Goal: Task Accomplishment & Management: Manage account settings

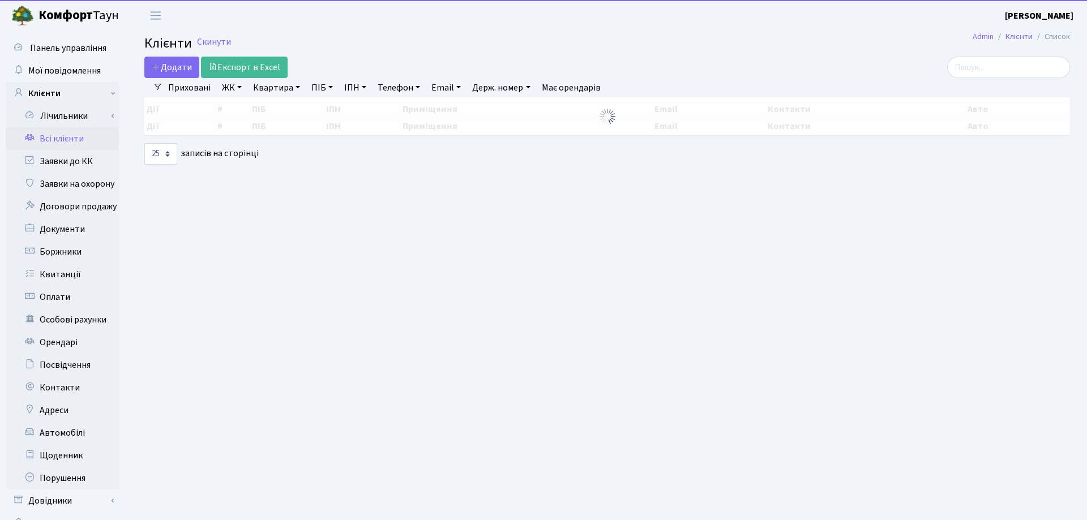
select select "25"
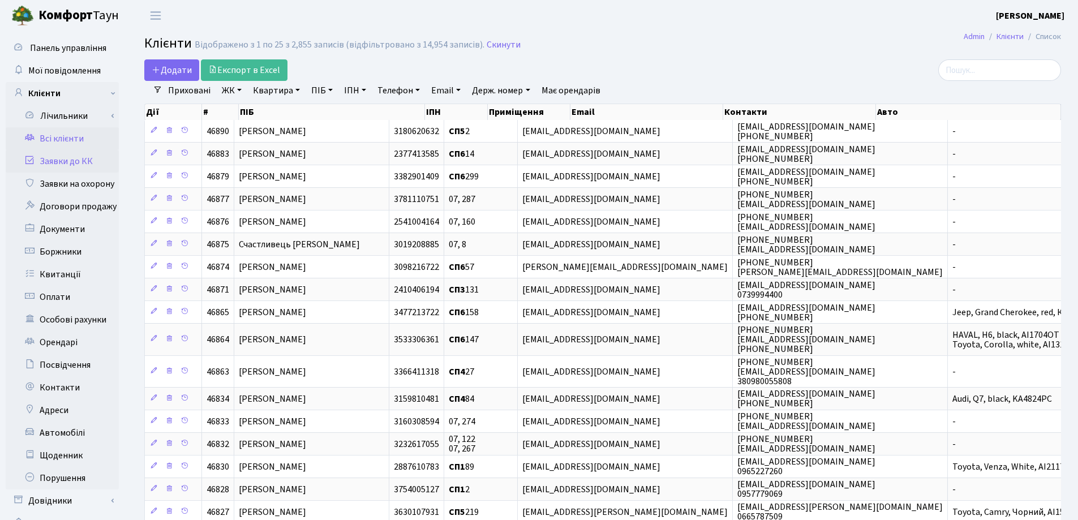
click at [63, 160] on link "Заявки до КК" at bounding box center [62, 161] width 113 height 23
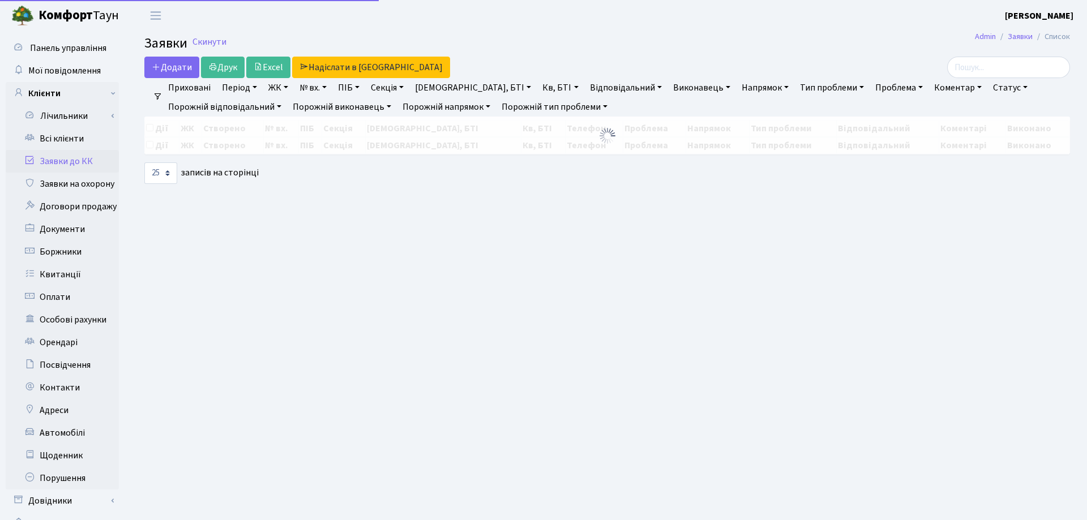
select select "25"
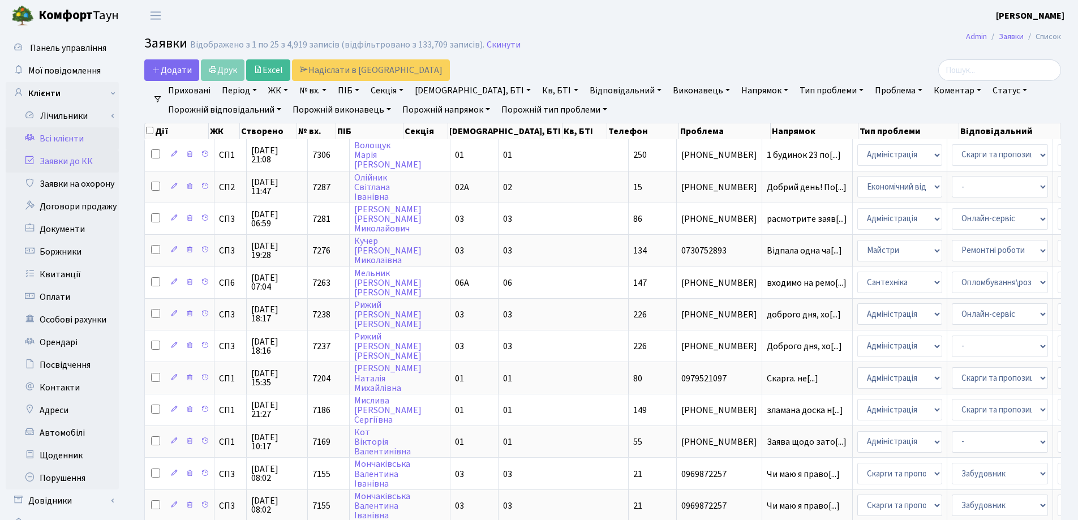
click at [70, 137] on link "Всі клієнти" at bounding box center [62, 138] width 113 height 23
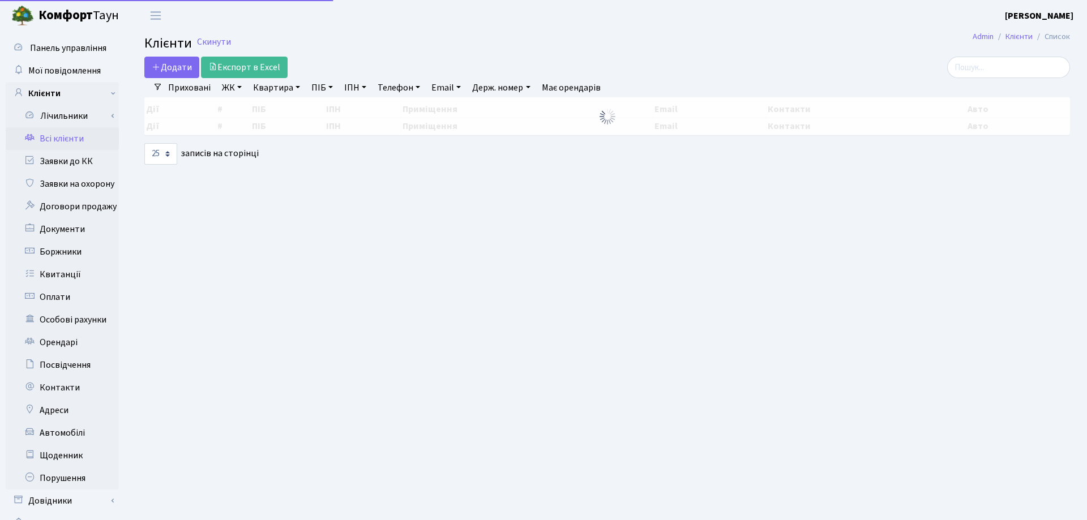
select select "25"
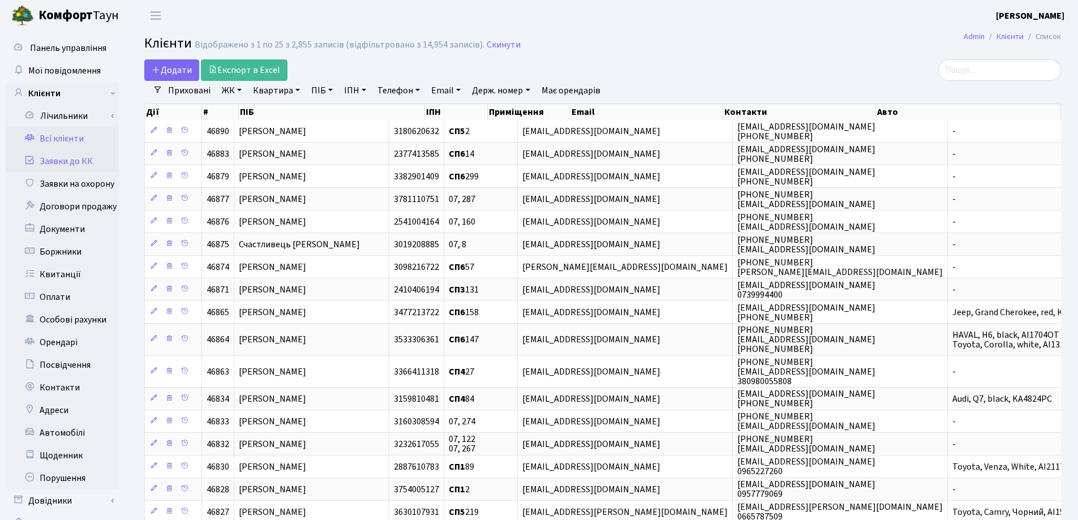
click at [49, 158] on link "Заявки до КК" at bounding box center [62, 161] width 113 height 23
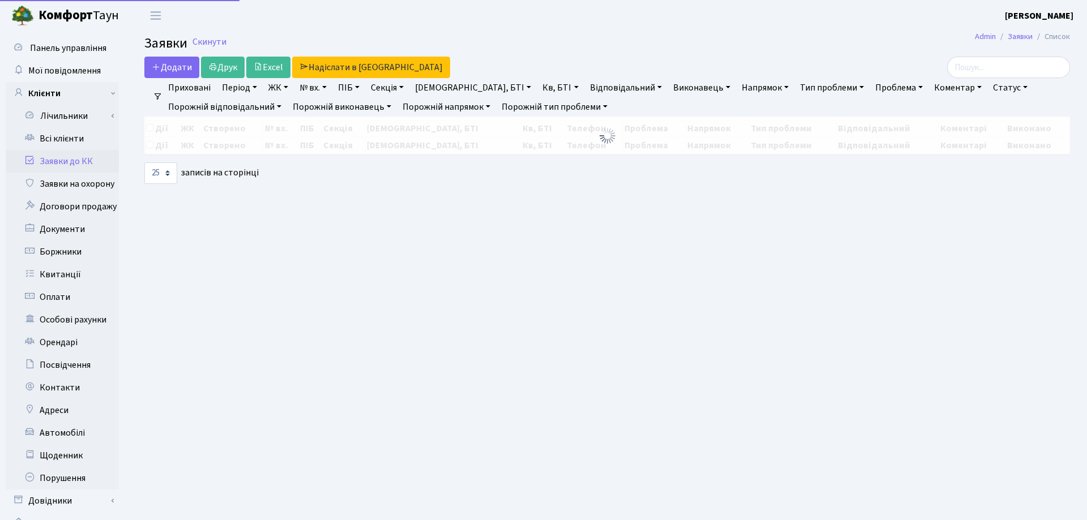
select select "25"
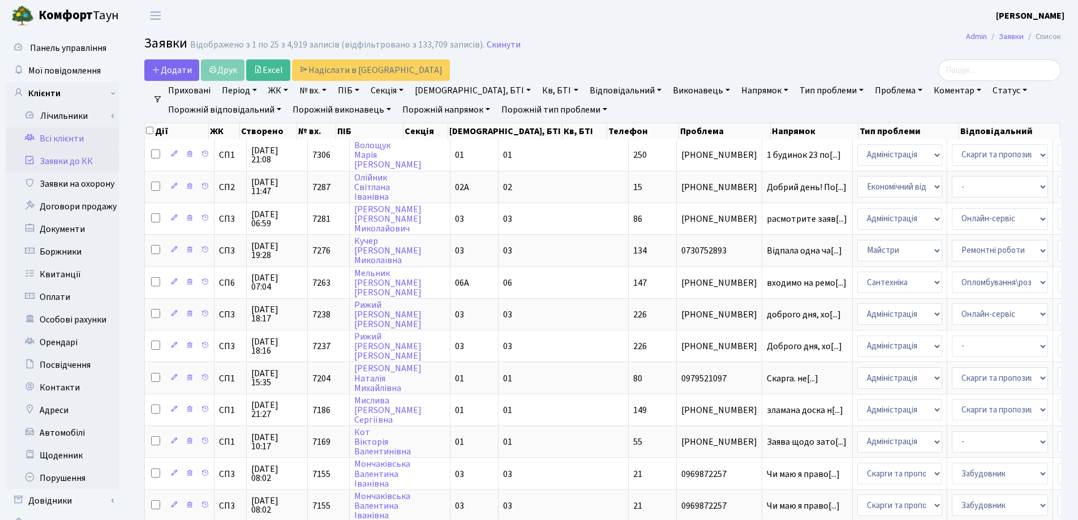
click at [52, 139] on link "Всі клієнти" at bounding box center [62, 138] width 113 height 23
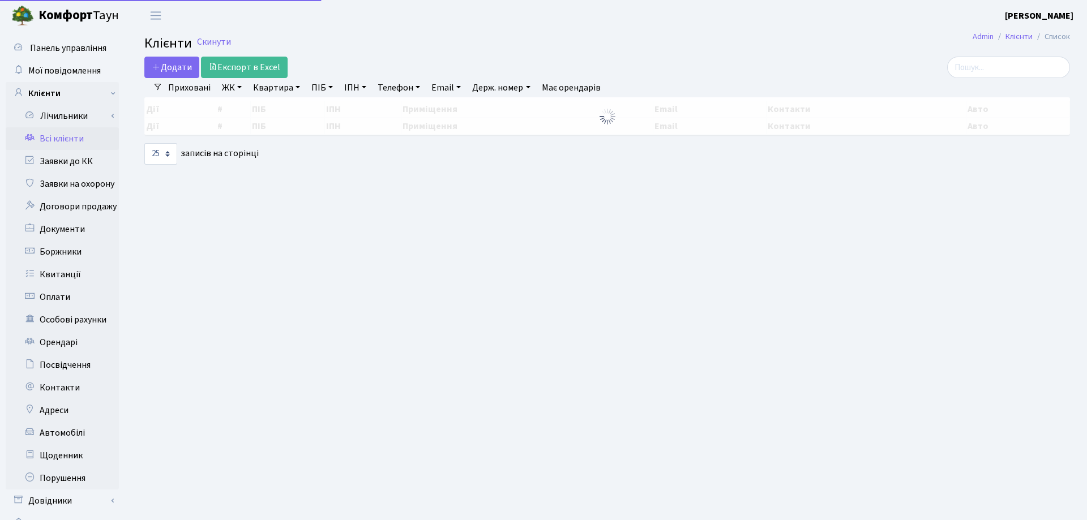
select select "25"
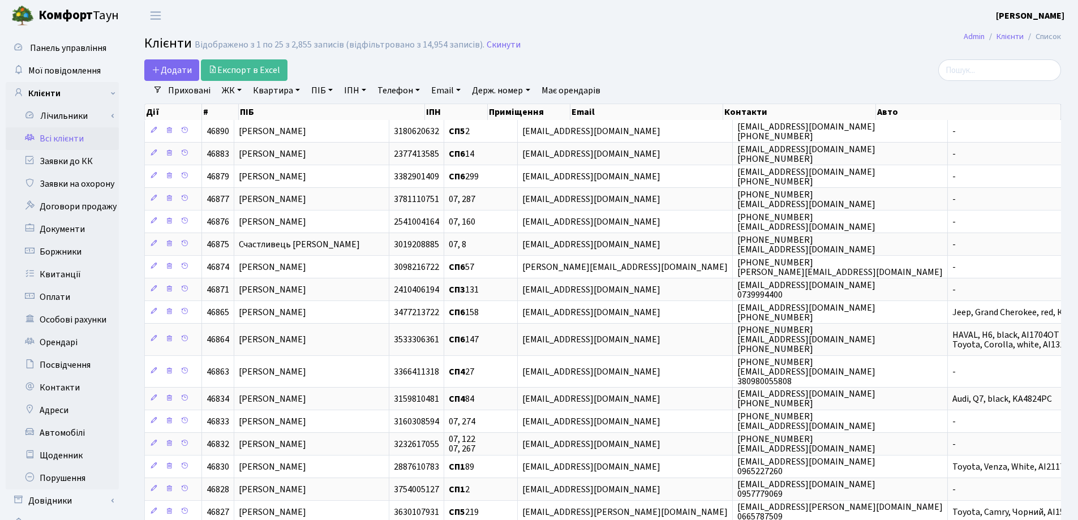
click at [298, 89] on link "Квартира" at bounding box center [277, 90] width 56 height 19
type input "205"
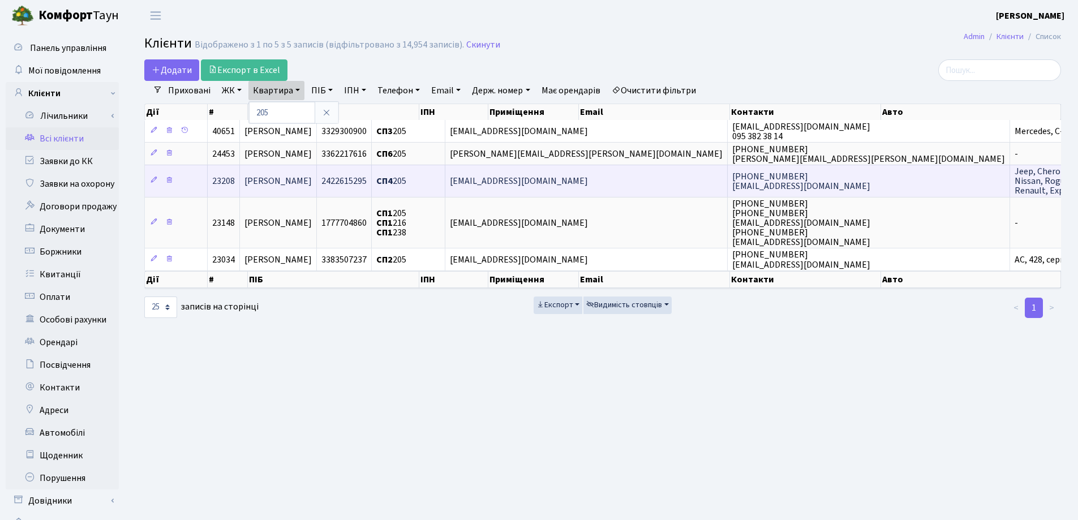
click at [312, 187] on span "[PERSON_NAME]" at bounding box center [278, 181] width 67 height 12
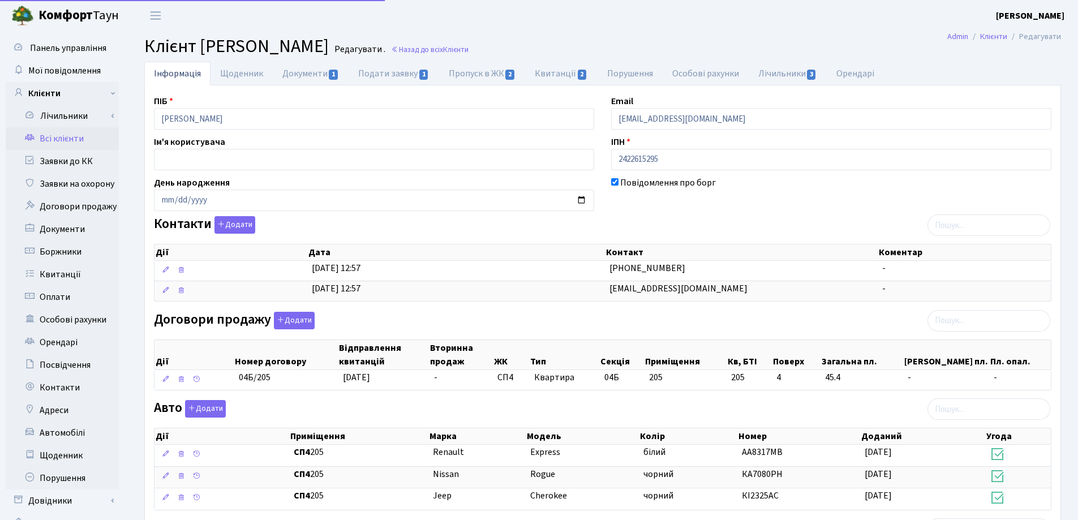
select select "25"
click at [576, 22] on header "Комфорт Таун Лоскутова В. С. Мій обліковий запис Вийти" at bounding box center [539, 15] width 1078 height 31
click at [469, 49] on link "Назад до всіх Клієнти" at bounding box center [430, 49] width 78 height 11
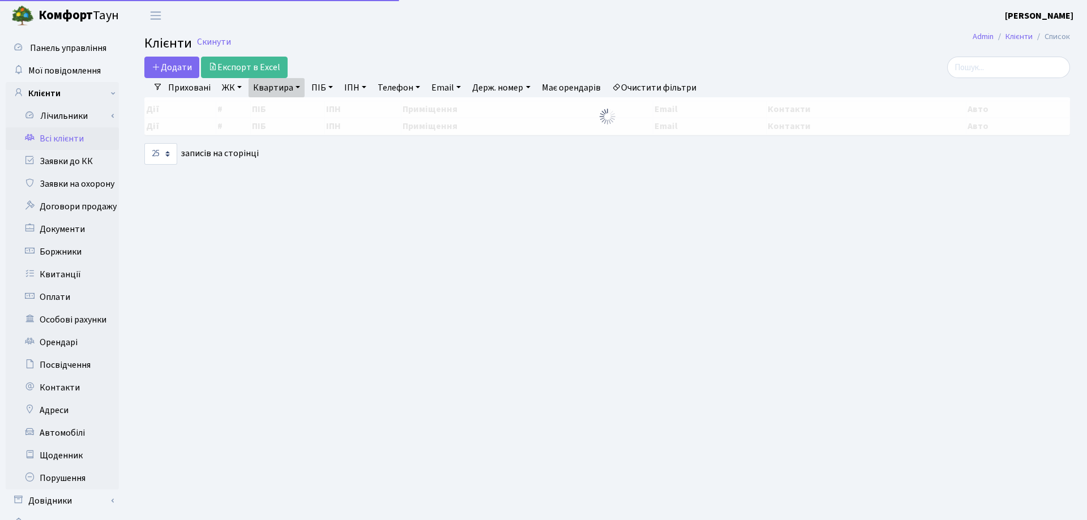
select select "25"
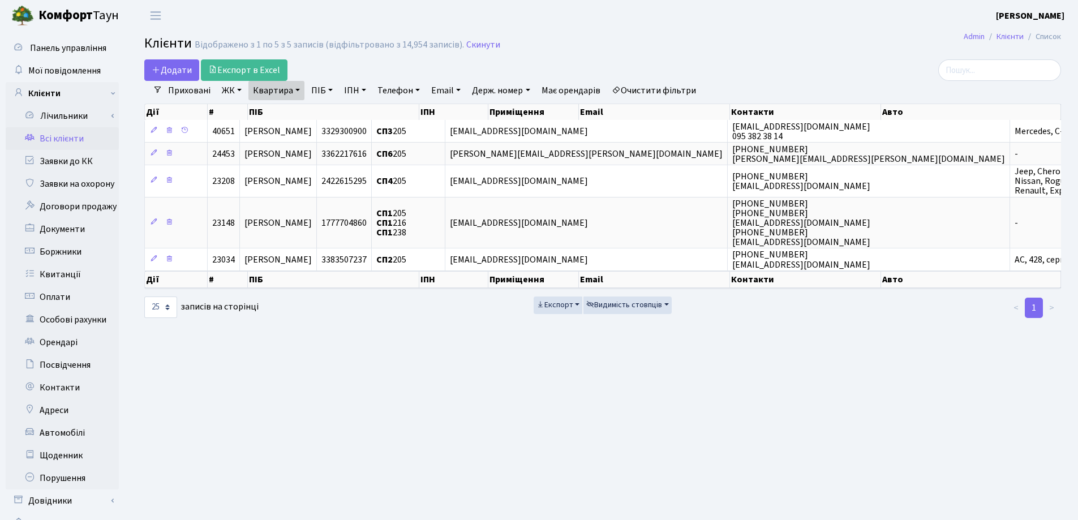
click at [297, 88] on link "Квартира" at bounding box center [277, 90] width 56 height 19
click at [310, 109] on input "205" at bounding box center [282, 113] width 66 height 22
type input "2"
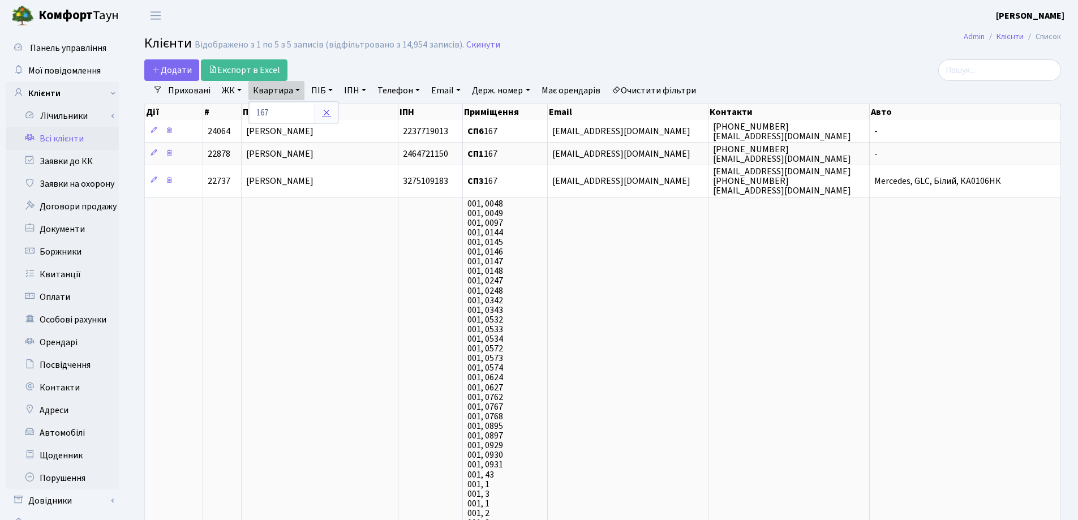
click at [327, 110] on icon at bounding box center [326, 112] width 9 height 9
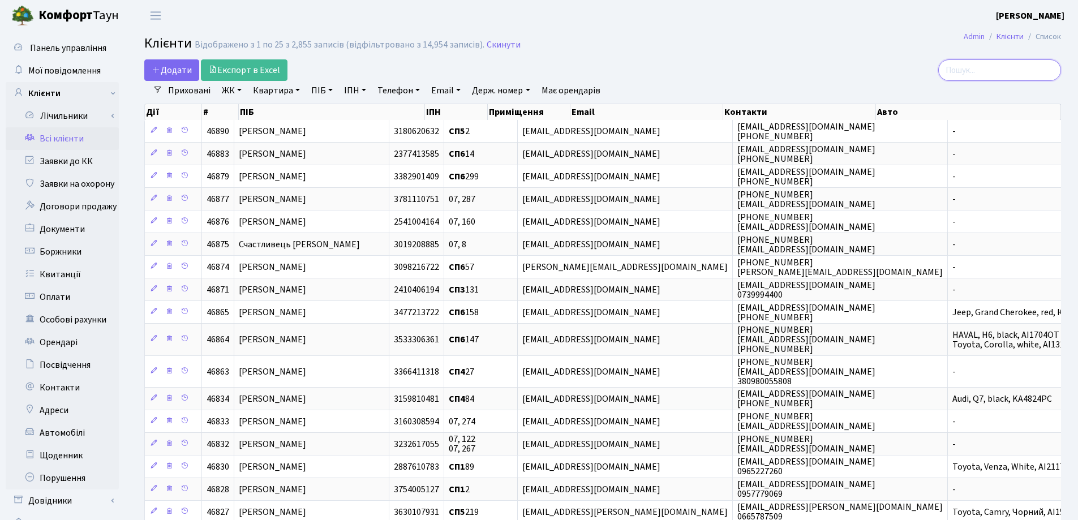
click at [997, 71] on input "search" at bounding box center [1000, 70] width 123 height 22
click at [301, 93] on link "Квартира" at bounding box center [277, 90] width 56 height 19
click at [301, 114] on input "text" at bounding box center [282, 113] width 66 height 22
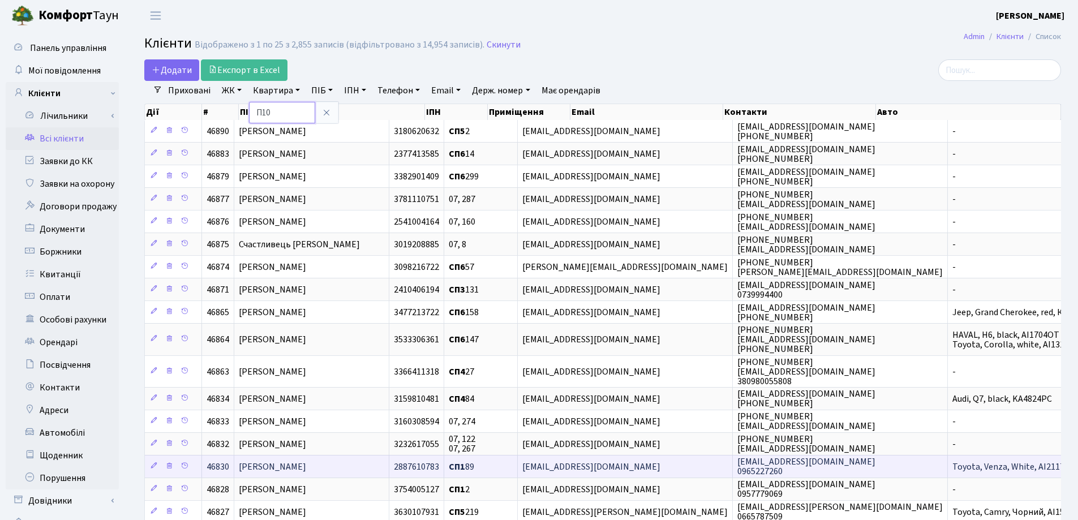
type input "П10"
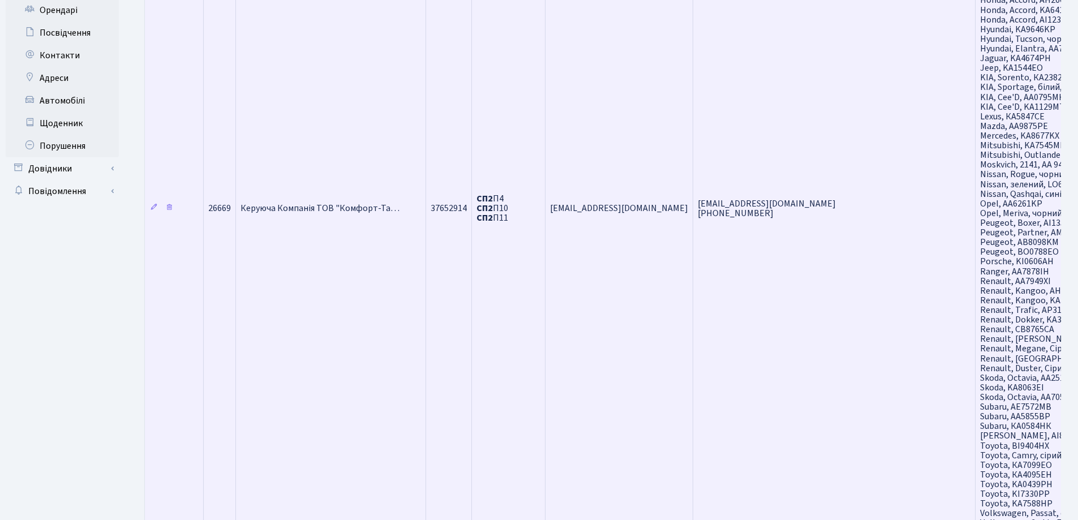
scroll to position [486, 0]
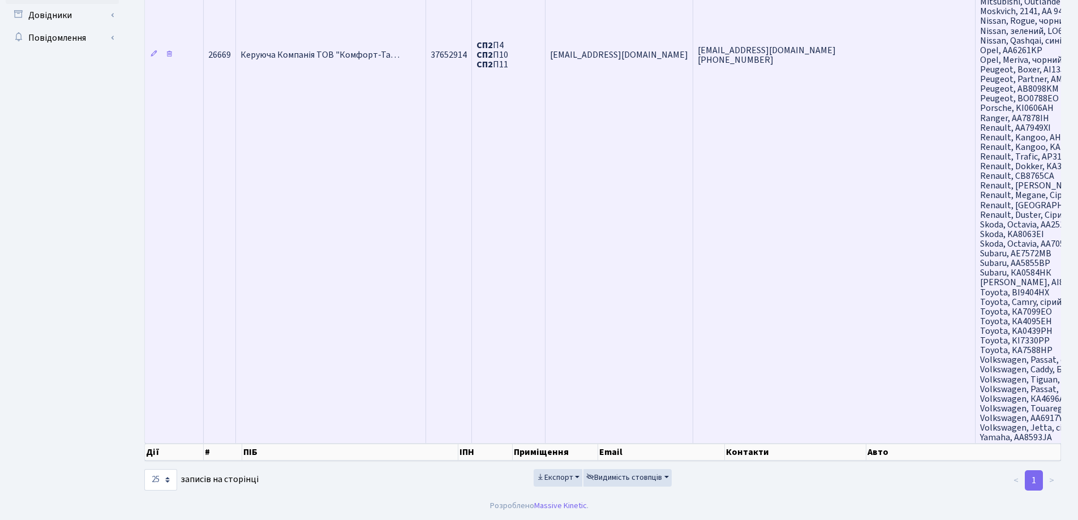
click at [367, 57] on span "Керуюча Компанія ТОВ "Комфорт-Та…" at bounding box center [320, 55] width 159 height 12
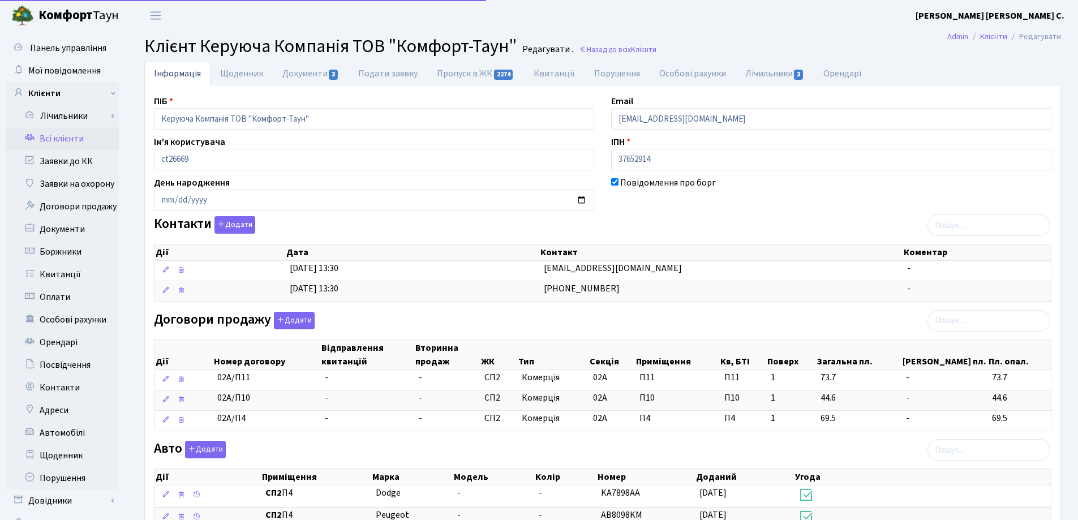
select select "25"
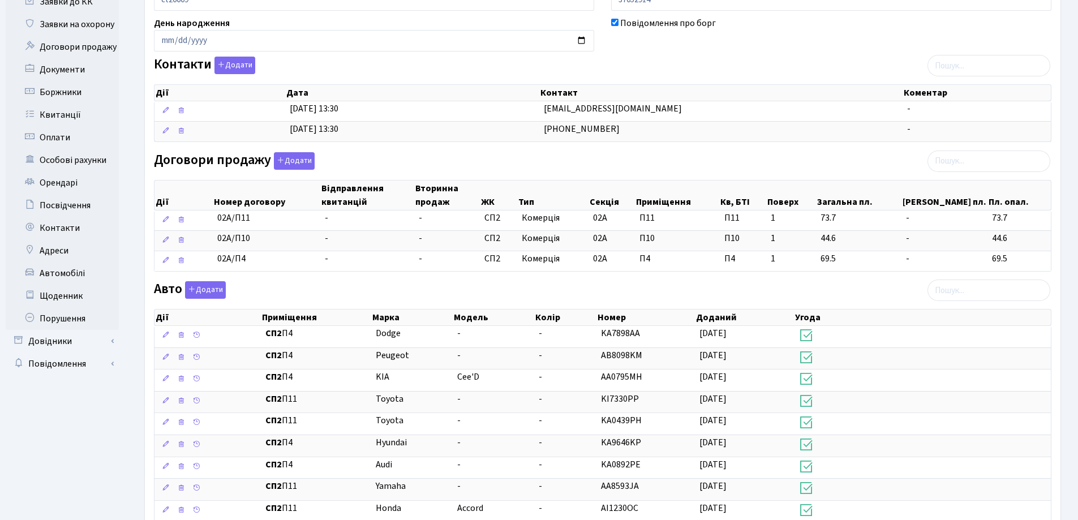
scroll to position [226, 0]
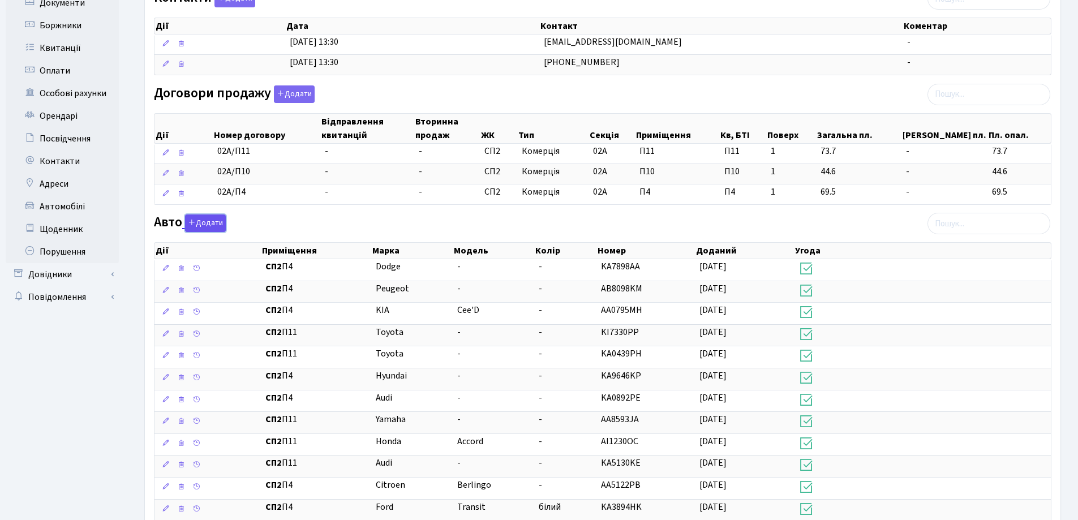
click at [205, 225] on button "Додати" at bounding box center [205, 224] width 41 height 18
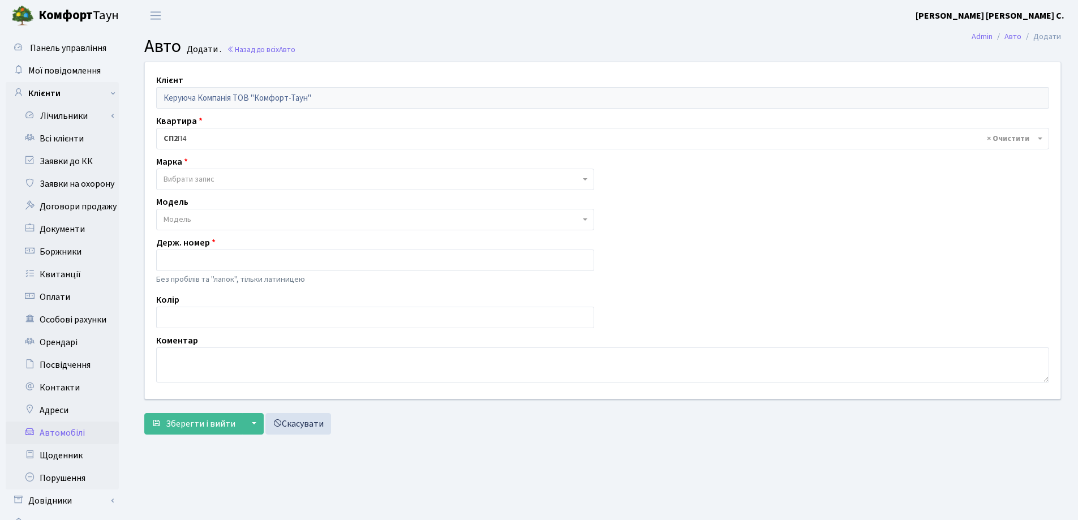
click at [217, 175] on span "Вибрати запис" at bounding box center [372, 179] width 417 height 11
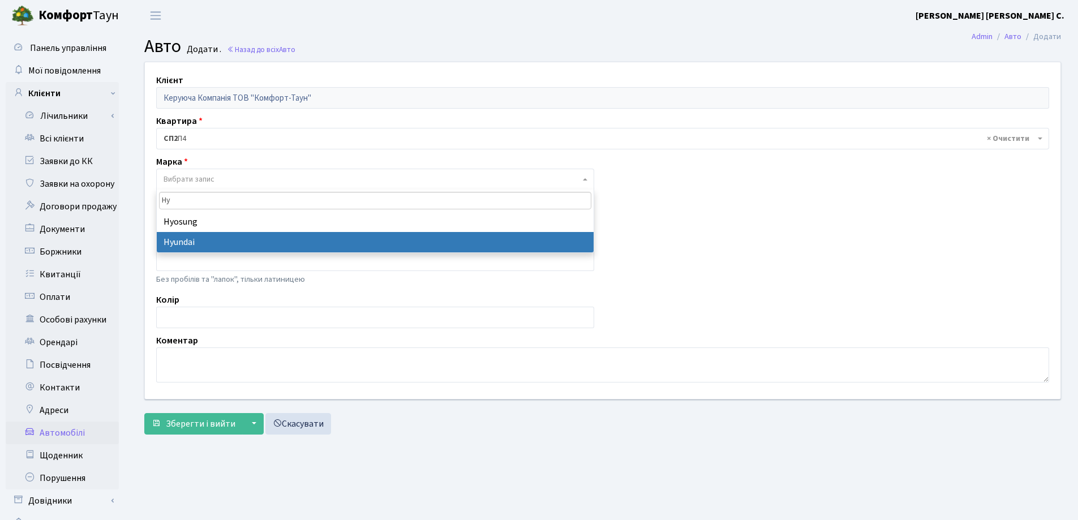
type input "Hy"
select select "59"
select select
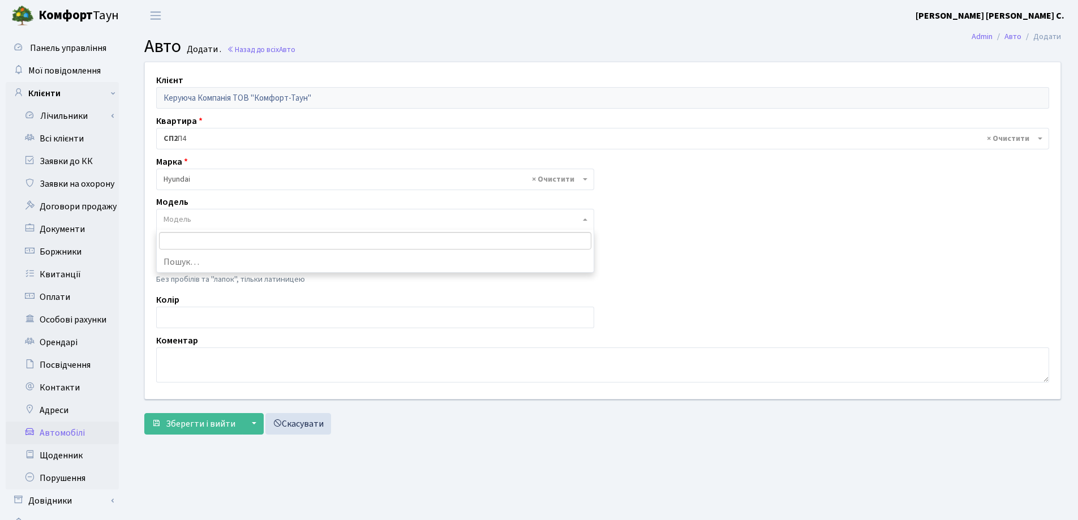
click at [222, 216] on span "Модель" at bounding box center [372, 219] width 417 height 11
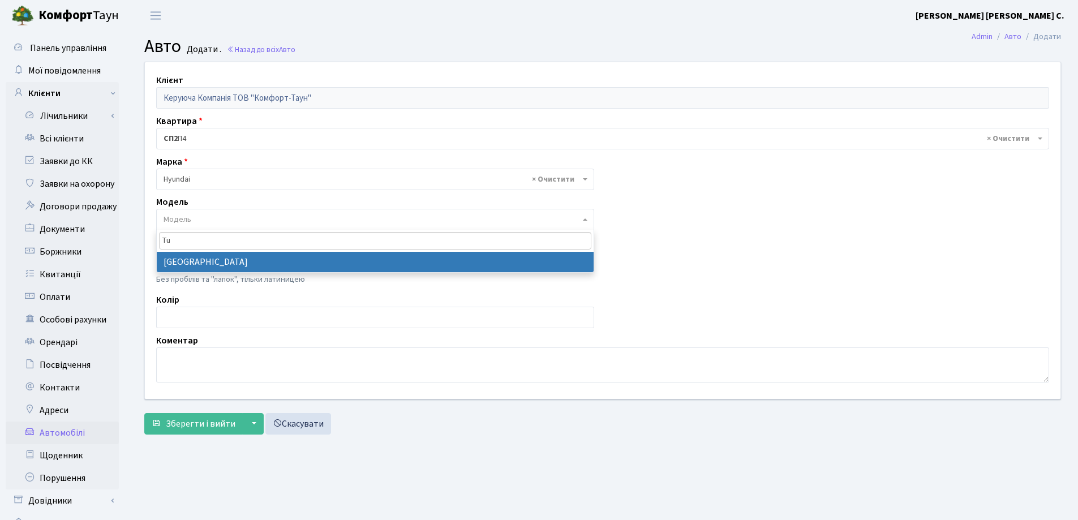
type input "Tu"
select select "1040"
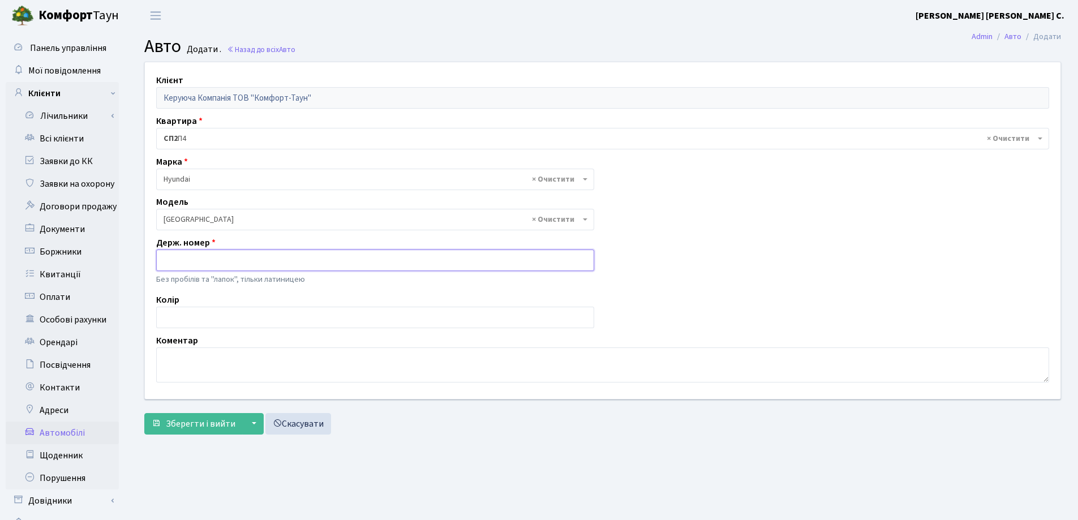
click at [203, 261] on input "text" at bounding box center [375, 261] width 438 height 22
type input "KA8434KP"
click at [186, 420] on span "Зберегти і вийти" at bounding box center [201, 424] width 70 height 12
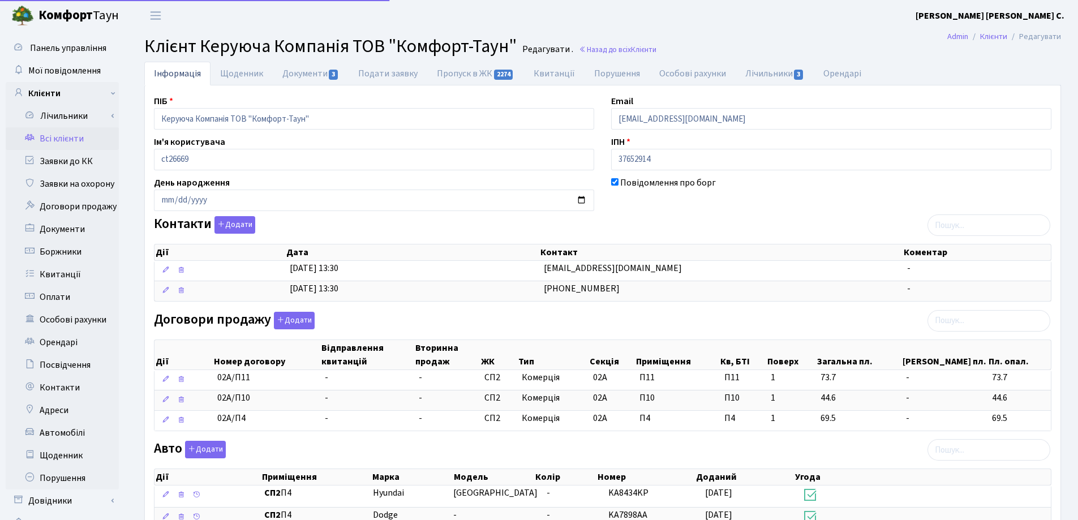
select select "25"
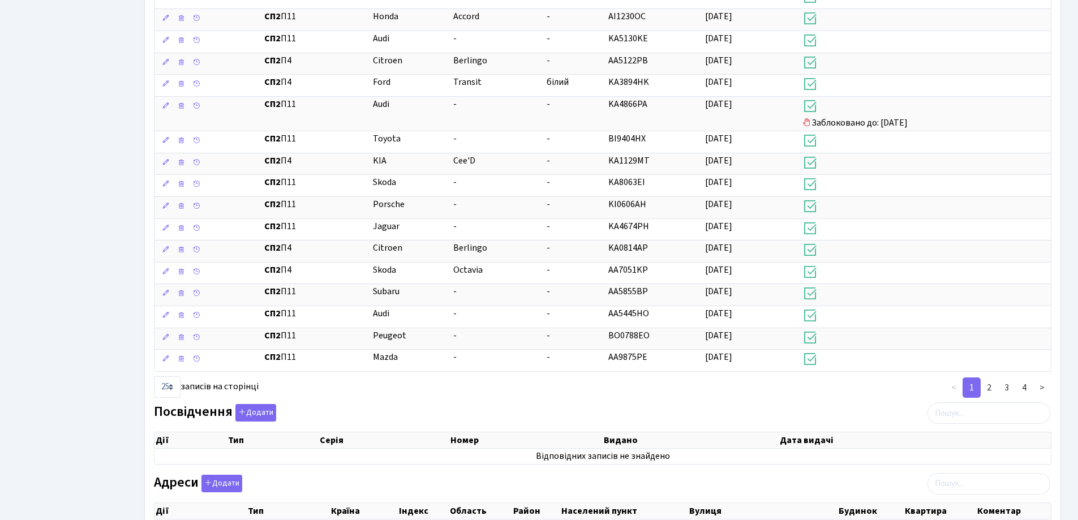
scroll to position [772, 0]
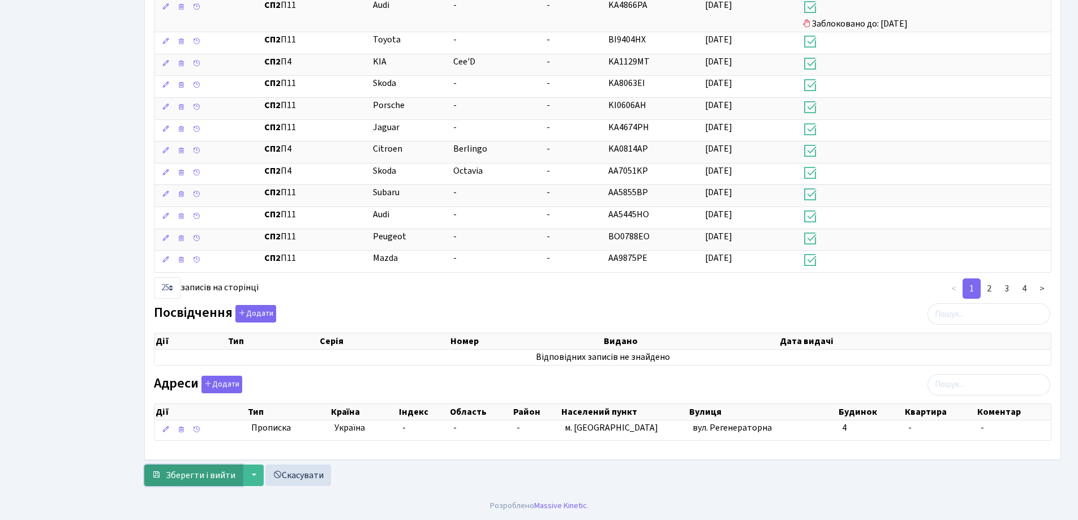
click at [181, 472] on span "Зберегти і вийти" at bounding box center [201, 475] width 70 height 12
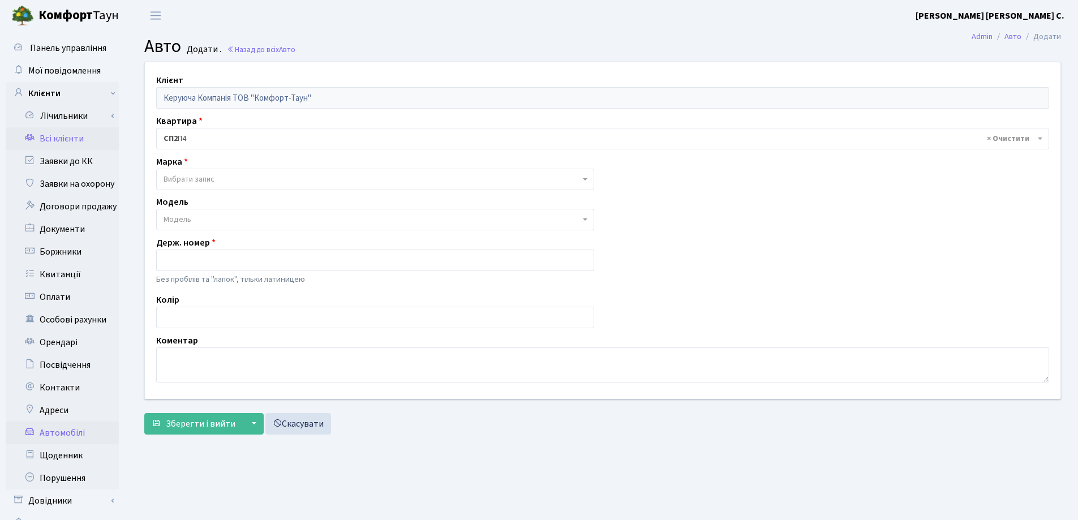
click at [63, 137] on link "Всі клієнти" at bounding box center [62, 138] width 113 height 23
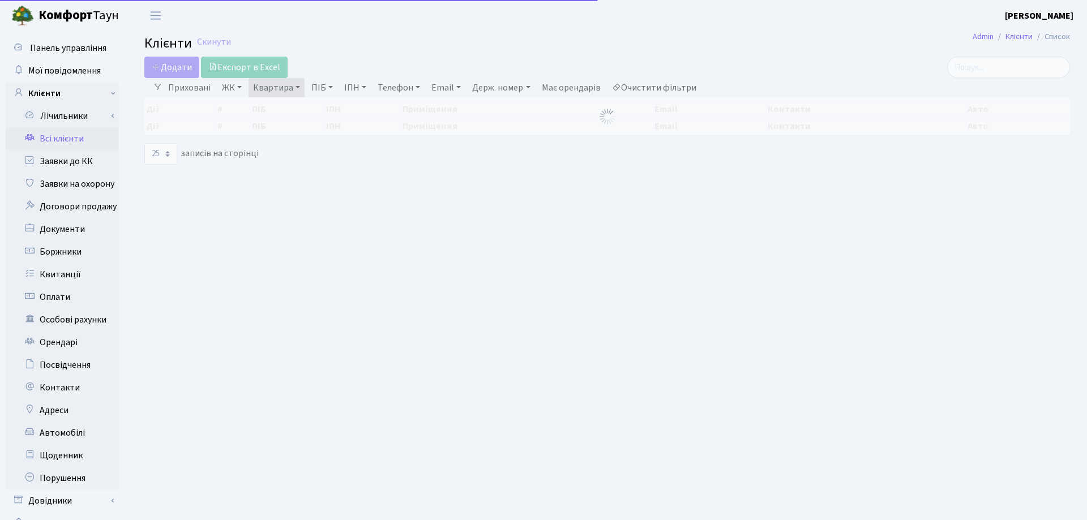
select select "25"
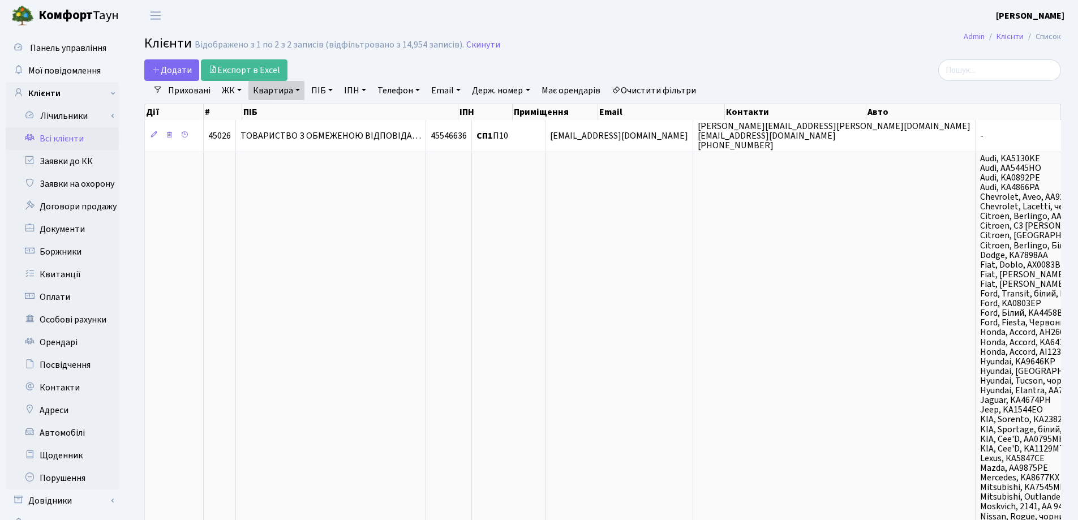
click at [299, 88] on link "Квартира" at bounding box center [277, 90] width 56 height 19
click at [329, 111] on icon at bounding box center [326, 112] width 9 height 9
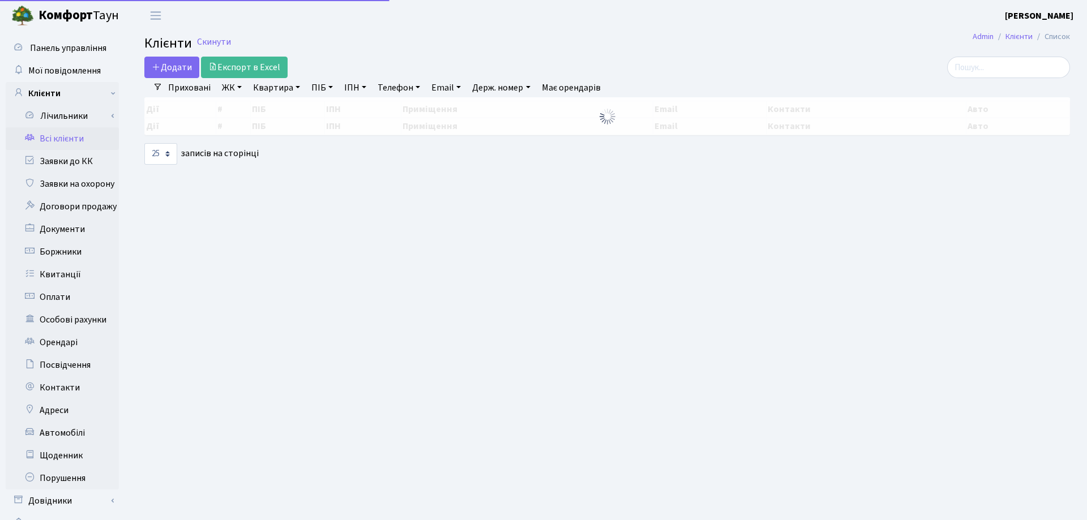
select select "25"
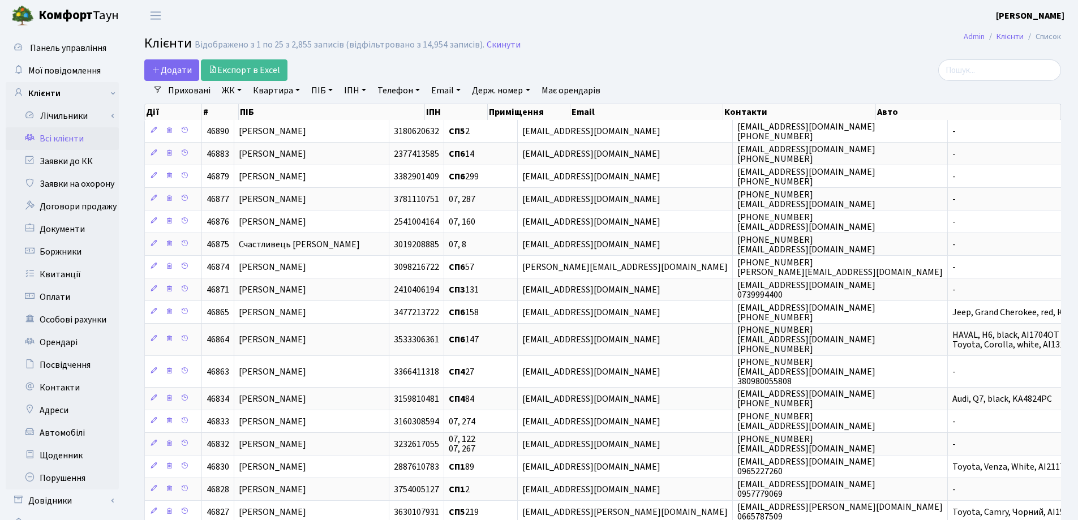
click at [300, 91] on link "Квартира" at bounding box center [277, 90] width 56 height 19
type input "205"
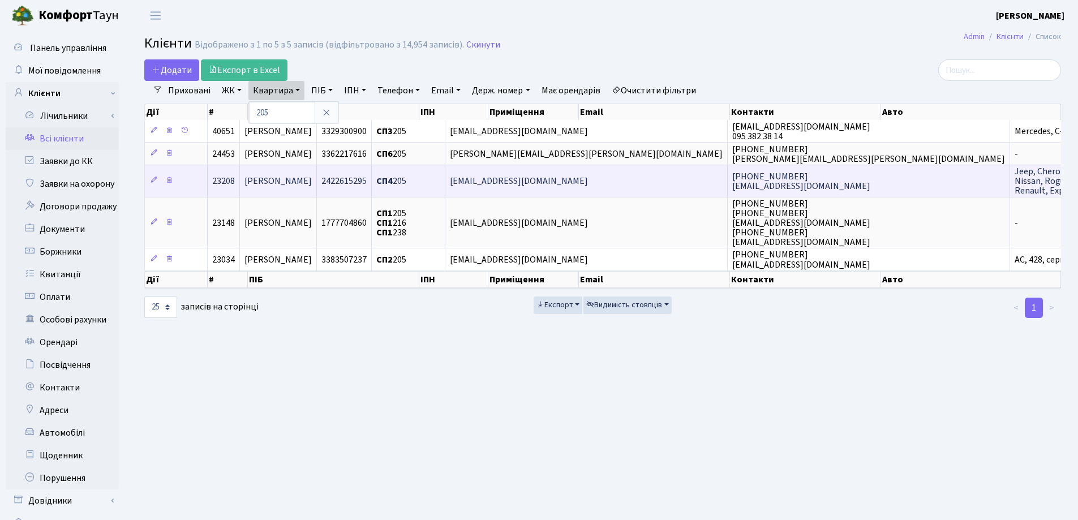
click at [312, 178] on span "[PERSON_NAME]" at bounding box center [278, 181] width 67 height 12
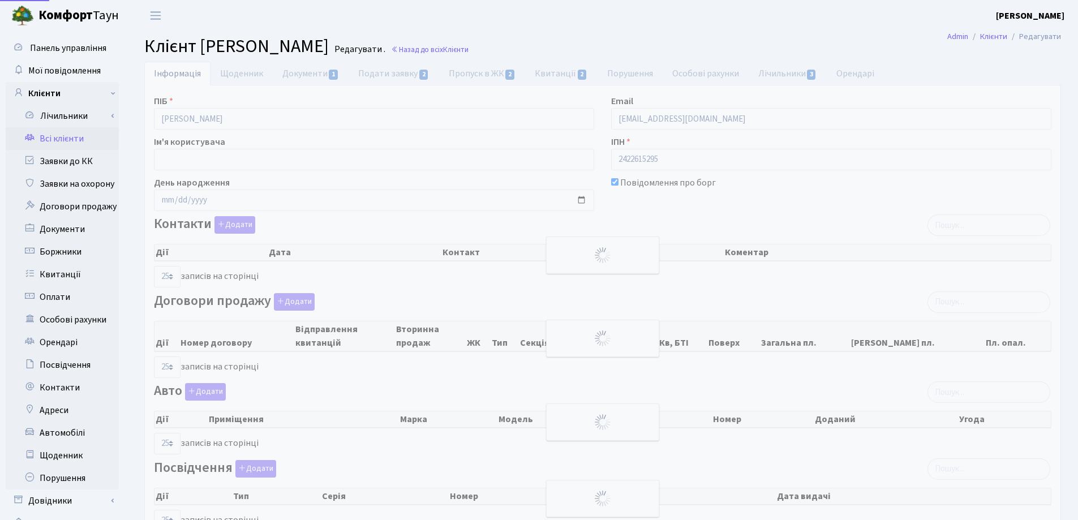
select select "25"
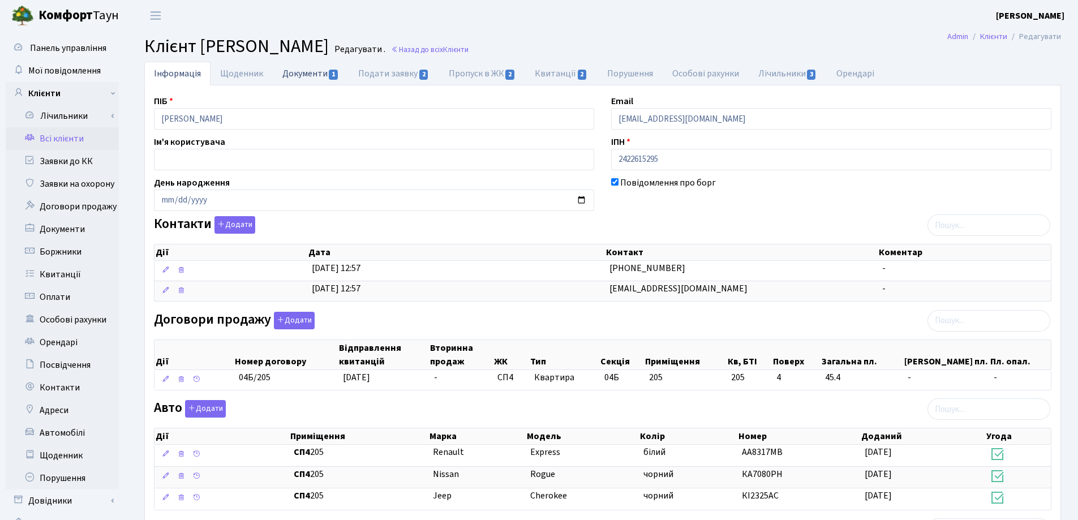
click at [285, 75] on link "Документи 1" at bounding box center [311, 73] width 76 height 23
select select "25"
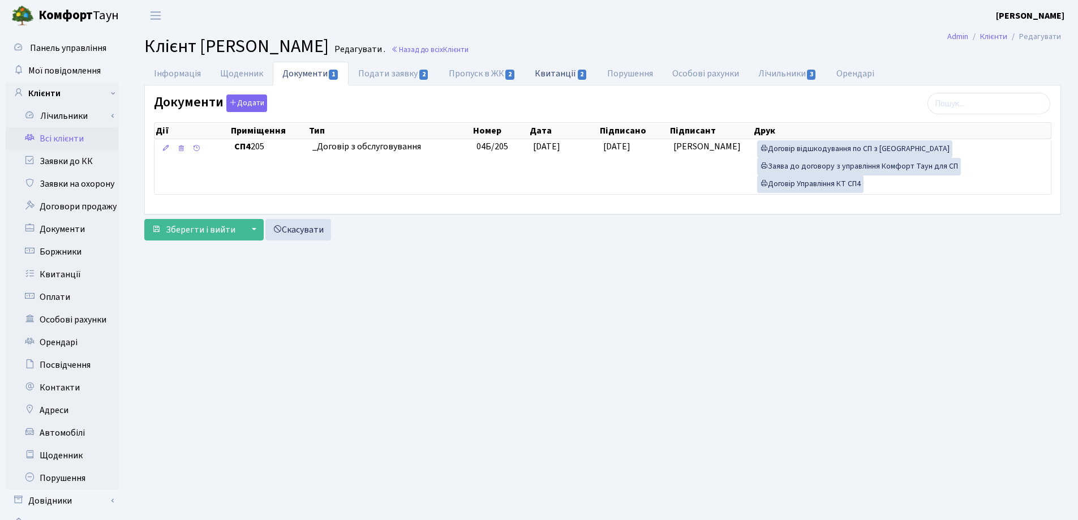
click at [546, 69] on link "Квитанції 2" at bounding box center [561, 73] width 72 height 23
select select "25"
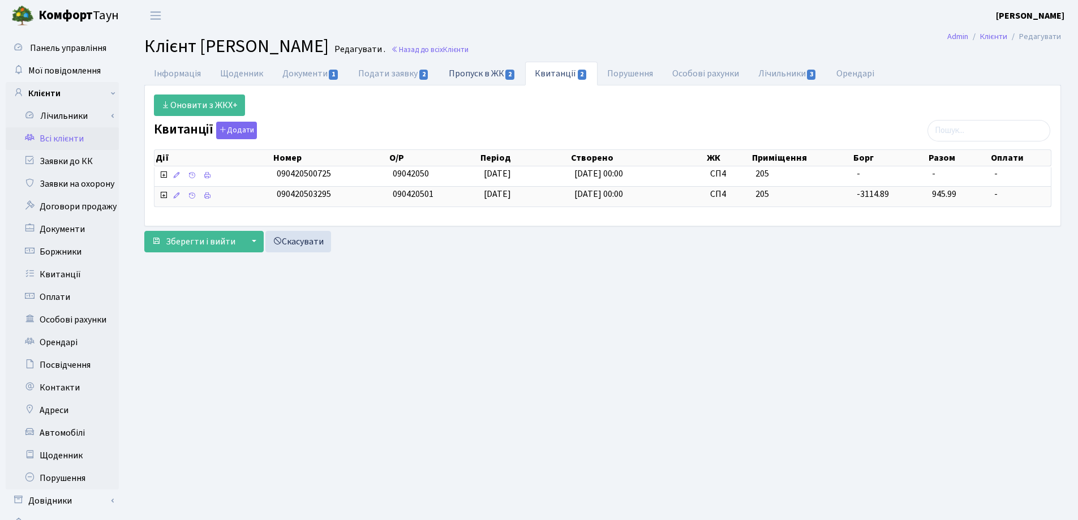
click at [467, 74] on link "Пропуск в ЖК 2" at bounding box center [482, 73] width 86 height 23
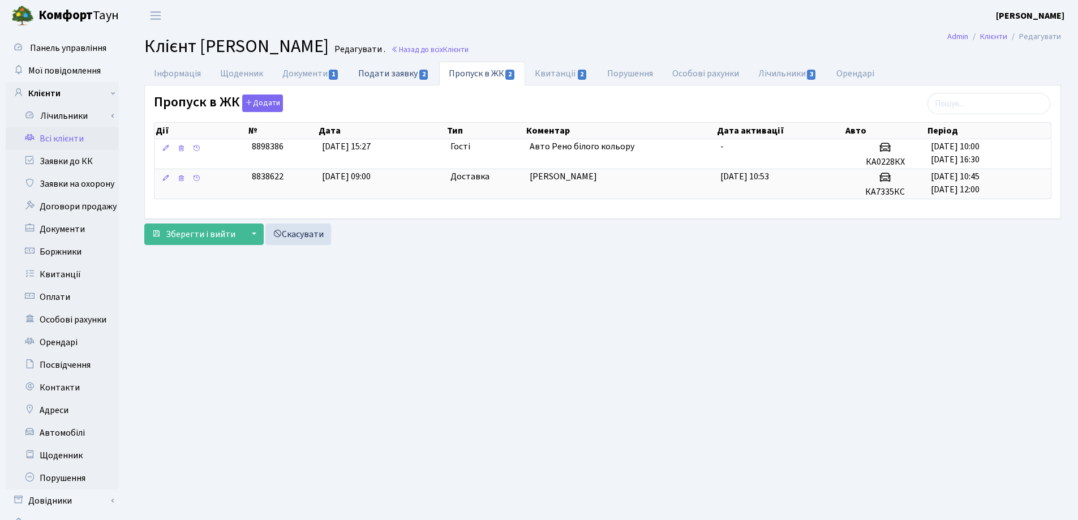
click at [382, 78] on link "Подати заявку 2" at bounding box center [394, 73] width 90 height 23
select select "25"
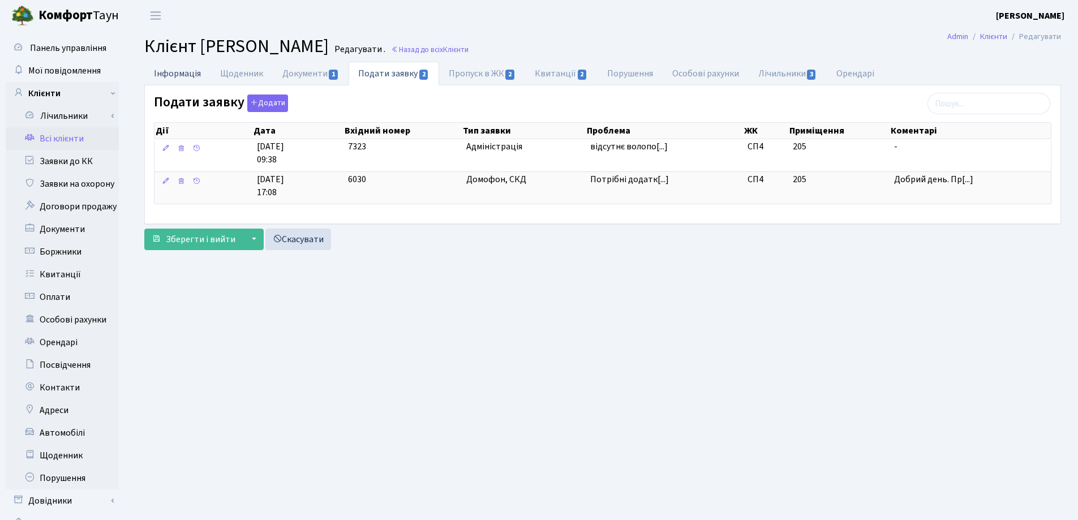
click at [162, 70] on link "Інформація" at bounding box center [177, 73] width 66 height 23
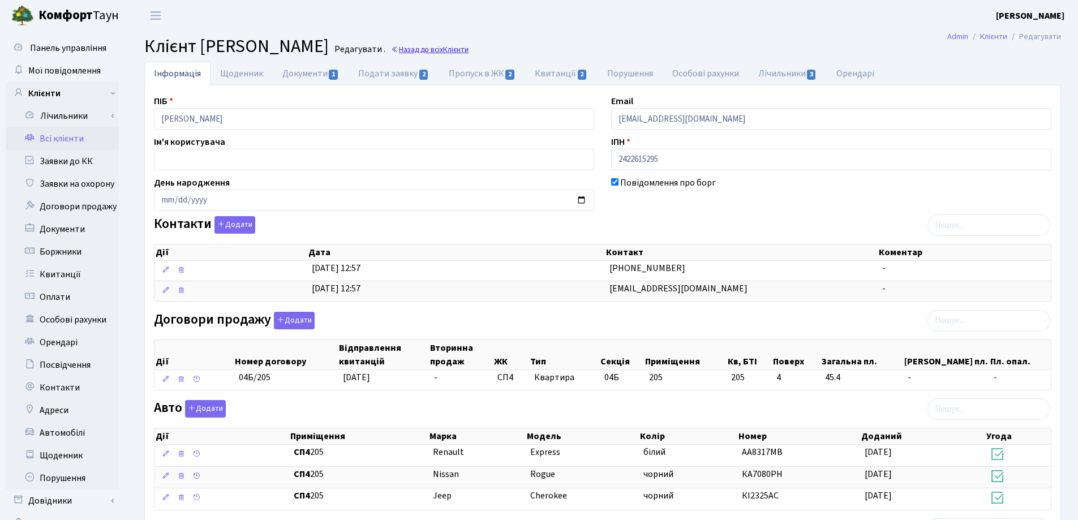
click at [469, 50] on link "Назад до всіх Клієнти" at bounding box center [430, 49] width 78 height 11
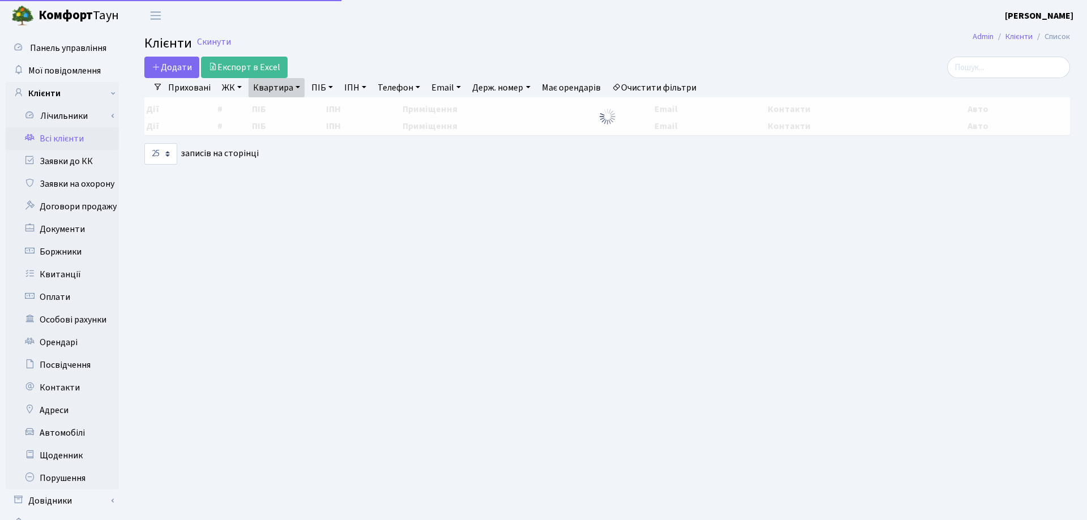
select select "25"
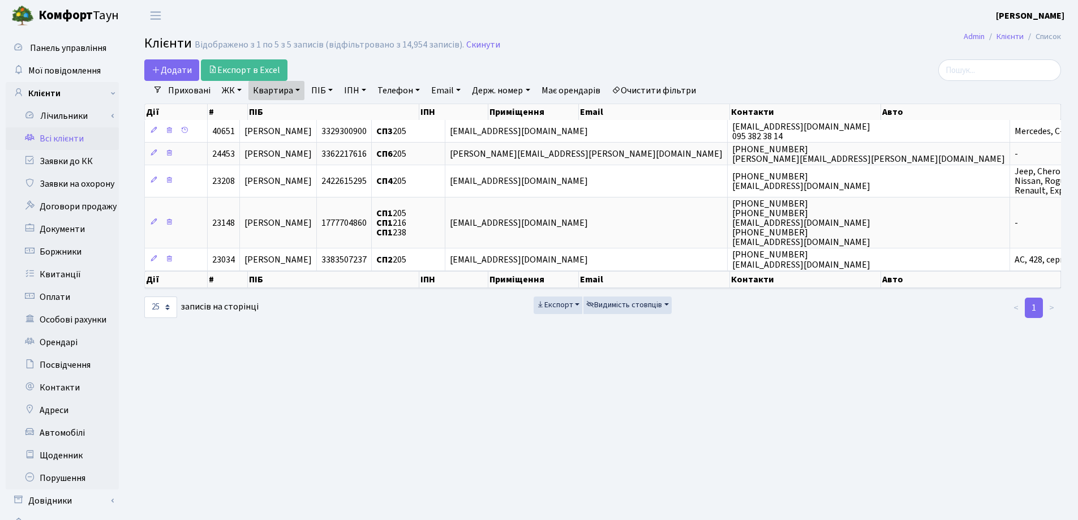
click at [295, 88] on link "Квартира" at bounding box center [277, 90] width 56 height 19
click at [301, 112] on input "205" at bounding box center [282, 113] width 66 height 22
type input "2"
type input "159"
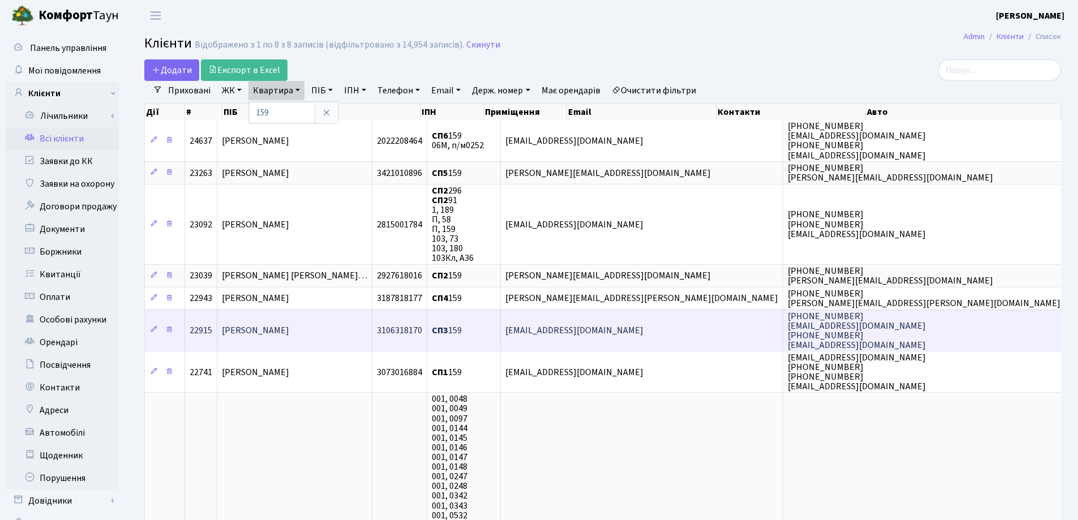
click at [369, 331] on td "[PERSON_NAME] [PERSON_NAME]" at bounding box center [294, 330] width 155 height 41
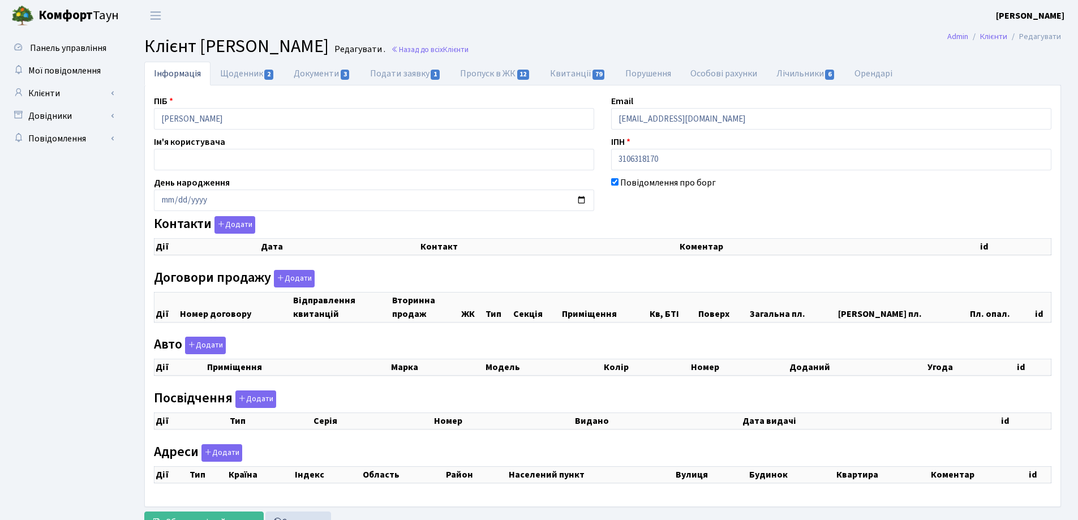
checkbox input "true"
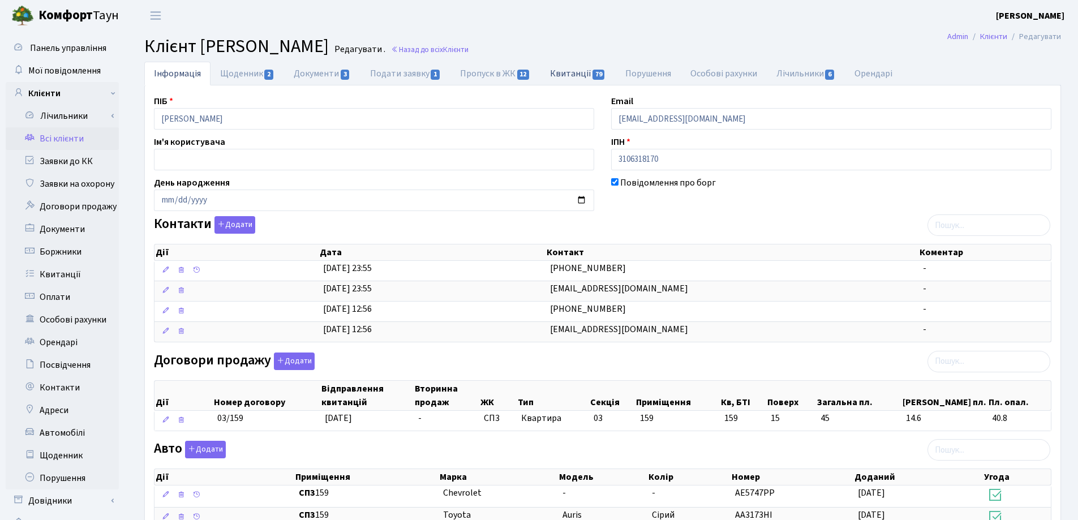
click at [571, 75] on link "Квитанції 79" at bounding box center [578, 73] width 75 height 23
select select "25"
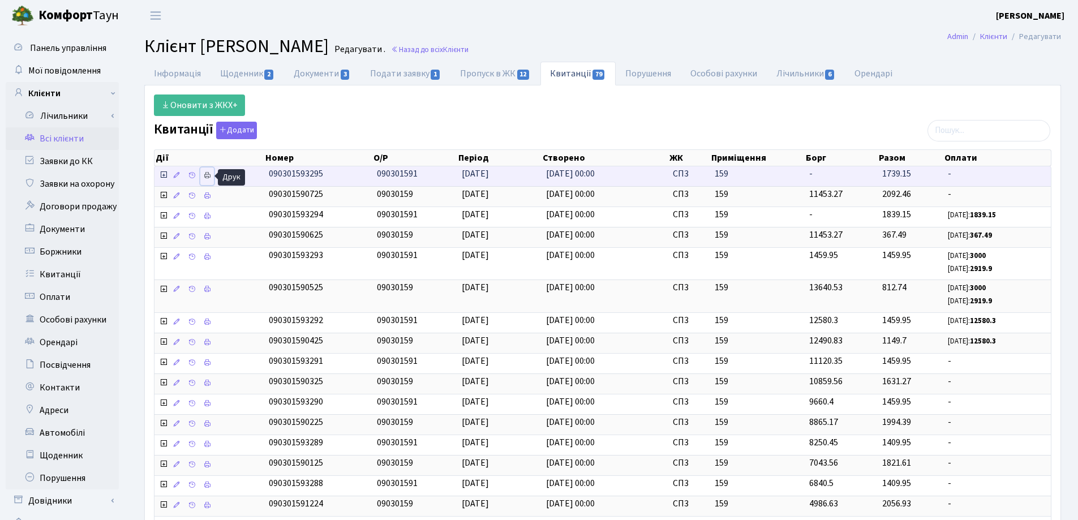
click at [207, 174] on icon at bounding box center [207, 176] width 8 height 8
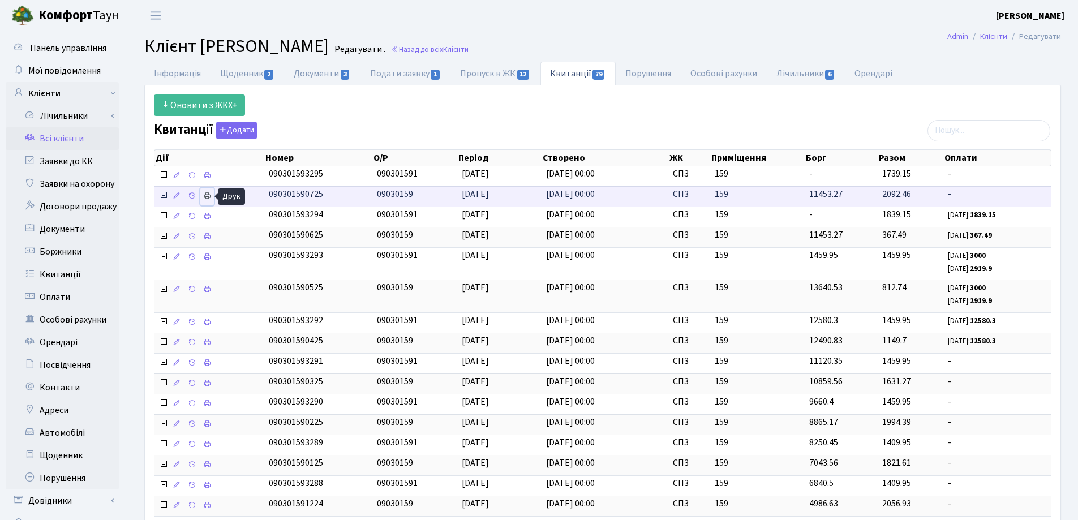
click at [207, 195] on icon at bounding box center [207, 196] width 8 height 8
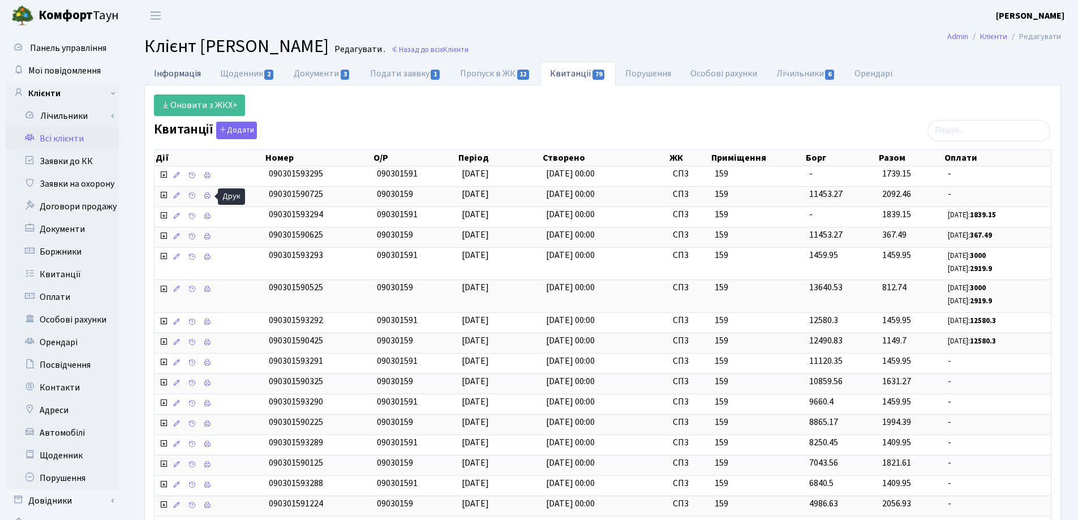
click at [173, 63] on link "Інформація" at bounding box center [177, 73] width 66 height 23
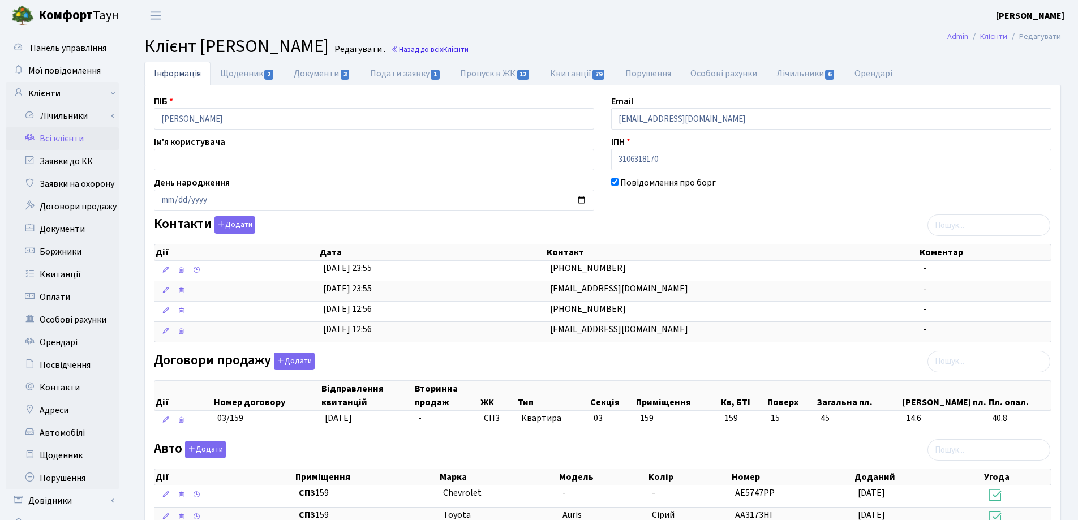
click at [469, 51] on link "Назад до всіх Клієнти" at bounding box center [430, 49] width 78 height 11
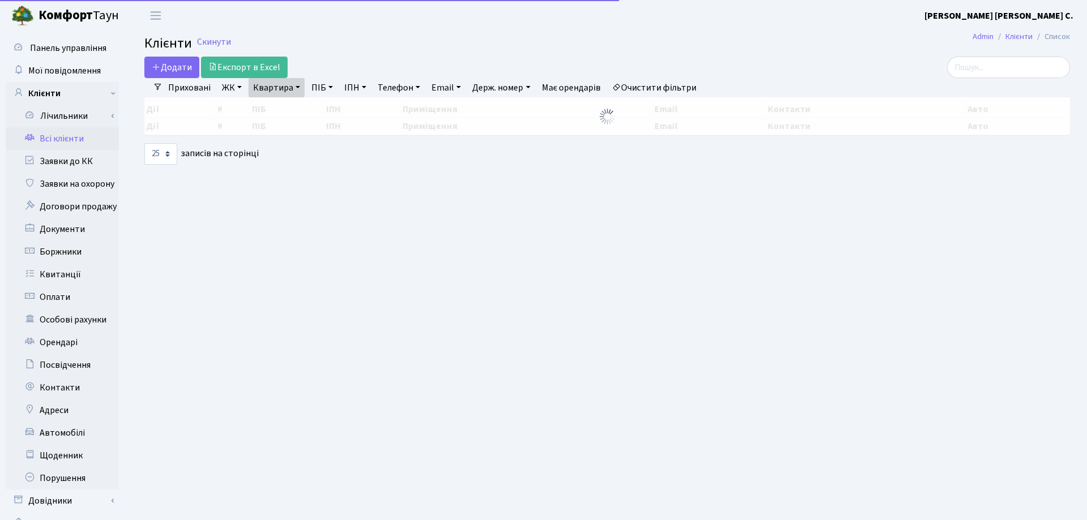
select select "25"
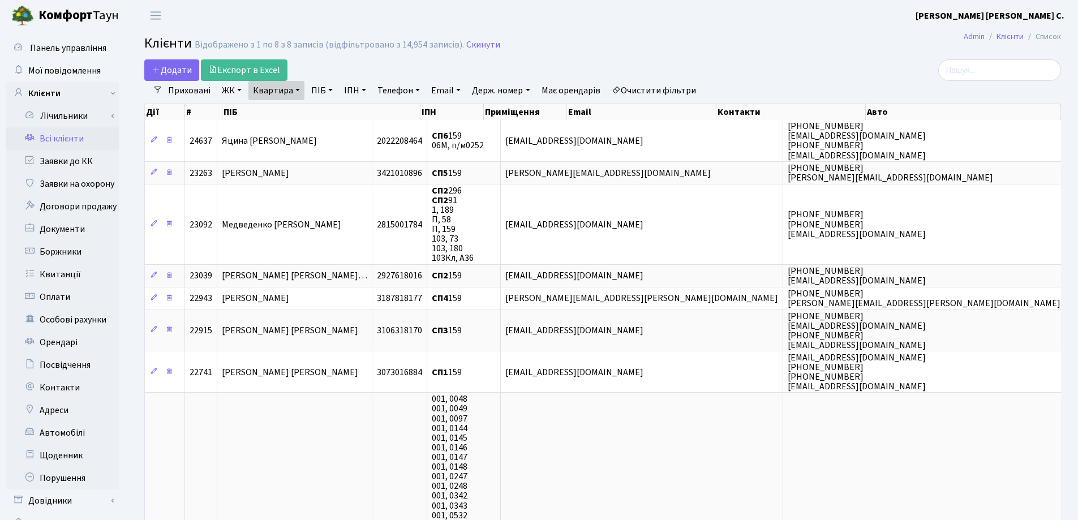
click at [299, 88] on link "Квартира" at bounding box center [277, 90] width 56 height 19
drag, startPoint x: 326, startPoint y: 108, endPoint x: 327, endPoint y: 101, distance: 7.4
click at [327, 109] on icon at bounding box center [326, 112] width 9 height 9
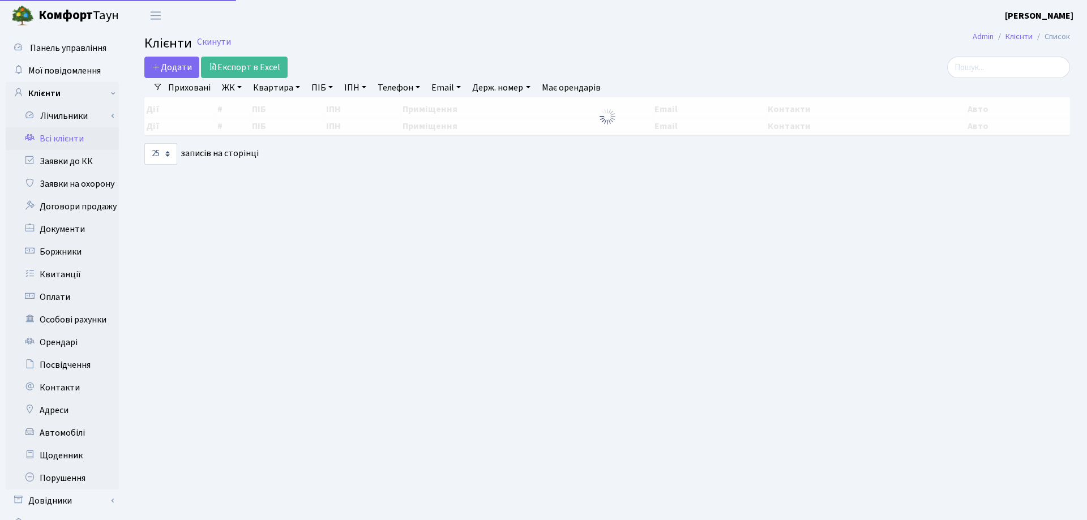
select select "25"
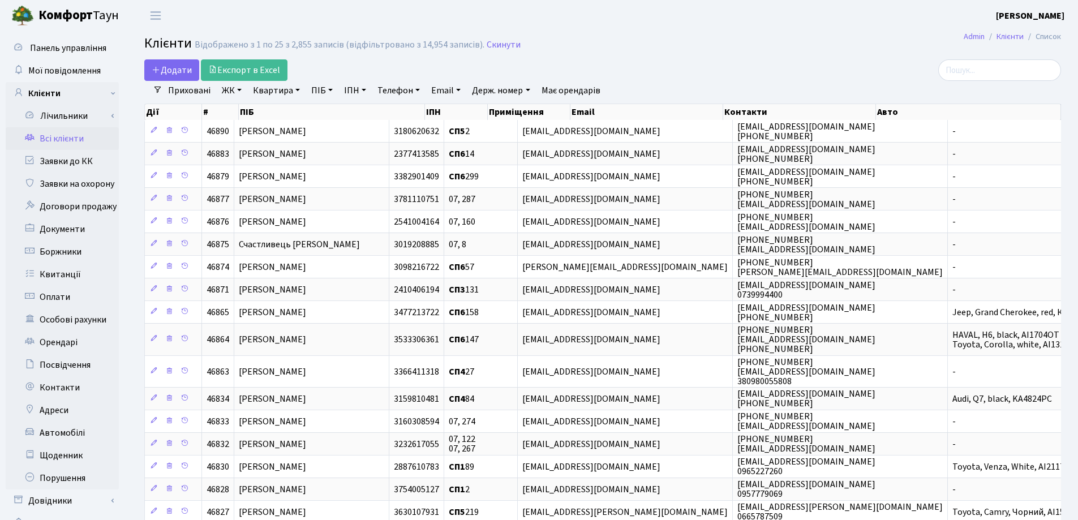
click at [298, 92] on link "Квартира" at bounding box center [277, 90] width 56 height 19
type input "98"
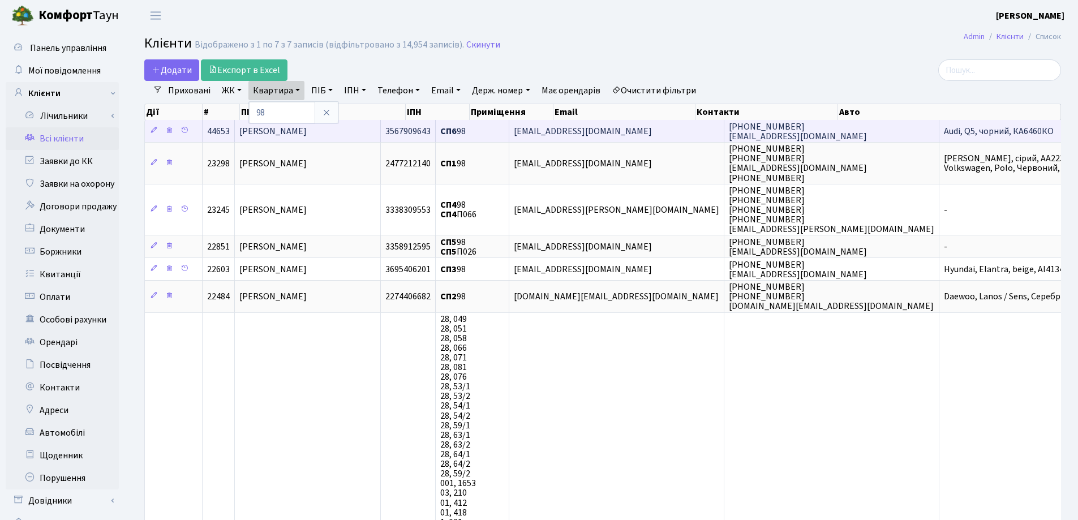
click at [307, 127] on span "[PERSON_NAME]" at bounding box center [272, 131] width 67 height 12
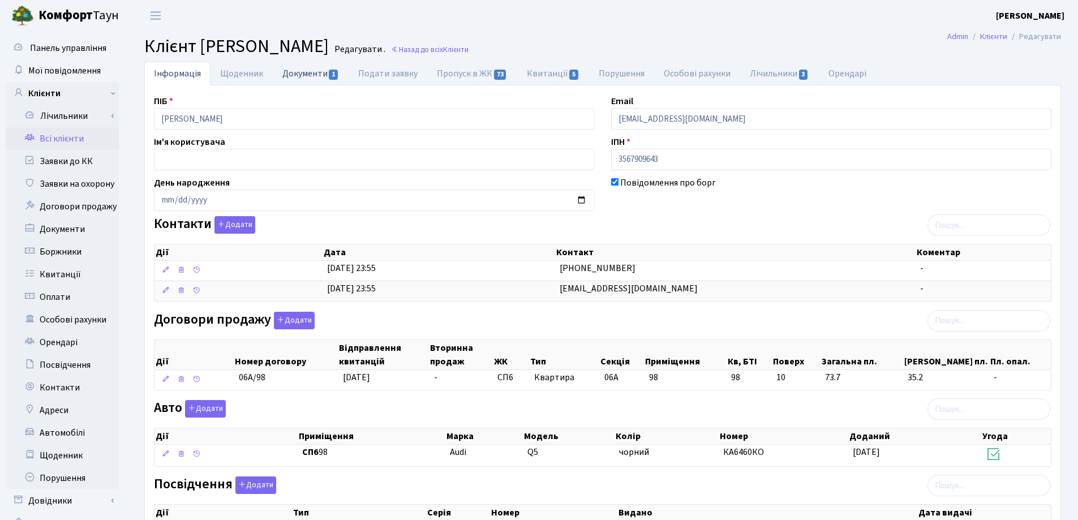
click at [285, 76] on link "Документи 1" at bounding box center [311, 73] width 76 height 23
select select "25"
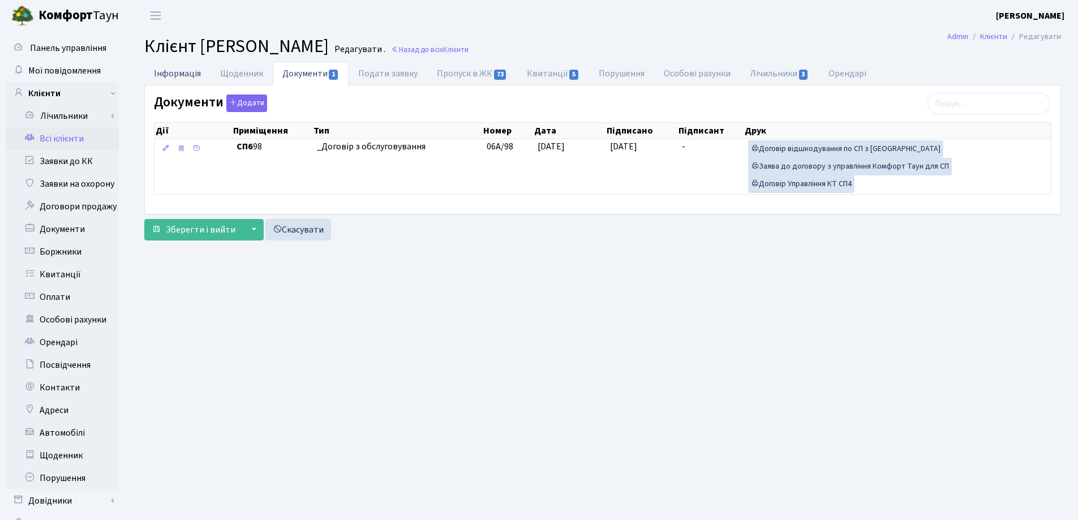
click at [167, 71] on link "Інформація" at bounding box center [177, 73] width 66 height 23
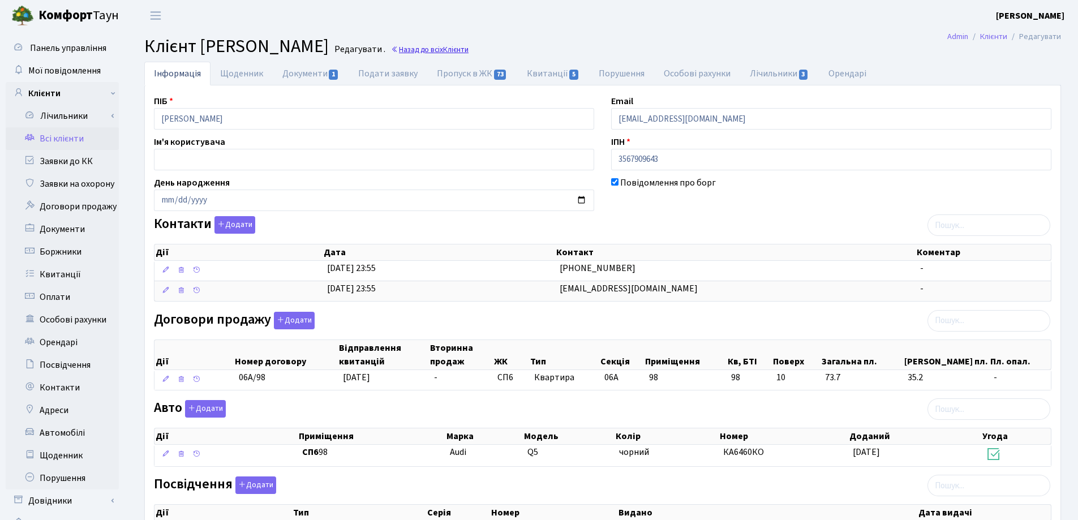
click at [469, 51] on link "Назад до всіх Клієнти" at bounding box center [430, 49] width 78 height 11
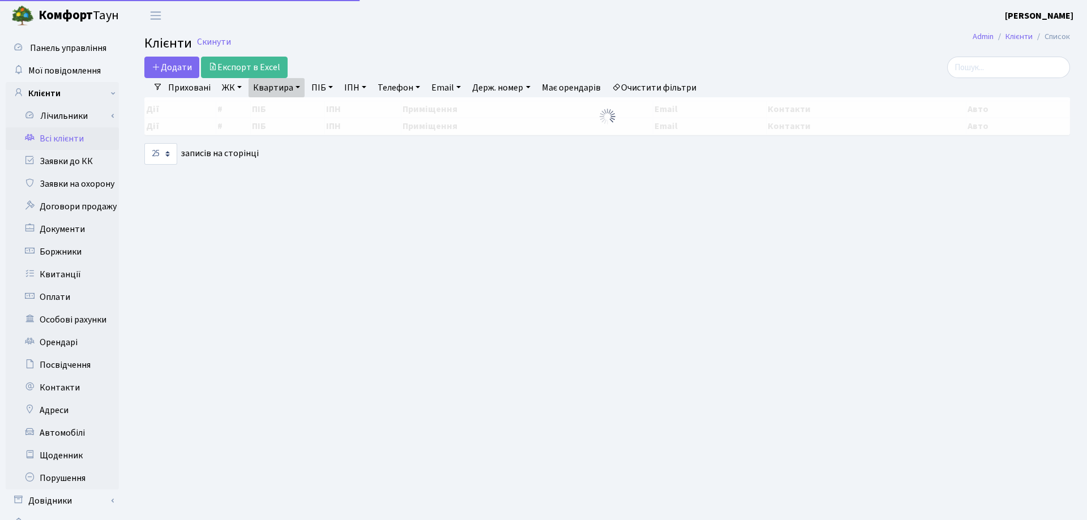
select select "25"
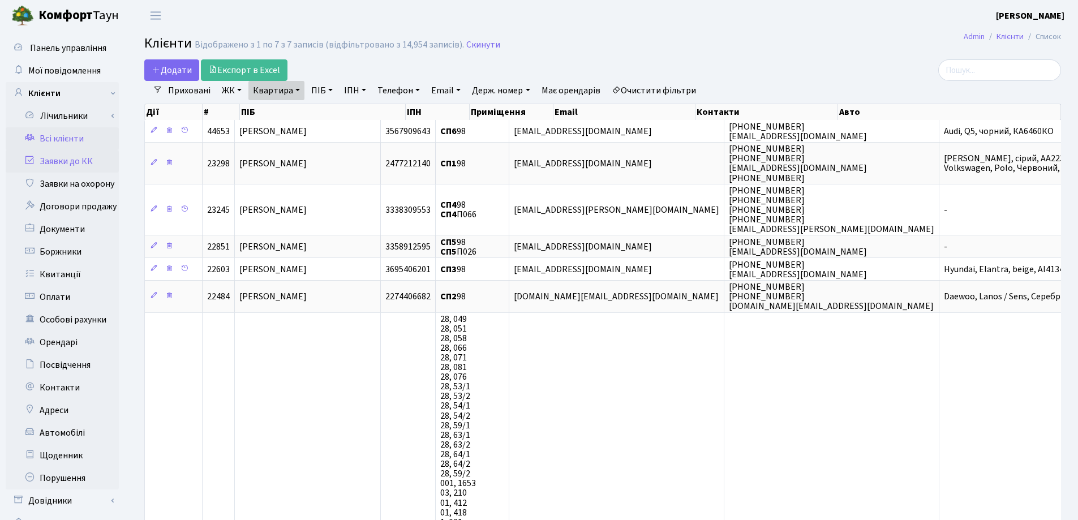
click at [53, 165] on link "Заявки до КК" at bounding box center [62, 161] width 113 height 23
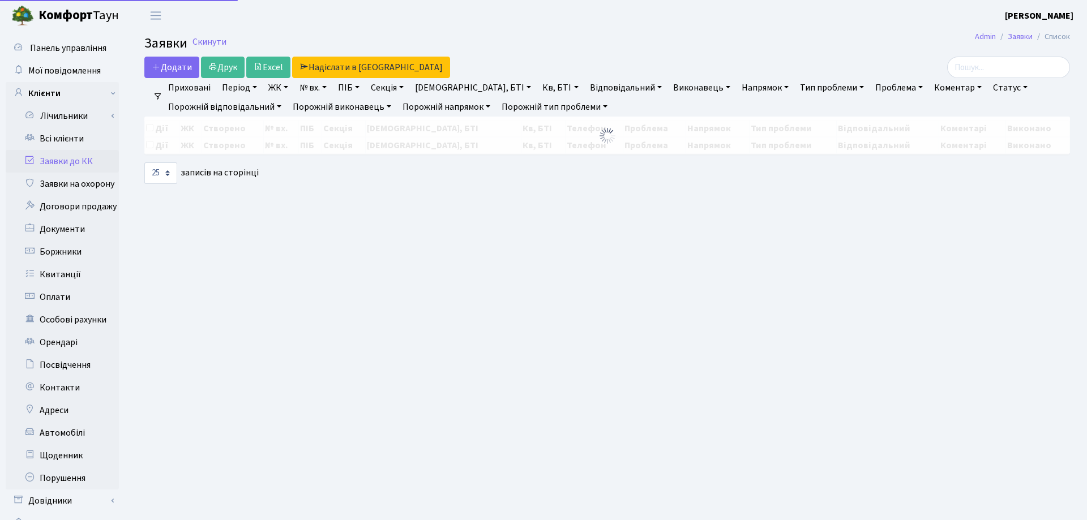
select select "25"
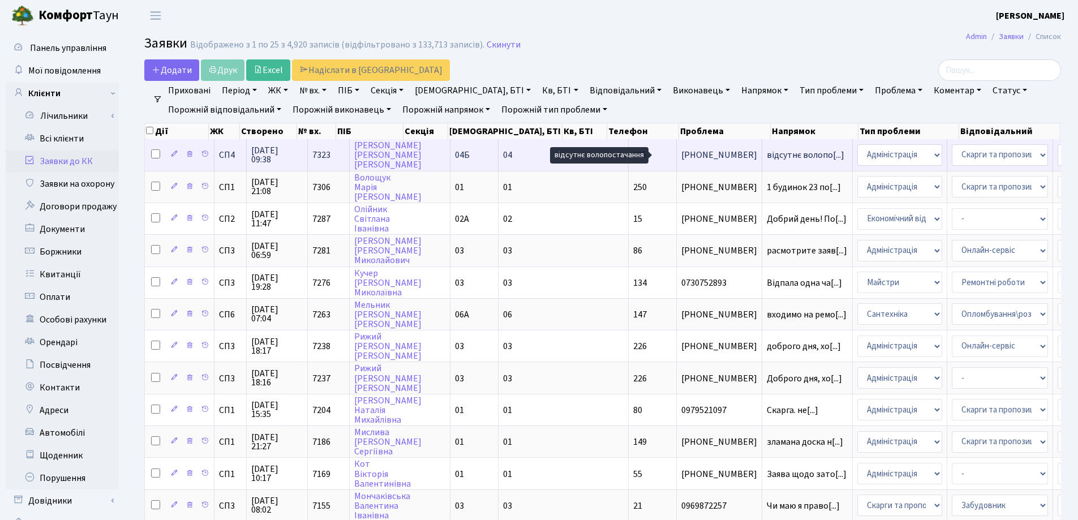
click at [767, 156] on span "відсутнє волопо[...]" at bounding box center [806, 155] width 78 height 12
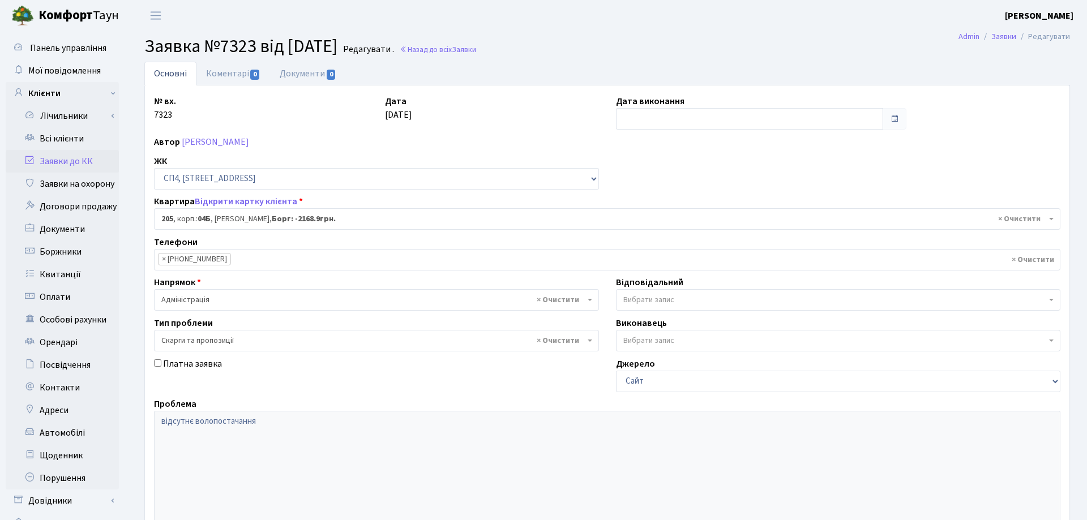
select select "21233"
select select "55"
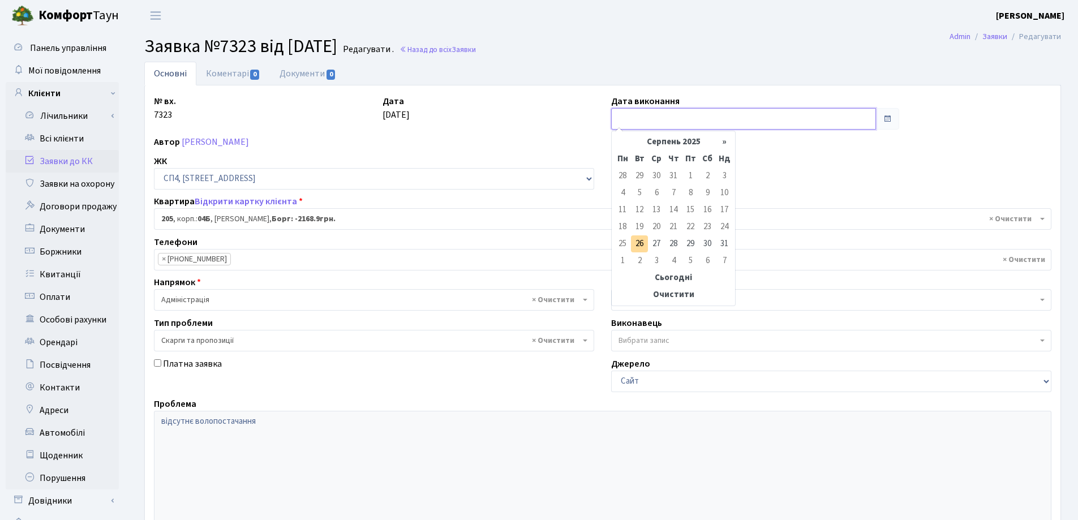
click at [662, 123] on input "text" at bounding box center [743, 119] width 265 height 22
type input "26.08.2025"
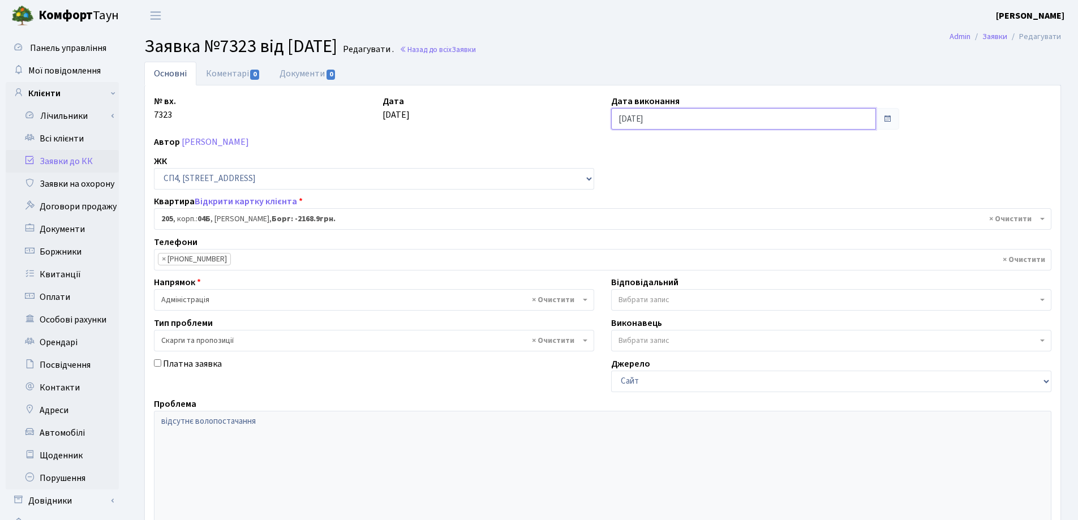
scroll to position [155, 0]
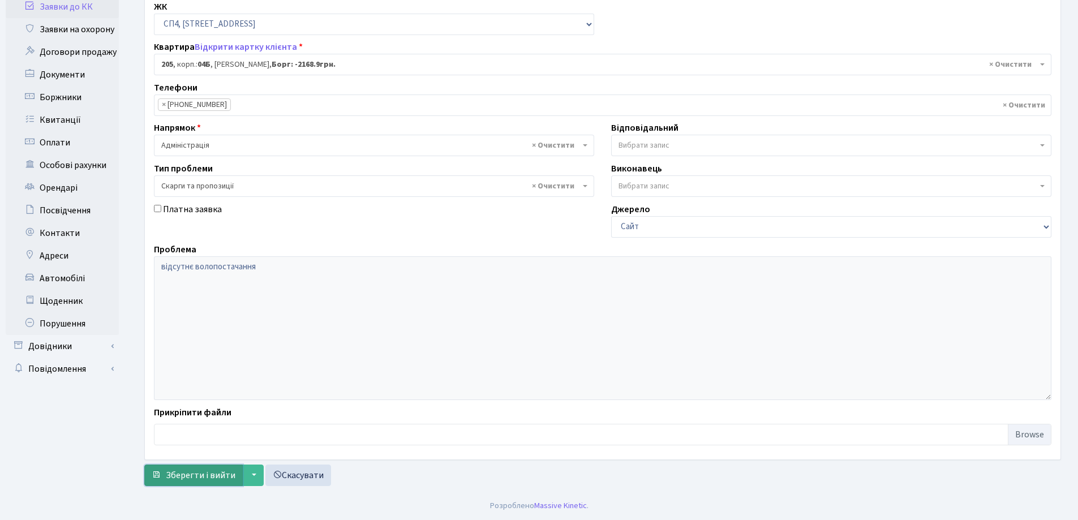
click at [194, 481] on span "Зберегти і вийти" at bounding box center [201, 475] width 70 height 12
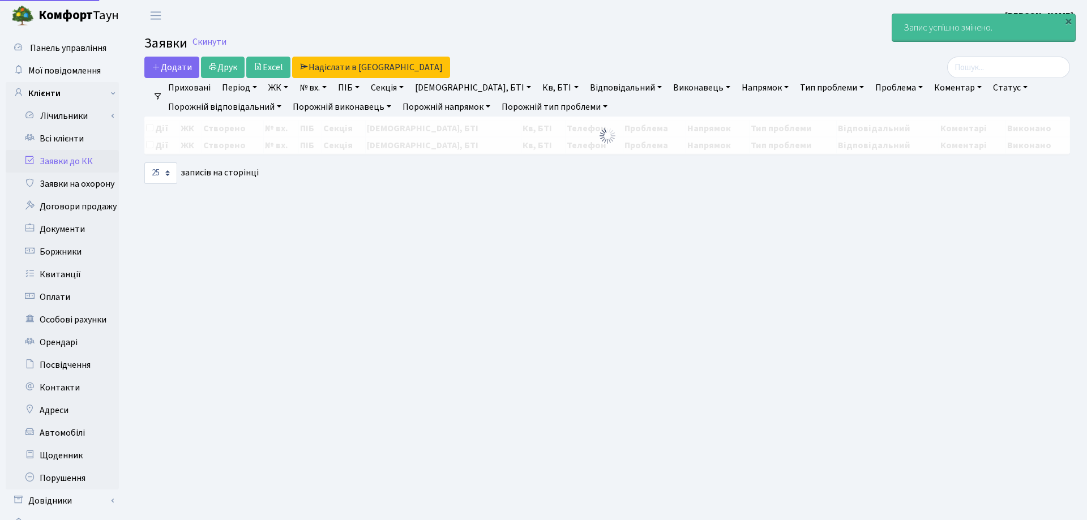
select select "25"
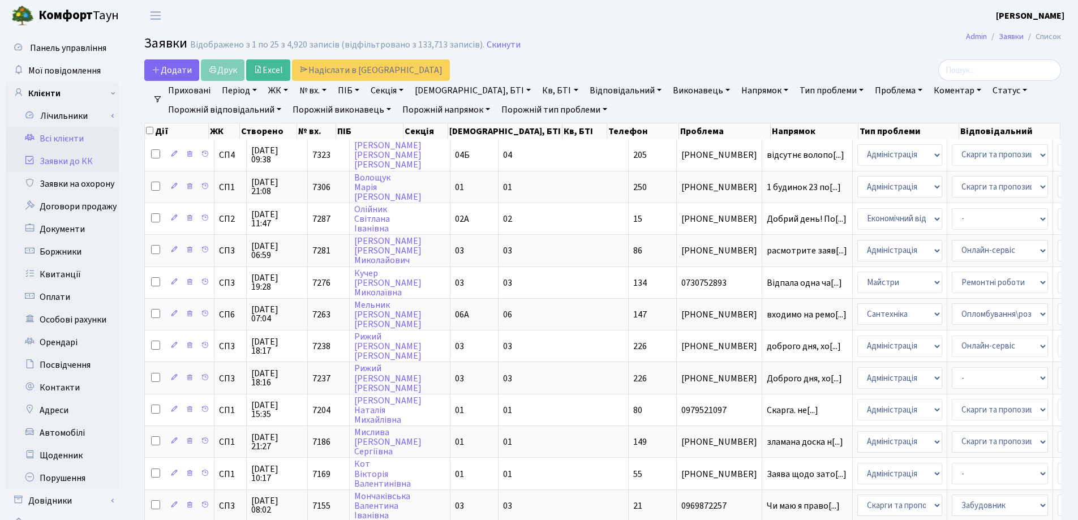
click at [52, 140] on link "Всі клієнти" at bounding box center [62, 138] width 113 height 23
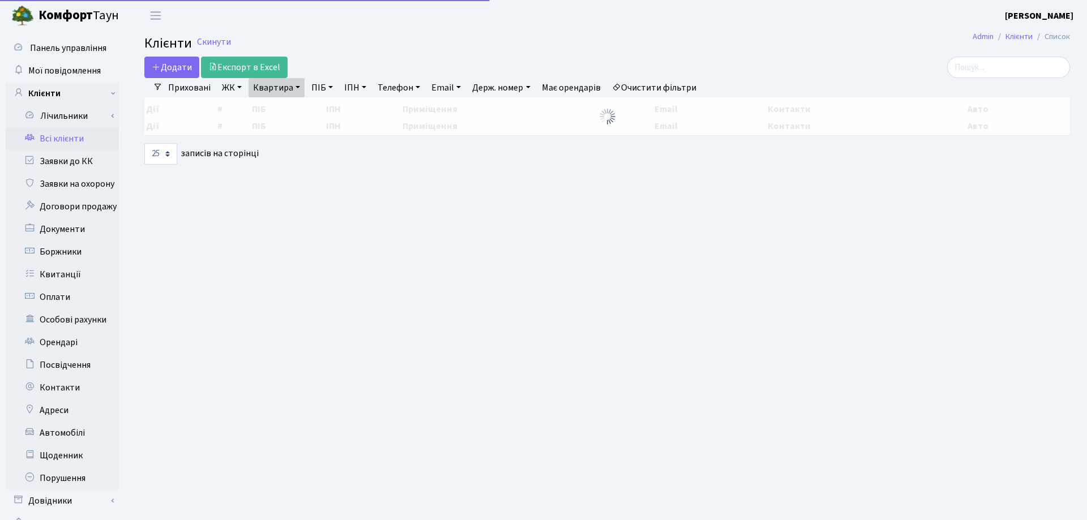
select select "25"
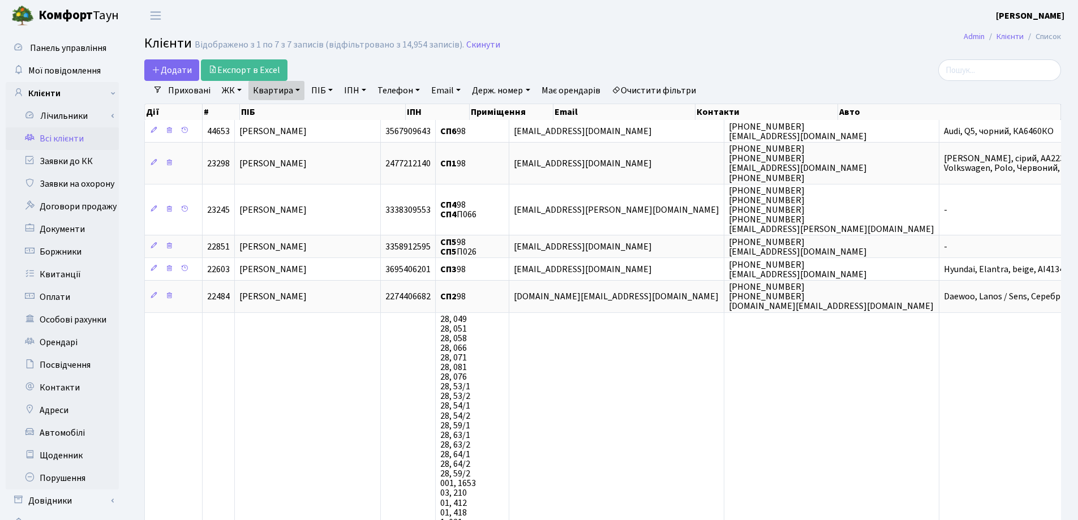
drag, startPoint x: 298, startPoint y: 87, endPoint x: 299, endPoint y: 100, distance: 13.7
click at [297, 88] on link "Квартира" at bounding box center [277, 90] width 56 height 19
click at [299, 106] on input "98" at bounding box center [282, 113] width 66 height 22
type input "9"
type input "233"
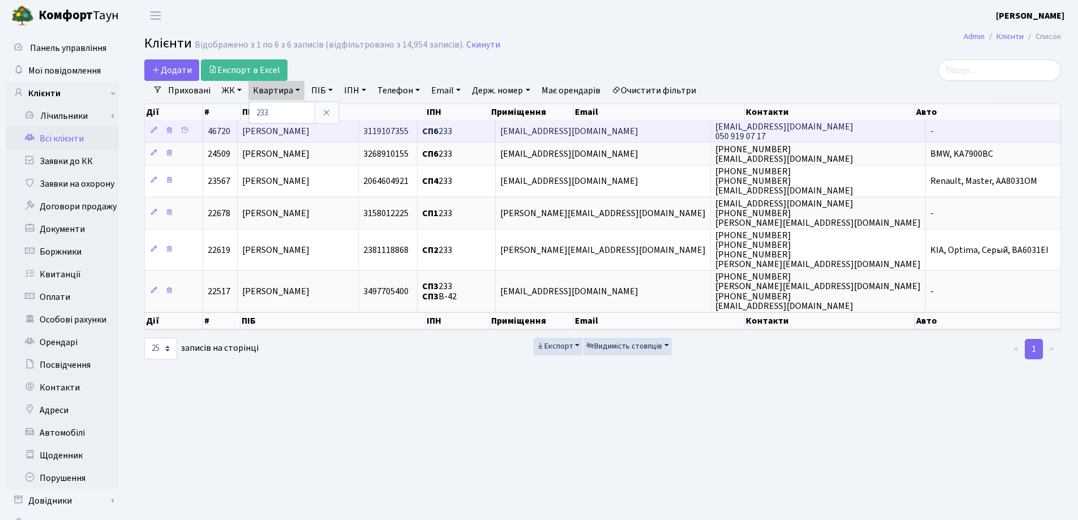
click at [359, 126] on td "[PERSON_NAME]" at bounding box center [299, 131] width 122 height 22
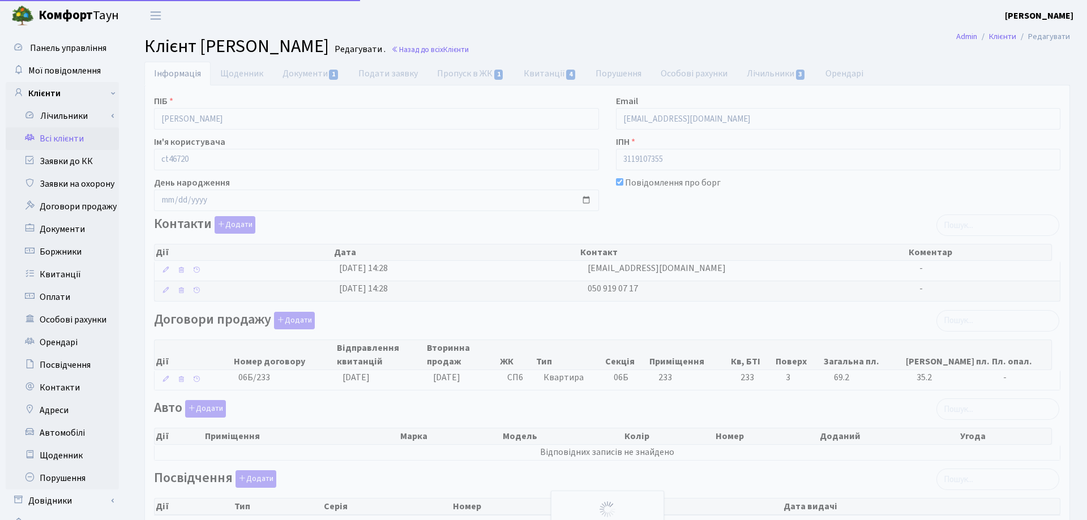
select select "25"
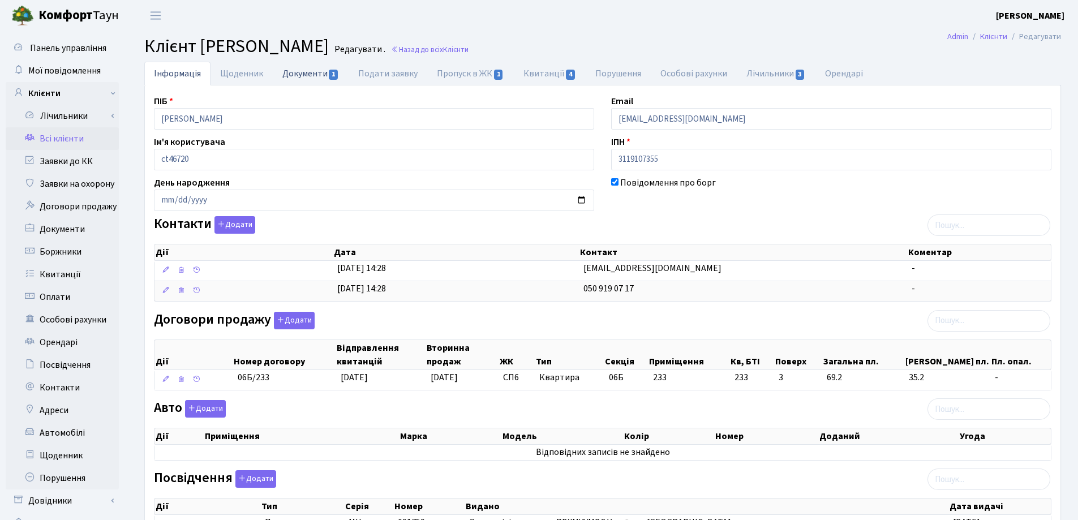
click at [305, 72] on link "Документи 1" at bounding box center [311, 73] width 76 height 23
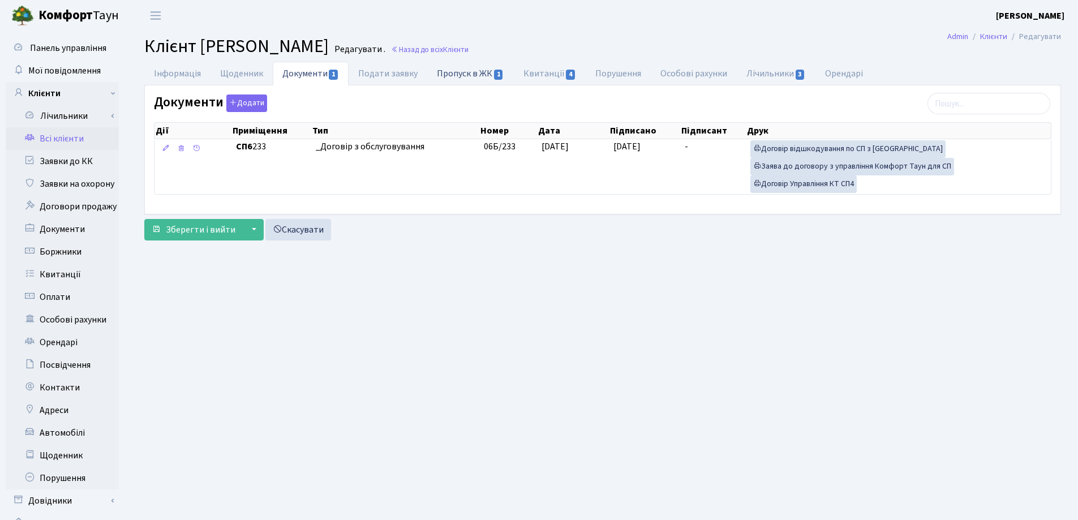
click at [445, 72] on link "Пропуск в ЖК 1" at bounding box center [470, 73] width 86 height 23
select select "25"
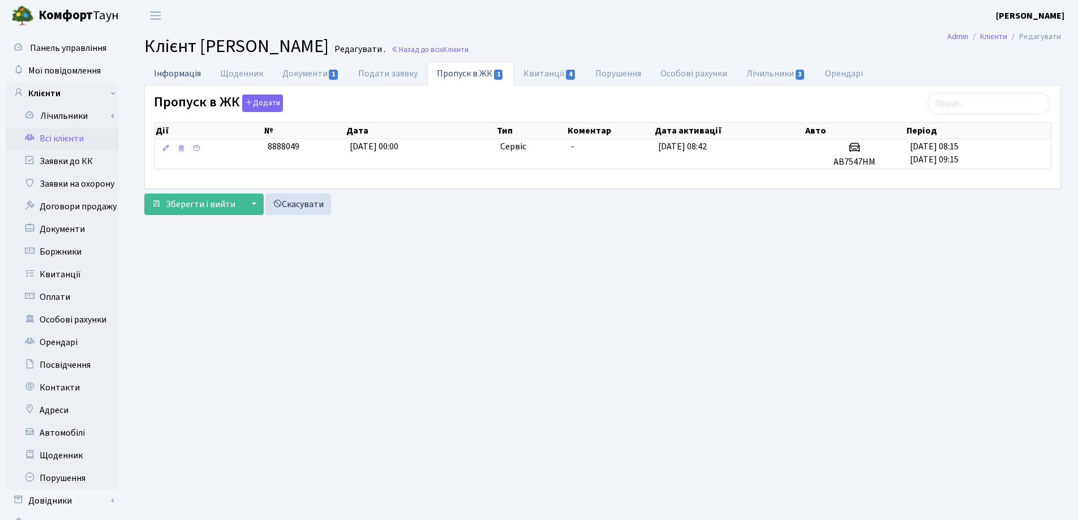
click at [183, 72] on link "Інформація" at bounding box center [177, 73] width 66 height 23
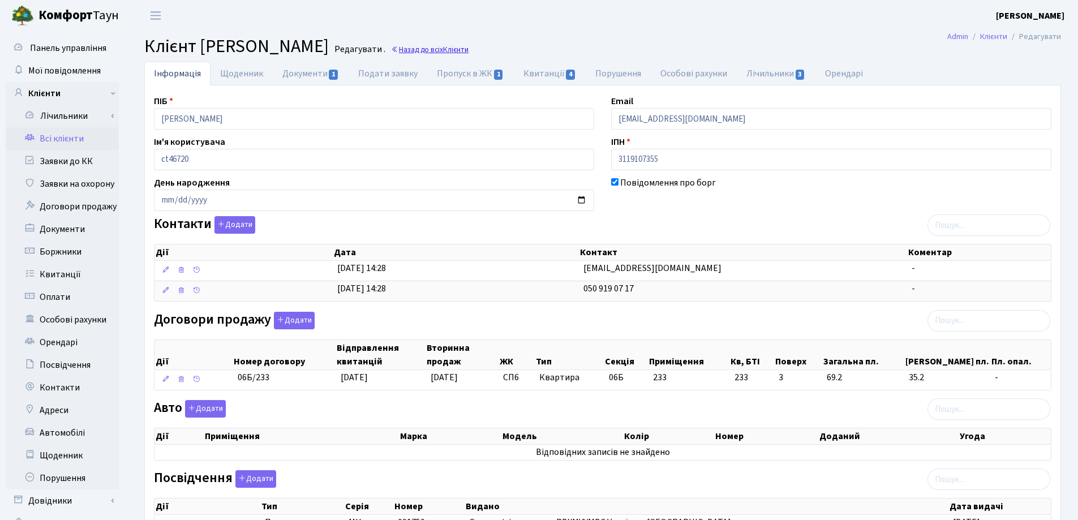
click at [469, 53] on link "Назад до всіх Клієнти" at bounding box center [430, 49] width 78 height 11
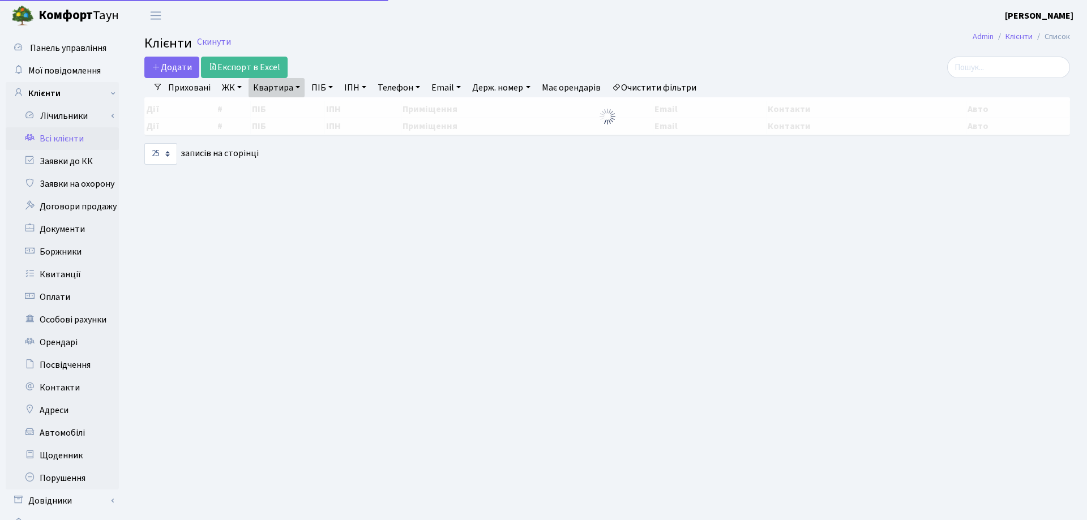
select select "25"
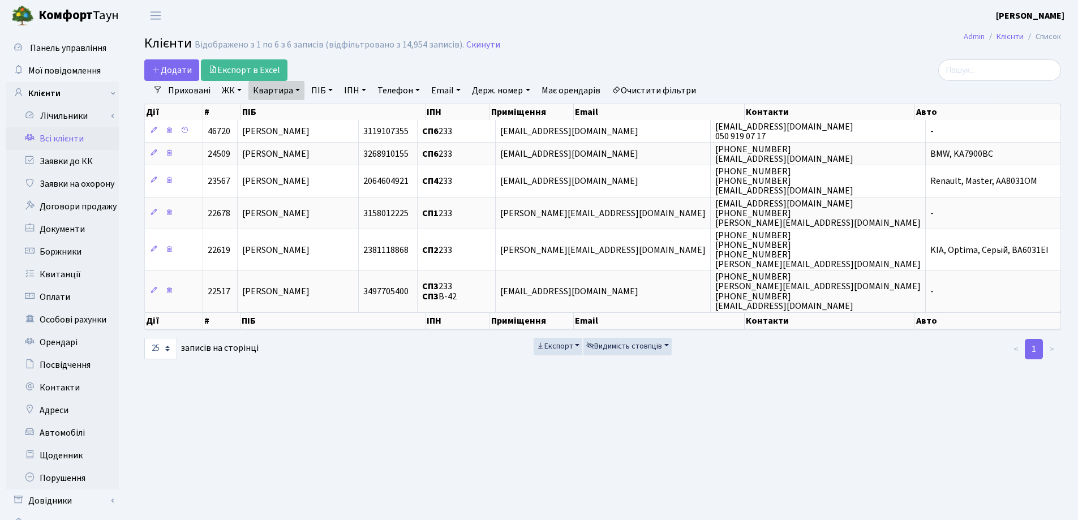
click at [299, 92] on link "Квартира" at bounding box center [277, 90] width 56 height 19
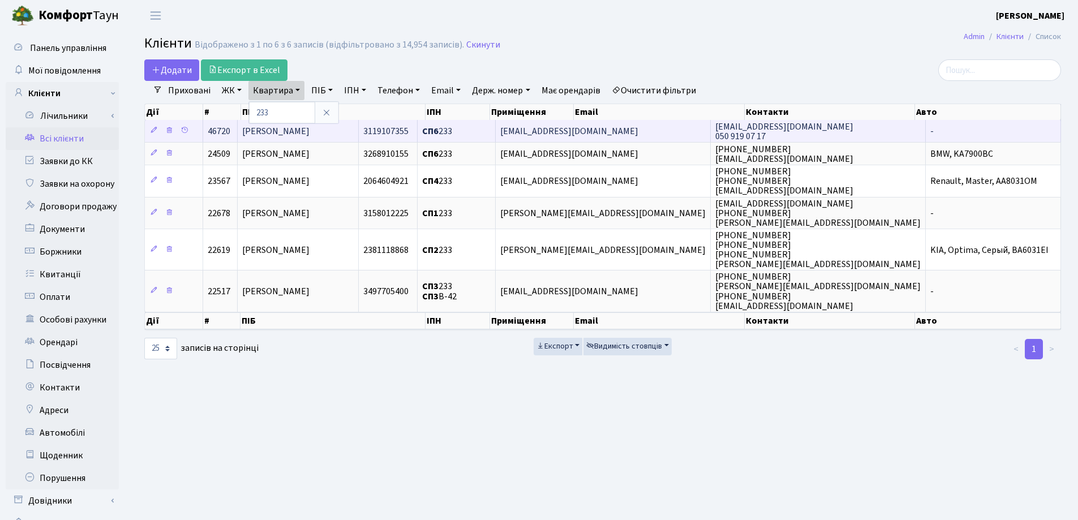
click at [310, 126] on span "[PERSON_NAME]" at bounding box center [275, 131] width 67 height 12
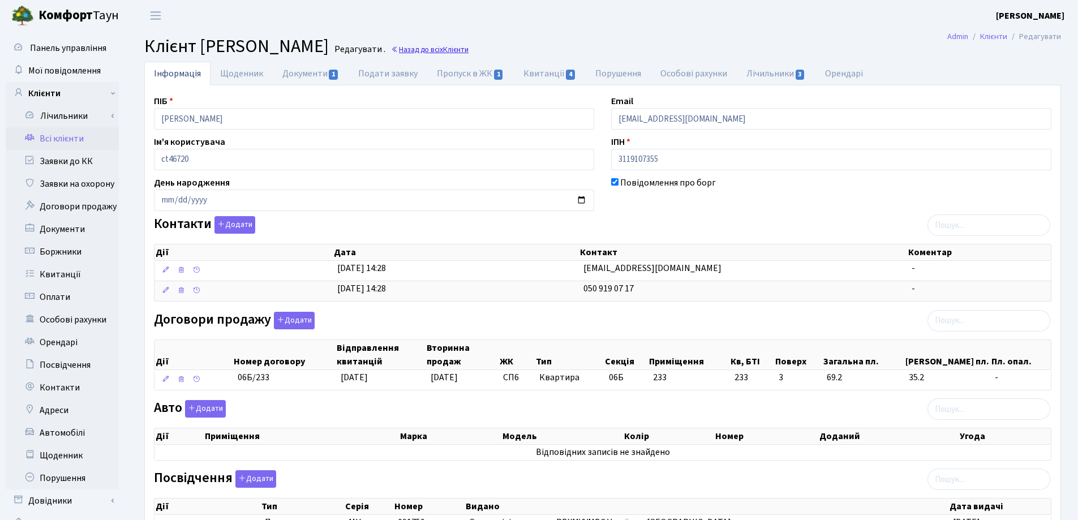
click at [469, 45] on link "Назад до всіх Клієнти" at bounding box center [430, 49] width 78 height 11
click at [469, 49] on link "Назад до всіх Клієнти" at bounding box center [430, 49] width 78 height 11
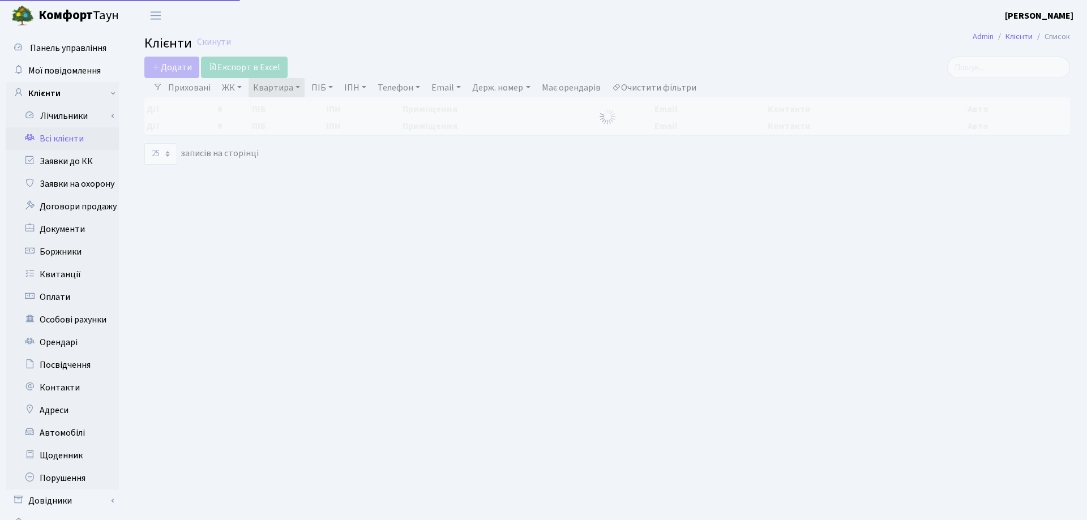
select select "25"
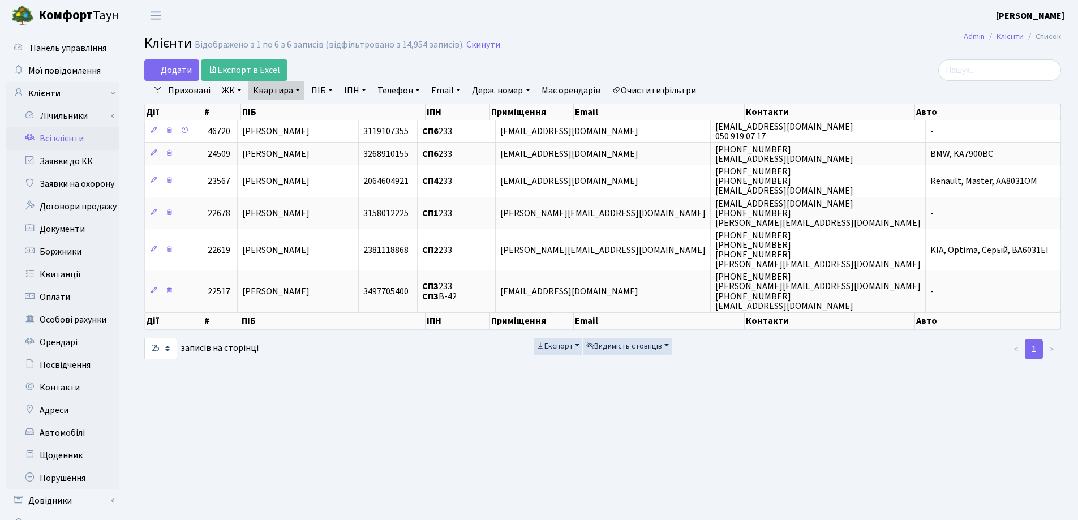
click at [300, 89] on link "Квартира" at bounding box center [277, 90] width 56 height 19
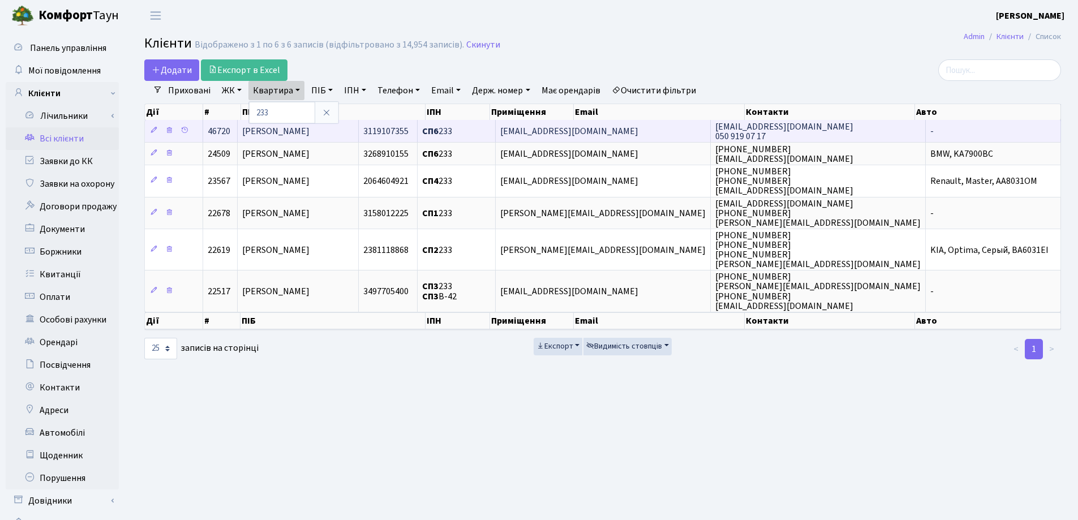
click at [310, 126] on span "[PERSON_NAME]" at bounding box center [275, 131] width 67 height 12
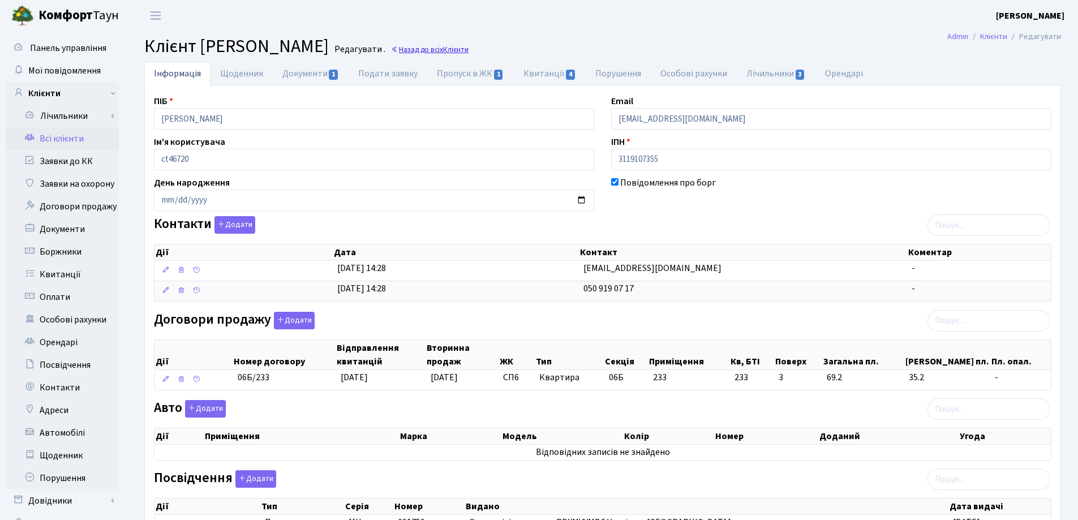
click at [469, 50] on link "Назад до всіх Клієнти" at bounding box center [430, 49] width 78 height 11
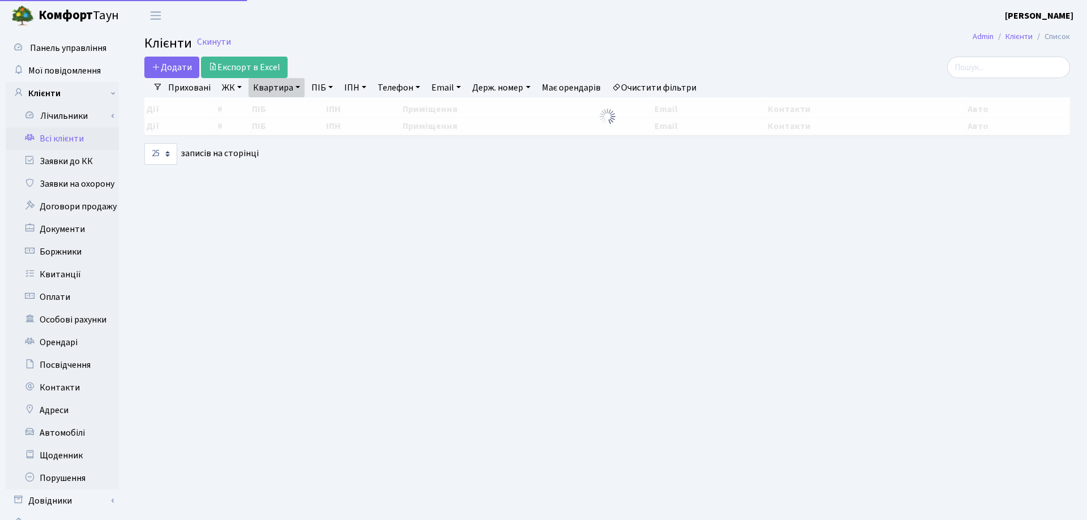
select select "25"
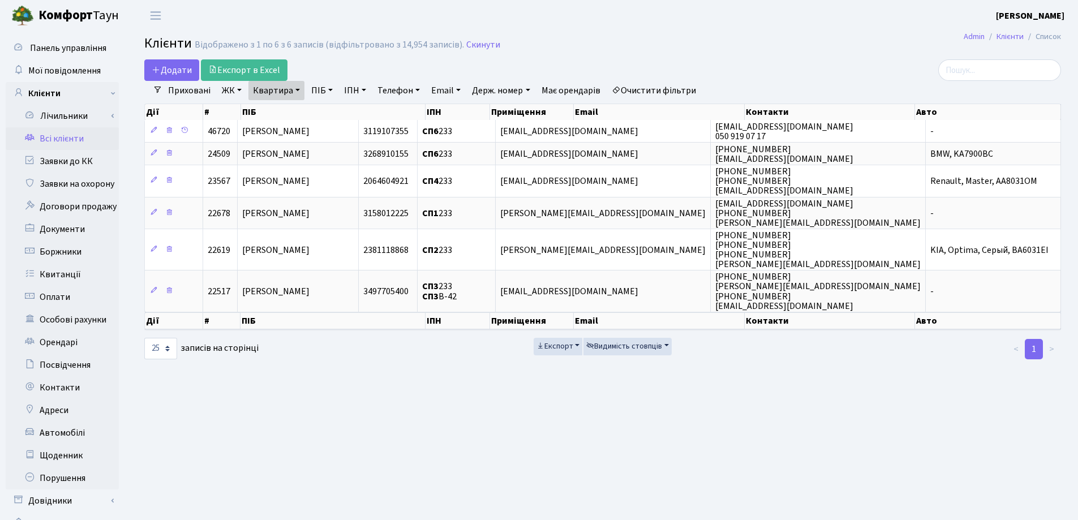
click at [296, 93] on link "Квартира" at bounding box center [277, 90] width 56 height 19
click at [297, 110] on input "233" at bounding box center [282, 113] width 66 height 22
type input "223"
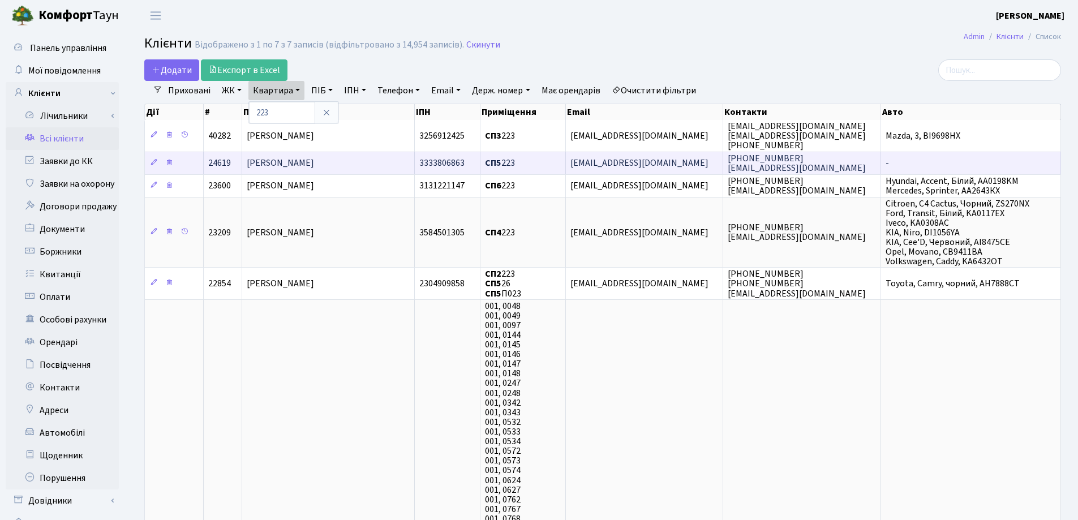
click at [374, 157] on td "[PERSON_NAME]" at bounding box center [328, 163] width 173 height 23
click at [374, 161] on td "[PERSON_NAME]" at bounding box center [328, 163] width 173 height 23
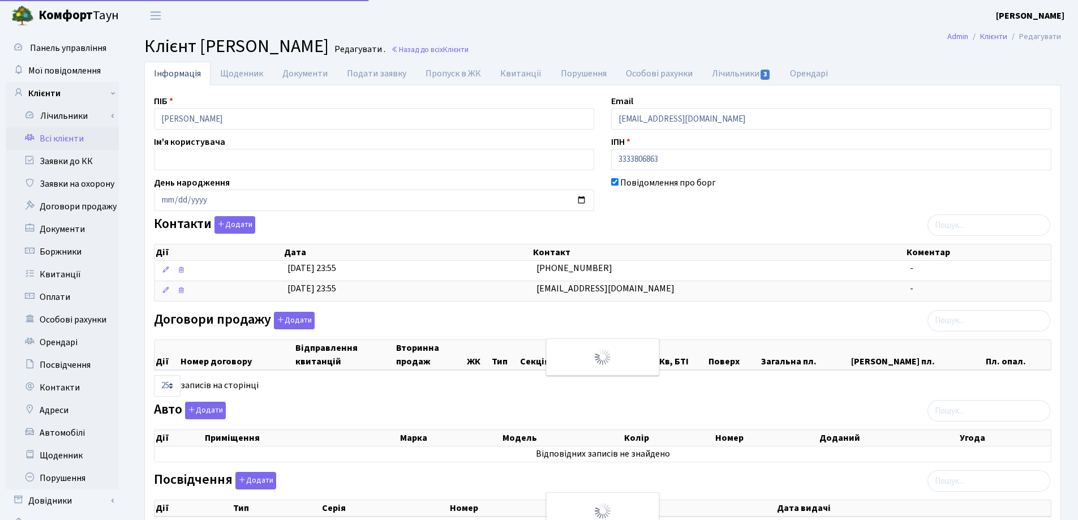
select select "25"
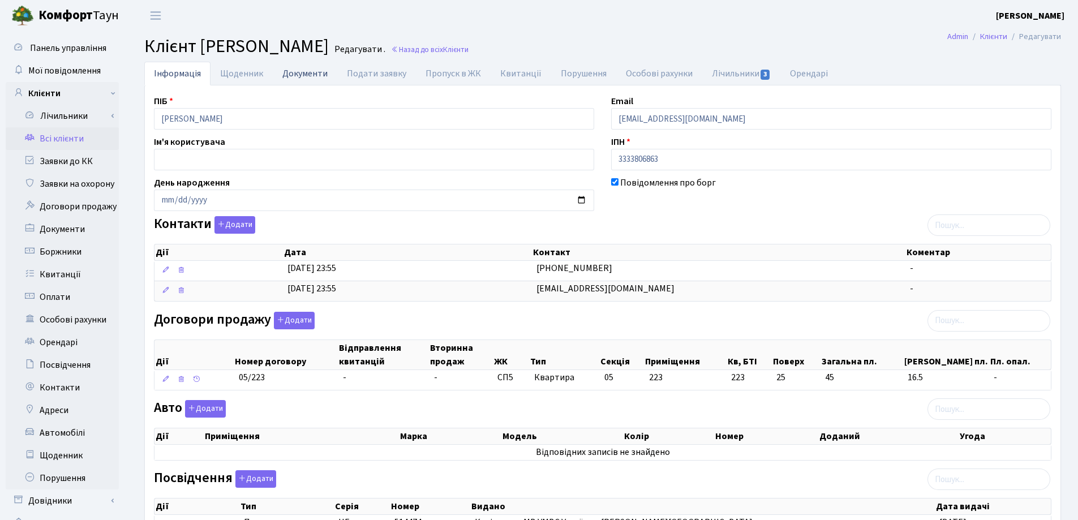
click at [291, 72] on link "Документи" at bounding box center [305, 73] width 65 height 23
select select "25"
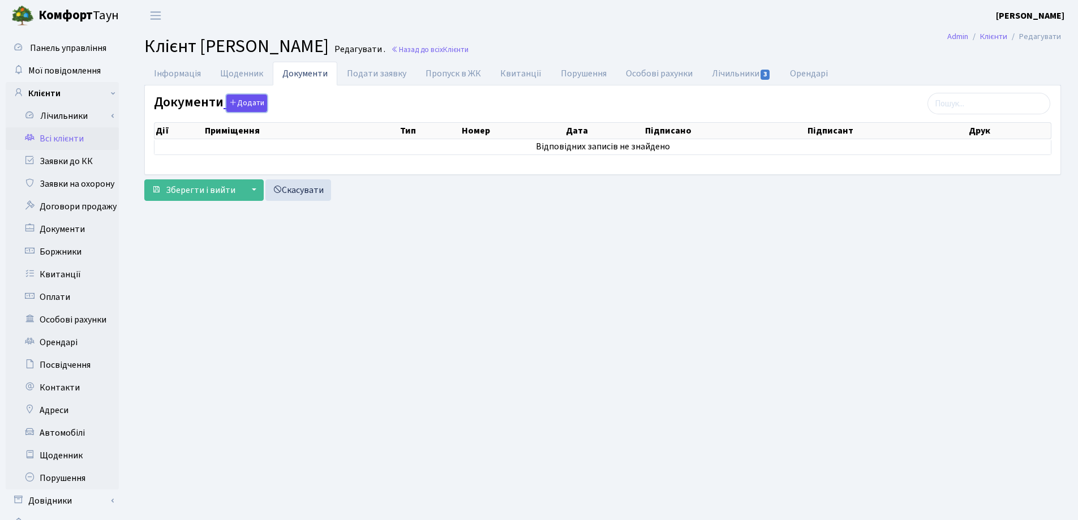
click at [230, 105] on icon "button" at bounding box center [233, 102] width 8 height 8
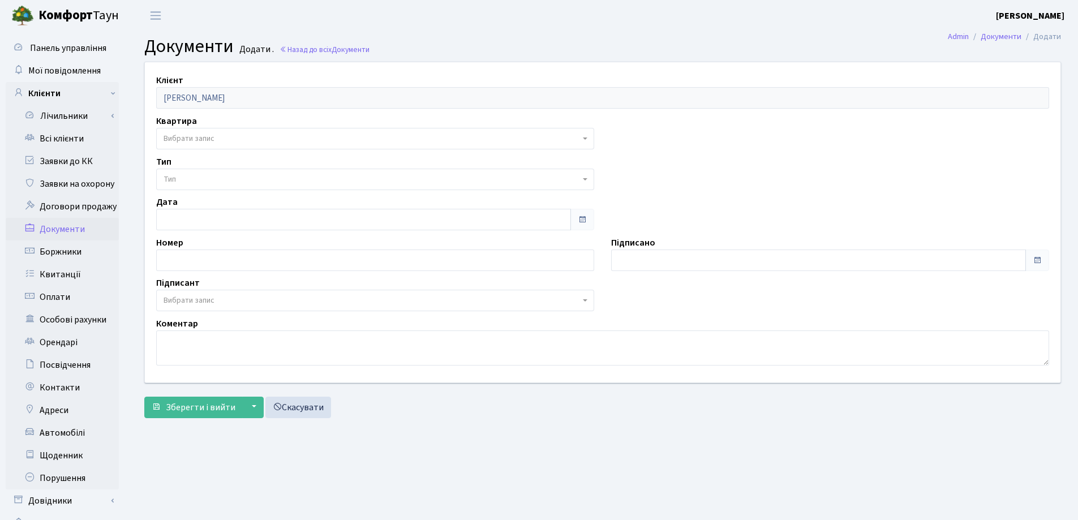
click at [225, 136] on span "Вибрати запис" at bounding box center [372, 138] width 417 height 11
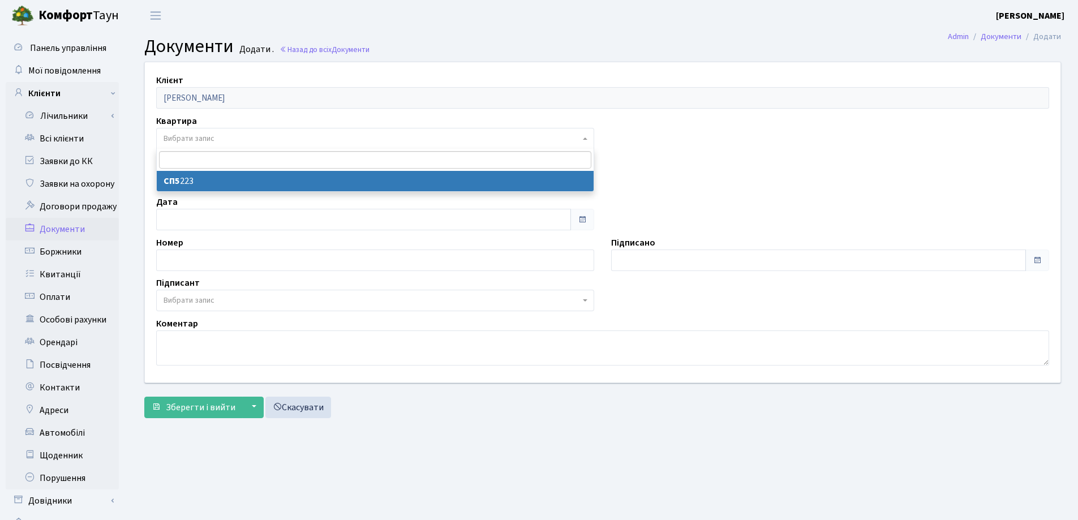
select select "39797"
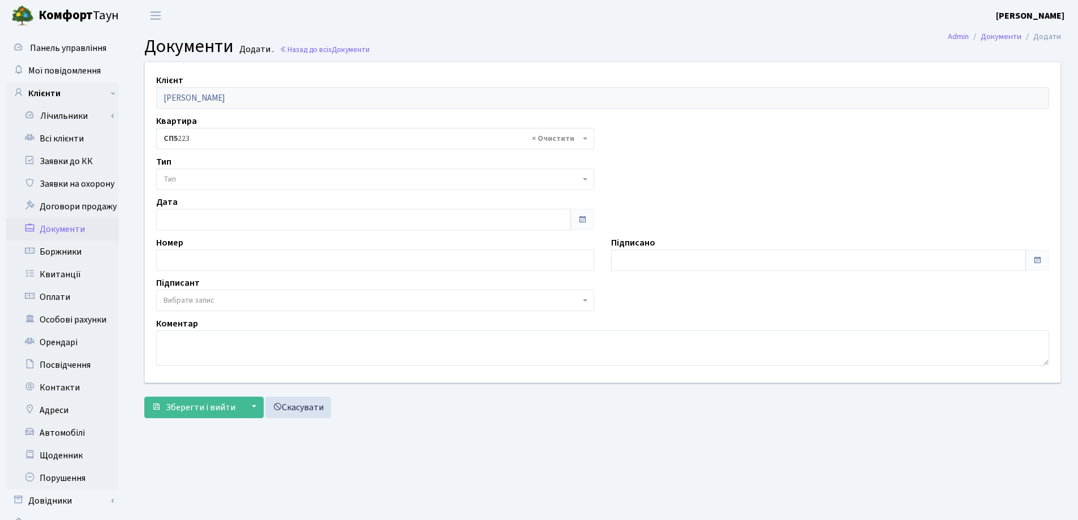
click at [228, 181] on span "Тип" at bounding box center [372, 179] width 417 height 11
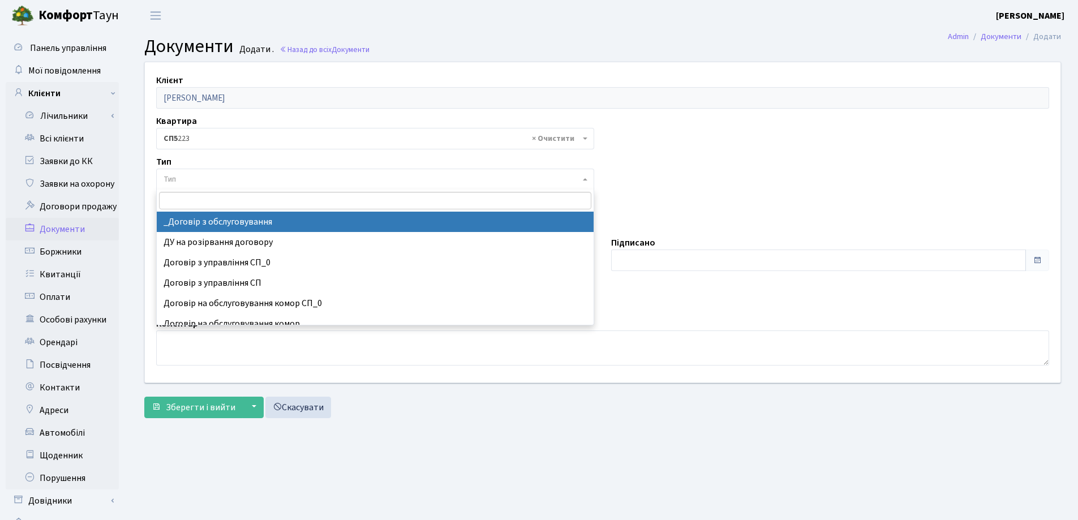
select select "289"
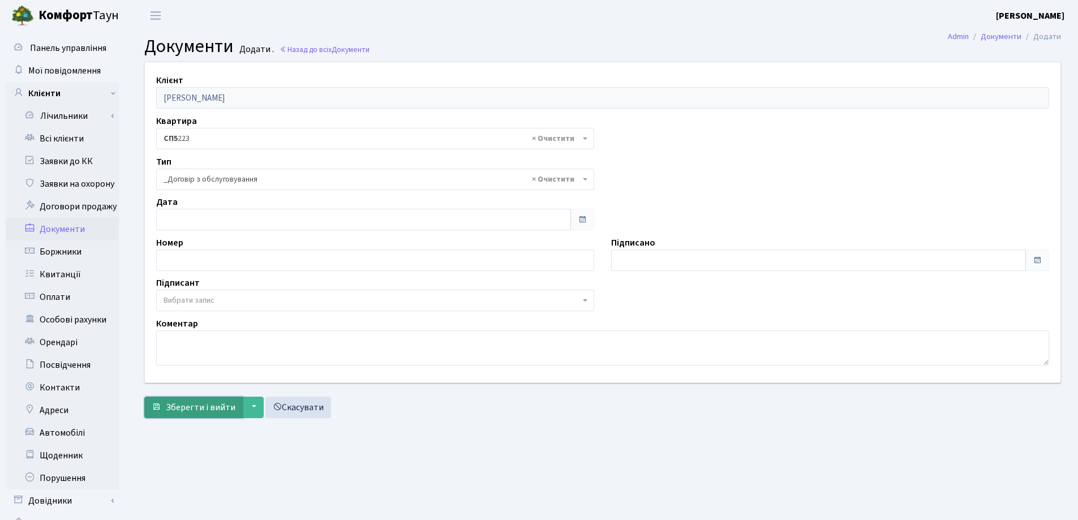
click at [196, 408] on span "Зберегти і вийти" at bounding box center [201, 407] width 70 height 12
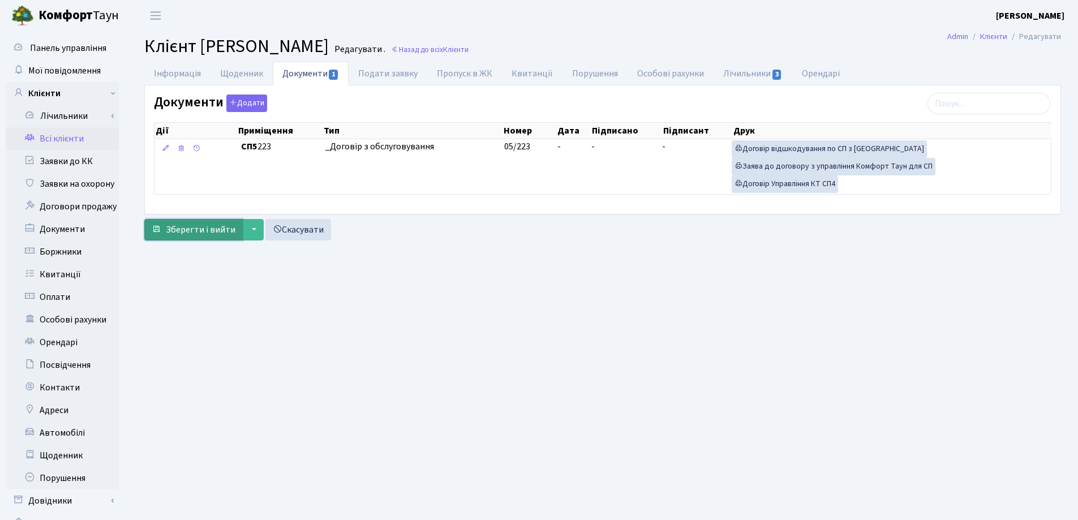
click at [191, 233] on span "Зберегти і вийти" at bounding box center [201, 230] width 70 height 12
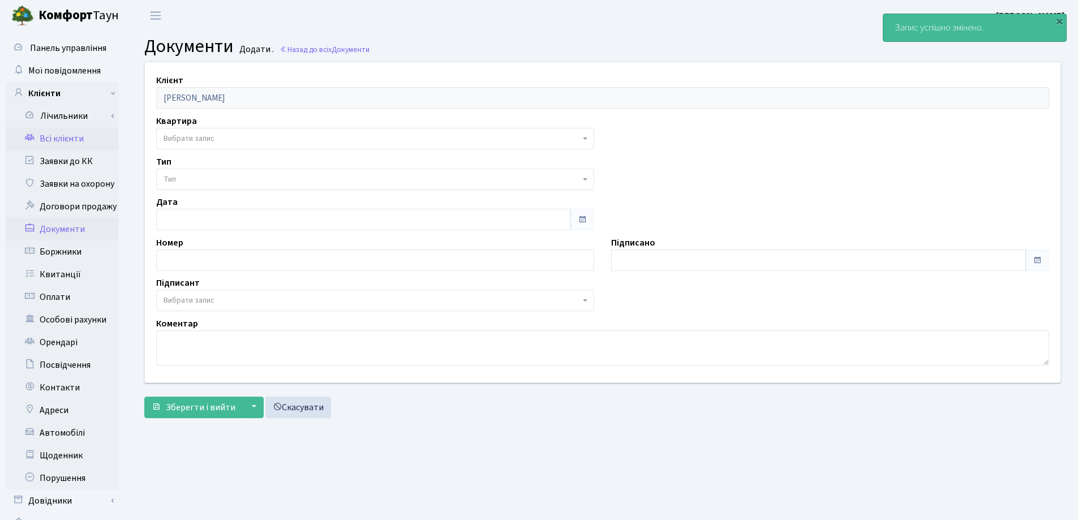
click at [78, 141] on link "Всі клієнти" at bounding box center [62, 138] width 113 height 23
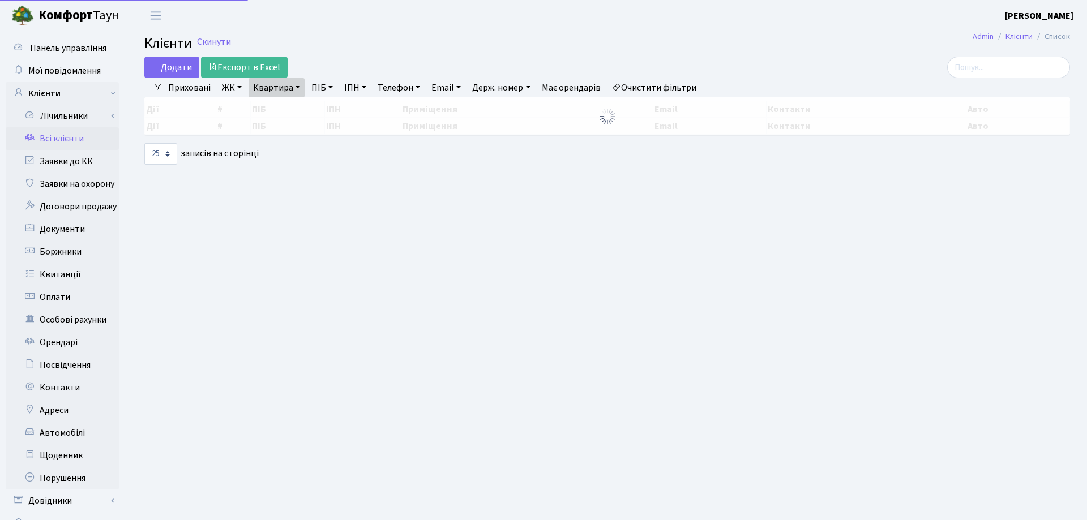
select select "25"
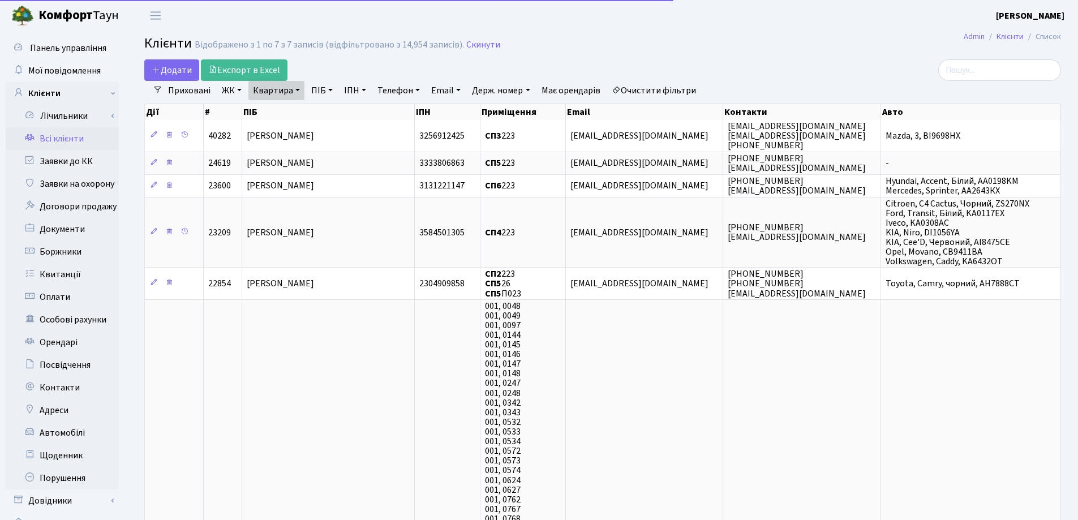
click at [300, 89] on link "Квартира" at bounding box center [277, 90] width 56 height 19
click at [298, 101] on div "223" at bounding box center [294, 112] width 91 height 23
click at [298, 88] on link "Квартира" at bounding box center [277, 90] width 56 height 19
click at [297, 109] on input "223" at bounding box center [282, 113] width 66 height 22
type input "296"
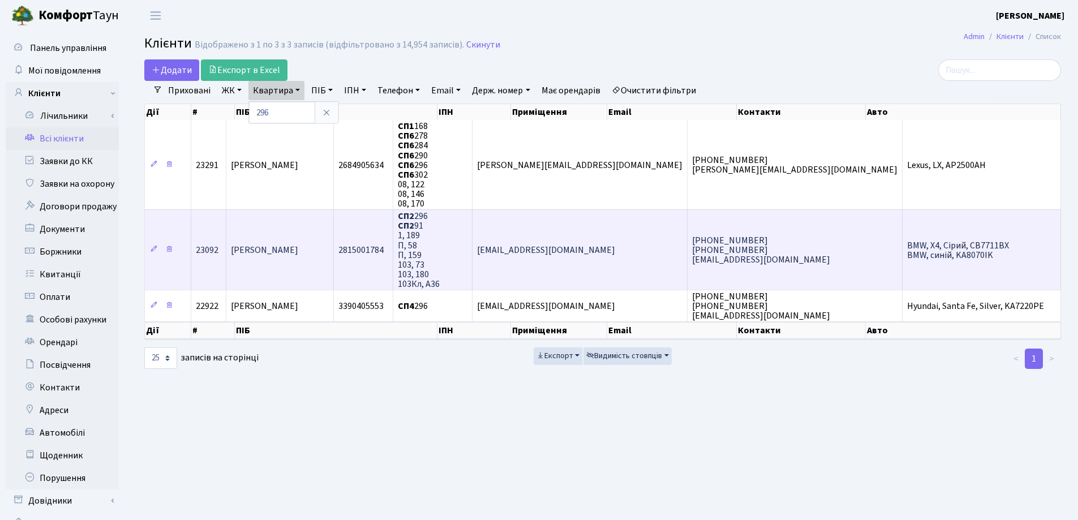
click at [298, 255] on span "[PERSON_NAME]" at bounding box center [264, 250] width 67 height 12
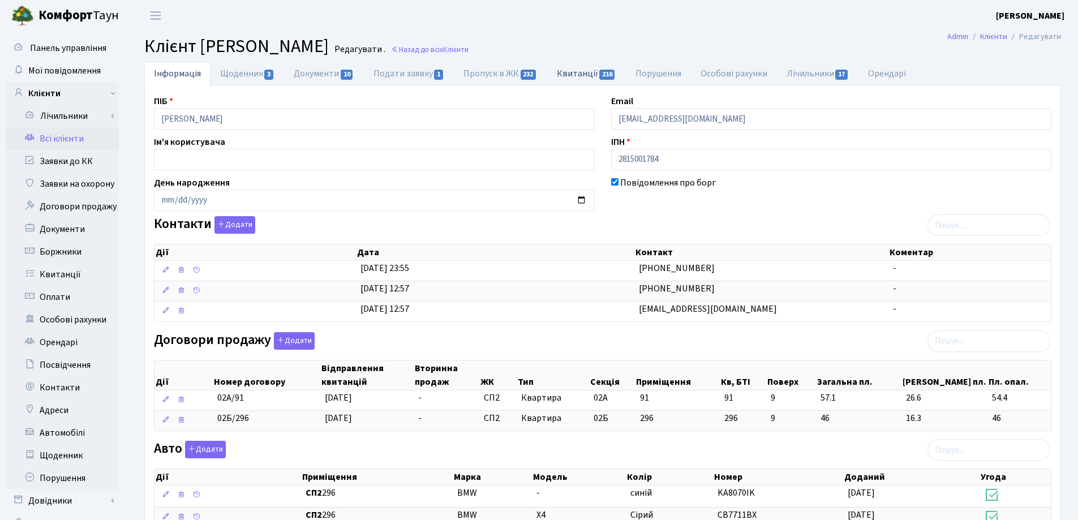
click at [560, 74] on link "Квитанції 216" at bounding box center [586, 73] width 79 height 23
select select "25"
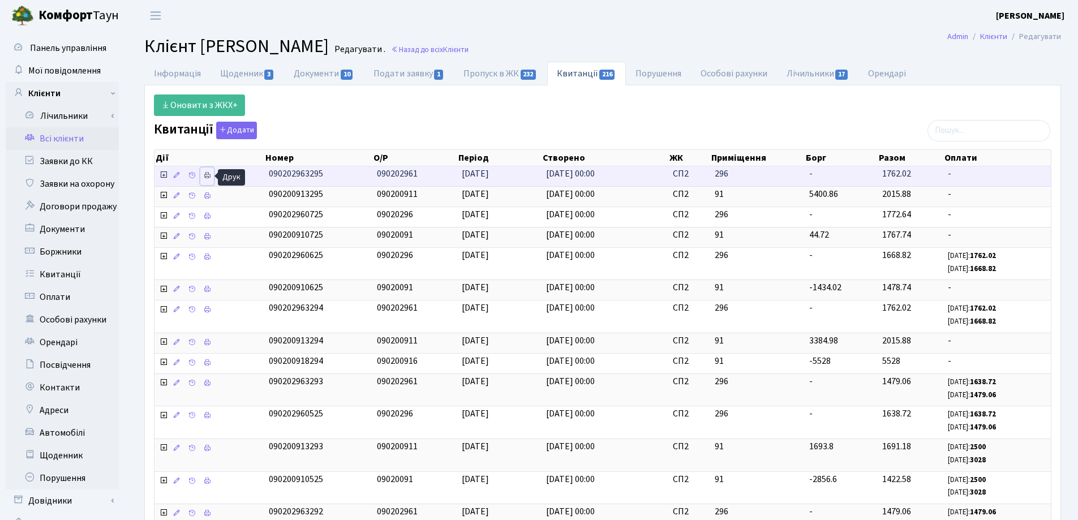
click at [208, 177] on icon at bounding box center [207, 176] width 8 height 8
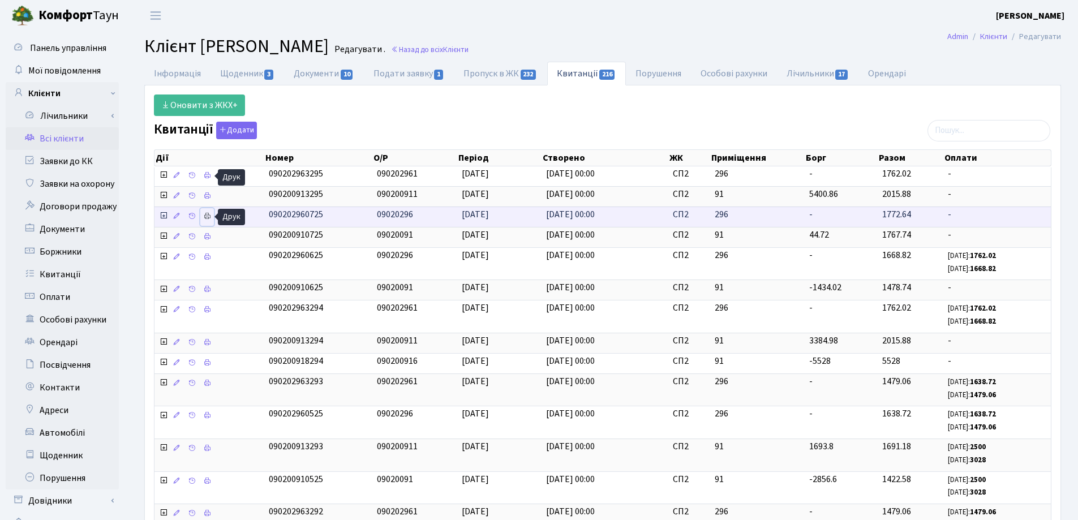
click at [208, 215] on icon at bounding box center [207, 216] width 8 height 8
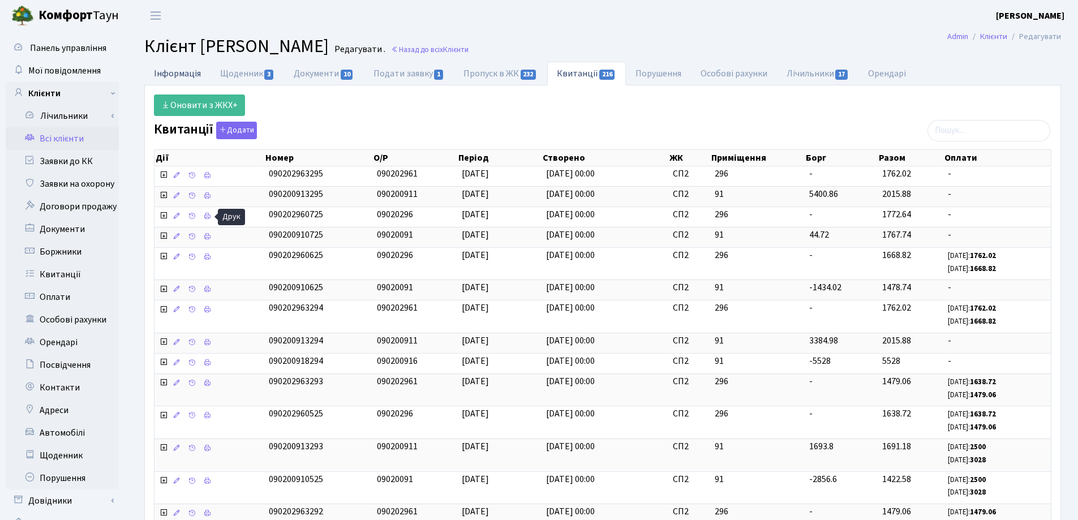
click at [161, 71] on link "Інформація" at bounding box center [177, 73] width 66 height 23
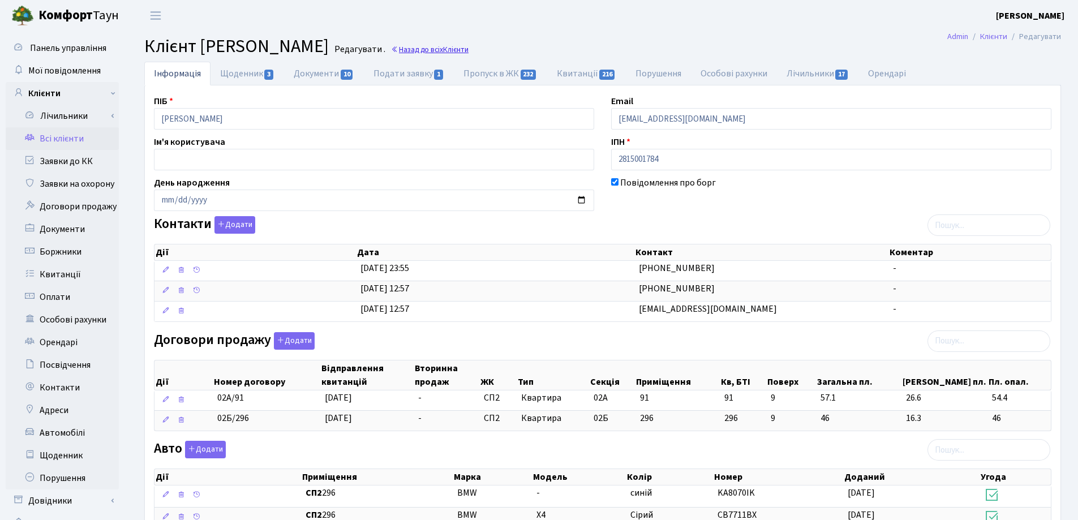
click at [469, 52] on link "Назад до всіх Клієнти" at bounding box center [430, 49] width 78 height 11
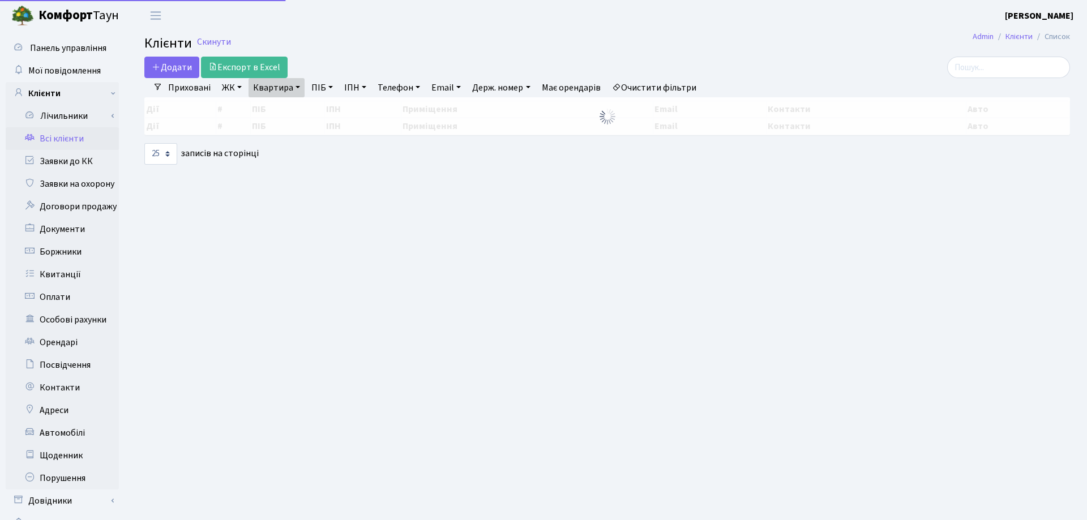
select select "25"
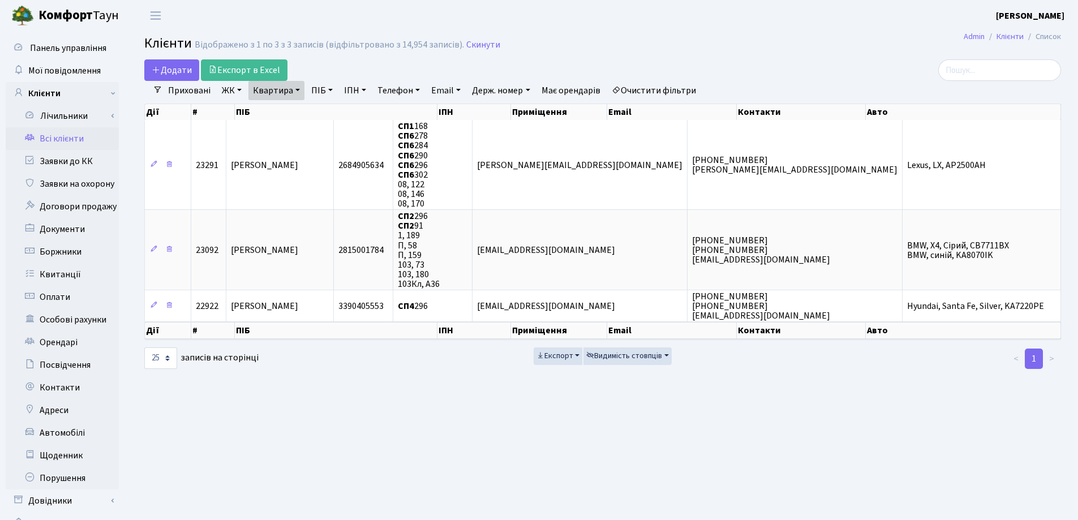
click at [297, 90] on link "Квартира" at bounding box center [277, 90] width 56 height 19
click at [303, 112] on input "296" at bounding box center [282, 113] width 66 height 22
type input "2"
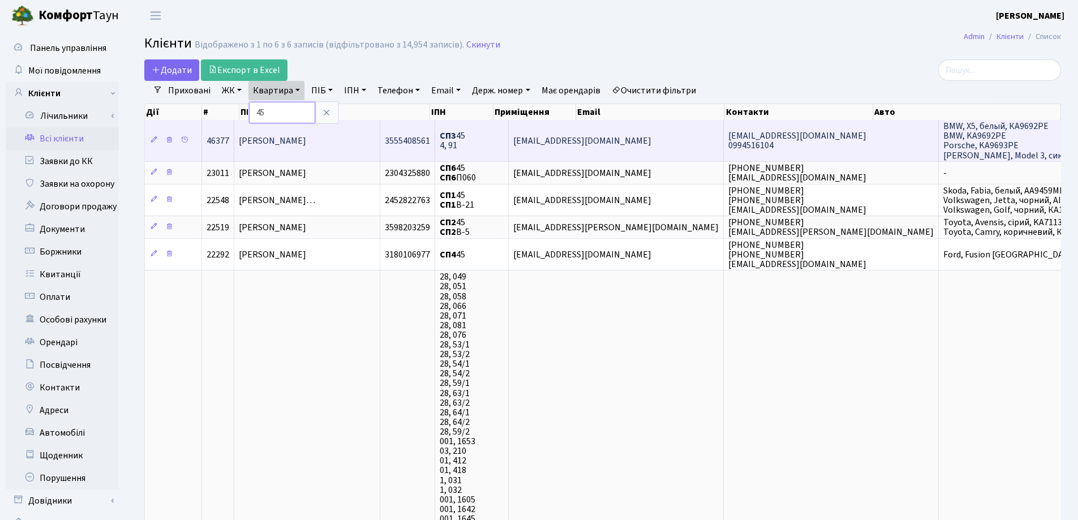
type input "4"
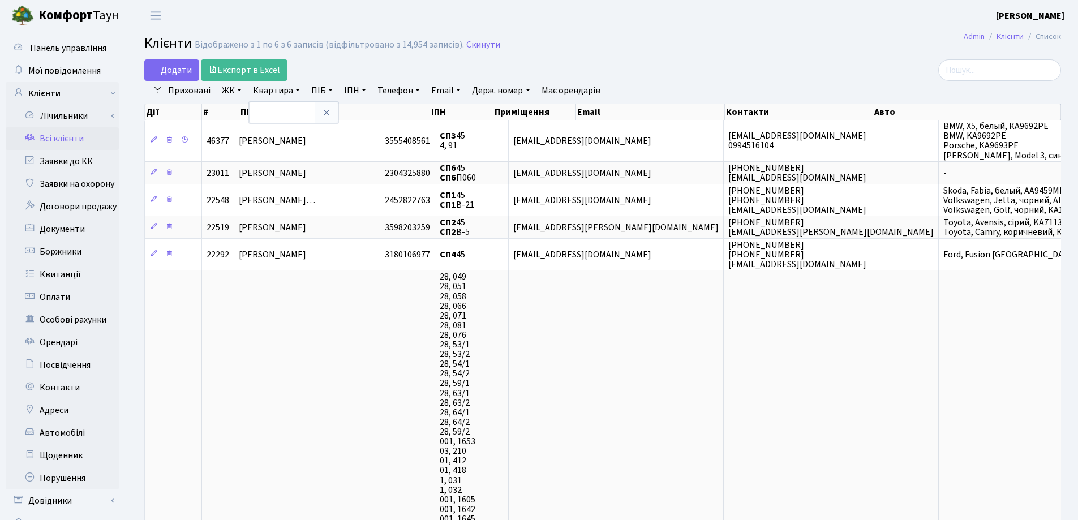
click at [529, 94] on link "Держ. номер" at bounding box center [501, 90] width 67 height 19
type input "4595"
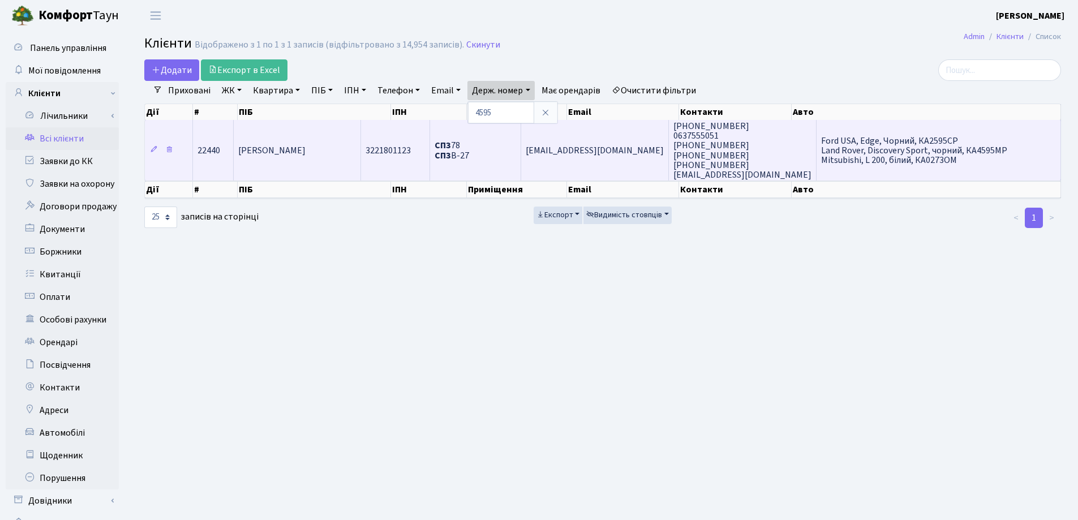
click at [348, 156] on td "[PERSON_NAME]" at bounding box center [297, 150] width 127 height 61
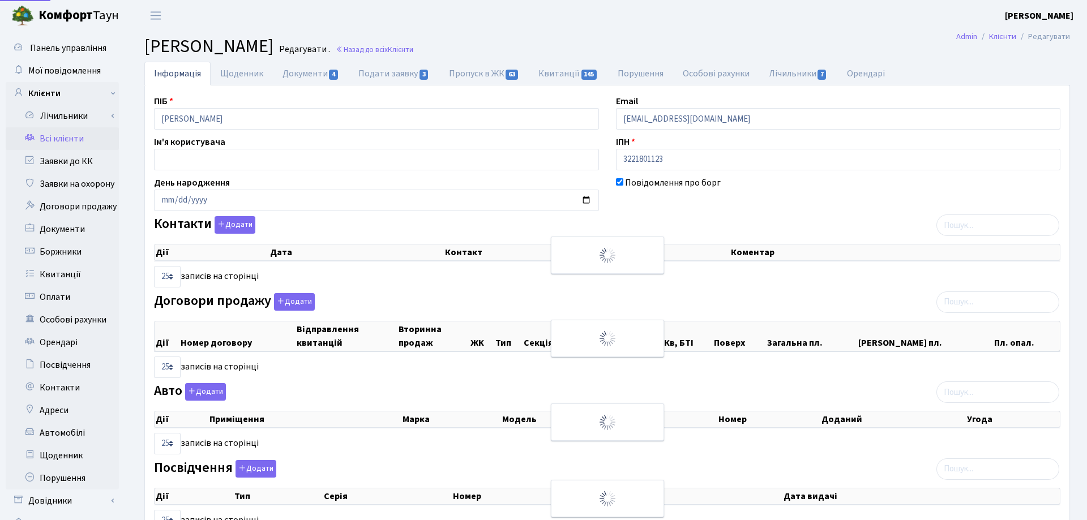
select select "25"
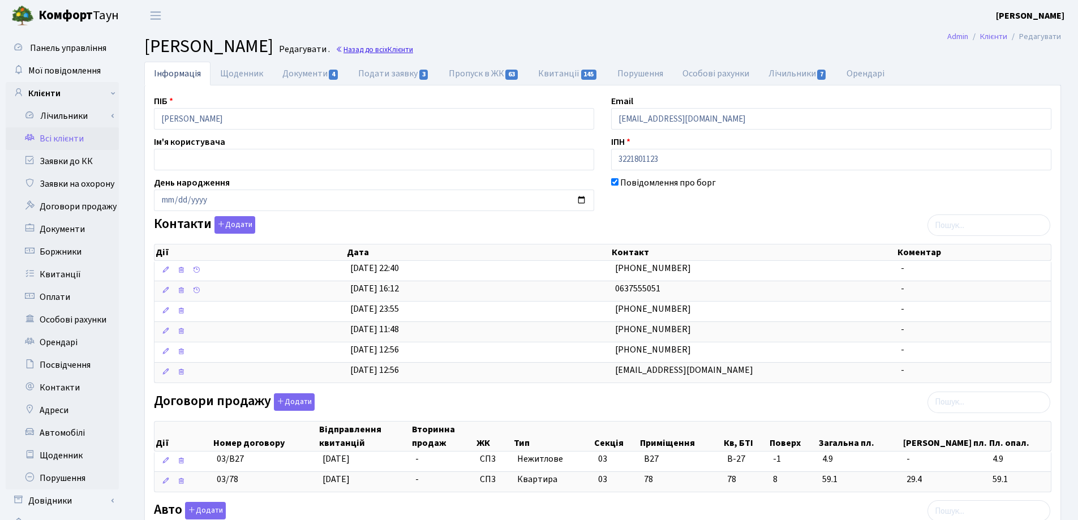
click at [413, 48] on link "Назад до всіх Клієнти" at bounding box center [375, 49] width 78 height 11
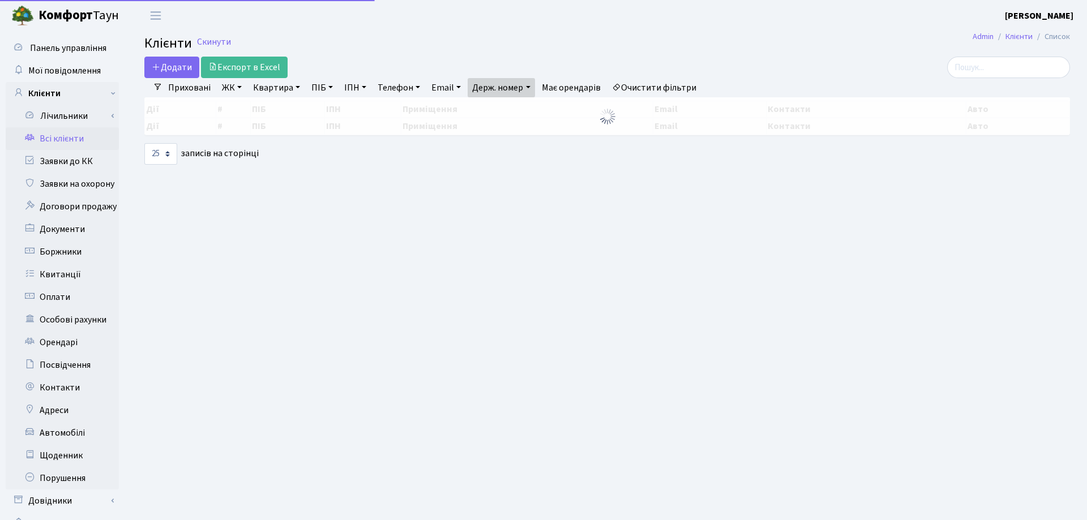
select select "25"
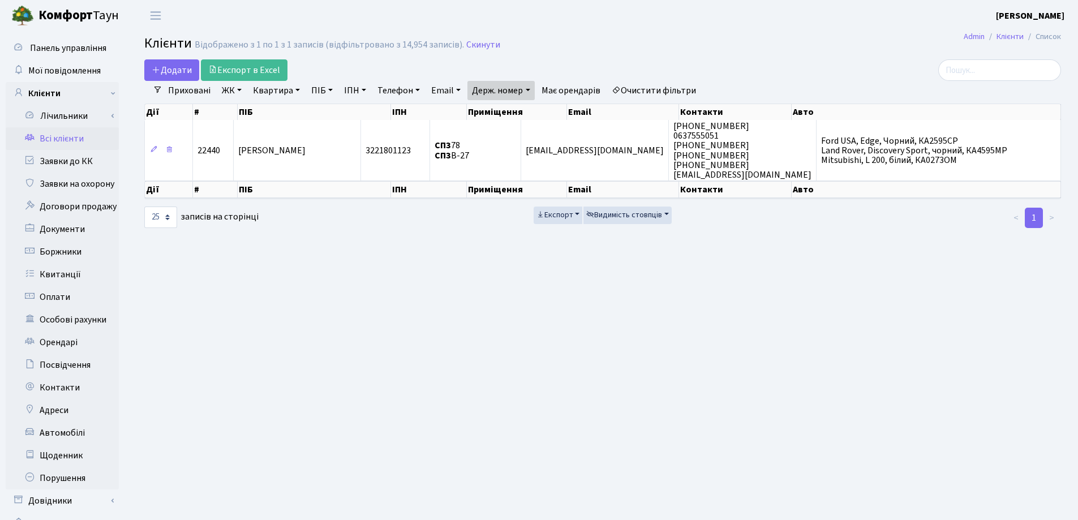
click at [534, 89] on link "Держ. номер" at bounding box center [501, 90] width 67 height 19
click at [551, 118] on link at bounding box center [546, 113] width 24 height 22
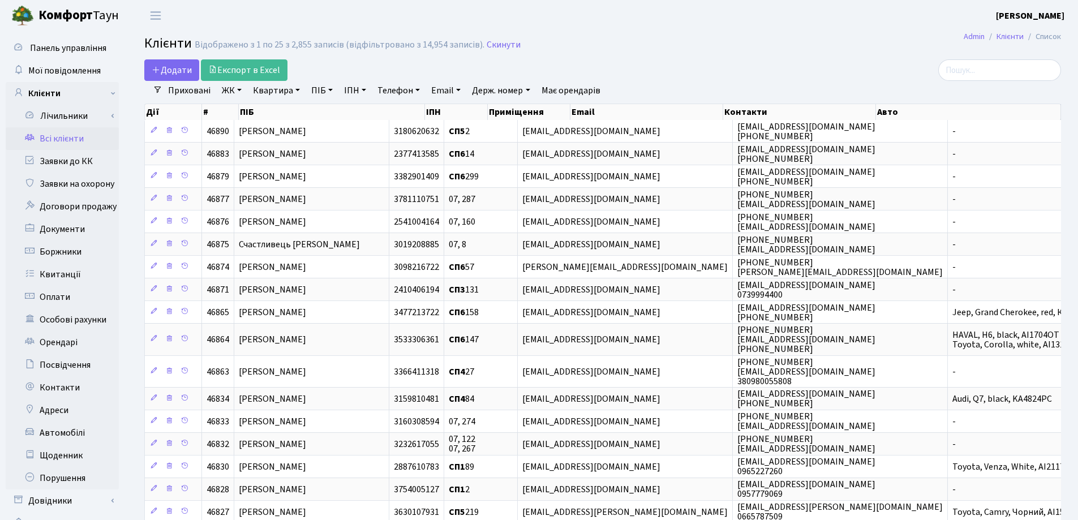
click at [299, 89] on link "Квартира" at bounding box center [277, 90] width 56 height 19
type input "40"
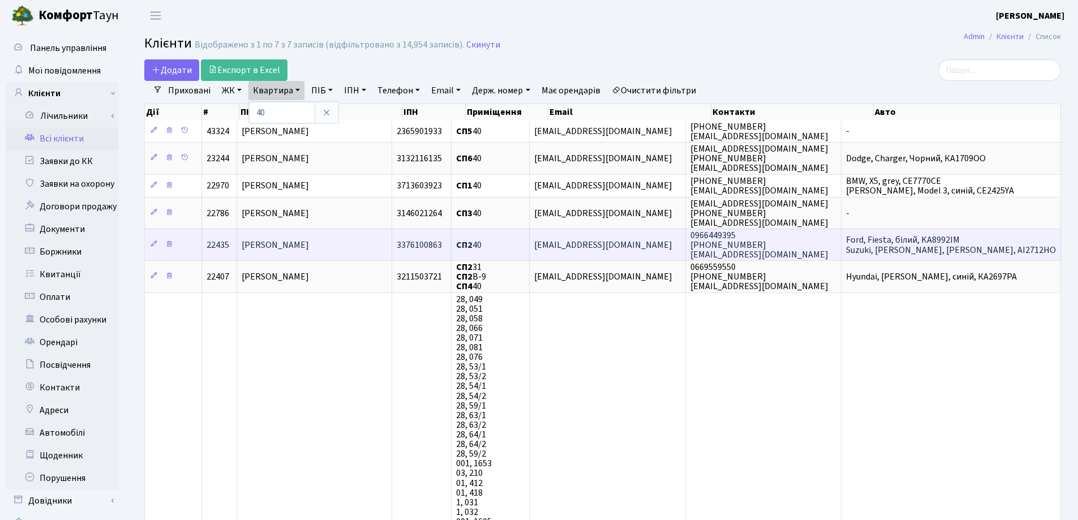
click at [363, 246] on td "Романюк Христина Петрівна" at bounding box center [314, 245] width 155 height 32
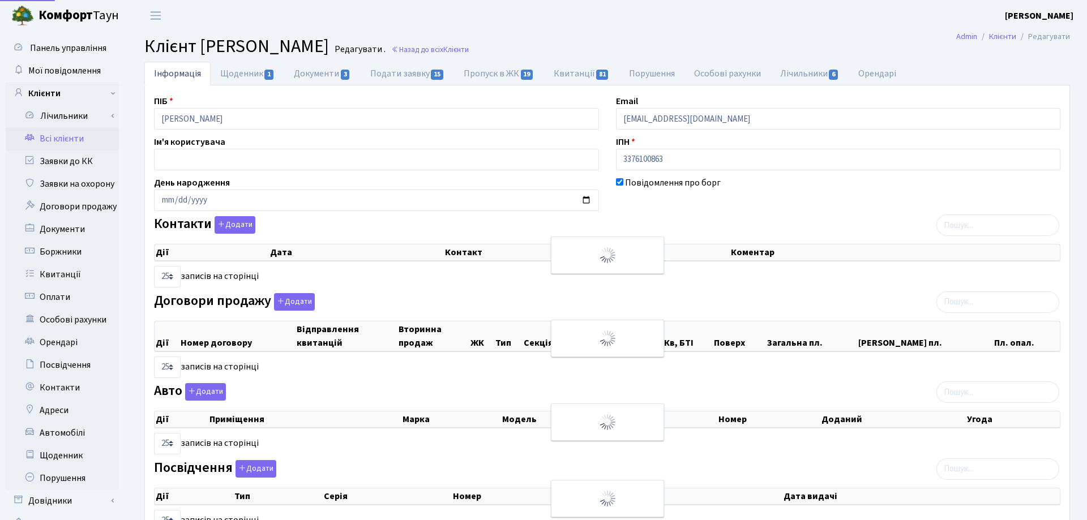
select select "25"
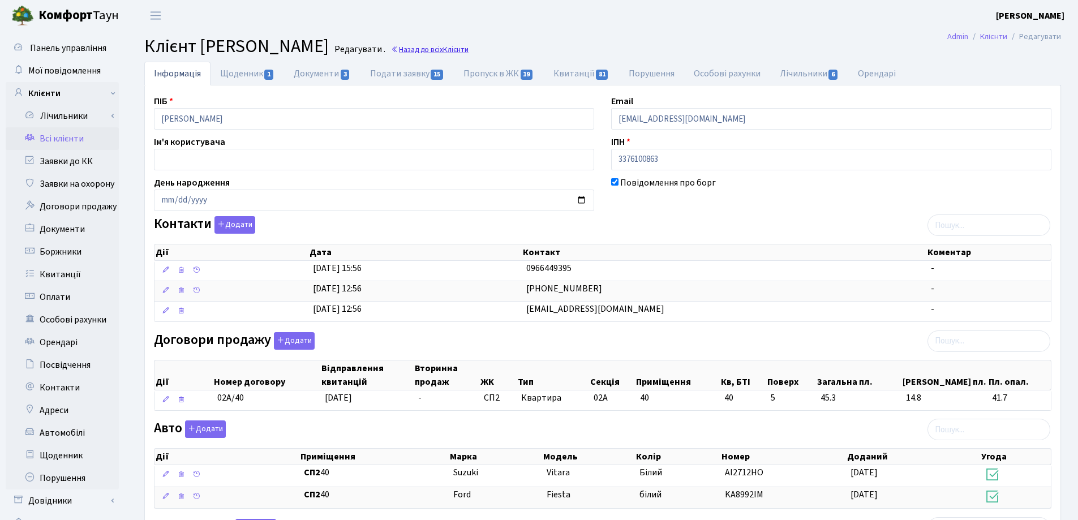
click at [469, 48] on link "Назад до всіх Клієнти" at bounding box center [430, 49] width 78 height 11
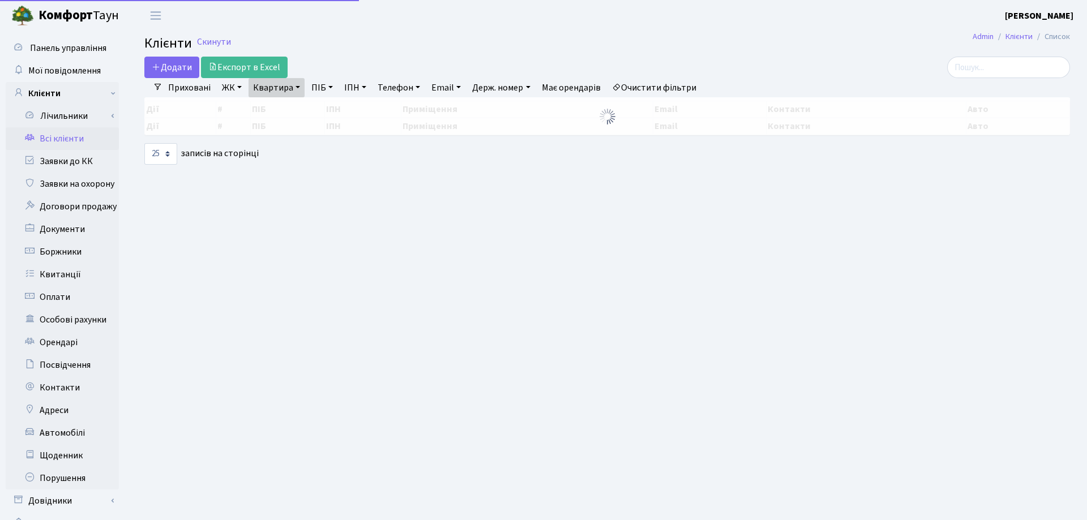
select select "25"
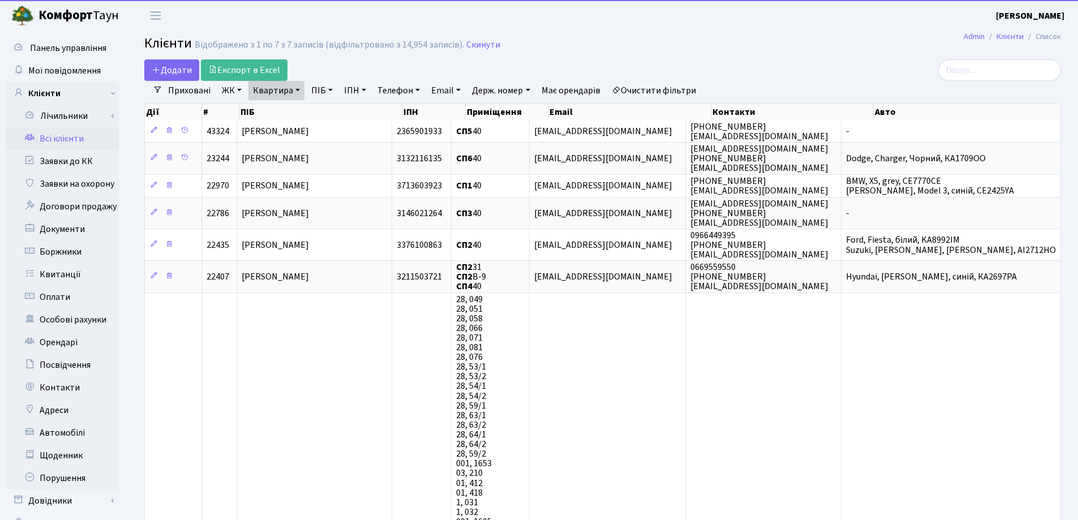
click at [297, 90] on link "Квартира" at bounding box center [277, 90] width 56 height 19
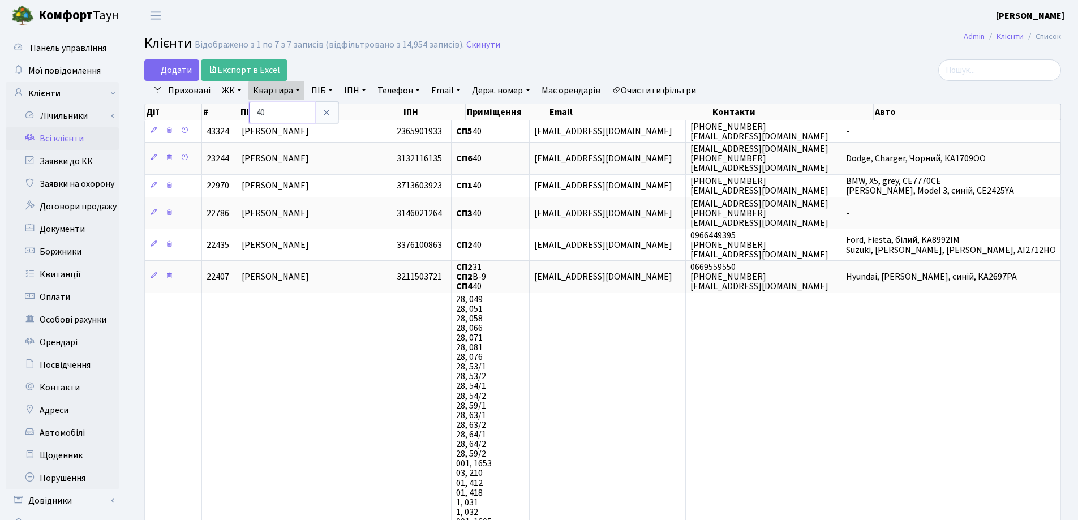
click at [298, 107] on input "40" at bounding box center [282, 113] width 66 height 22
type input "4"
type input "277"
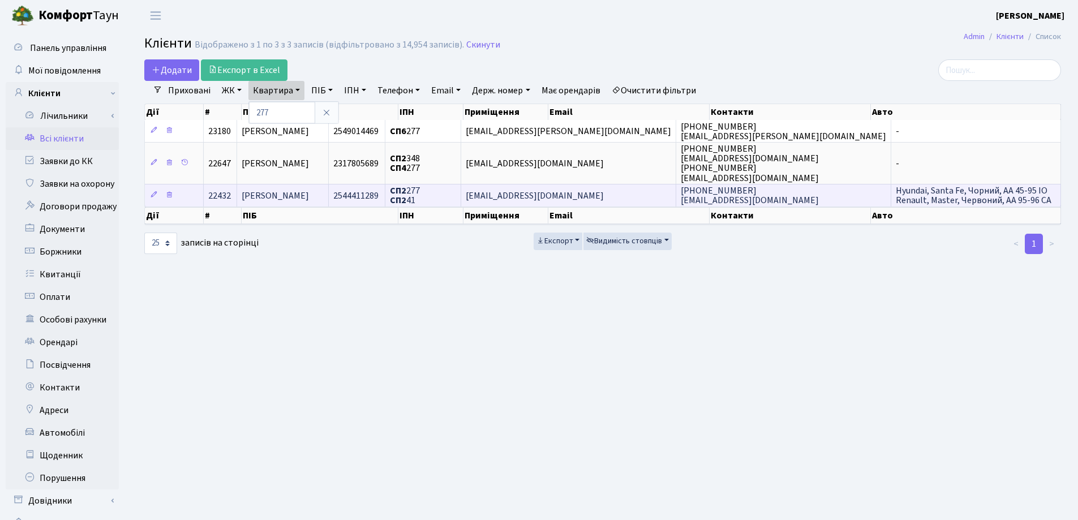
click at [329, 192] on td "[PERSON_NAME]" at bounding box center [283, 195] width 92 height 23
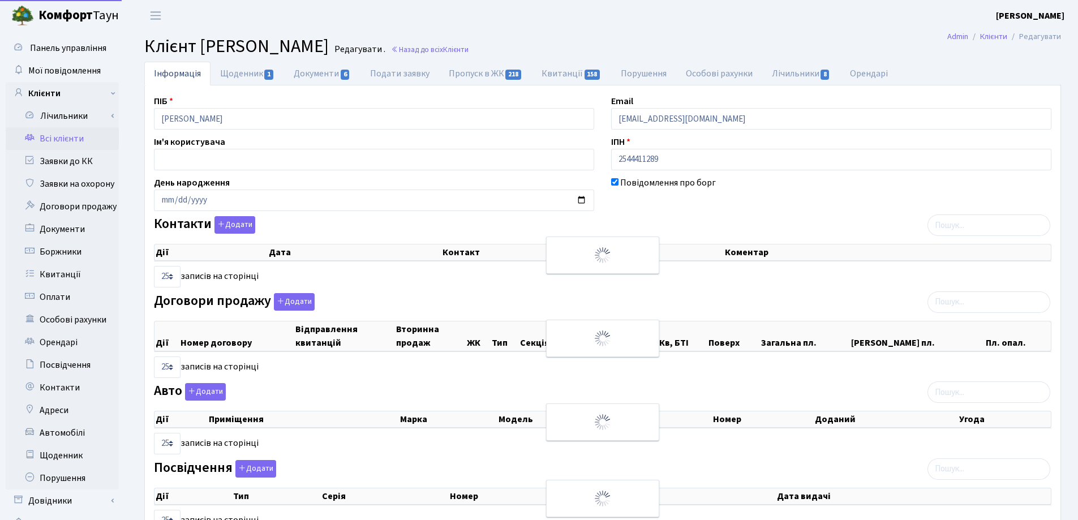
select select "25"
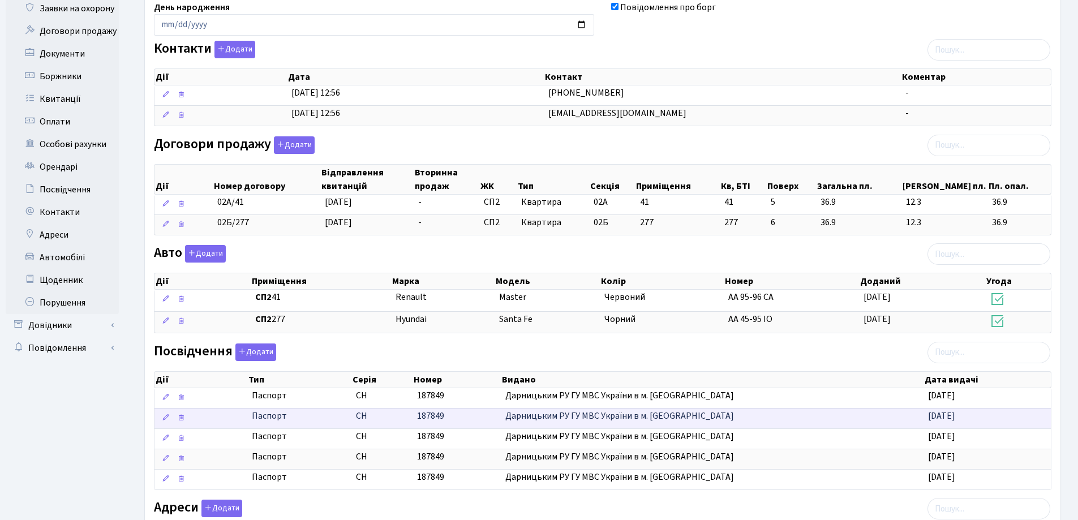
scroll to position [226, 0]
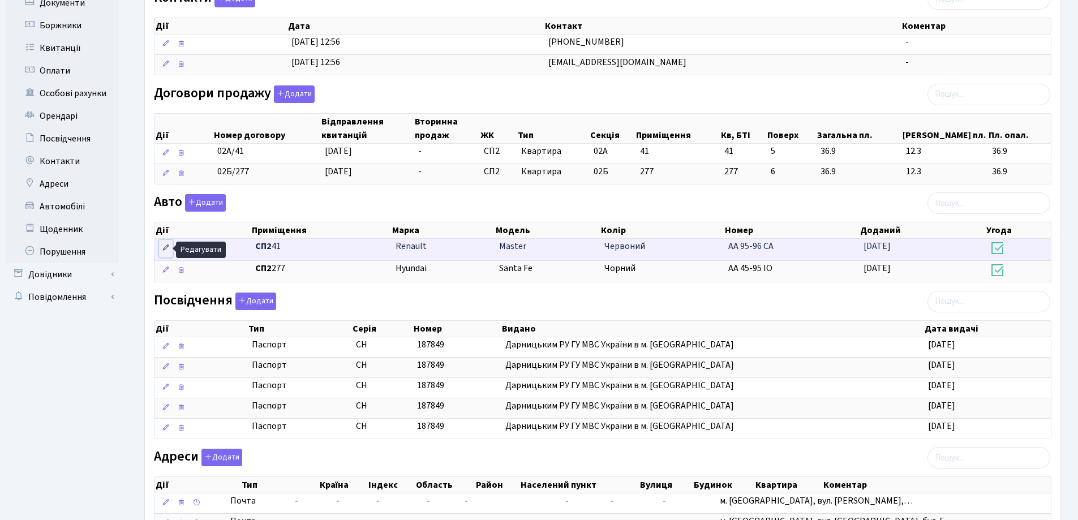
click at [162, 251] on icon at bounding box center [166, 248] width 8 height 8
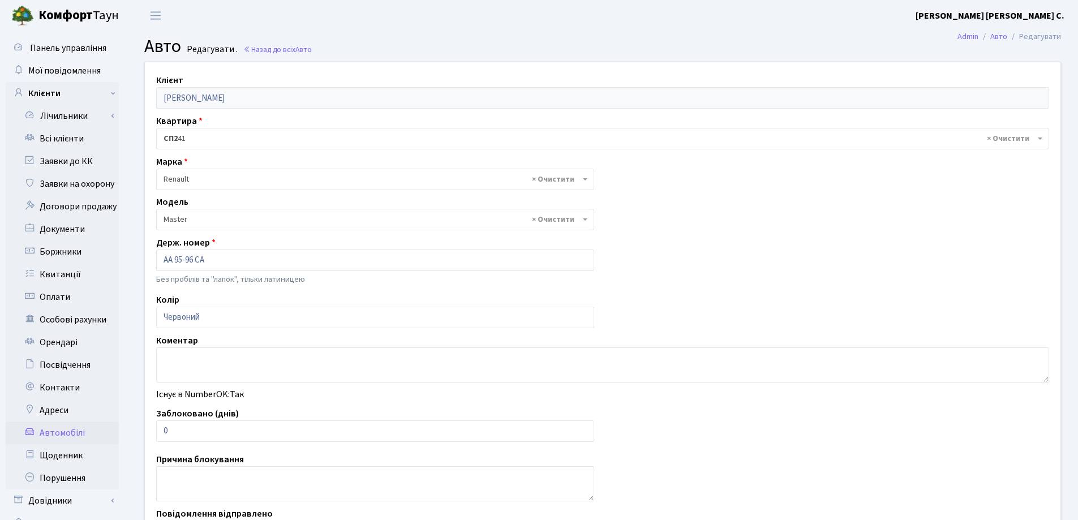
select select "2019"
click at [186, 260] on input "АА 95-96 СА" at bounding box center [375, 261] width 438 height 22
click at [194, 258] on input "АА 9596 СА" at bounding box center [375, 261] width 438 height 22
click at [176, 261] on input "АА 9596СА" at bounding box center [375, 261] width 438 height 22
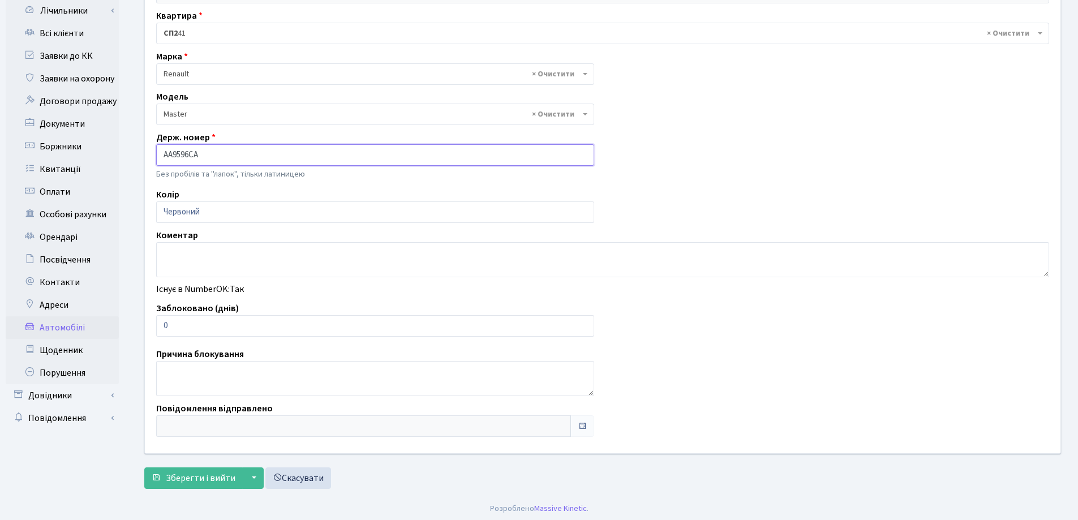
scroll to position [108, 0]
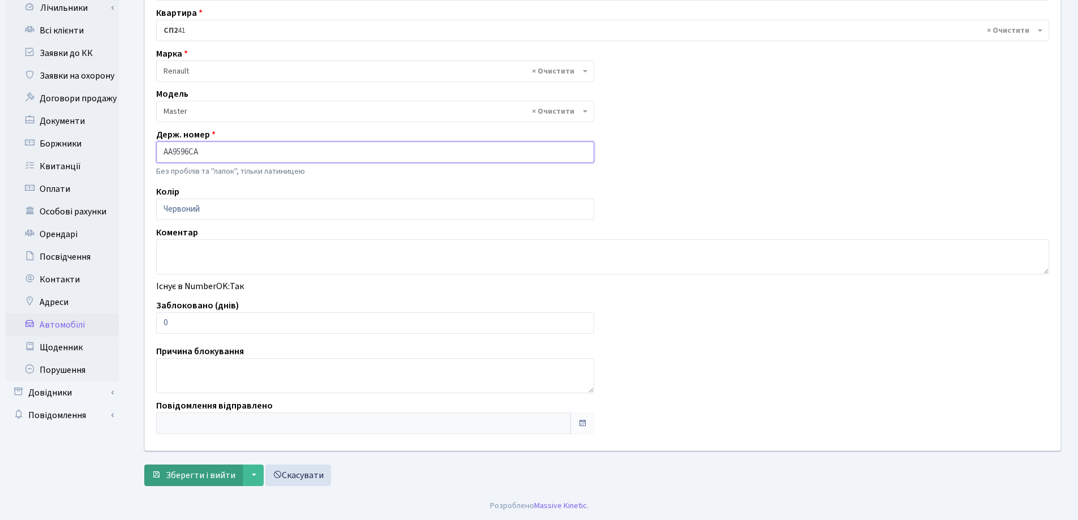
type input "АА9596СА"
click at [204, 466] on button "Зберегти і вийти" at bounding box center [193, 476] width 98 height 22
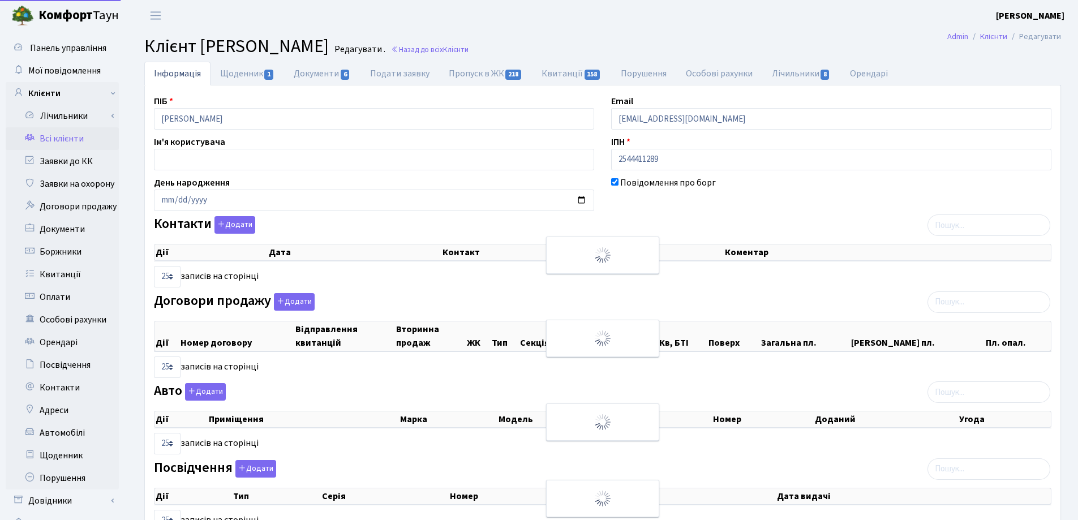
select select "25"
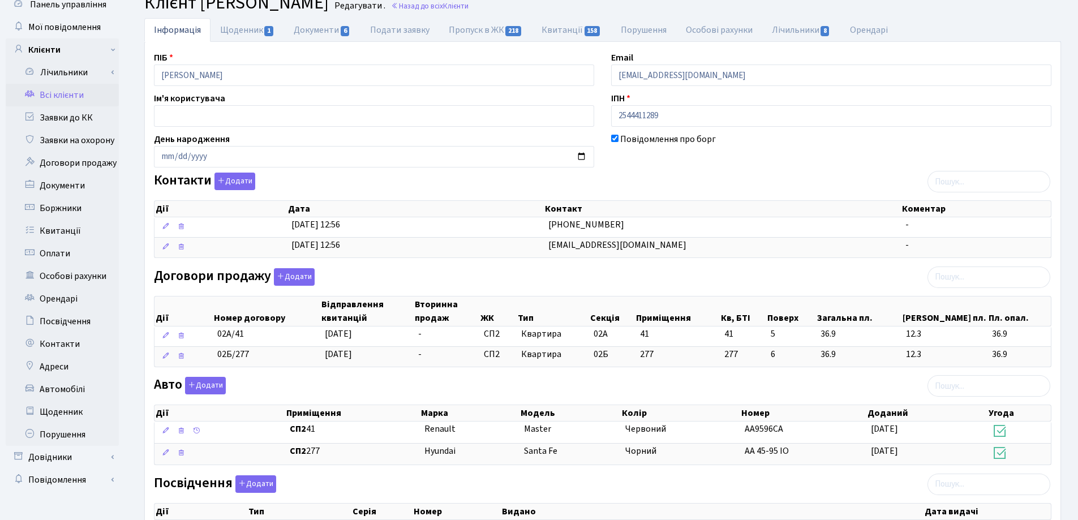
scroll to position [113, 0]
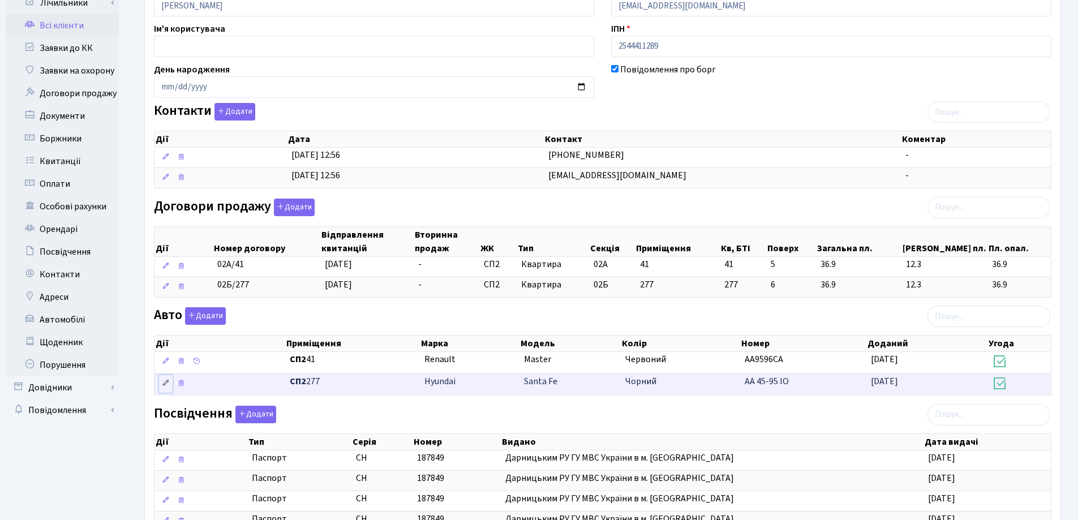
click at [165, 383] on icon at bounding box center [166, 383] width 8 height 8
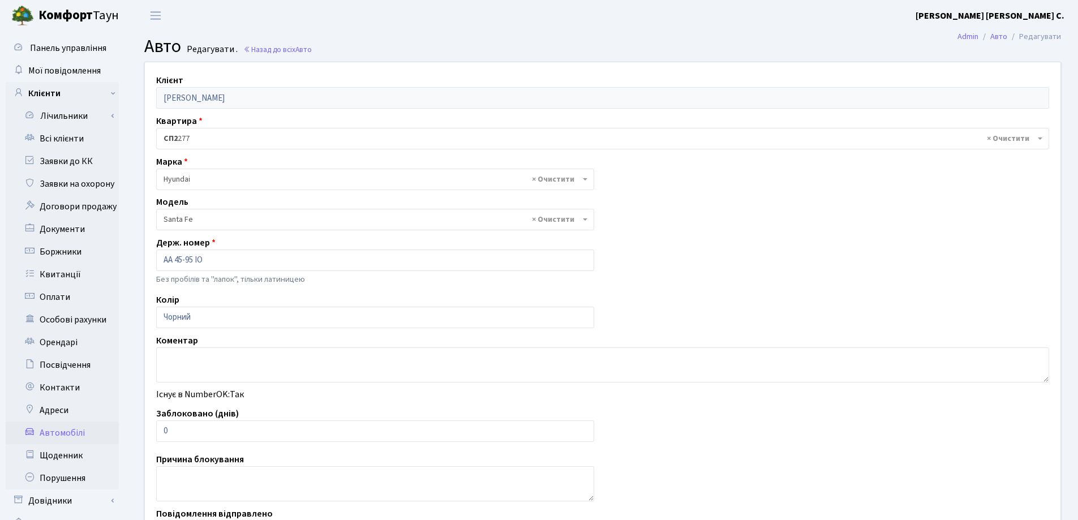
select select "1032"
click at [195, 259] on input "АА 45-95 ІО" at bounding box center [375, 261] width 438 height 22
click at [196, 260] on input "АА 45-95 ІО" at bounding box center [375, 261] width 438 height 22
click at [187, 258] on input "АА 45-95ІО" at bounding box center [375, 261] width 438 height 22
click at [174, 258] on input "АА 4595ІО" at bounding box center [375, 261] width 438 height 22
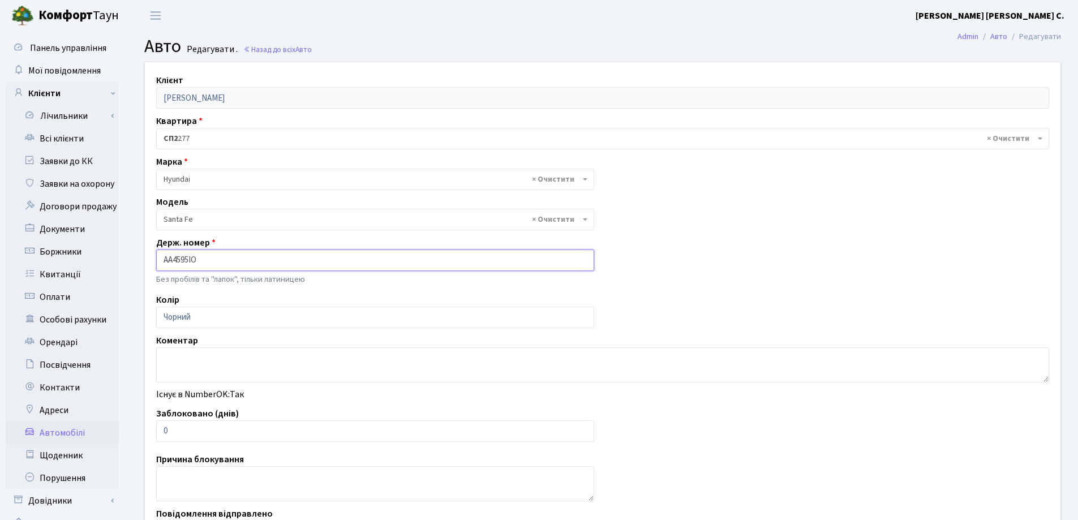
scroll to position [108, 0]
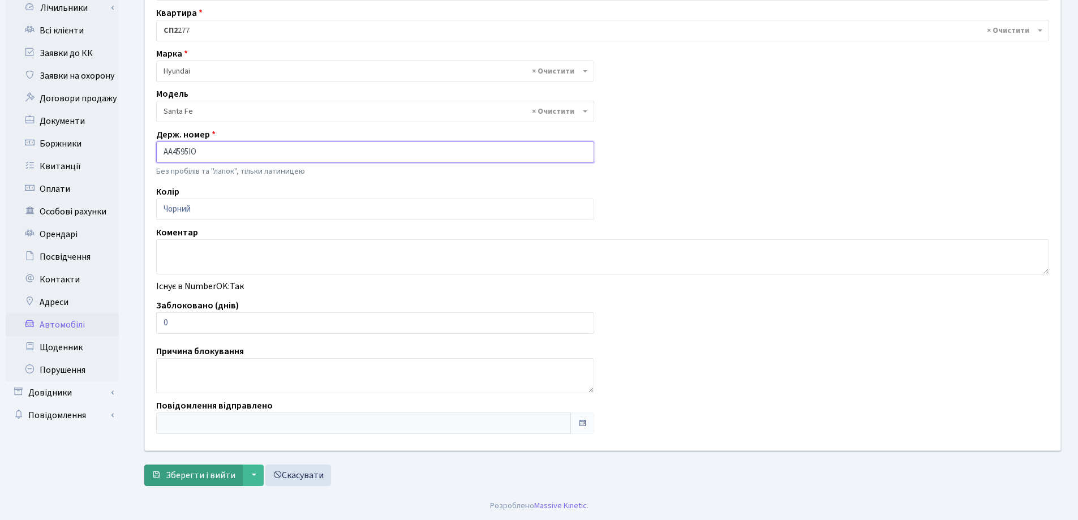
type input "АА4595ІО"
click at [190, 479] on span "Зберегти і вийти" at bounding box center [201, 475] width 70 height 12
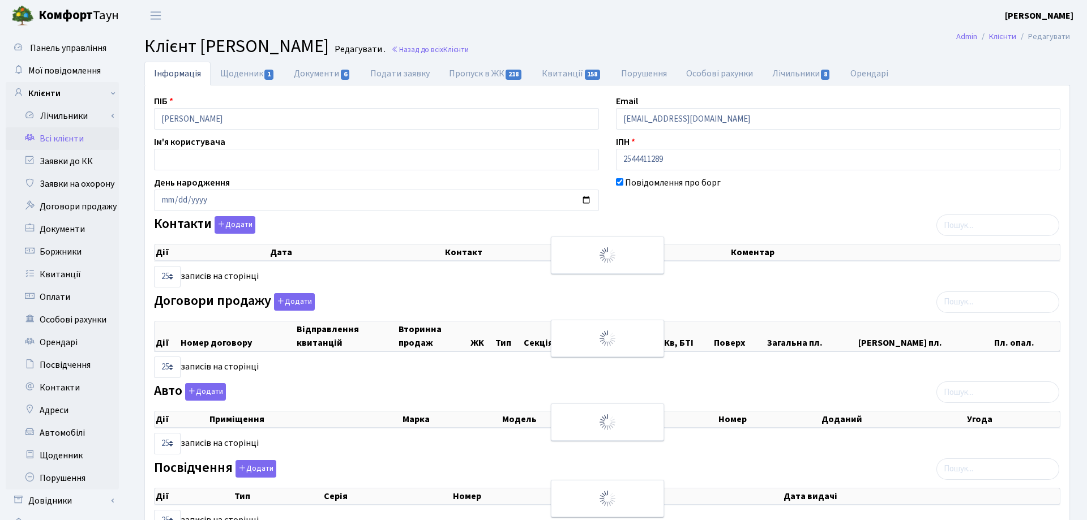
select select "25"
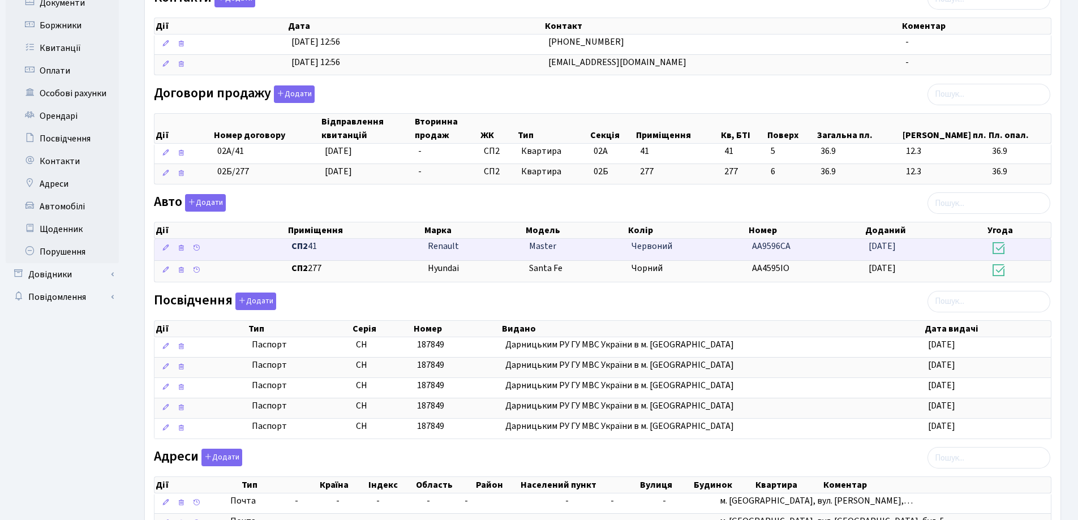
scroll to position [340, 0]
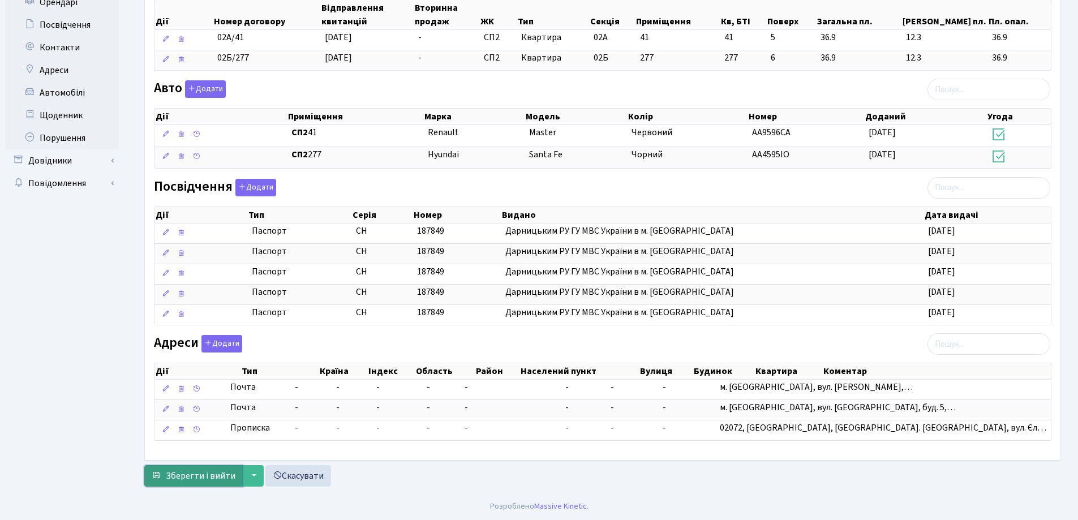
click at [192, 472] on span "Зберегти і вийти" at bounding box center [201, 476] width 70 height 12
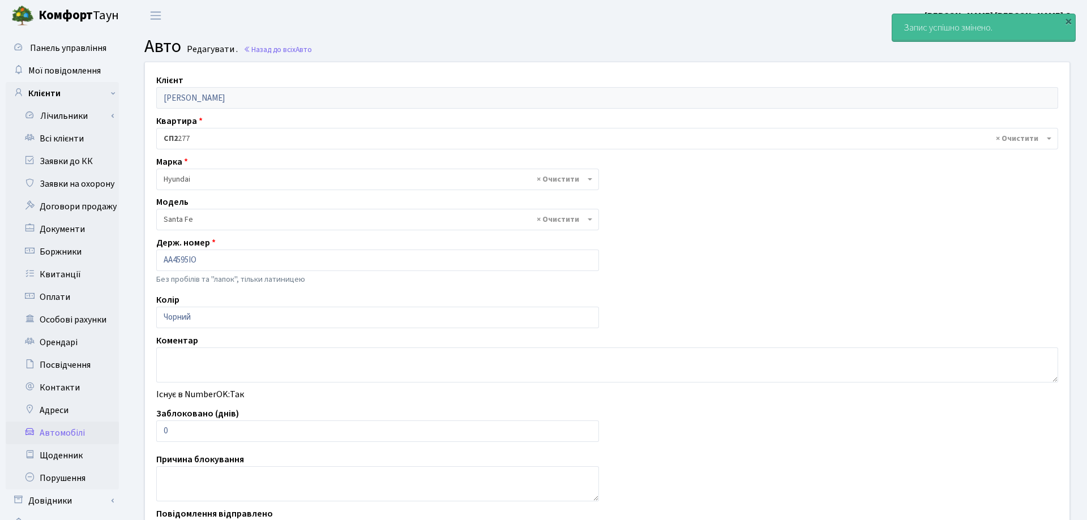
select select "1032"
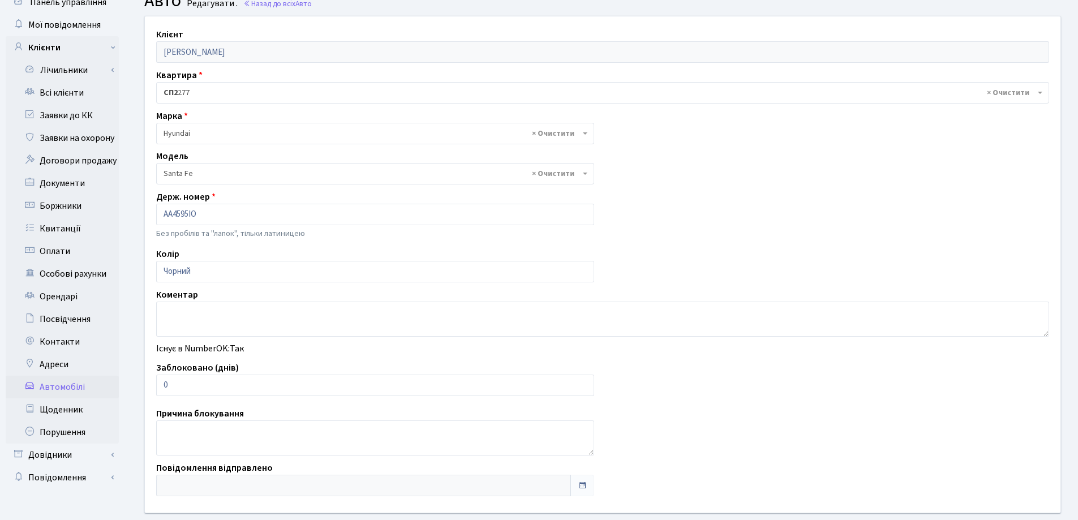
scroll to position [108, 0]
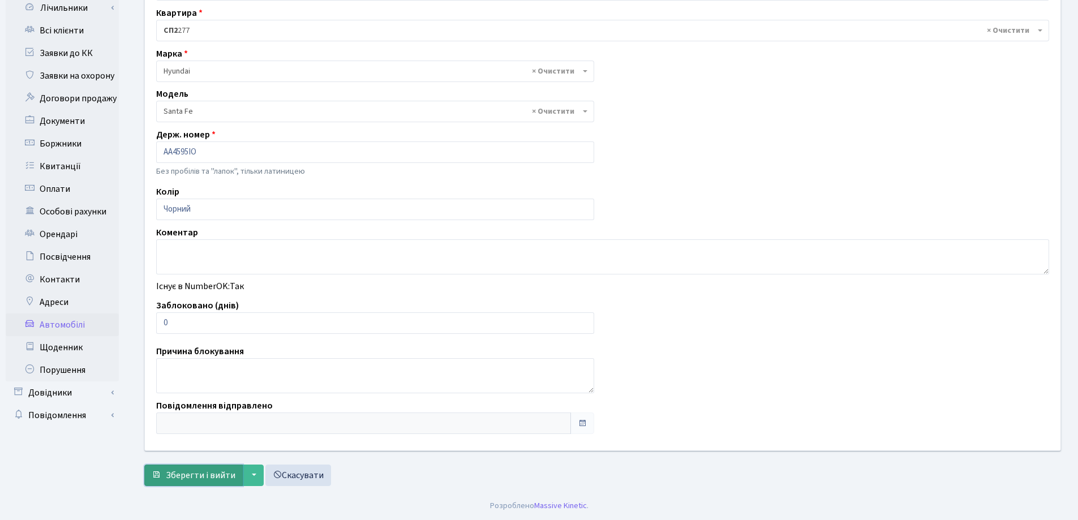
click at [194, 473] on span "Зберегти і вийти" at bounding box center [201, 475] width 70 height 12
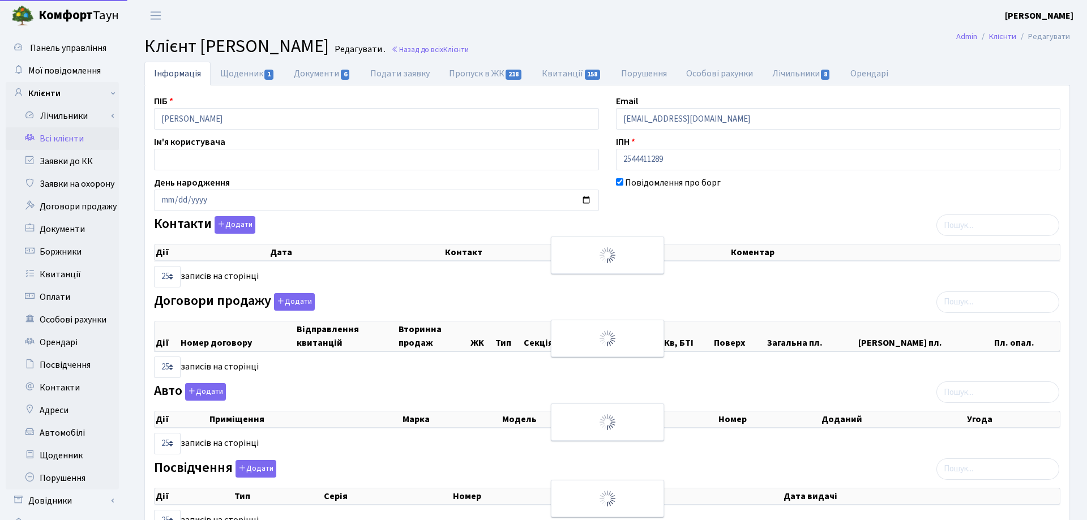
select select "25"
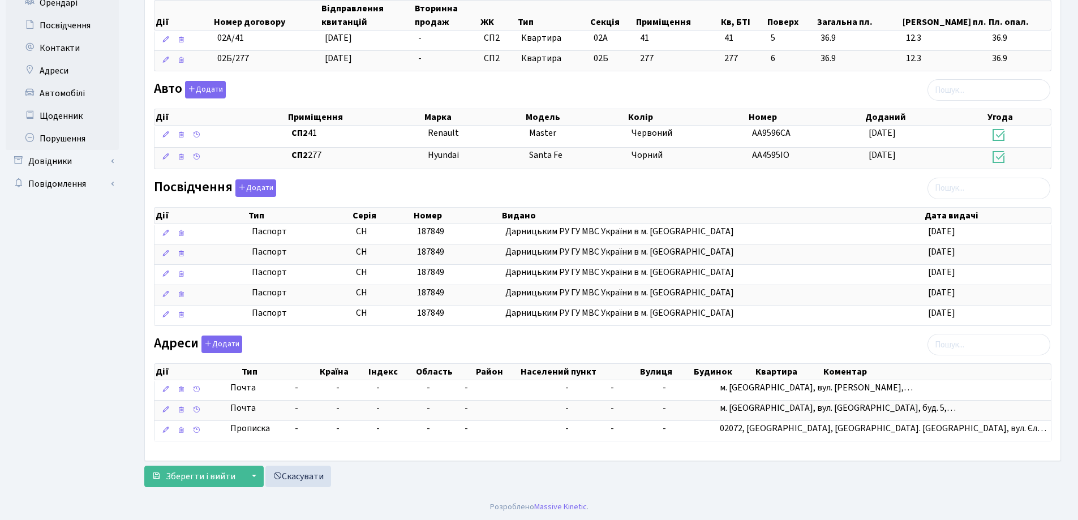
scroll to position [340, 0]
click at [202, 474] on span "Зберегти і вийти" at bounding box center [201, 476] width 70 height 12
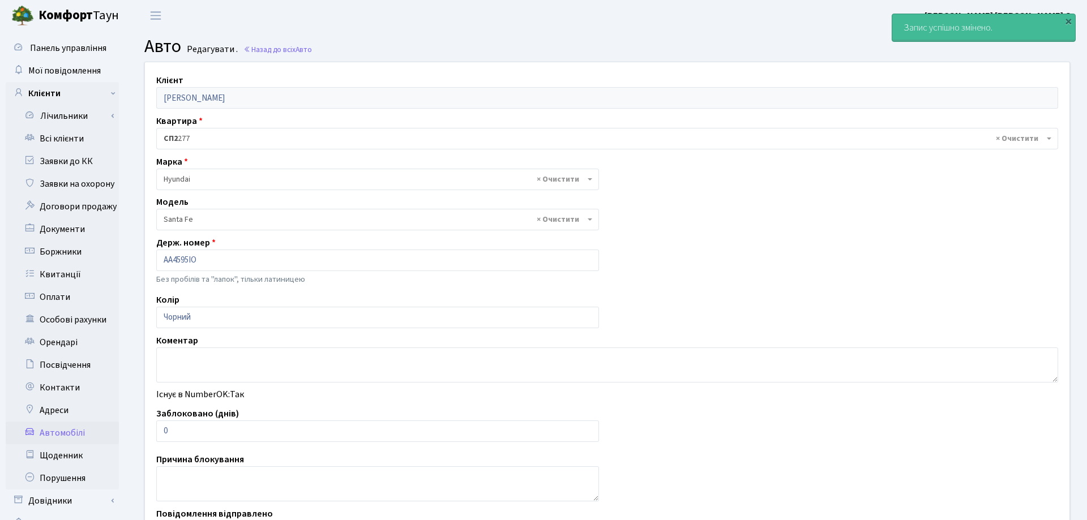
select select "1032"
click at [59, 140] on link "Всі клієнти" at bounding box center [62, 138] width 113 height 23
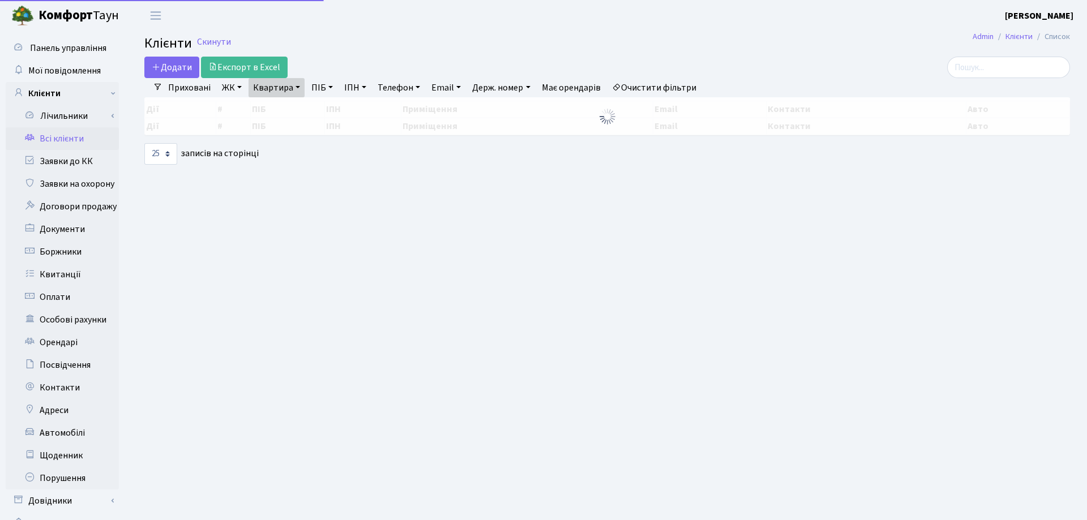
select select "25"
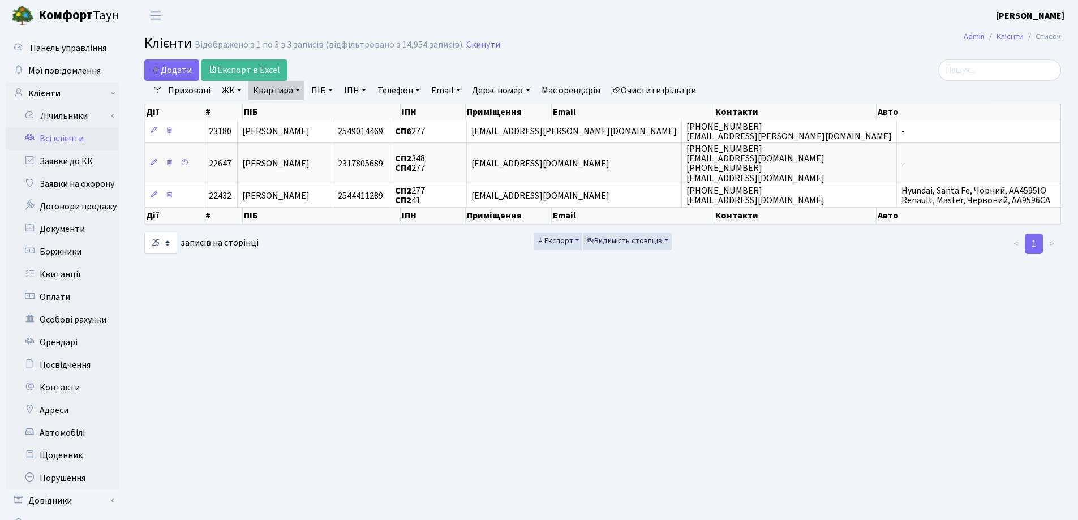
click at [297, 89] on link "Квартира" at bounding box center [277, 90] width 56 height 19
click at [326, 113] on icon at bounding box center [326, 112] width 9 height 9
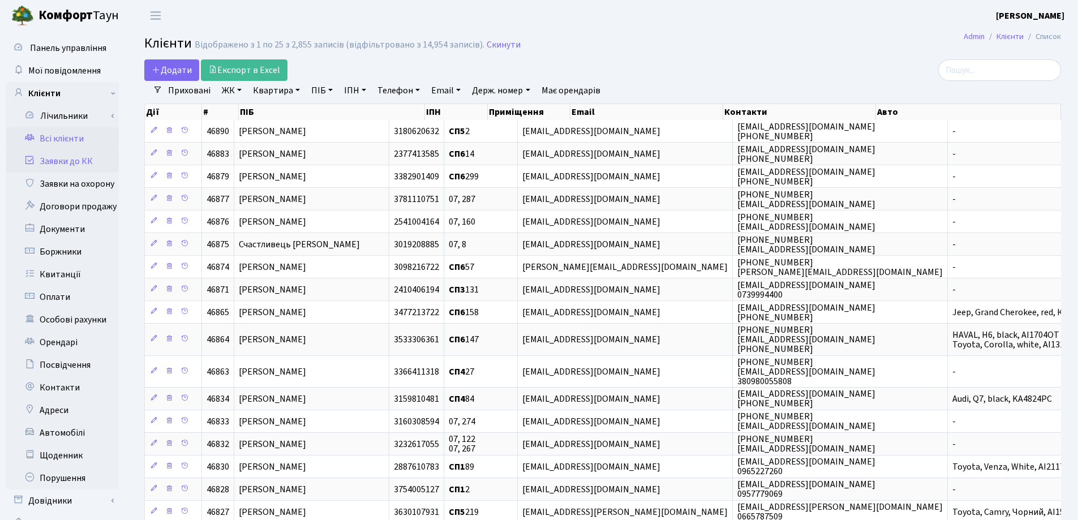
click at [78, 166] on link "Заявки до КК" at bounding box center [62, 161] width 113 height 23
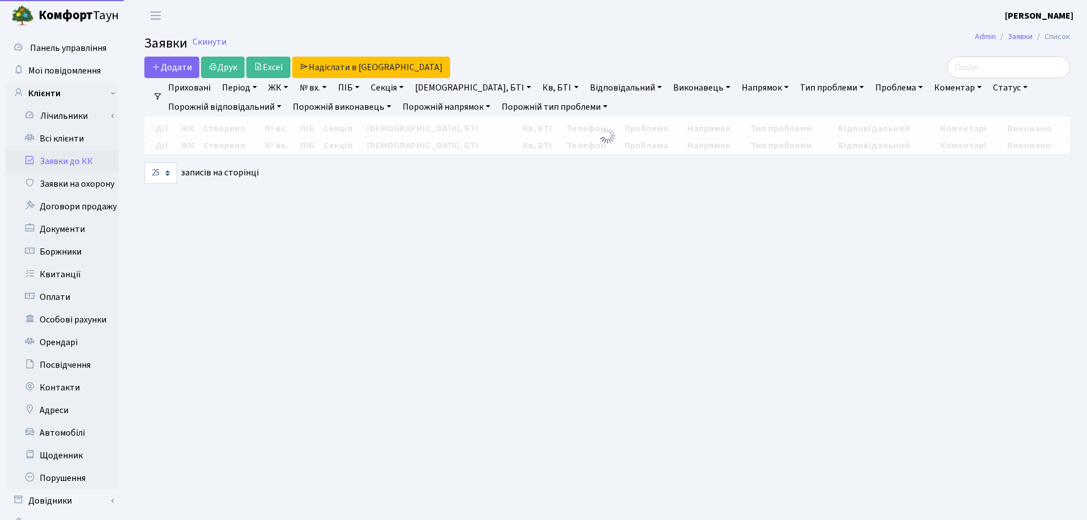
select select "25"
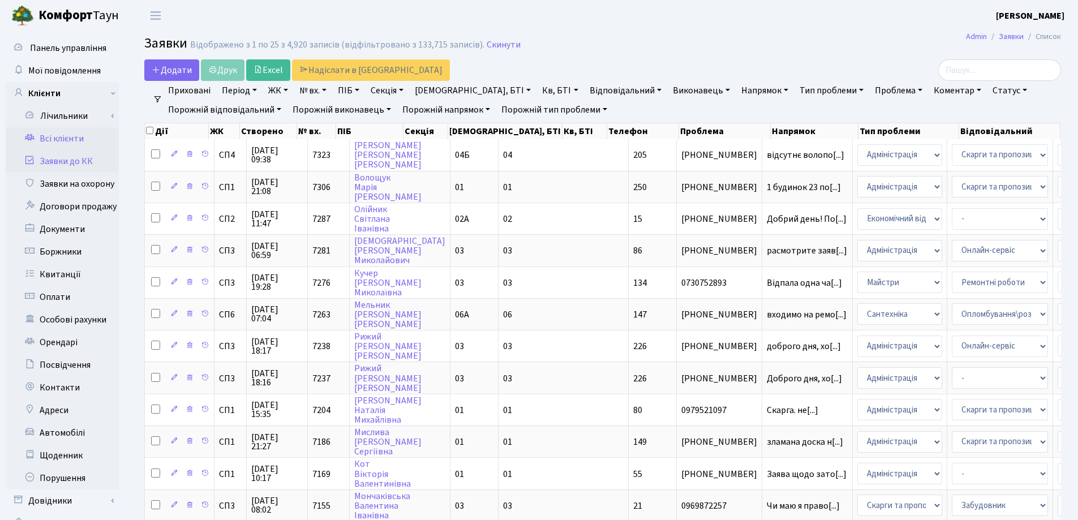
click at [60, 135] on link "Всі клієнти" at bounding box center [62, 138] width 113 height 23
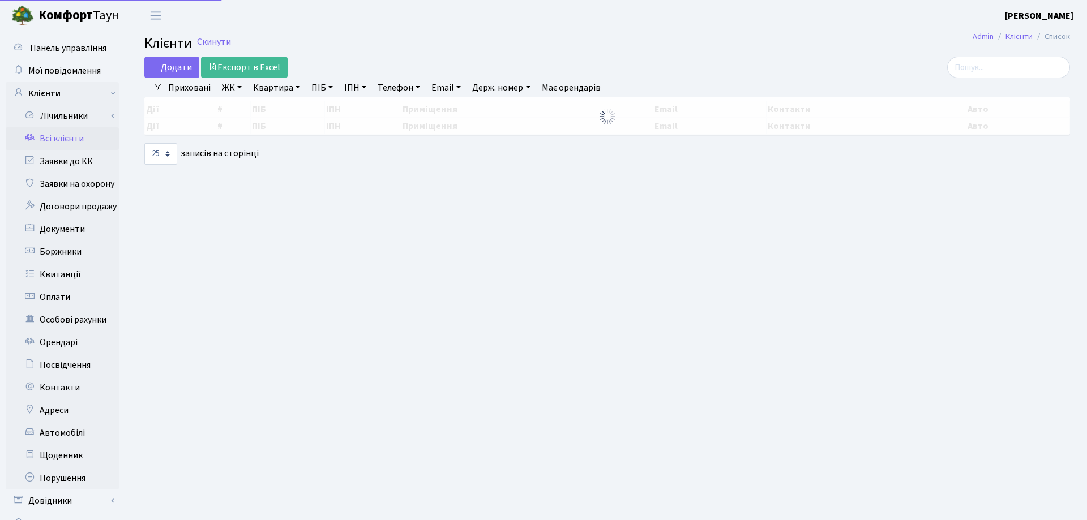
select select "25"
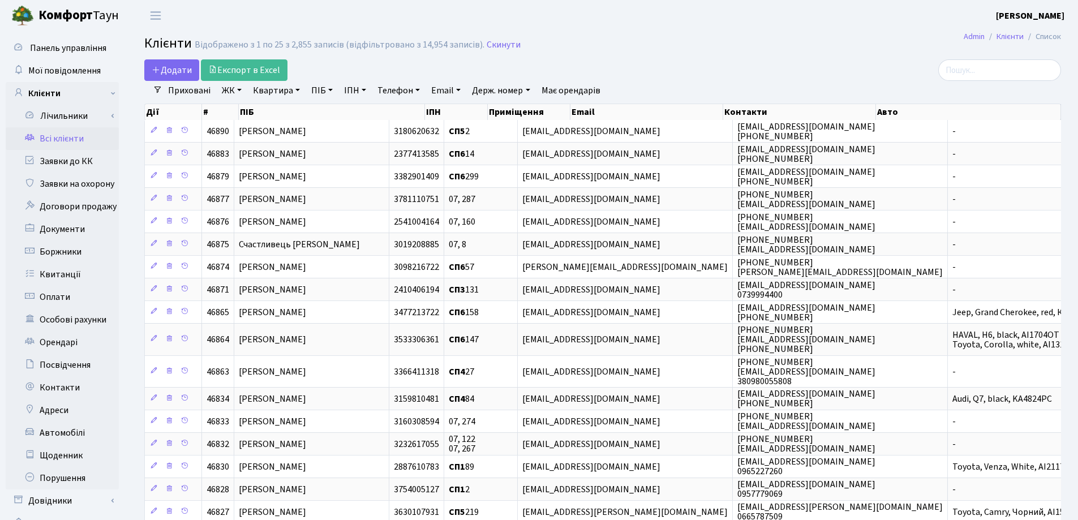
click at [297, 89] on link "Квартира" at bounding box center [277, 90] width 56 height 19
type input "202"
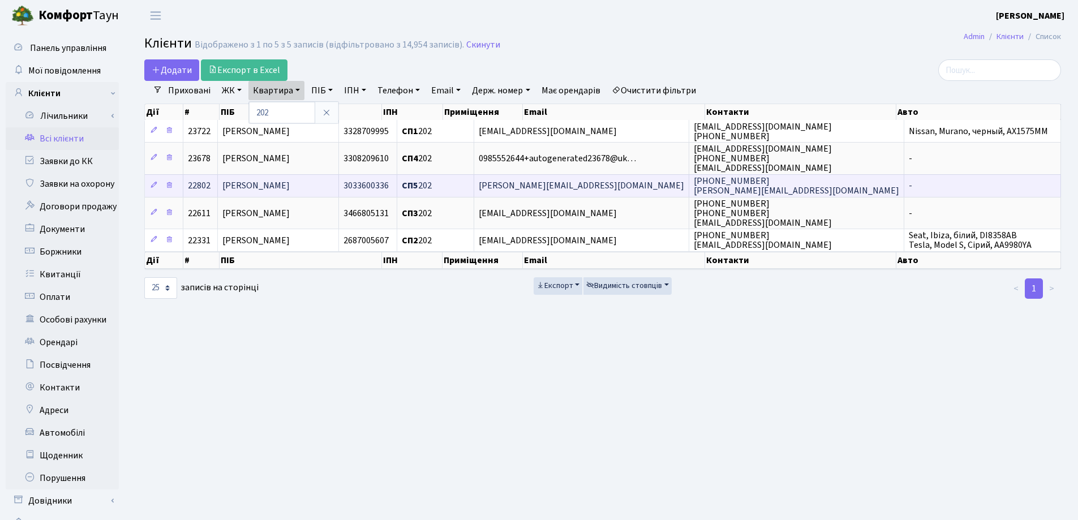
click at [290, 187] on span "[PERSON_NAME]" at bounding box center [255, 186] width 67 height 12
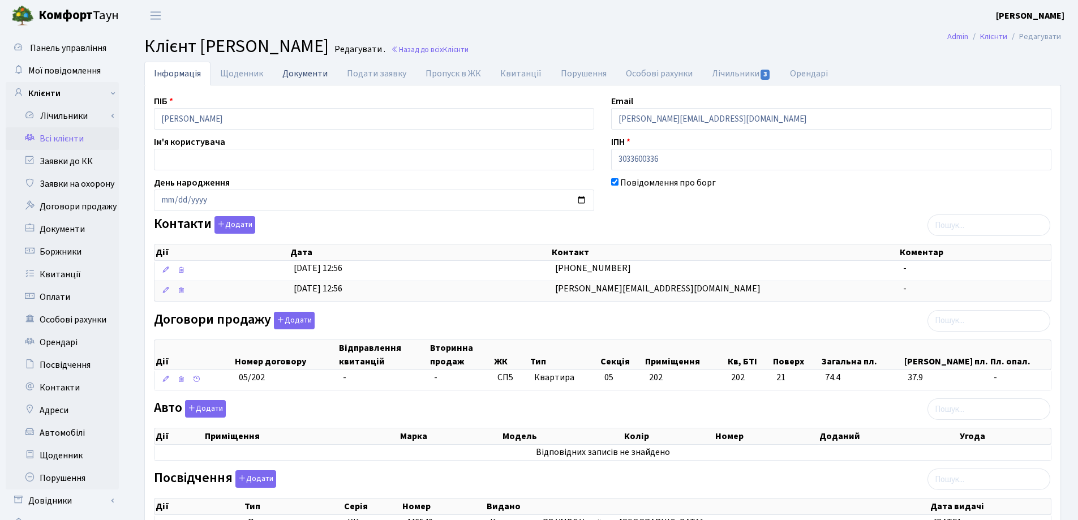
click at [292, 77] on link "Документи" at bounding box center [305, 73] width 65 height 23
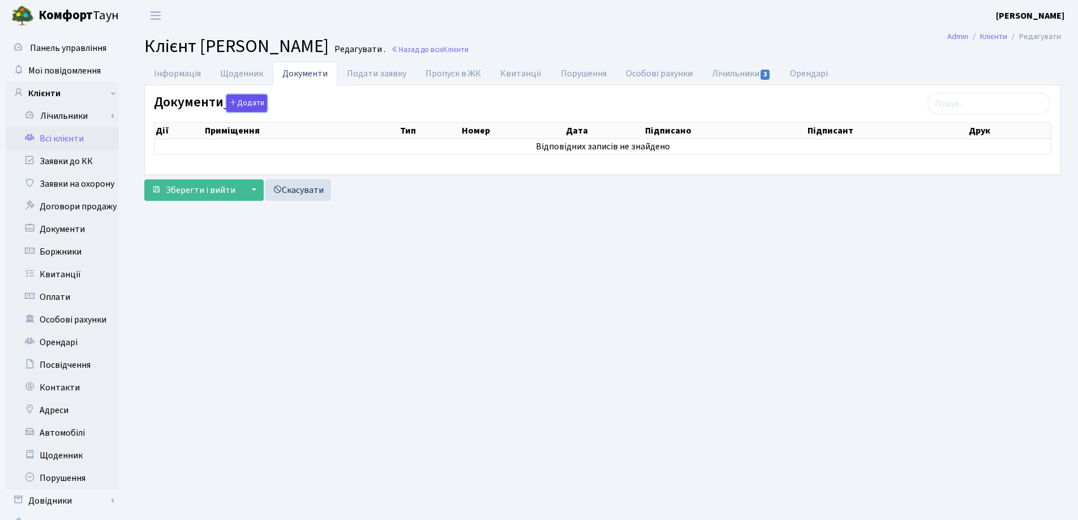
click at [241, 102] on button "Додати" at bounding box center [246, 104] width 41 height 18
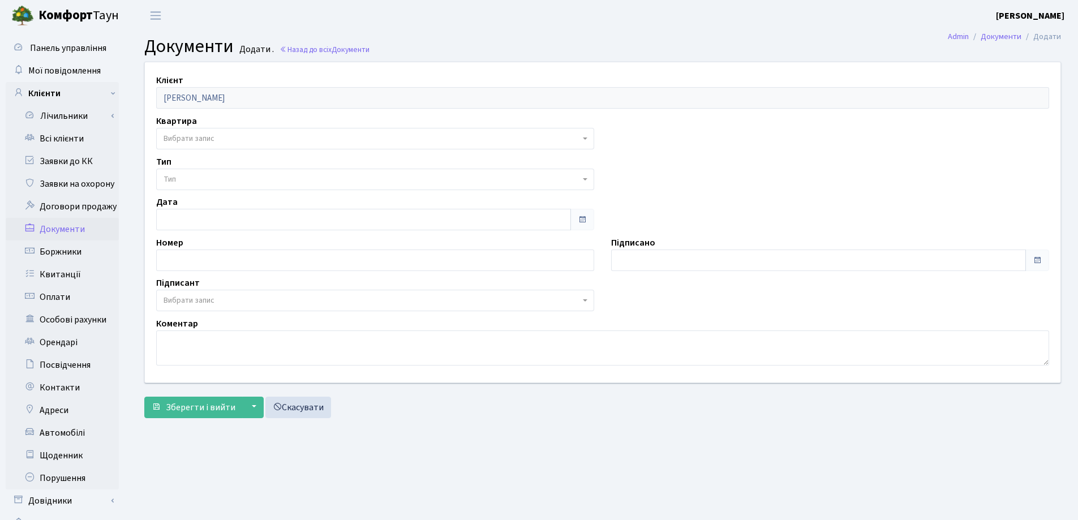
click at [243, 136] on span "Вибрати запис" at bounding box center [372, 138] width 417 height 11
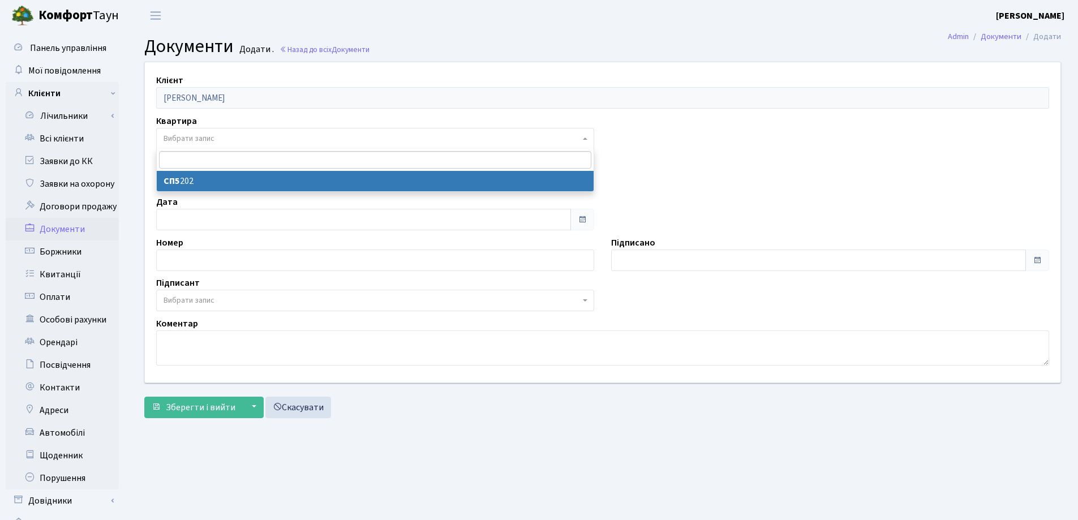
select select "36300"
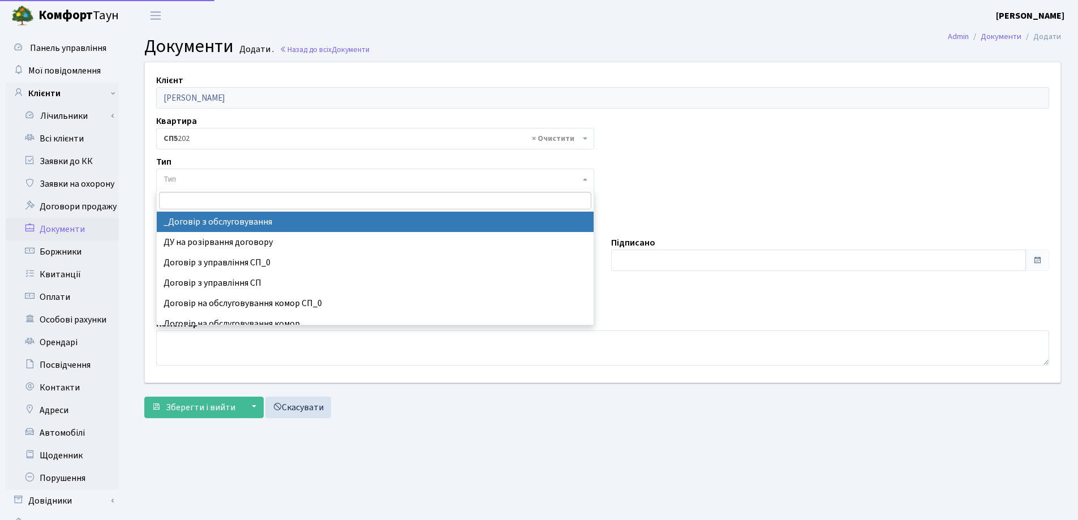
click at [243, 179] on span "Тип" at bounding box center [372, 179] width 417 height 11
select select "289"
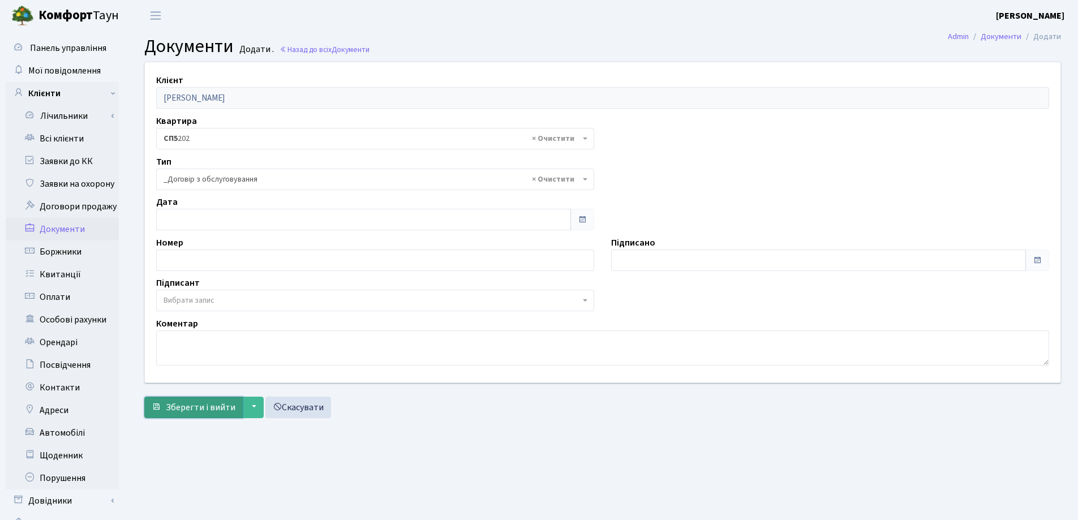
click at [203, 410] on span "Зберегти і вийти" at bounding box center [201, 407] width 70 height 12
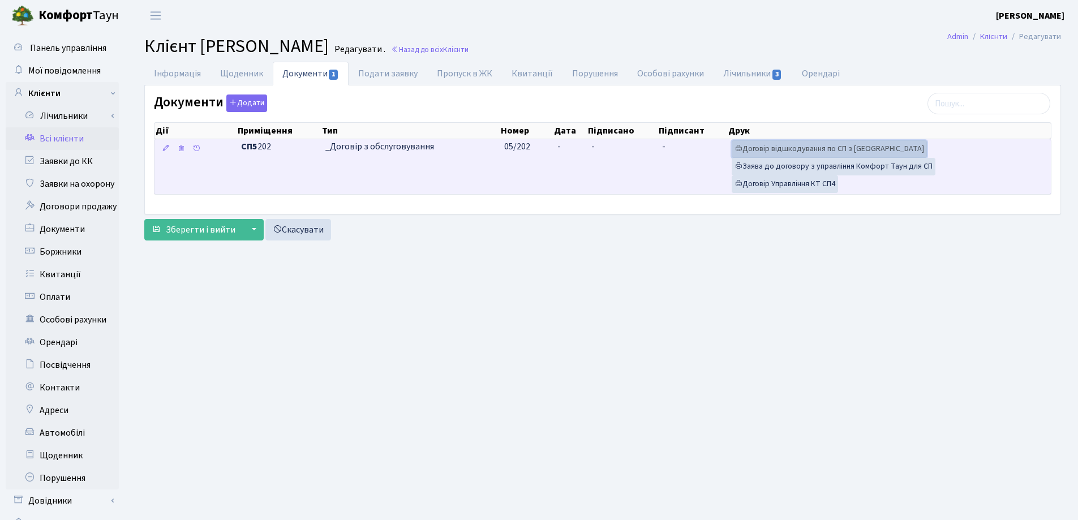
click at [763, 147] on link "Договір відшкодування по СП з Екві" at bounding box center [829, 149] width 195 height 18
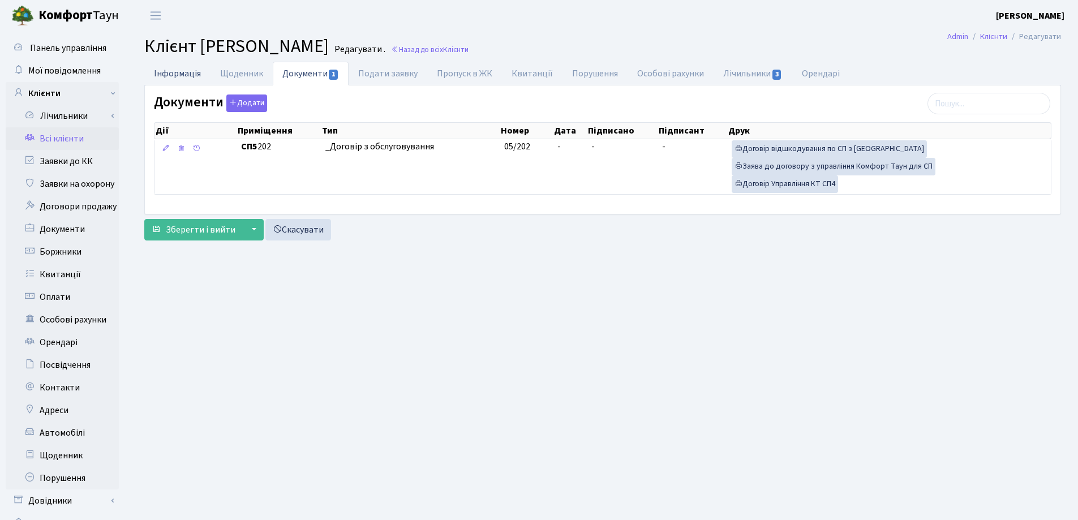
click at [159, 72] on link "Інформація" at bounding box center [177, 73] width 66 height 23
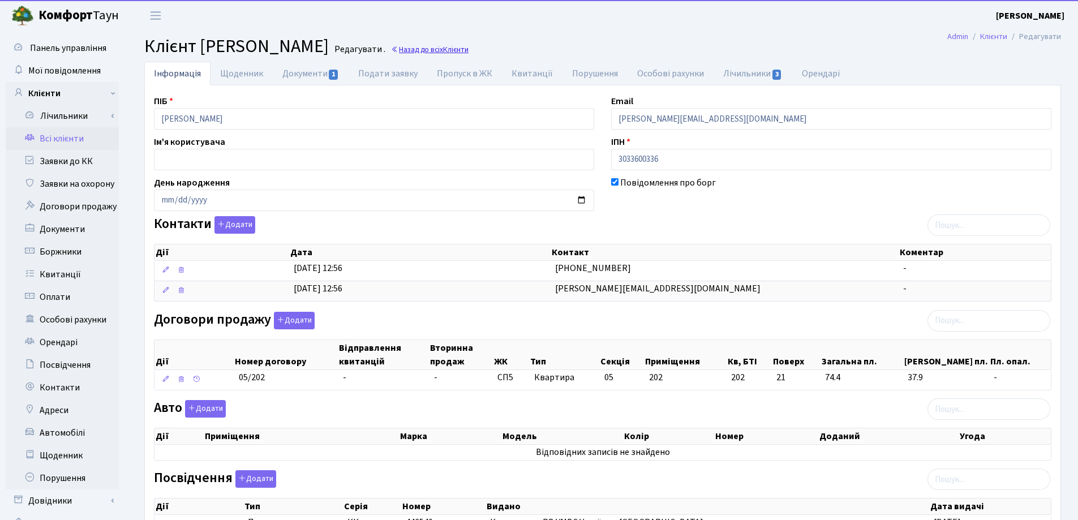
click at [469, 48] on link "Назад до всіх Клієнти" at bounding box center [430, 49] width 78 height 11
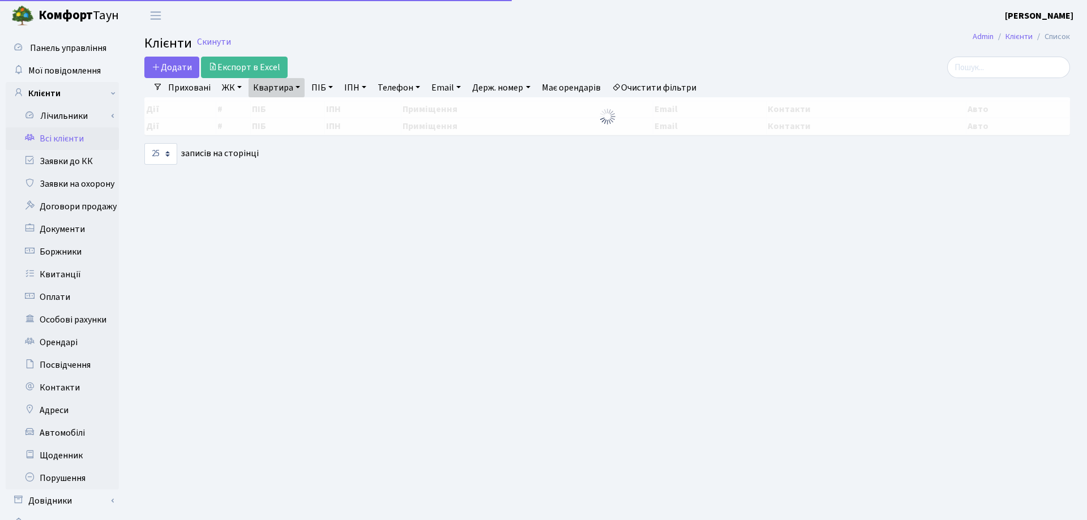
select select "25"
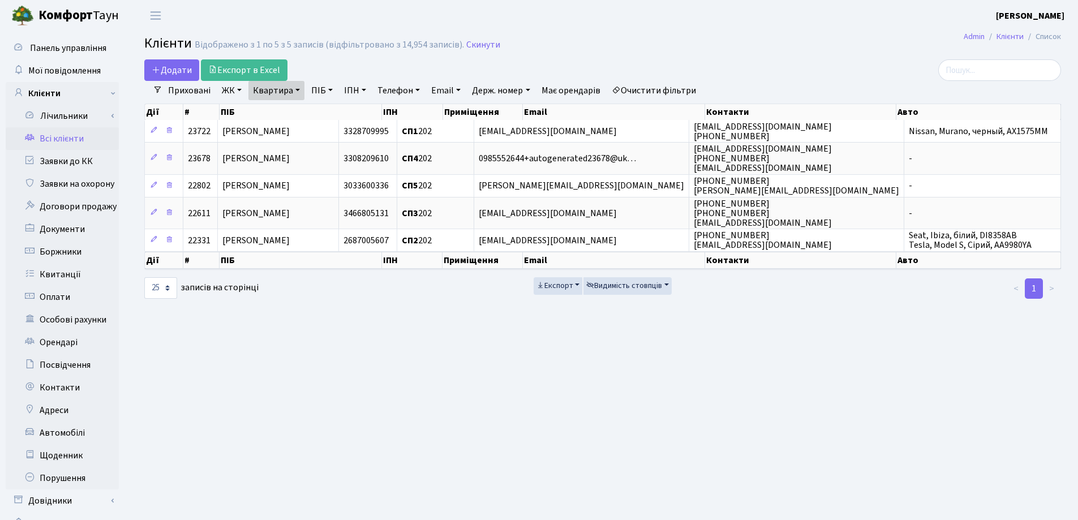
click at [299, 92] on link "Квартира" at bounding box center [277, 90] width 56 height 19
click at [298, 105] on input "202" at bounding box center [282, 113] width 66 height 22
type input "2"
type input "348"
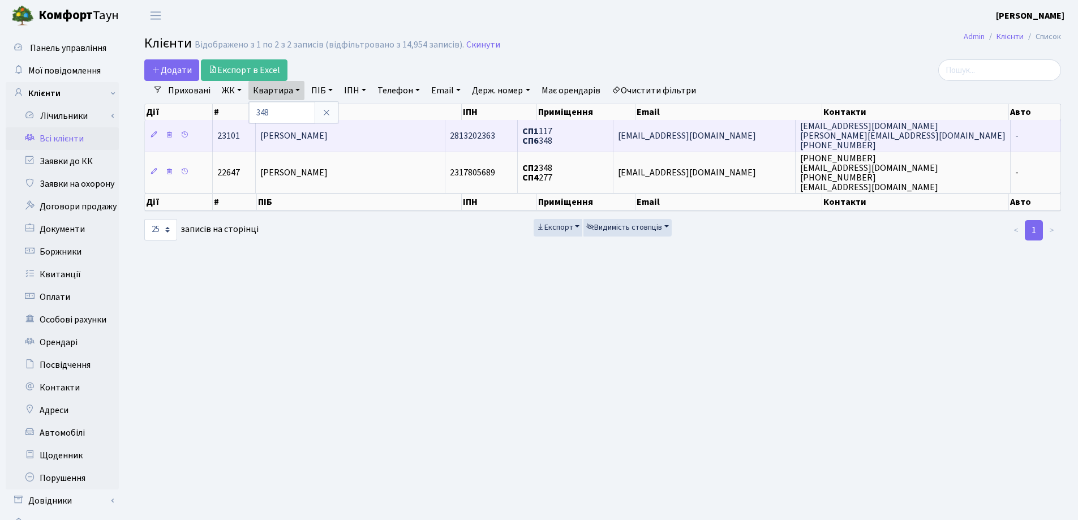
click at [328, 138] on span "Кузьмінська Олена Володимирівна" at bounding box center [293, 136] width 67 height 12
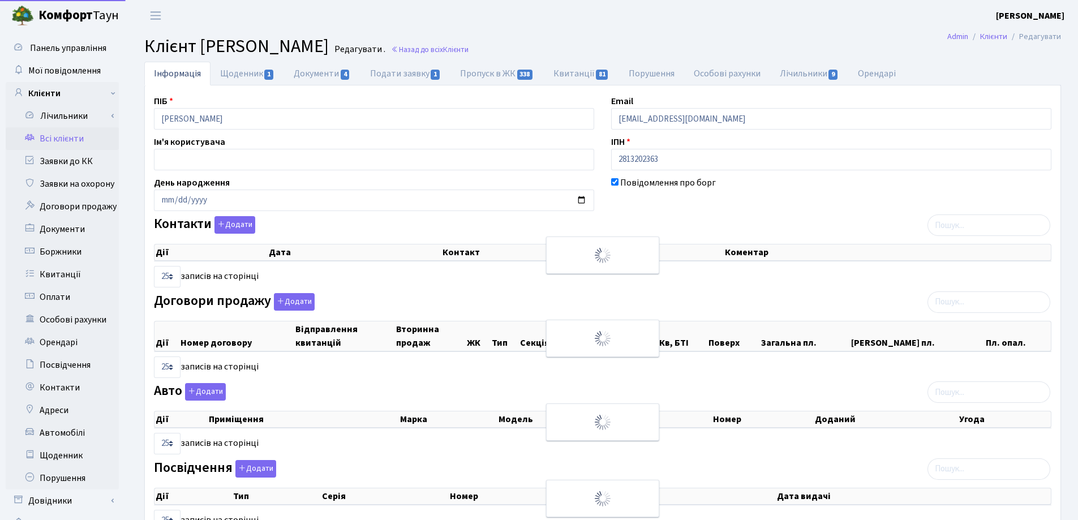
select select "25"
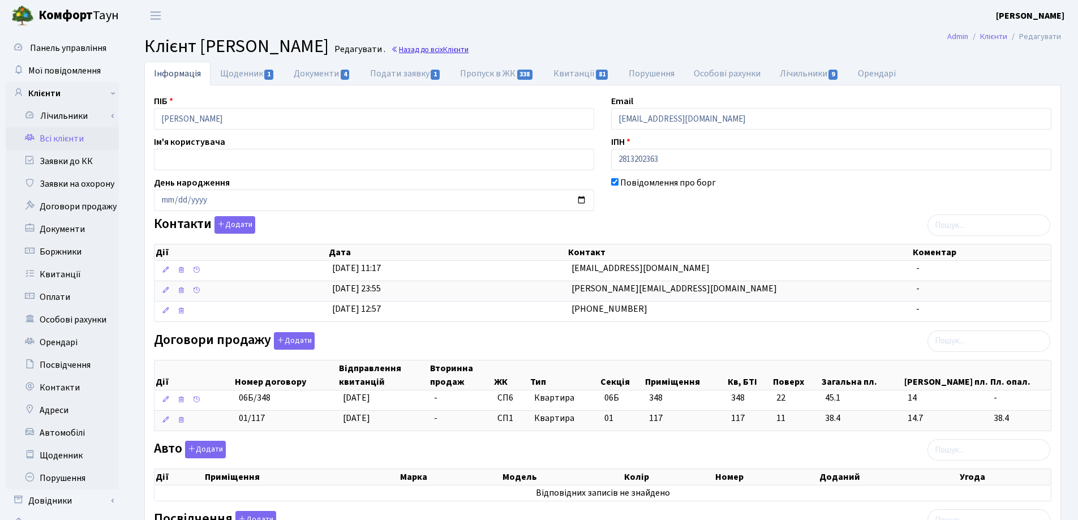
click at [469, 48] on span "Клієнти" at bounding box center [455, 49] width 25 height 11
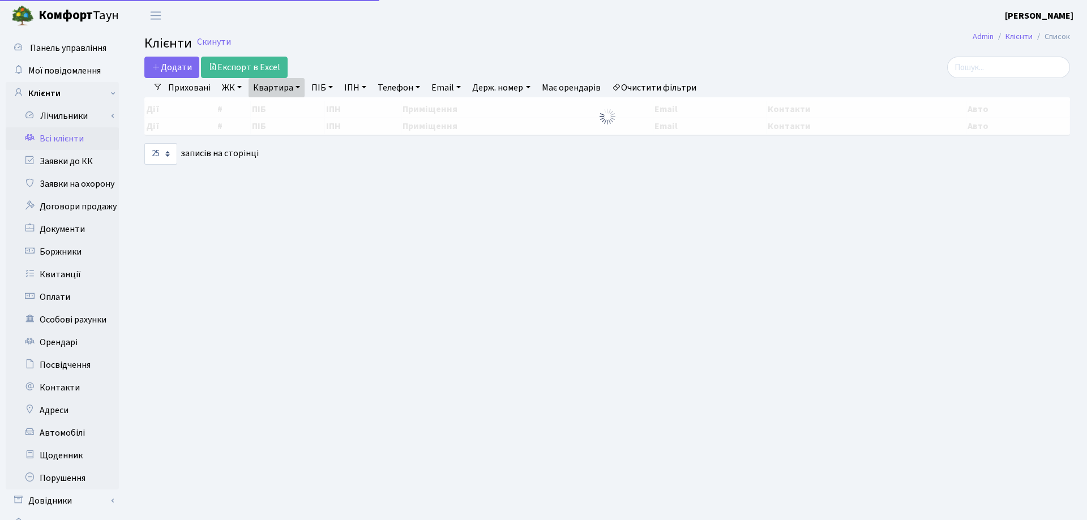
select select "25"
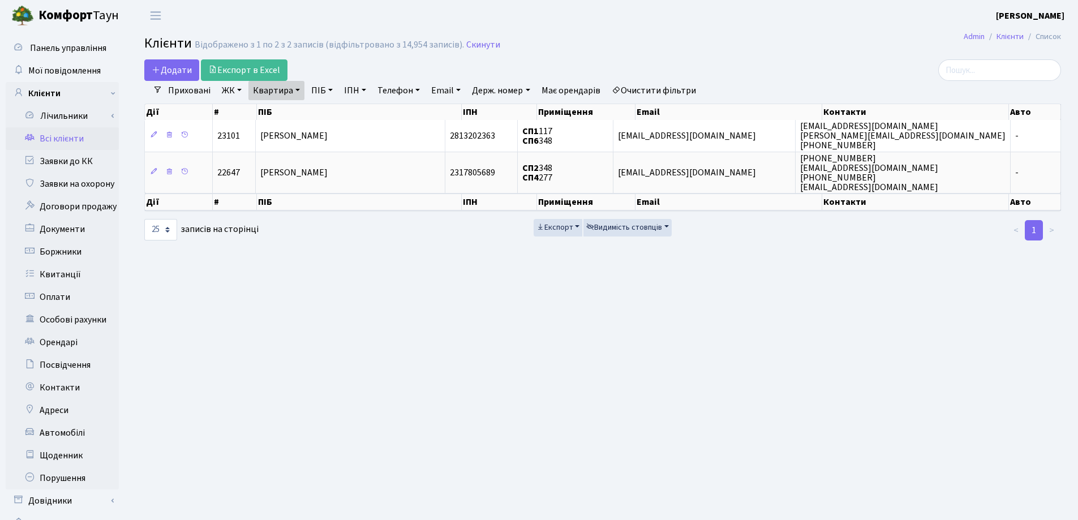
click at [296, 92] on link "Квартира" at bounding box center [277, 90] width 56 height 19
click at [299, 109] on input "348" at bounding box center [282, 113] width 66 height 22
type input "3"
click at [976, 69] on input "search" at bounding box center [1000, 70] width 123 height 22
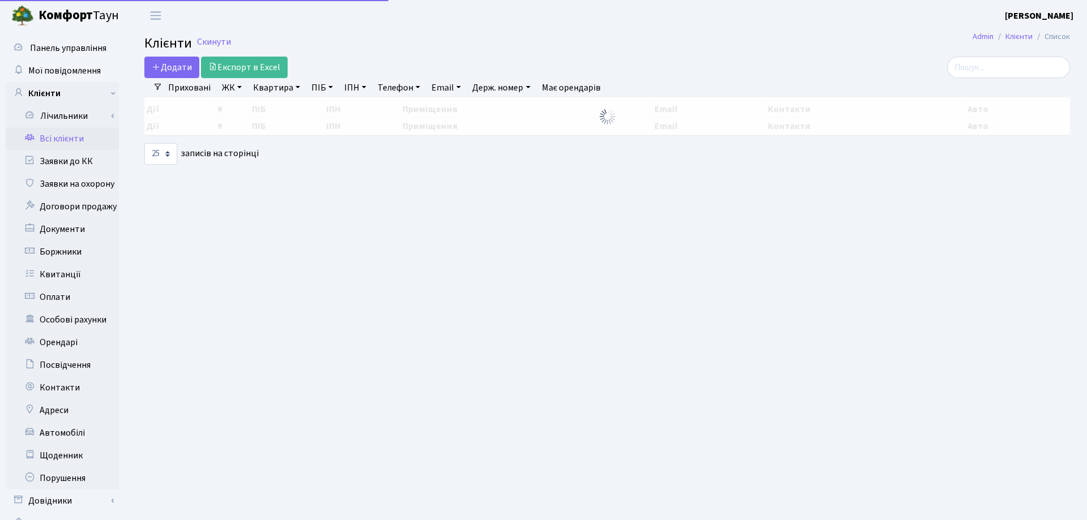
select select "25"
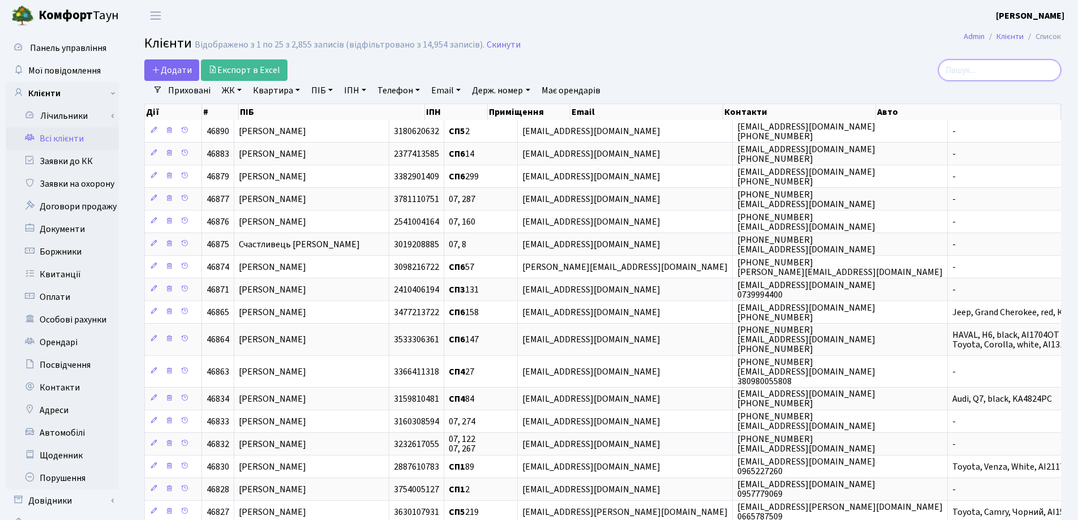
click at [1004, 70] on input "search" at bounding box center [1000, 70] width 123 height 22
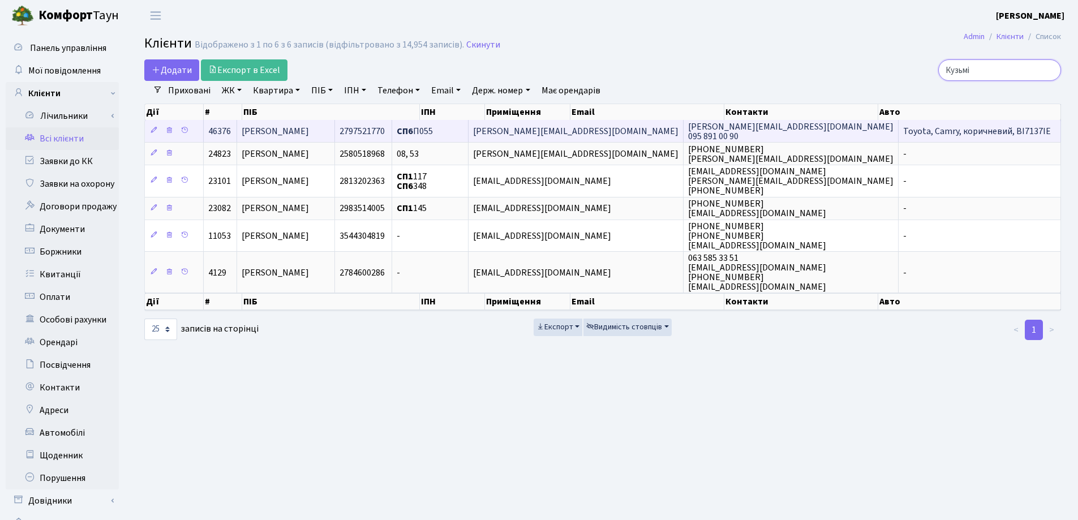
type input "Кузьмі"
click at [302, 132] on span "[PERSON_NAME]" at bounding box center [275, 131] width 67 height 12
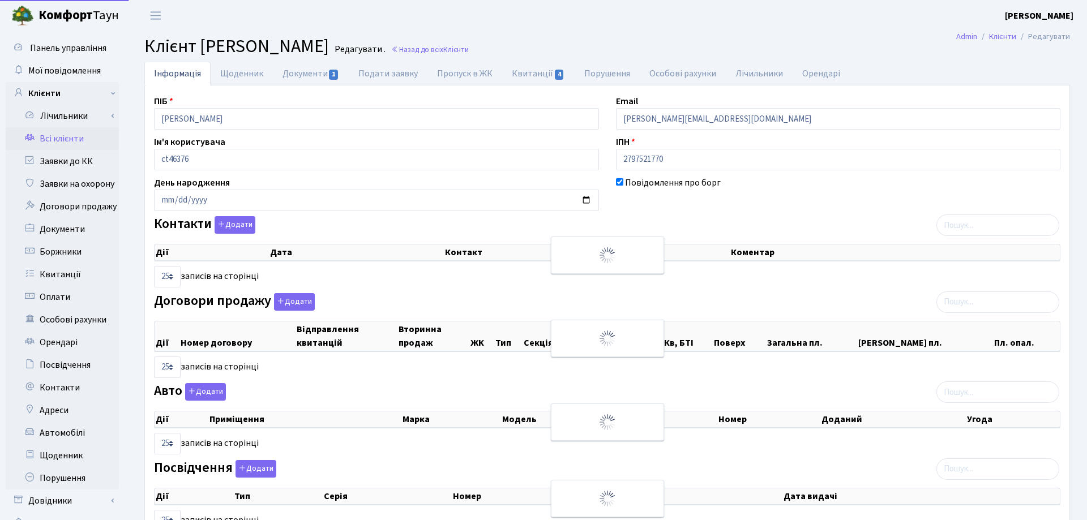
select select "25"
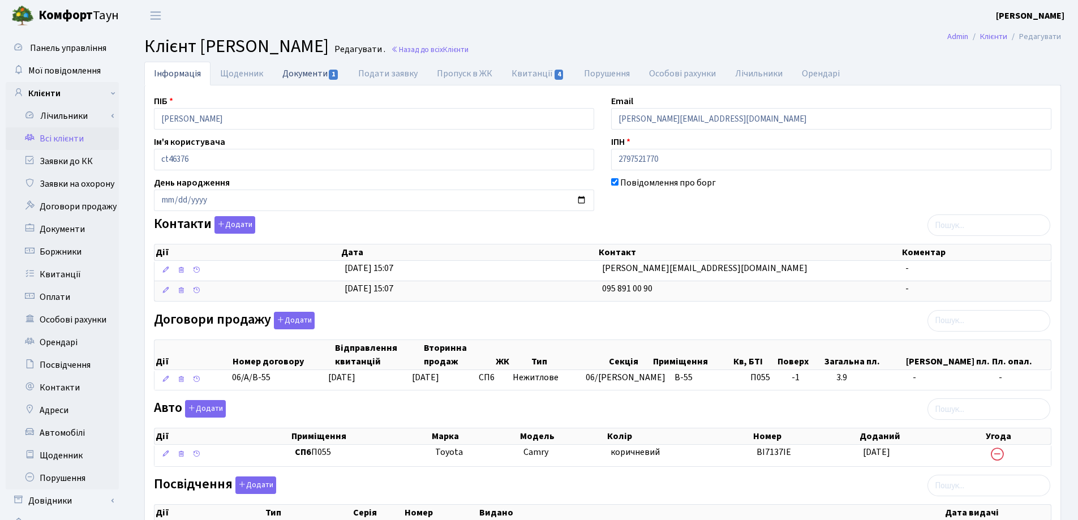
click at [296, 72] on link "Документи 1" at bounding box center [311, 73] width 76 height 23
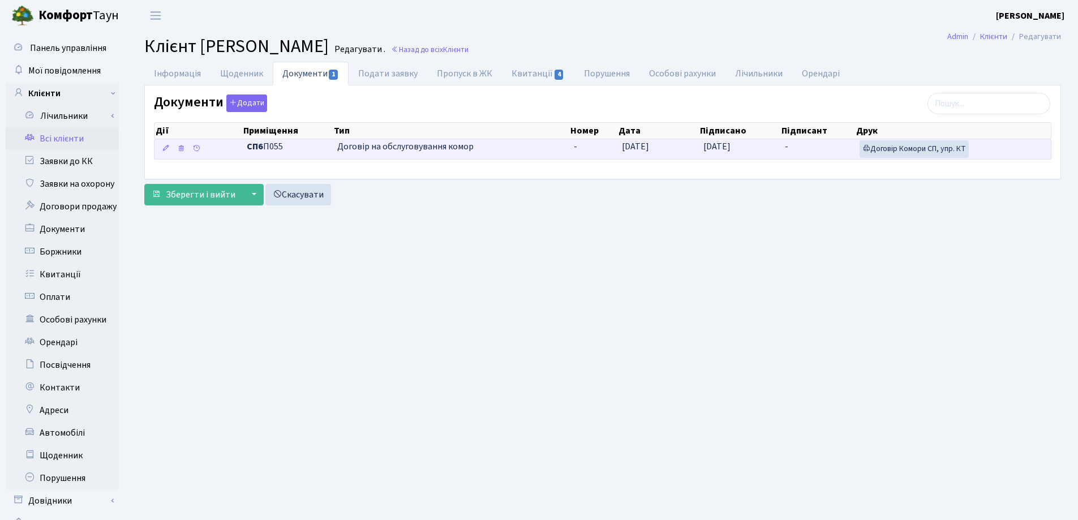
click at [814, 144] on td "-" at bounding box center [818, 149] width 75 height 20
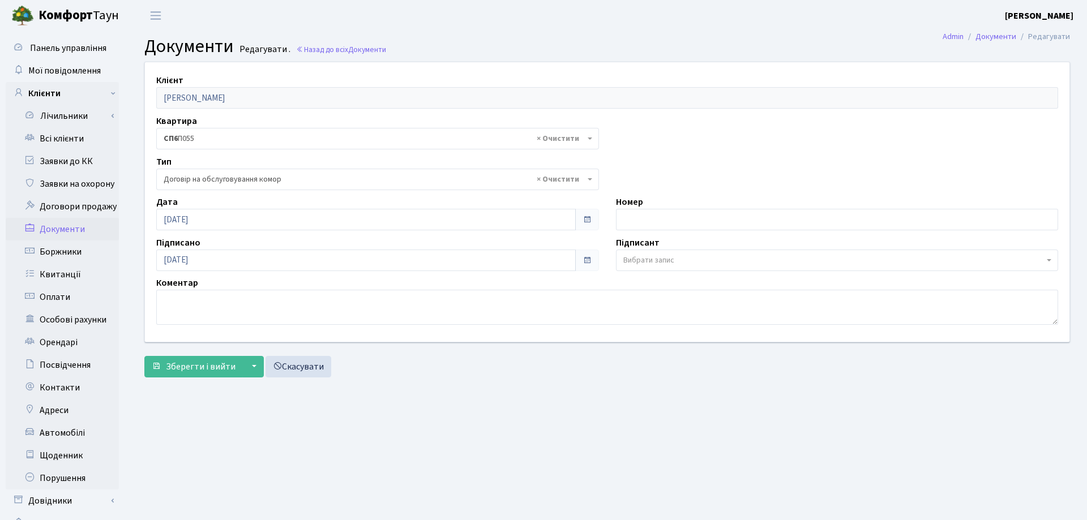
select select "309"
click at [719, 259] on span "Вибрати запис" at bounding box center [827, 260] width 417 height 11
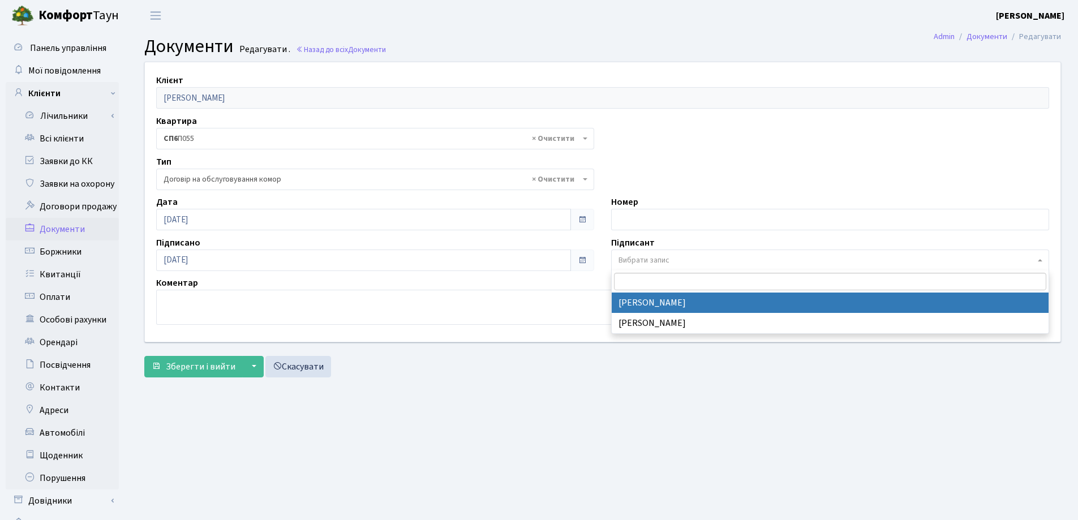
select select "74"
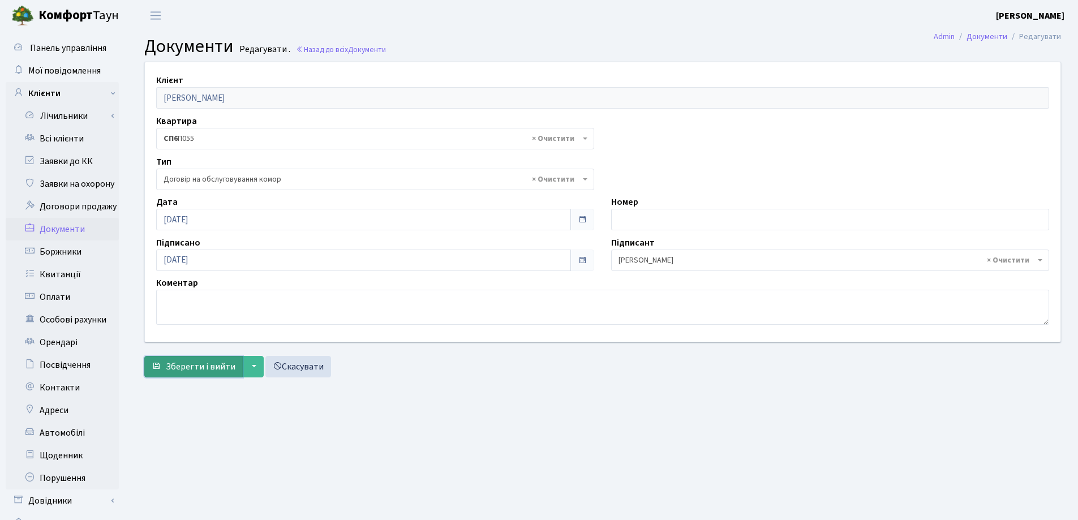
click at [211, 369] on span "Зберегти і вийти" at bounding box center [201, 367] width 70 height 12
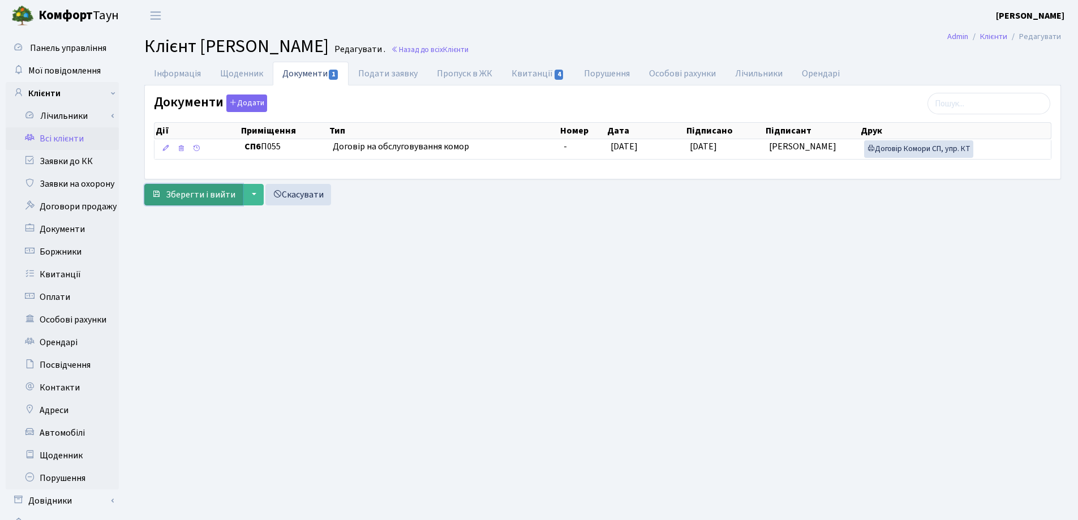
click at [196, 195] on span "Зберегти і вийти" at bounding box center [201, 195] width 70 height 12
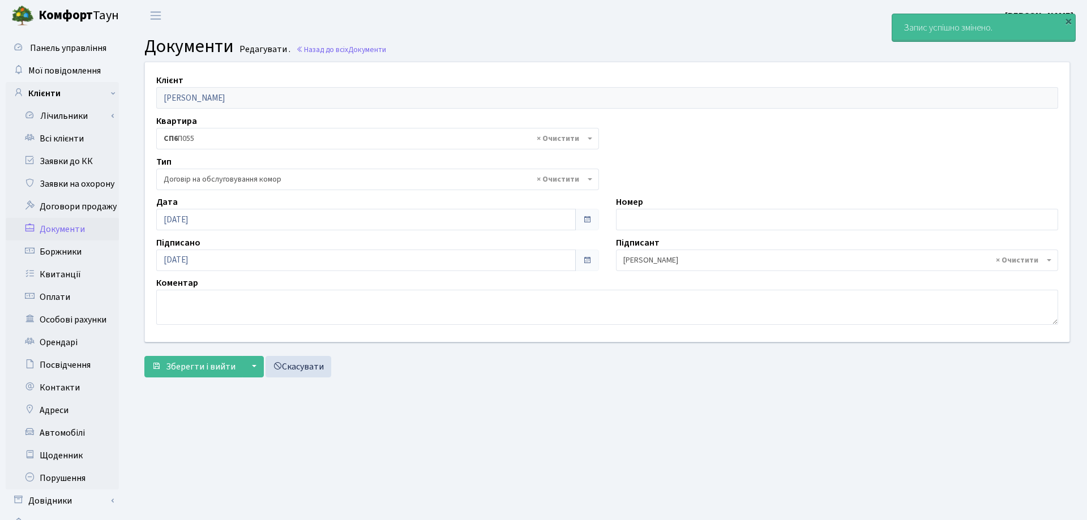
select select "309"
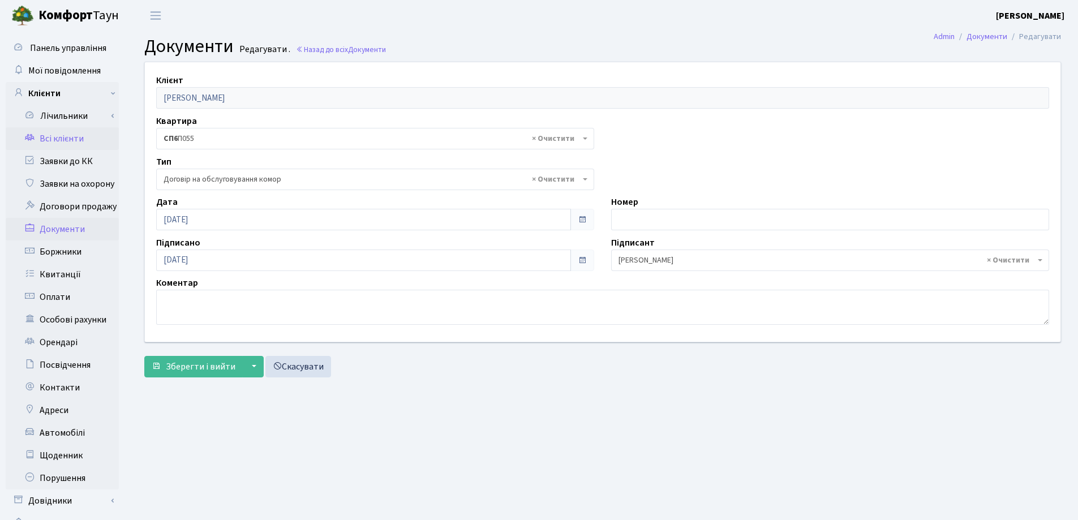
click at [57, 139] on link "Всі клієнти" at bounding box center [62, 138] width 113 height 23
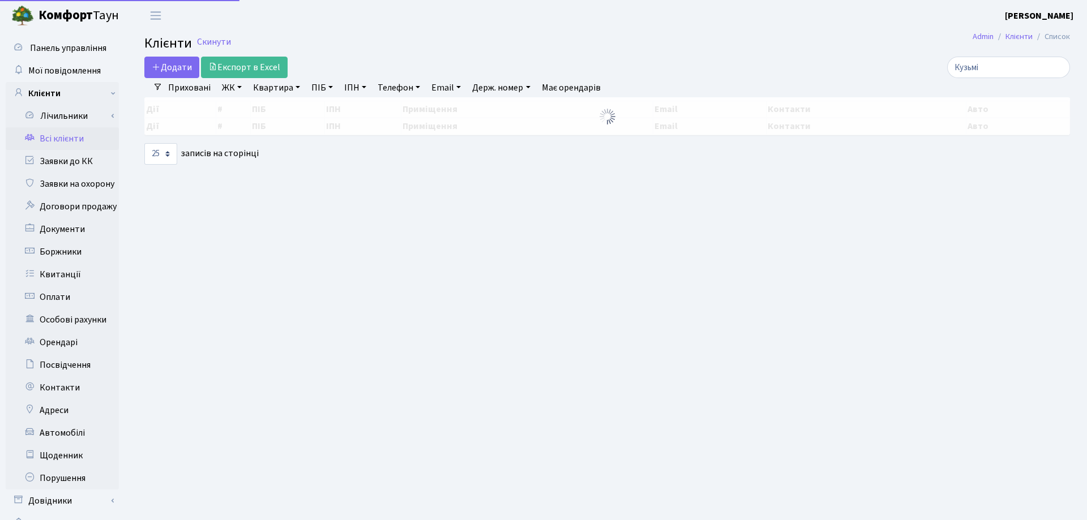
select select "25"
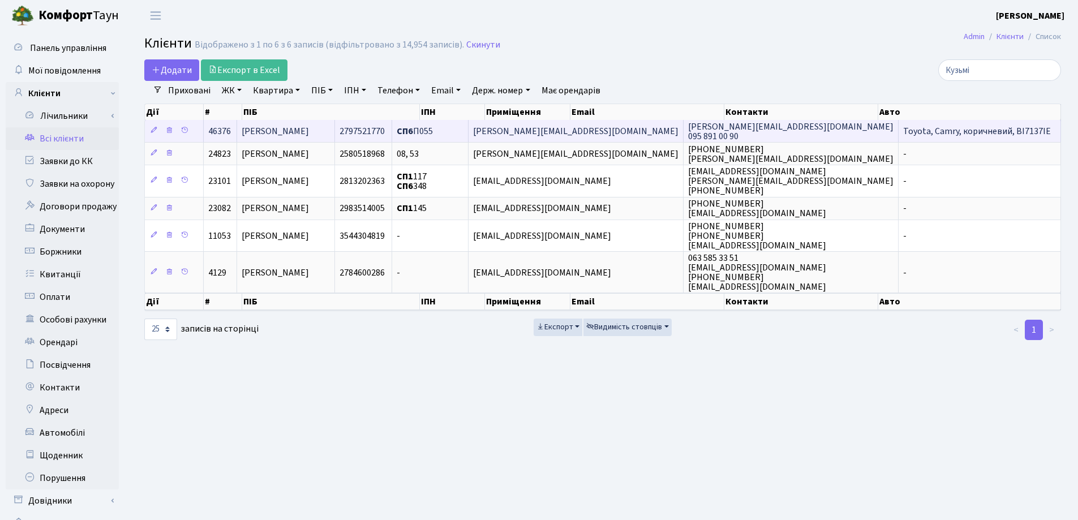
click at [309, 130] on span "[PERSON_NAME]" at bounding box center [275, 131] width 67 height 12
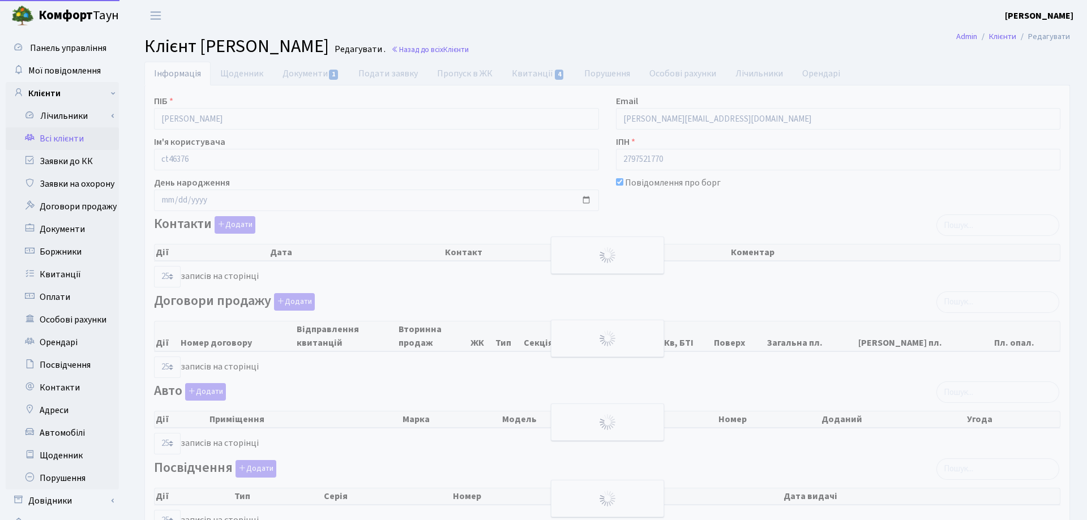
select select "25"
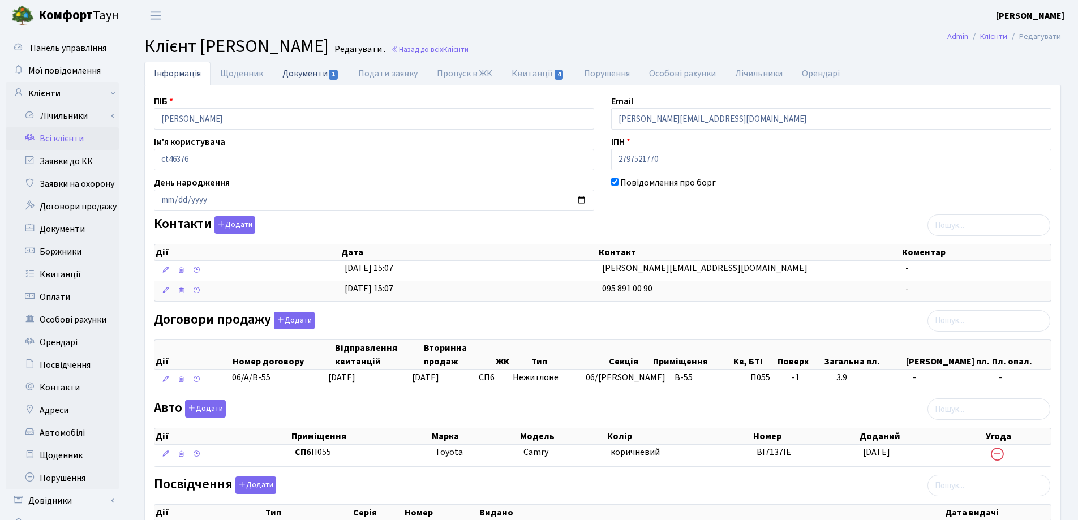
click at [290, 75] on link "Документи 1" at bounding box center [311, 73] width 76 height 23
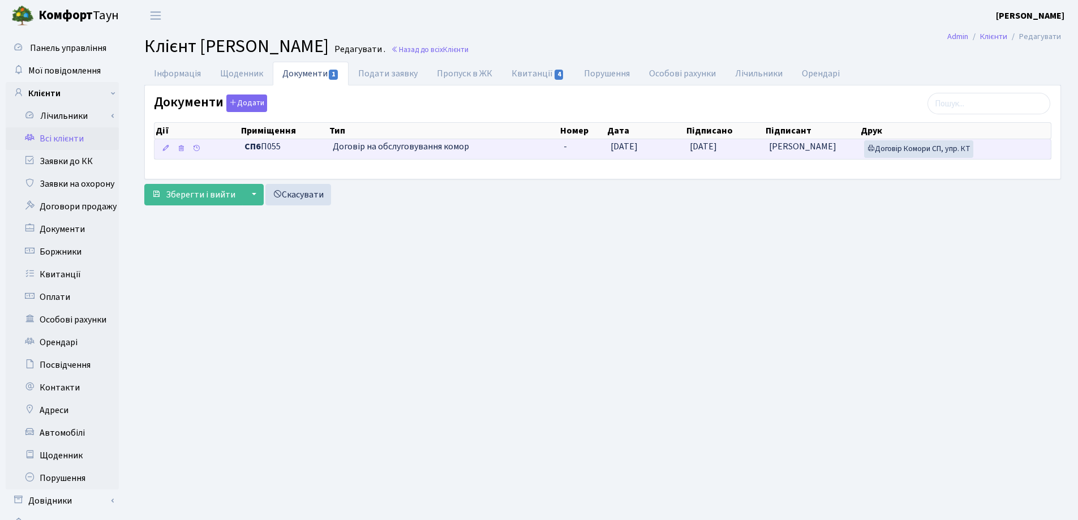
click at [571, 144] on td "-" at bounding box center [582, 149] width 47 height 20
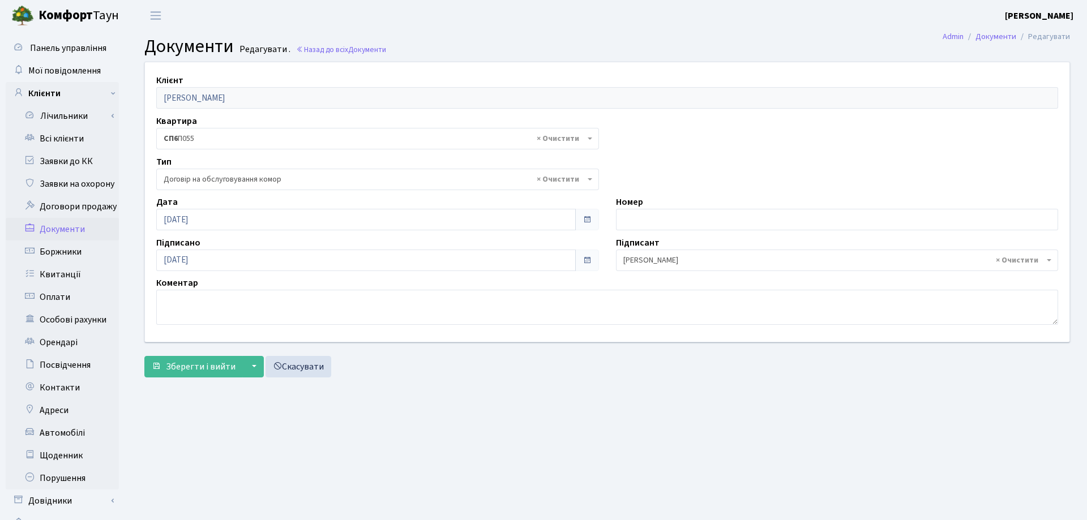
select select "309"
click at [764, 222] on input "text" at bounding box center [830, 220] width 438 height 22
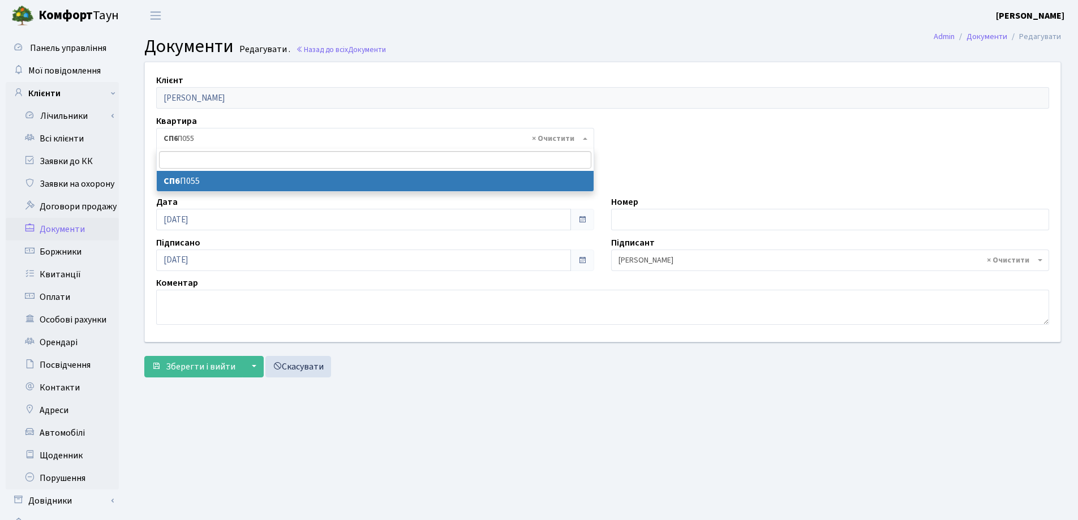
drag, startPoint x: 239, startPoint y: 132, endPoint x: 159, endPoint y: 134, distance: 80.4
click at [159, 134] on span "× СП6 П055" at bounding box center [375, 139] width 438 height 22
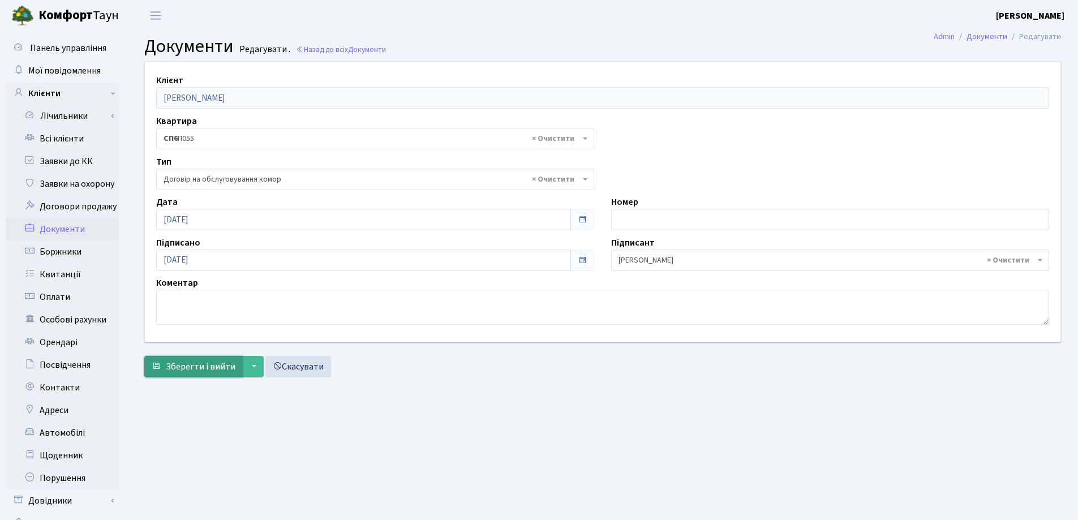
click at [190, 365] on span "Зберегти і вийти" at bounding box center [201, 367] width 70 height 12
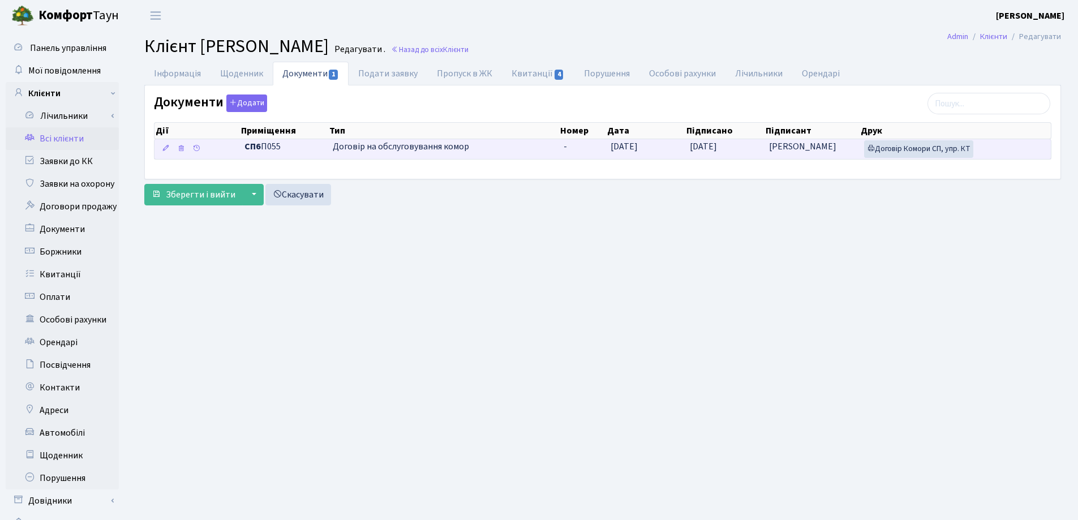
click at [577, 142] on td "-" at bounding box center [582, 149] width 47 height 20
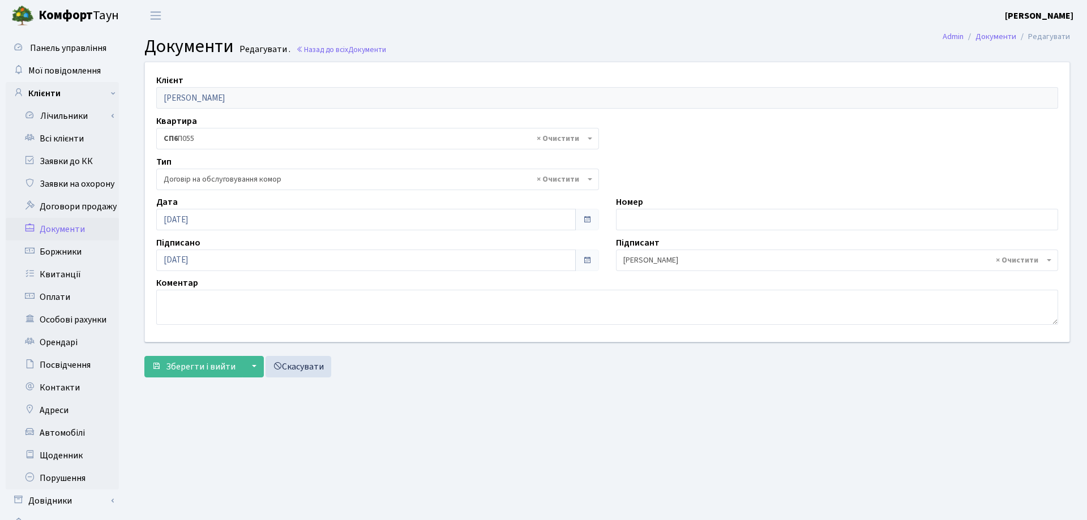
select select "309"
click at [670, 215] on input "text" at bounding box center [830, 220] width 438 height 22
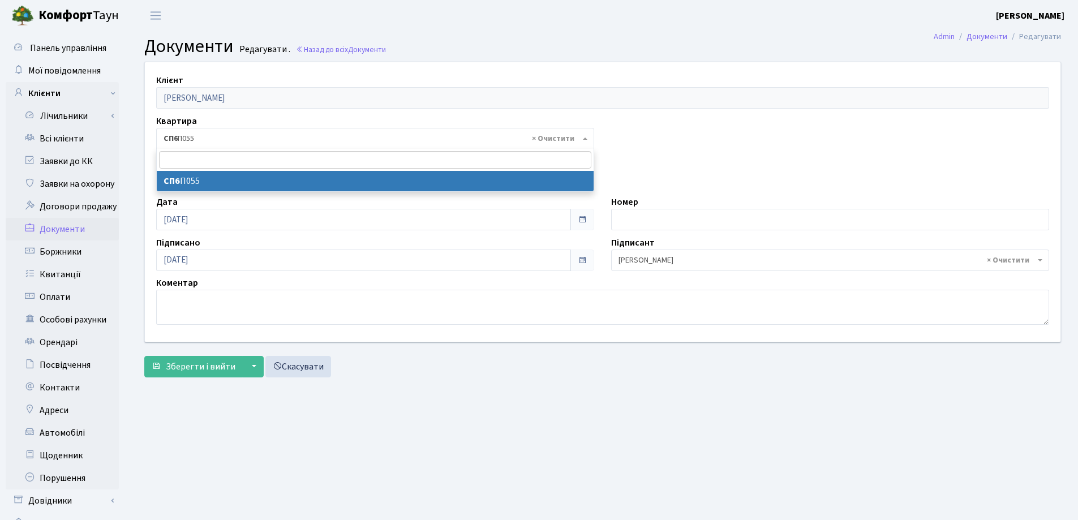
drag, startPoint x: 245, startPoint y: 140, endPoint x: 148, endPoint y: 140, distance: 96.8
click at [148, 140] on div "Квартира - <b>СП6</b>&nbsp;&nbsp;&nbsp;П055 × СП6 П055" at bounding box center [375, 131] width 455 height 35
drag, startPoint x: 215, startPoint y: 181, endPoint x: 155, endPoint y: 185, distance: 60.1
click at [155, 185] on body "Комфорт Таун Лоскутова В. С. Мій обліковий запис Вийти Панель управління Мої по…" at bounding box center [539, 284] width 1078 height 569
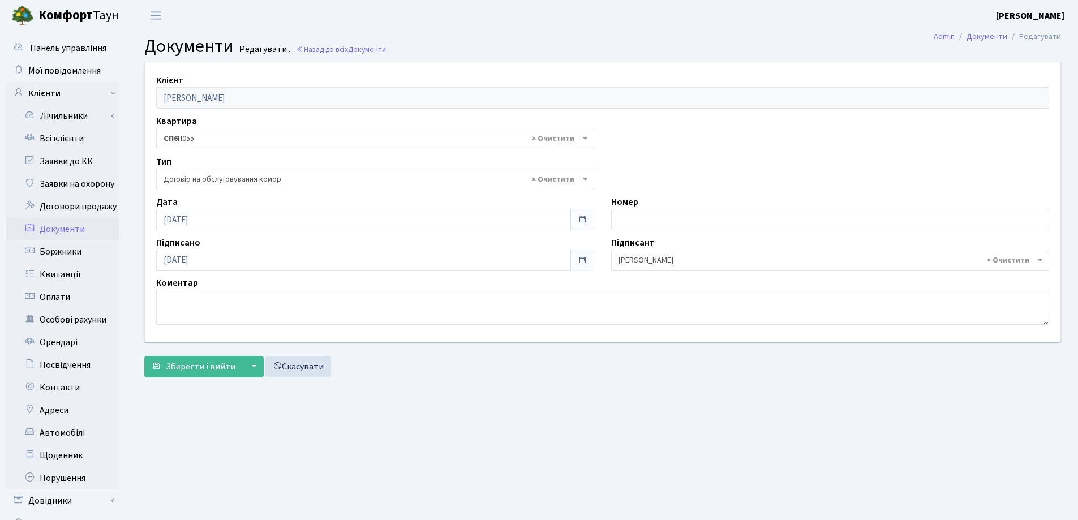
drag, startPoint x: 210, startPoint y: 140, endPoint x: 165, endPoint y: 143, distance: 44.8
click at [165, 143] on span "× СП6 П055" at bounding box center [372, 138] width 417 height 11
drag, startPoint x: 165, startPoint y: 143, endPoint x: 497, endPoint y: 453, distance: 454.6
click at [497, 453] on main "Admin Документи Редагувати Документи Редагувати . Назад до всіх Документи Клієн…" at bounding box center [602, 285] width 951 height 509
click at [690, 217] on input "text" at bounding box center [830, 220] width 438 height 22
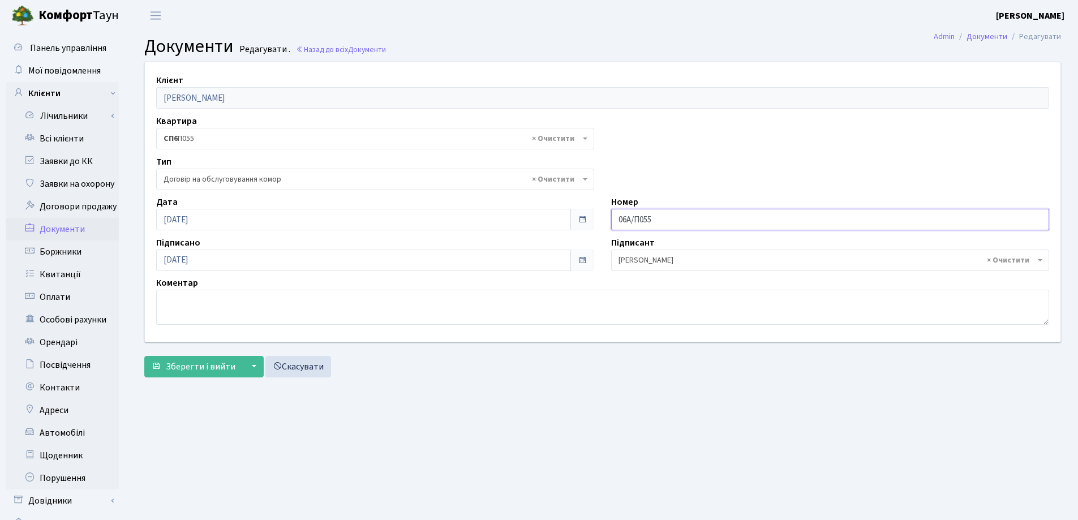
type input "06А/П055"
click at [144, 356] on button "Зберегти і вийти" at bounding box center [193, 367] width 98 height 22
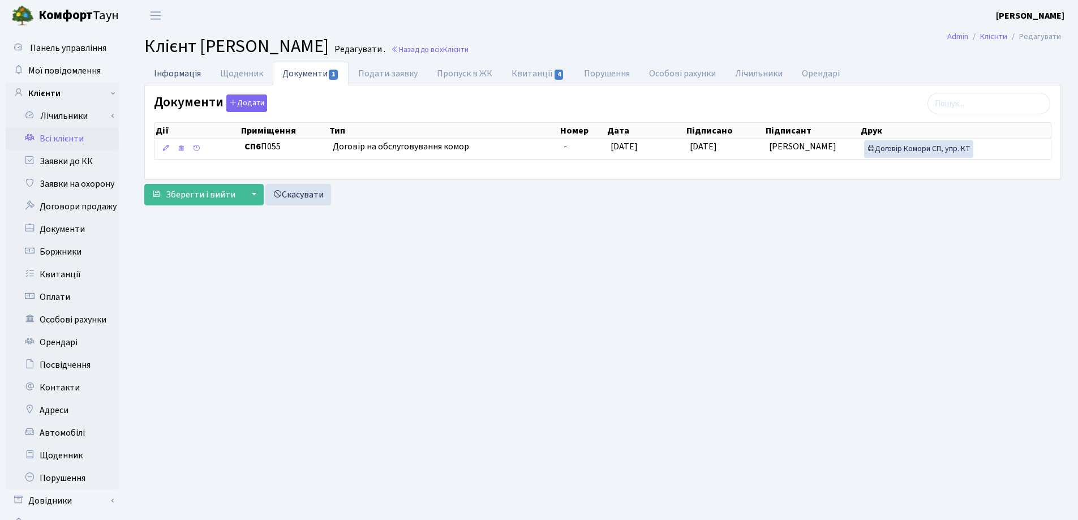
click at [173, 74] on link "Інформація" at bounding box center [177, 73] width 66 height 23
select select "25"
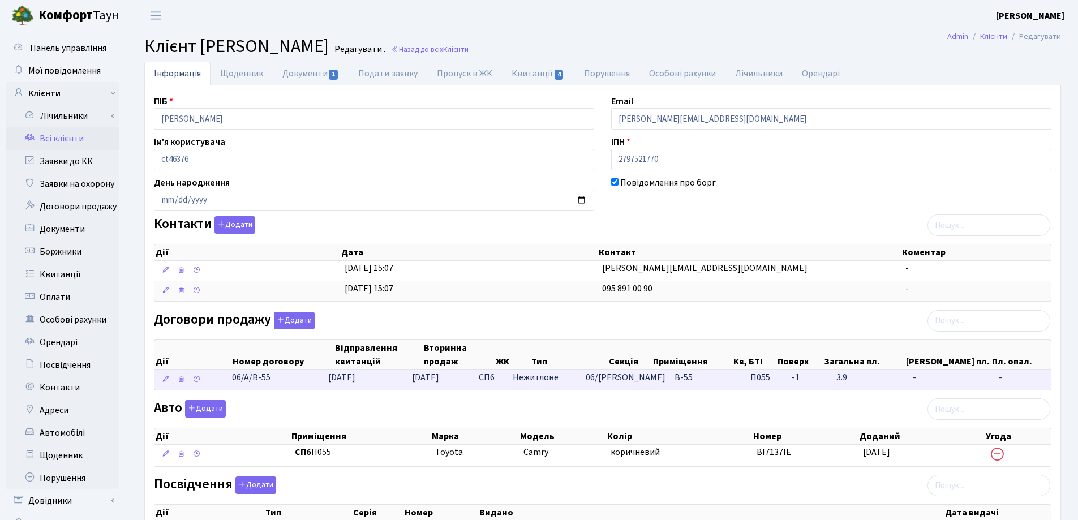
click at [307, 376] on td "06/А/В-55" at bounding box center [276, 380] width 96 height 20
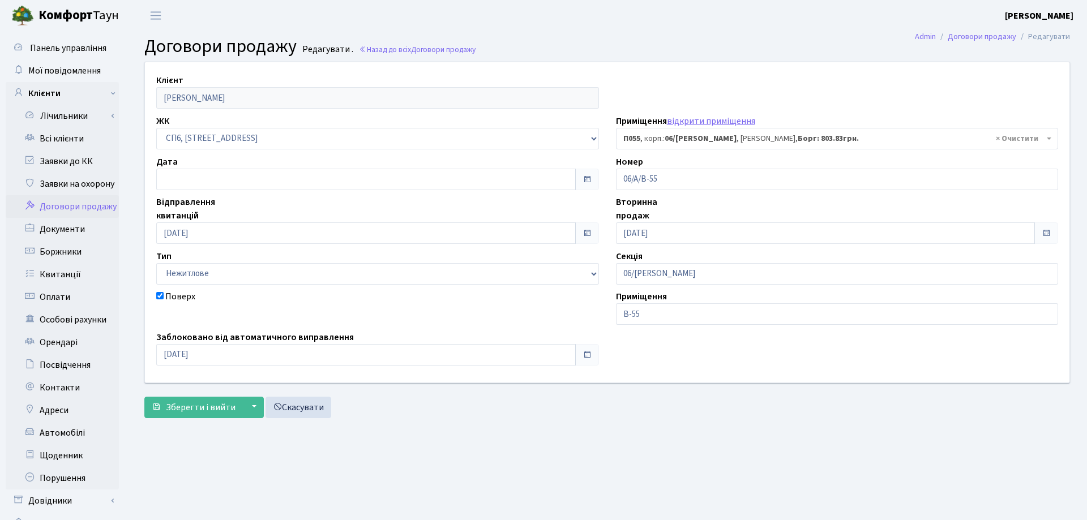
select select "22083"
click at [189, 187] on input "text" at bounding box center [363, 180] width 415 height 22
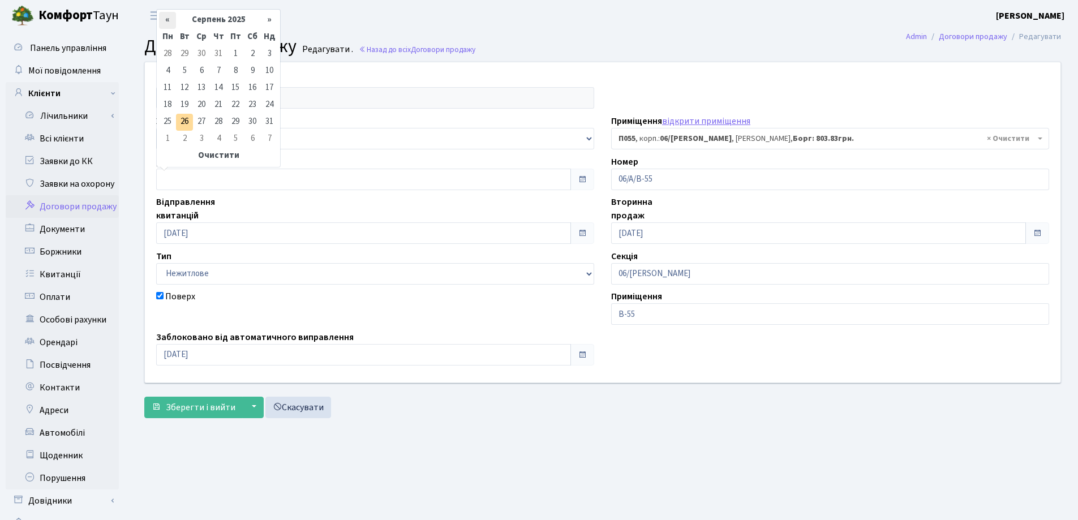
click at [169, 19] on th "«" at bounding box center [167, 20] width 17 height 17
click at [203, 85] on td "14" at bounding box center [201, 88] width 17 height 17
type input "14.05.2025"
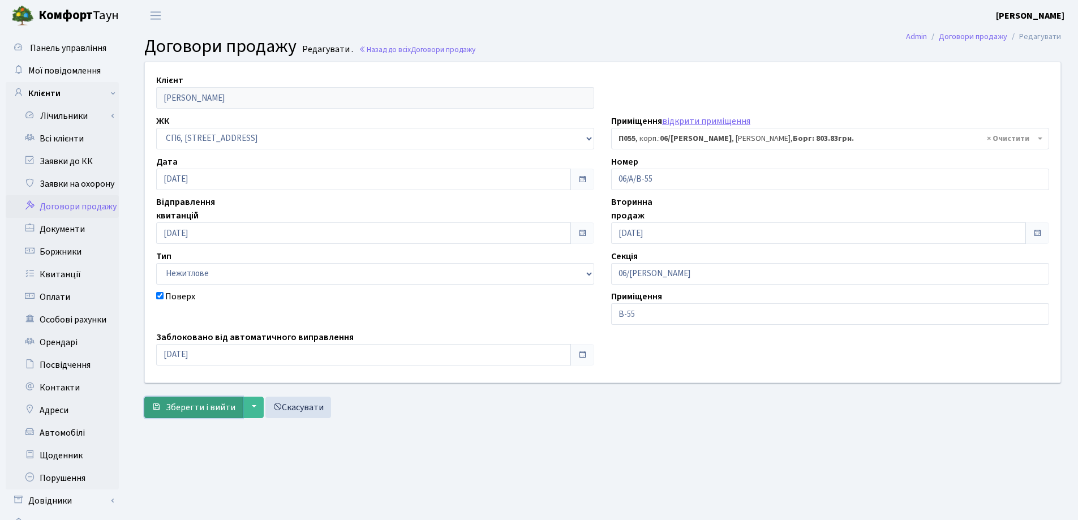
click at [200, 410] on span "Зберегти і вийти" at bounding box center [201, 407] width 70 height 12
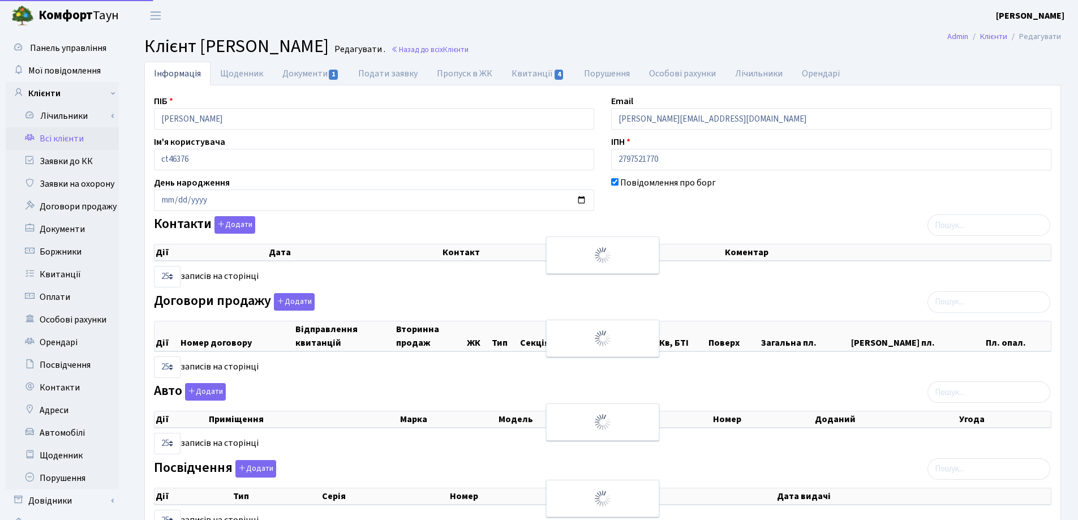
select select "25"
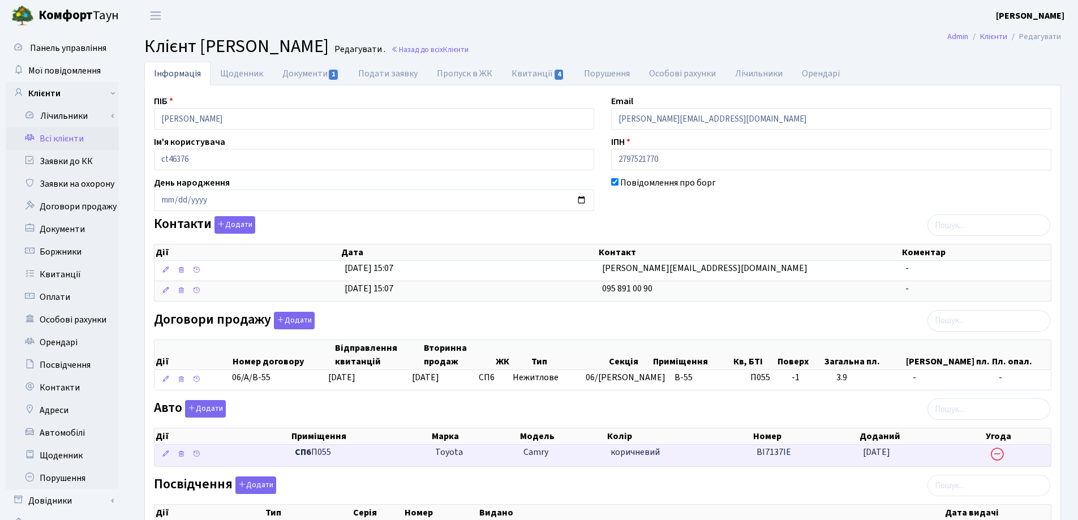
click at [927, 458] on td "[DATE]" at bounding box center [922, 456] width 126 height 22
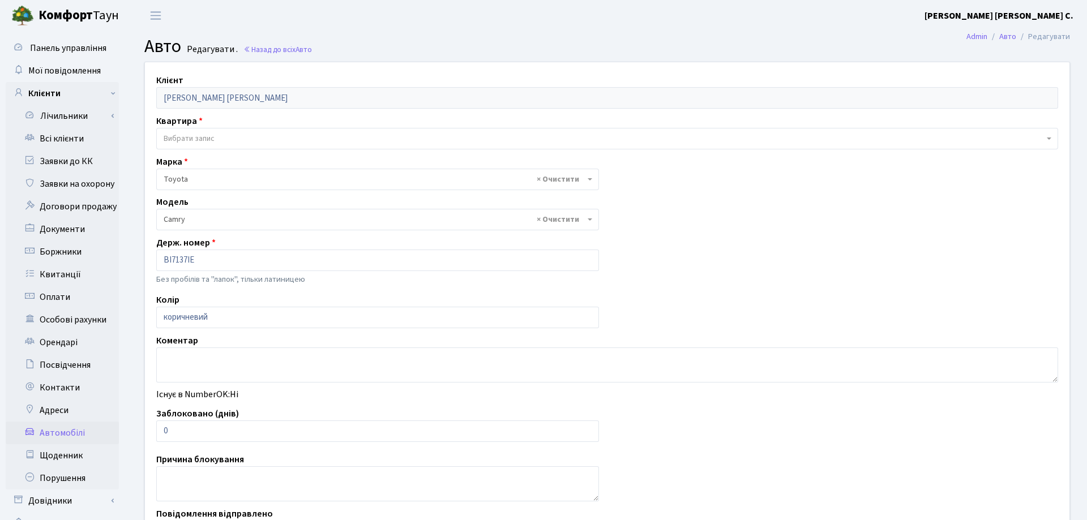
select select "2305"
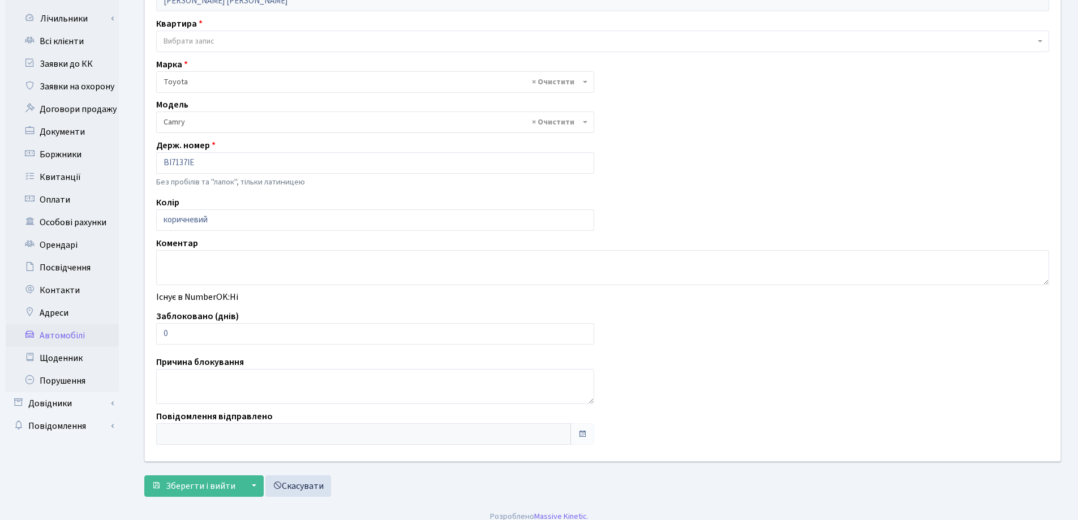
scroll to position [108, 0]
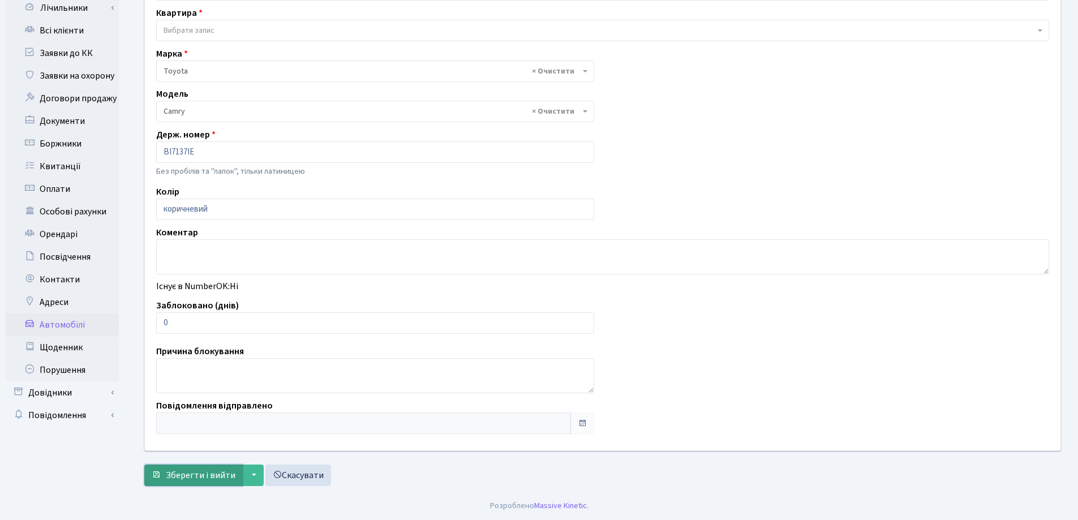
click at [208, 473] on span "Зберегти і вийти" at bounding box center [201, 475] width 70 height 12
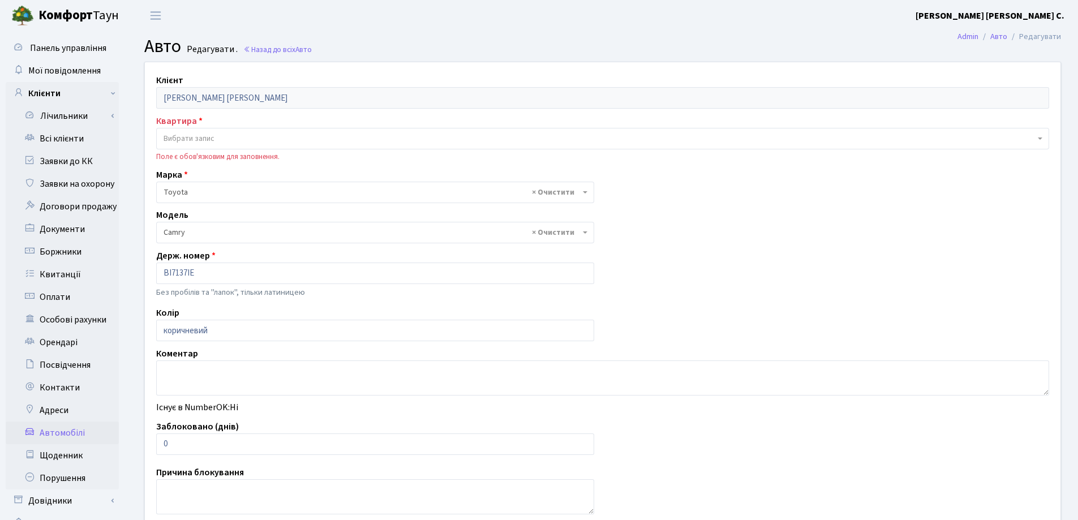
select select "2305"
click at [183, 130] on span "Вибрати запис" at bounding box center [602, 139] width 893 height 22
click at [452, 46] on h2 "Авто Редагувати . Назад до всіх Авто" at bounding box center [602, 47] width 917 height 22
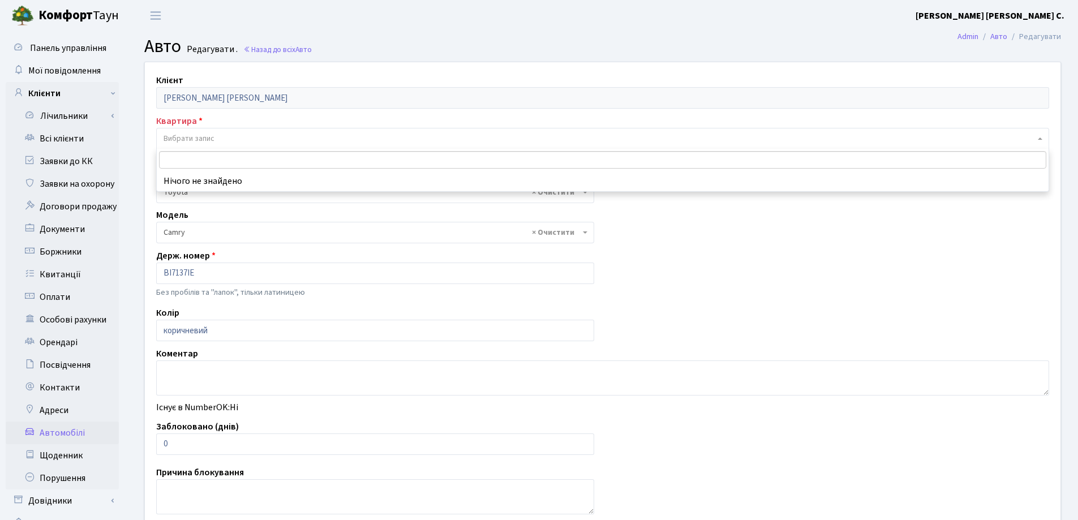
click at [266, 135] on span "Вибрати запис" at bounding box center [600, 138] width 872 height 11
type input "П055"
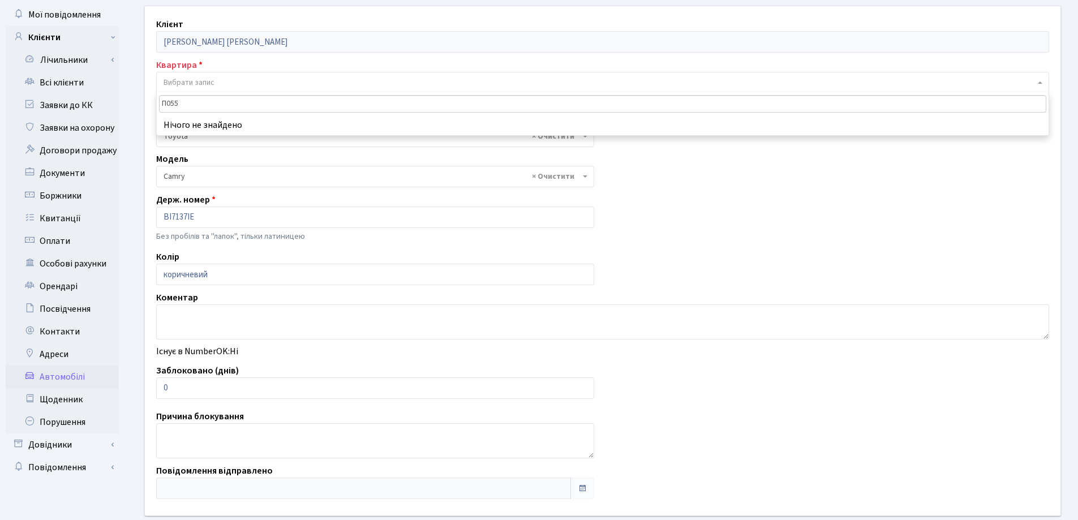
scroll to position [121, 0]
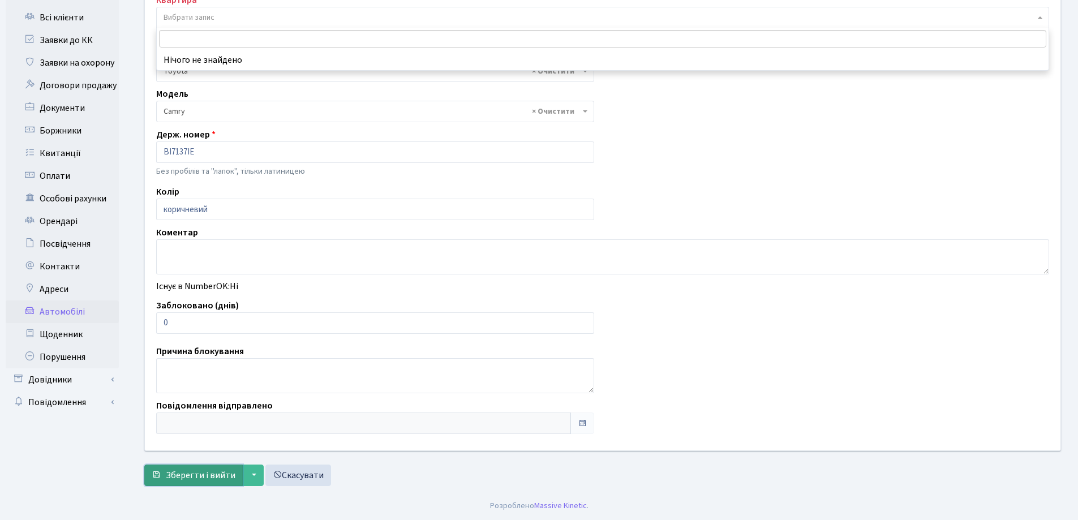
click at [203, 473] on span "Зберегти і вийти" at bounding box center [201, 475] width 70 height 12
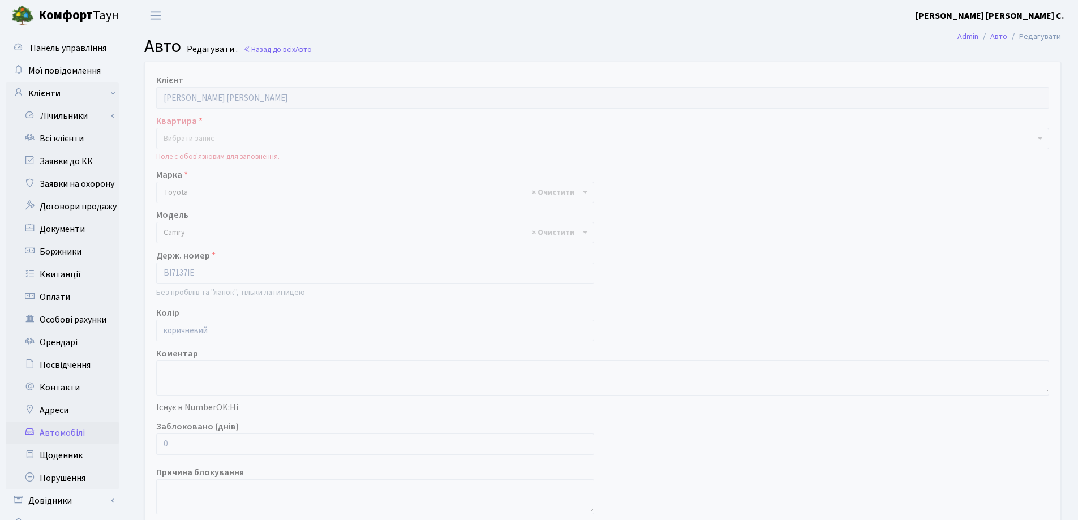
select select "2305"
click at [63, 136] on link "Всі клієнти" at bounding box center [62, 138] width 113 height 23
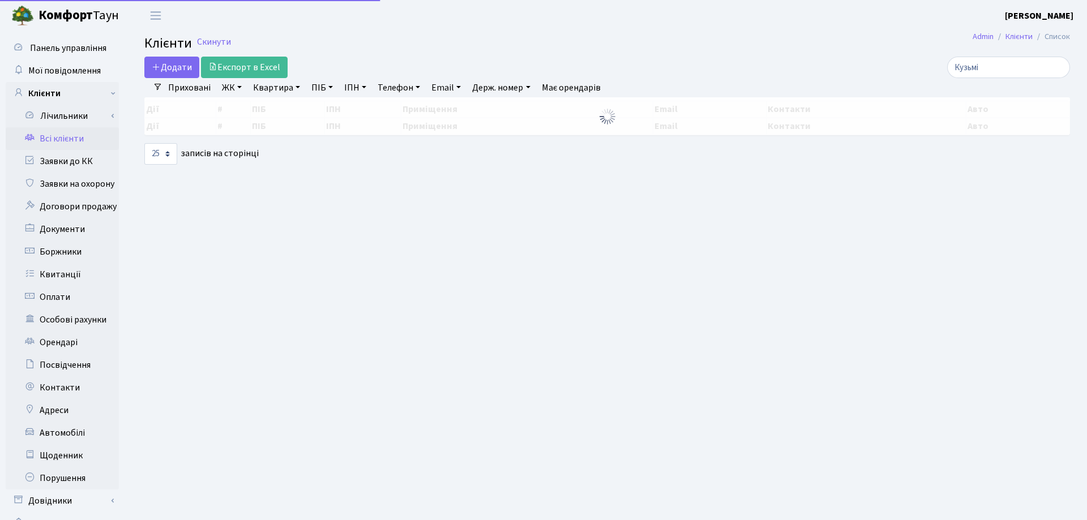
select select "25"
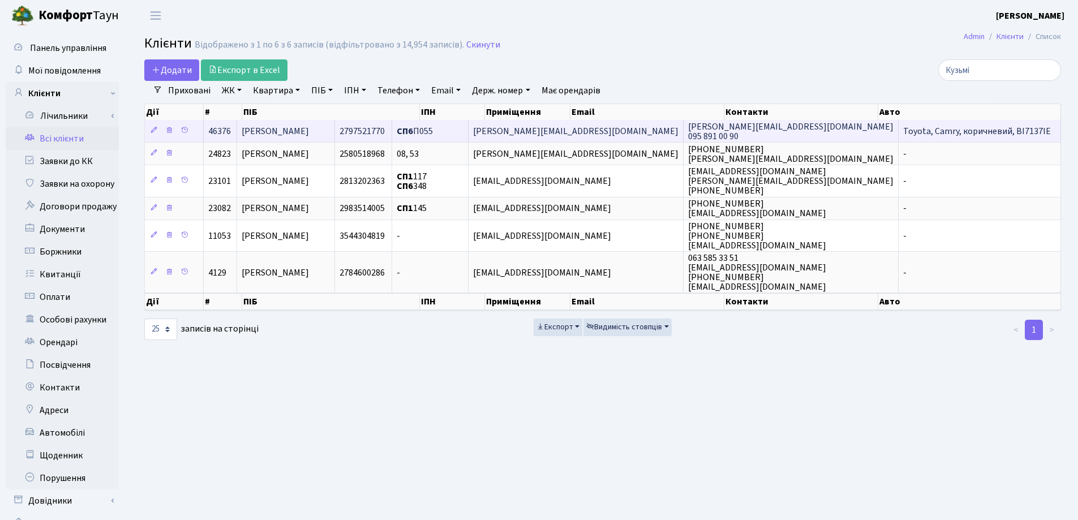
click at [309, 131] on span "[PERSON_NAME]" at bounding box center [275, 131] width 67 height 12
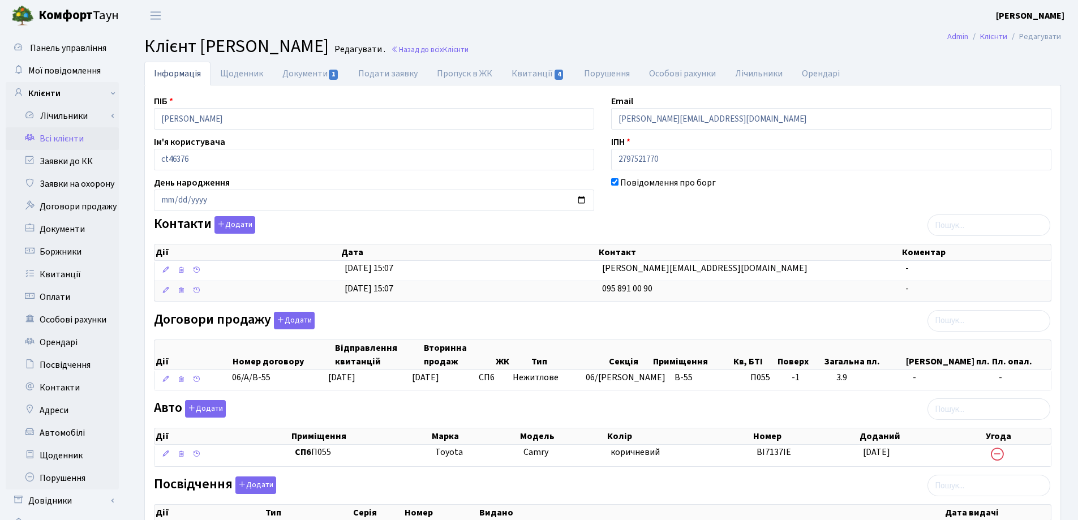
click at [597, 41] on h2 "Клієнт Кузьмінський Ілля Олександрович Редагувати . Назад до всіх Клієнти" at bounding box center [602, 47] width 917 height 22
click at [469, 46] on link "Назад до всіх Клієнти" at bounding box center [430, 49] width 78 height 11
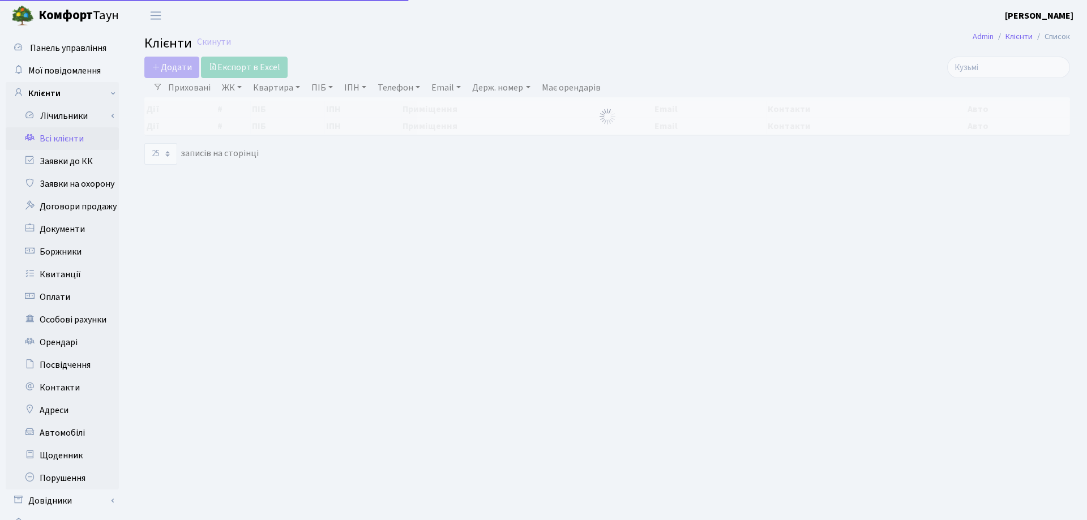
select select "25"
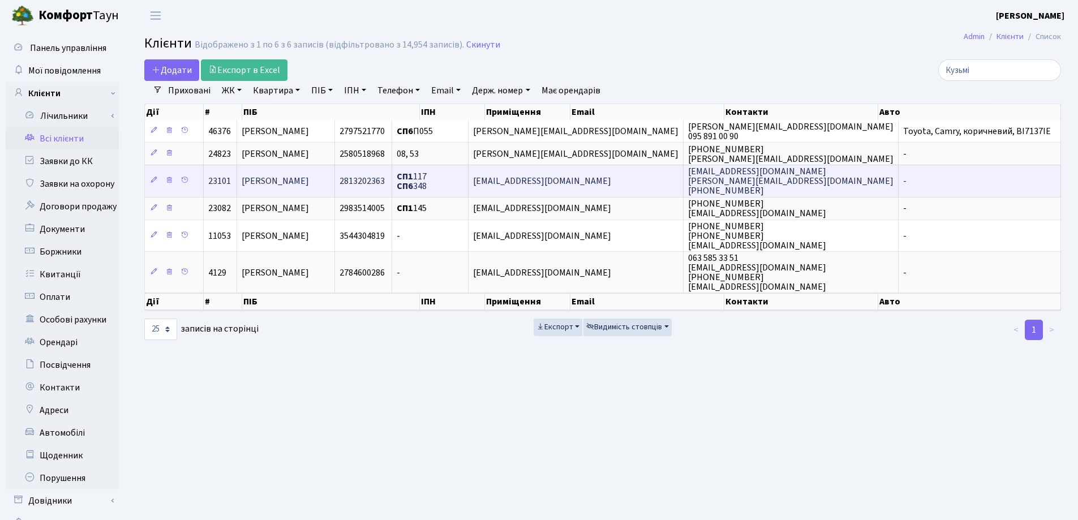
click at [335, 177] on td "[PERSON_NAME]" at bounding box center [286, 181] width 98 height 32
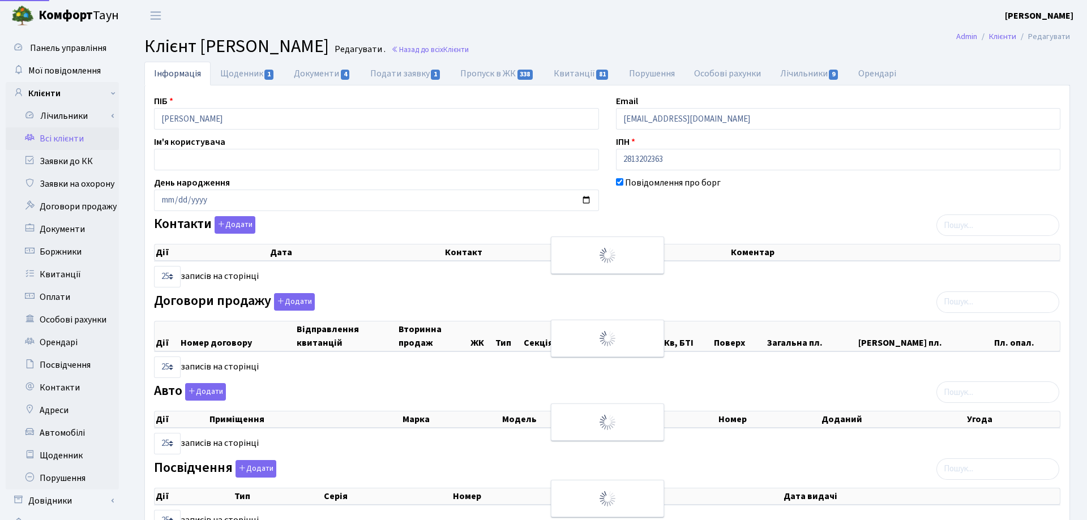
select select "25"
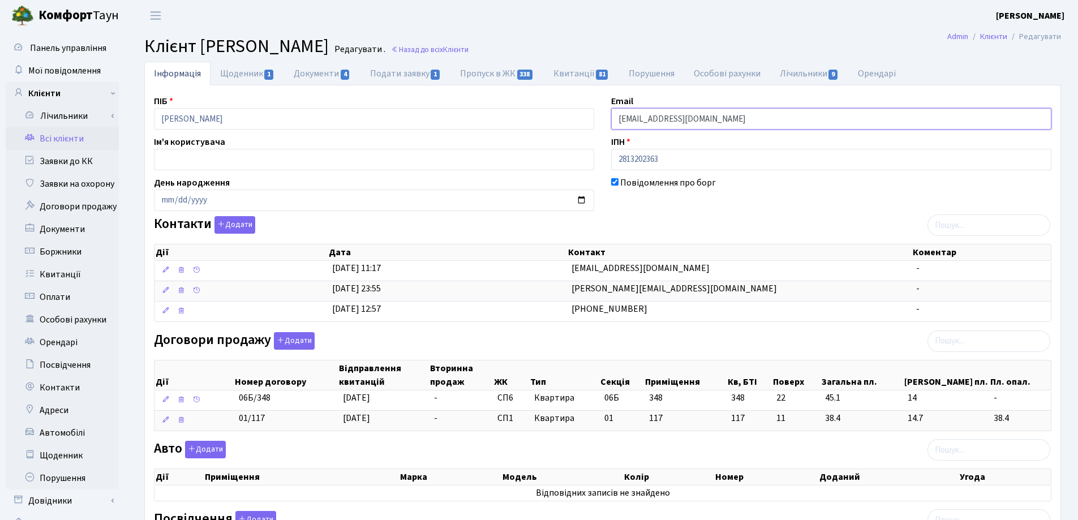
click at [624, 118] on input "[EMAIL_ADDRESS][DOMAIN_NAME]" at bounding box center [831, 119] width 440 height 22
click at [661, 121] on input "[EMAIL_ADDRESS][DOMAIN_NAME]" at bounding box center [831, 119] width 440 height 22
click at [732, 113] on input "[EMAIL_ADDRESS][DOMAIN_NAME]" at bounding box center [831, 119] width 440 height 22
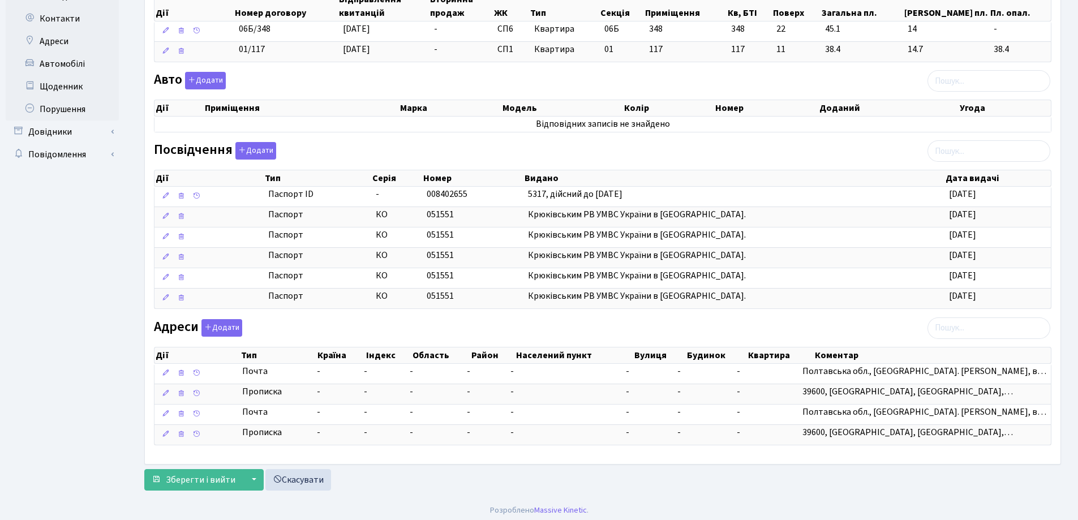
scroll to position [374, 0]
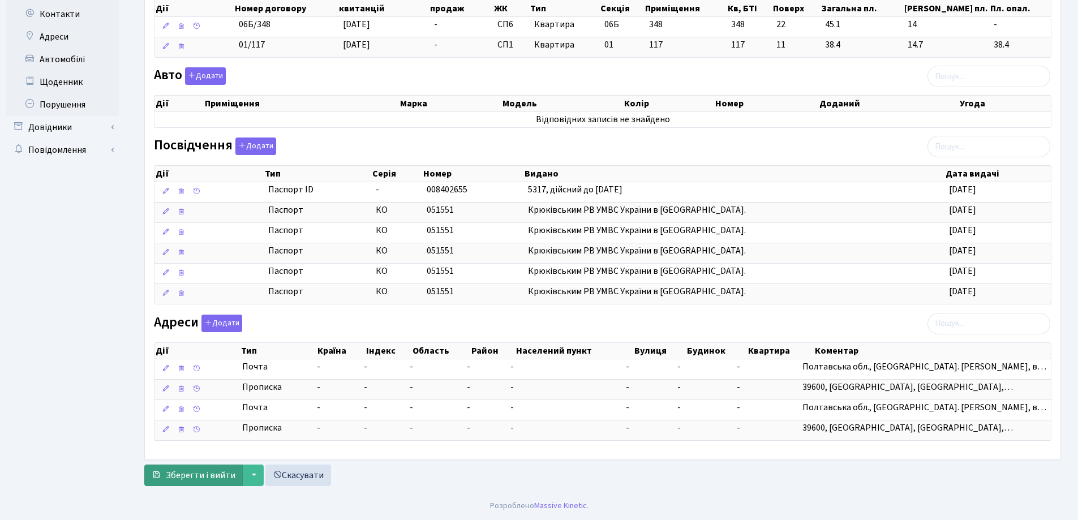
type input "[EMAIL_ADDRESS][DOMAIN_NAME]"
click at [208, 477] on span "Зберегти і вийти" at bounding box center [201, 475] width 70 height 12
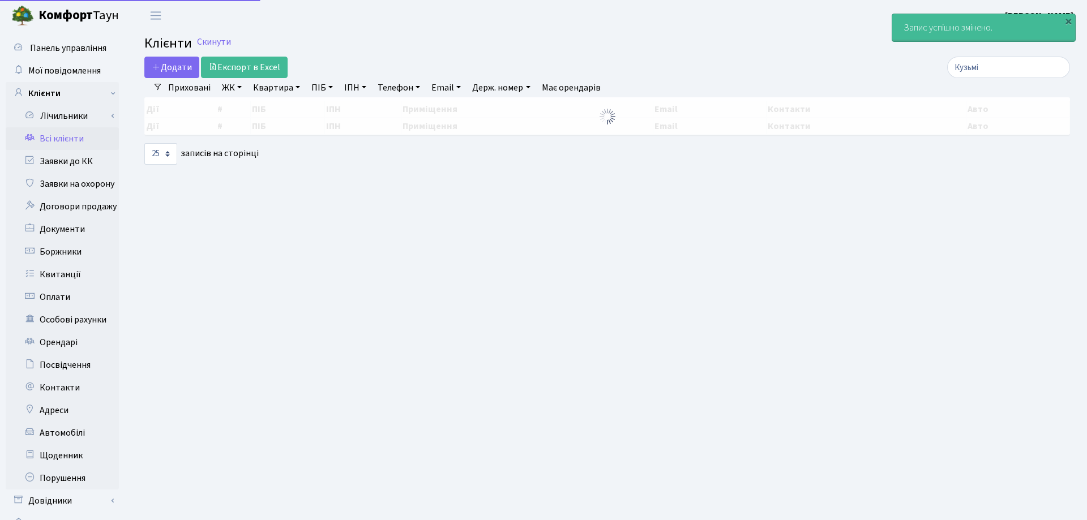
select select "25"
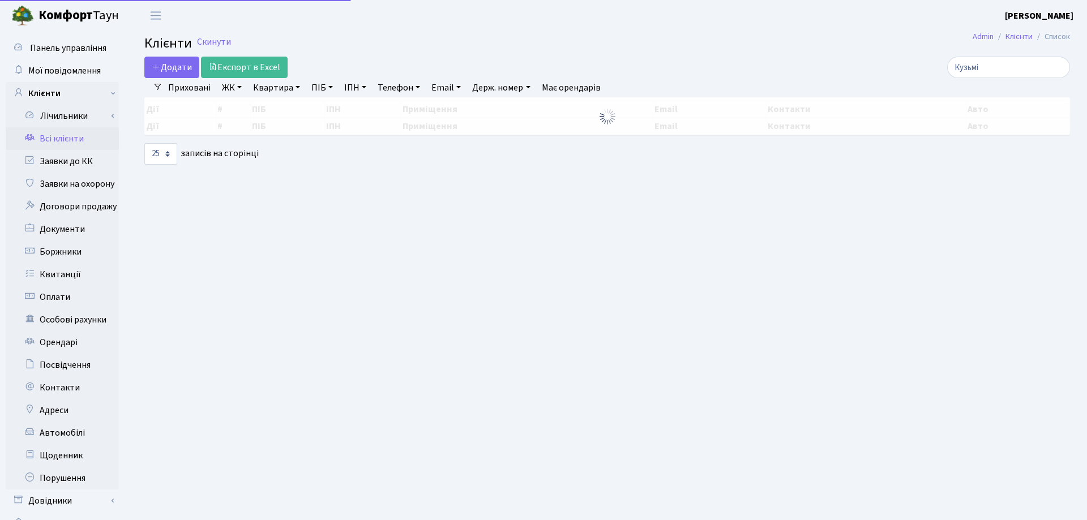
select select "25"
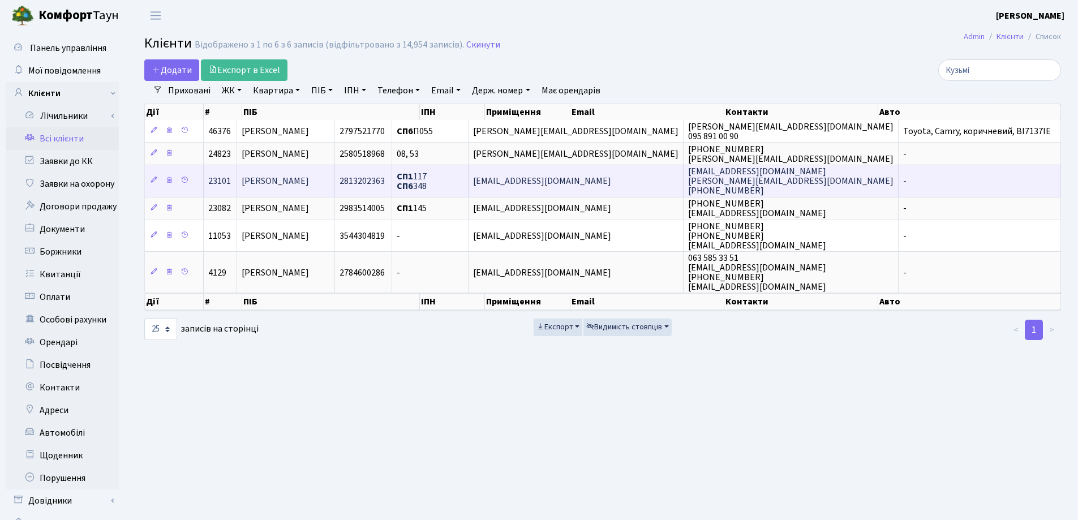
click at [309, 180] on span "[PERSON_NAME]" at bounding box center [275, 181] width 67 height 12
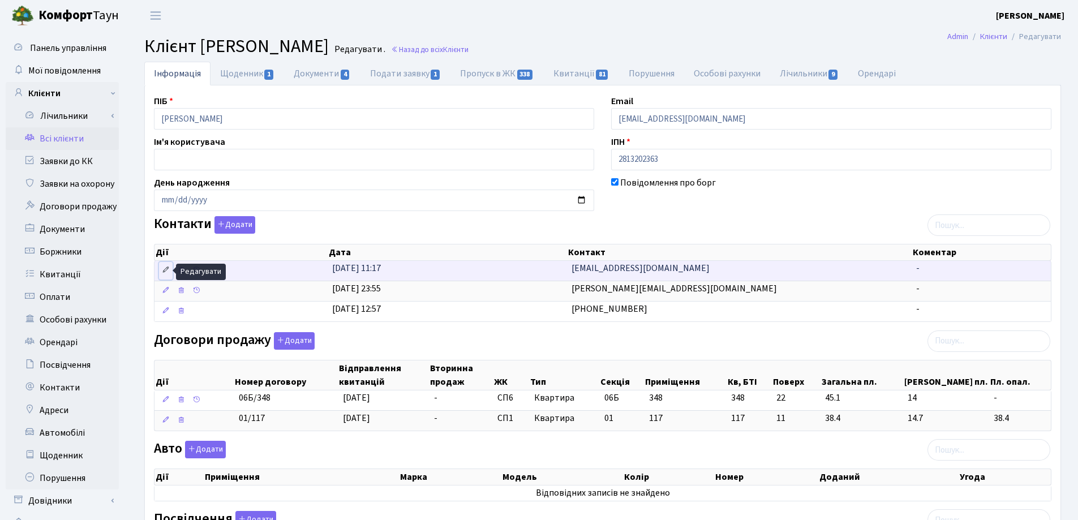
click at [163, 271] on icon at bounding box center [166, 270] width 8 height 8
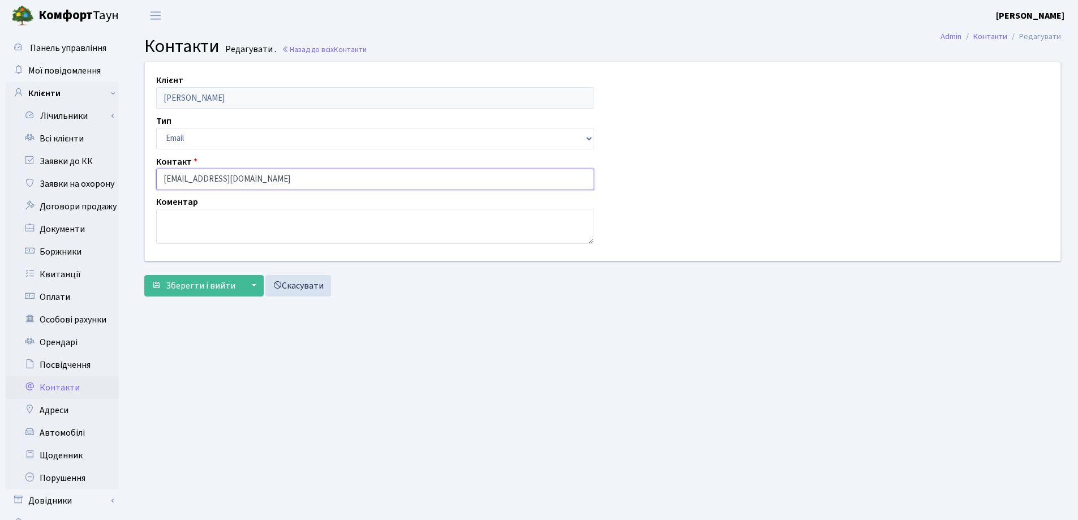
click at [167, 176] on input "[EMAIL_ADDRESS][DOMAIN_NAME]" at bounding box center [375, 180] width 438 height 22
click at [207, 174] on input "kuzminskaAlona@ukr.net" at bounding box center [375, 180] width 438 height 22
type input "[EMAIL_ADDRESS][DOMAIN_NAME]"
click at [206, 287] on span "Зберегти і вийти" at bounding box center [201, 286] width 70 height 12
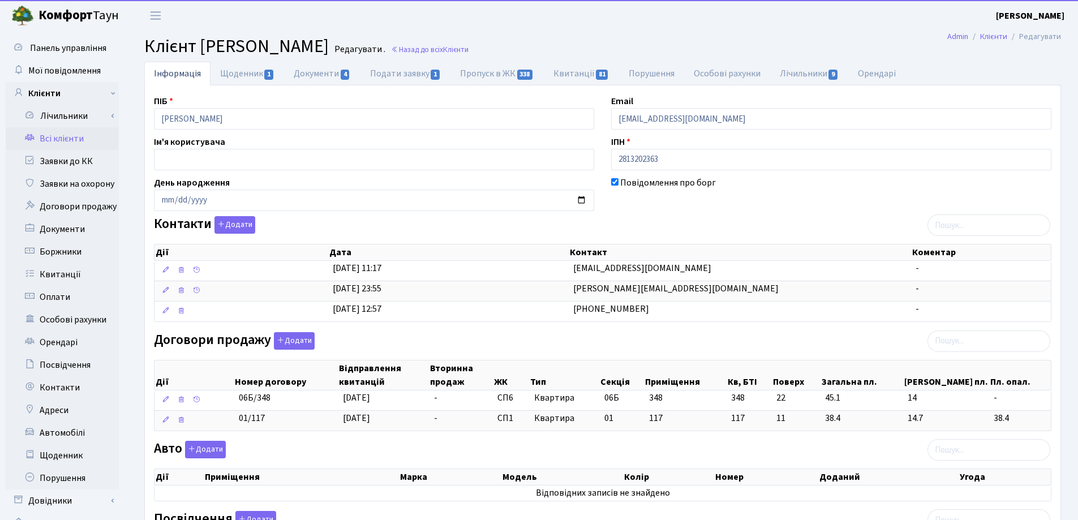
select select "25"
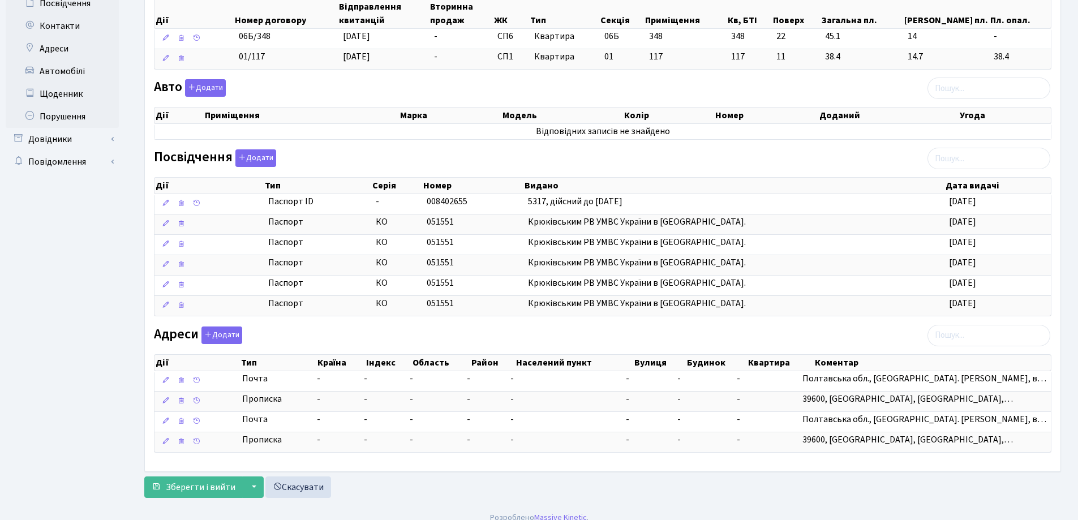
scroll to position [374, 0]
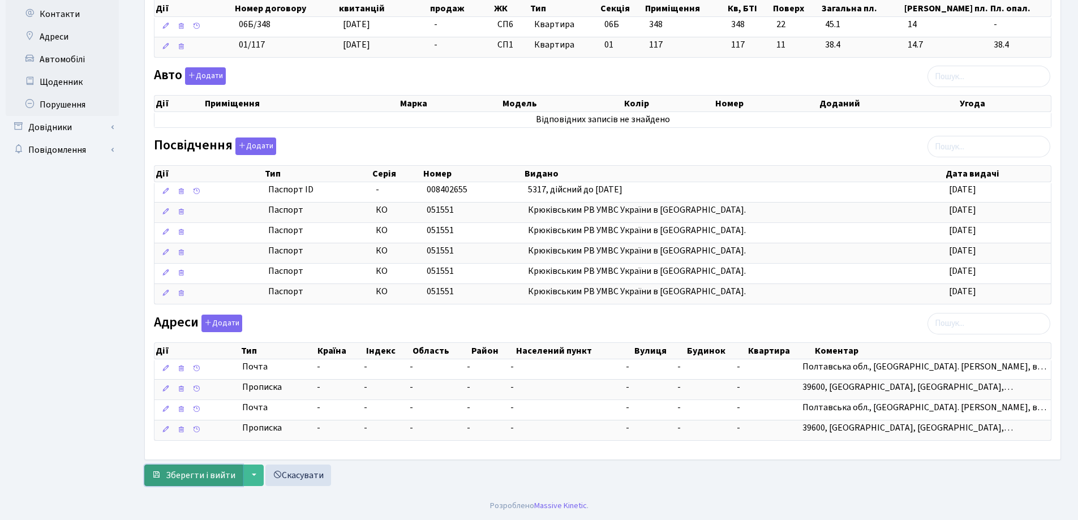
click at [190, 476] on span "Зберегти і вийти" at bounding box center [201, 475] width 70 height 12
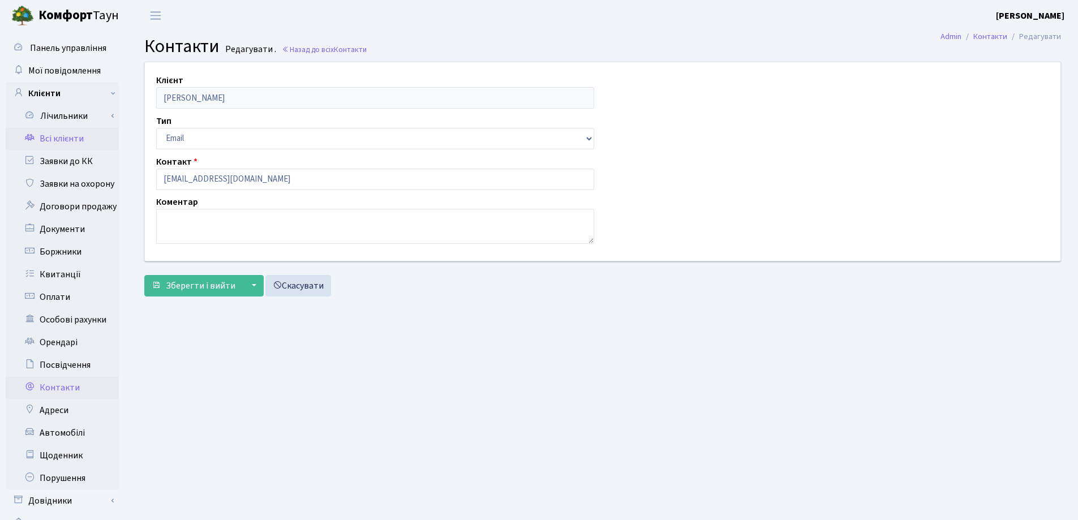
click at [52, 137] on link "Всі клієнти" at bounding box center [62, 138] width 113 height 23
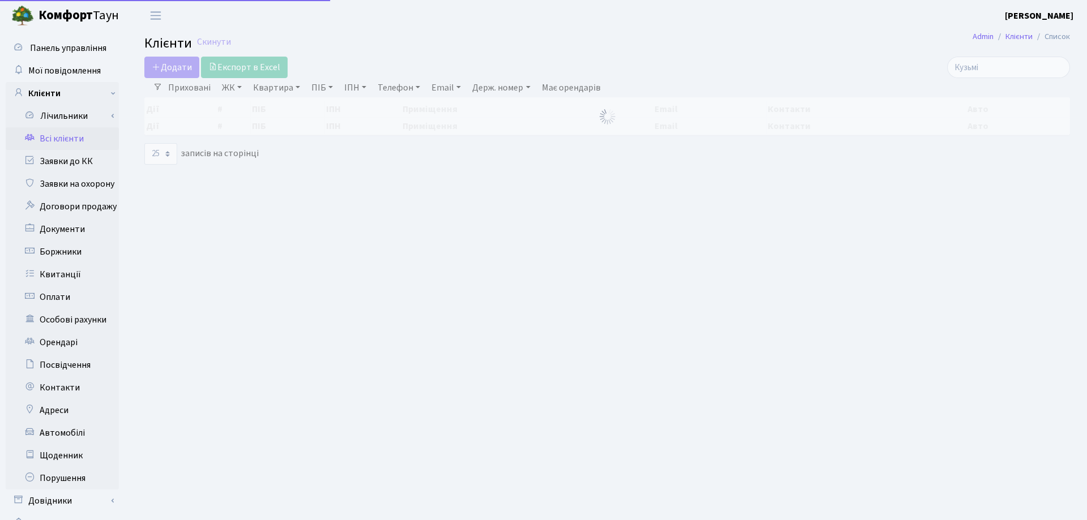
select select "25"
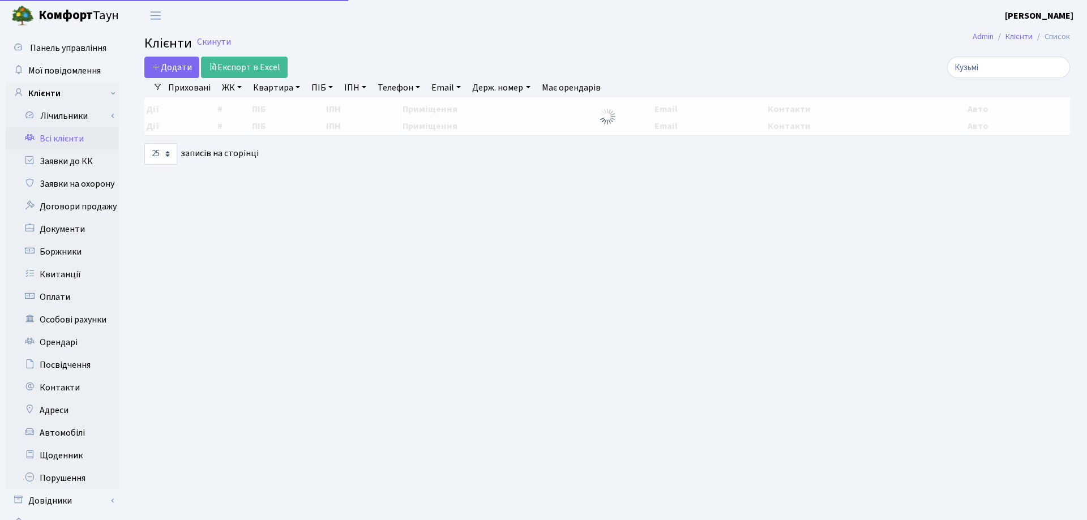
select select "25"
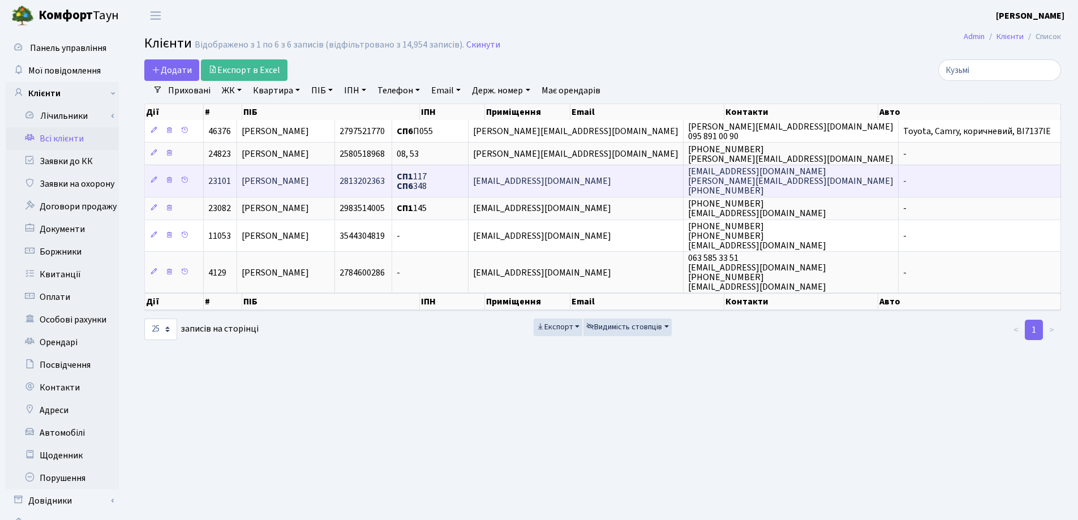
click at [309, 187] on span "Кузьмінська Олена Володимирівна" at bounding box center [275, 181] width 67 height 12
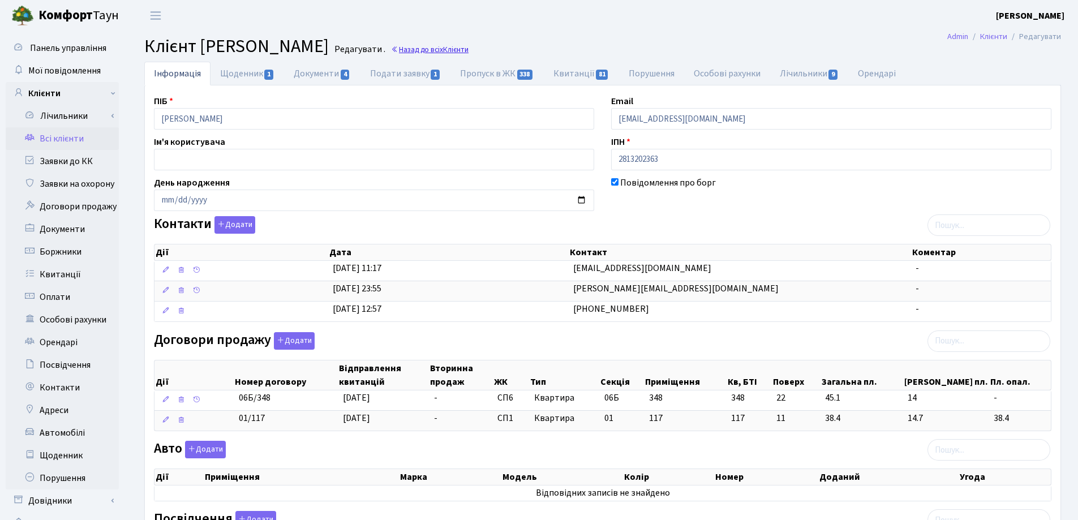
click at [469, 49] on link "Назад до всіх Клієнти" at bounding box center [430, 49] width 78 height 11
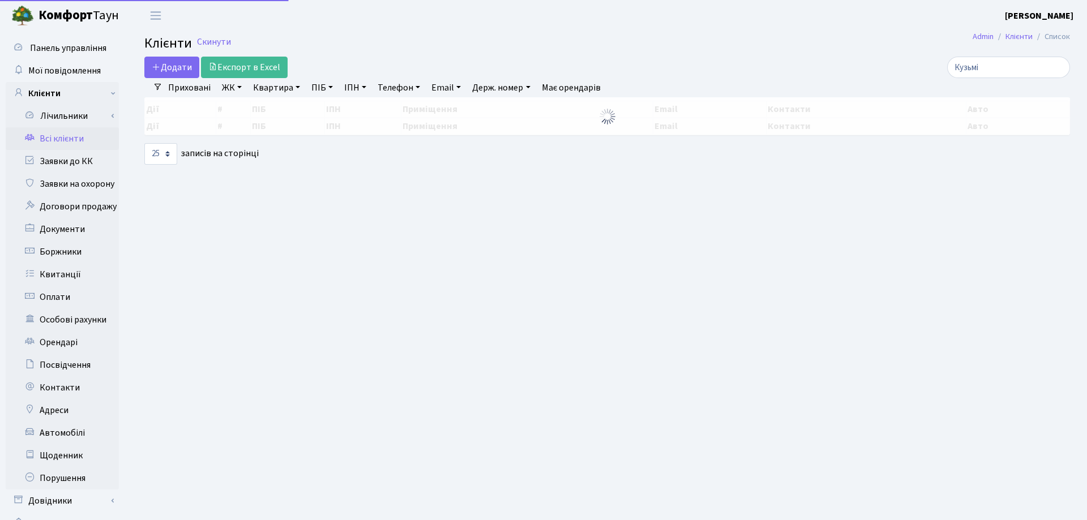
select select "25"
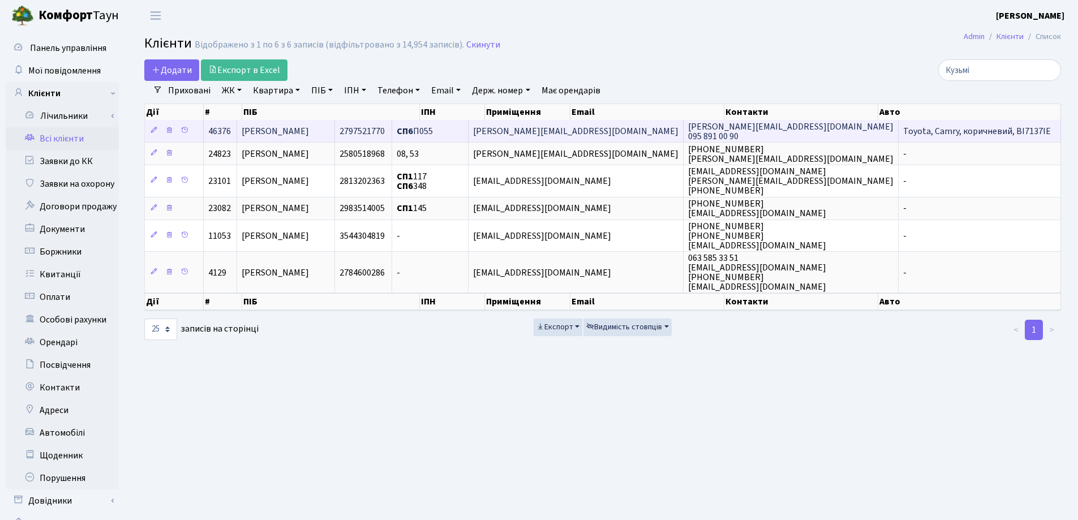
click at [309, 135] on span "[PERSON_NAME]" at bounding box center [275, 131] width 67 height 12
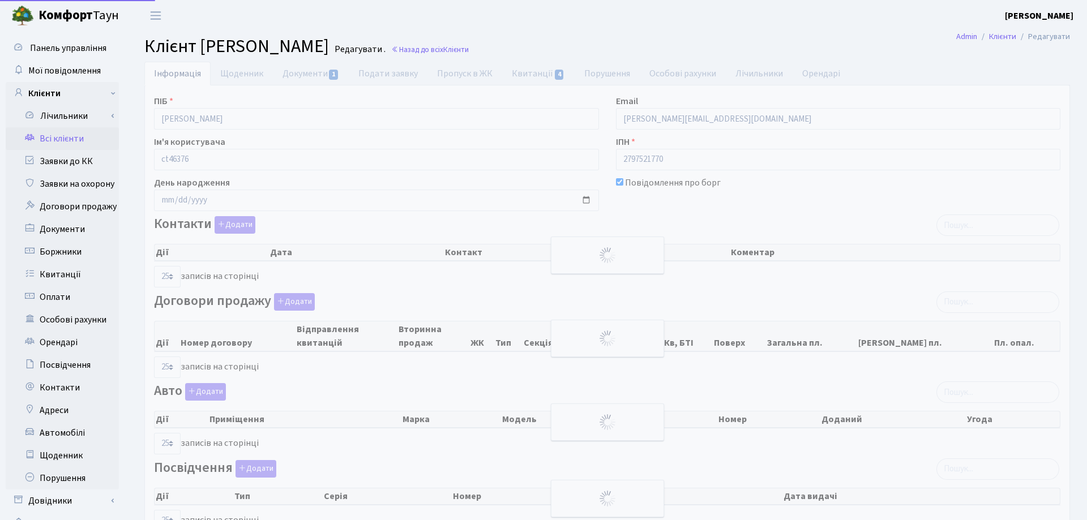
select select "25"
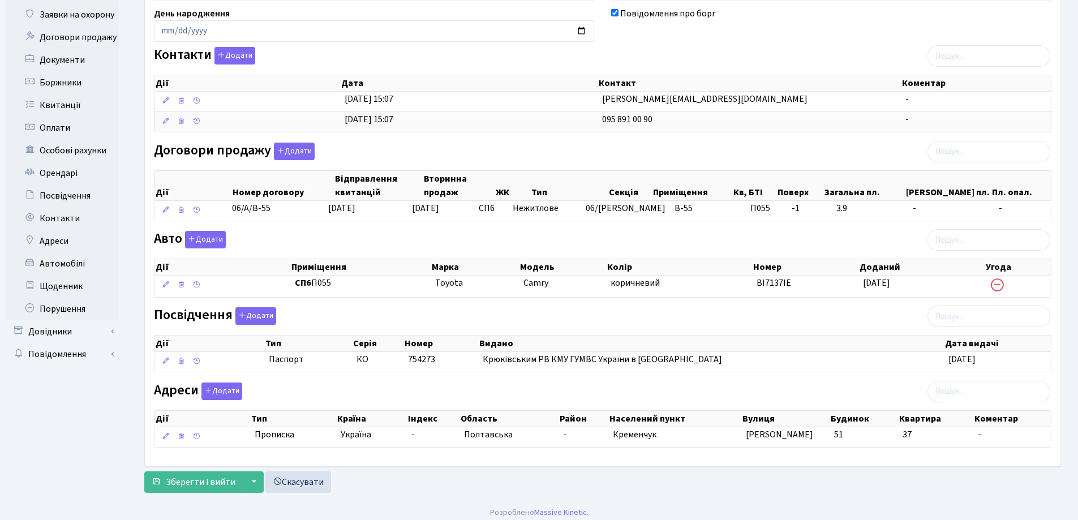
scroll to position [176, 0]
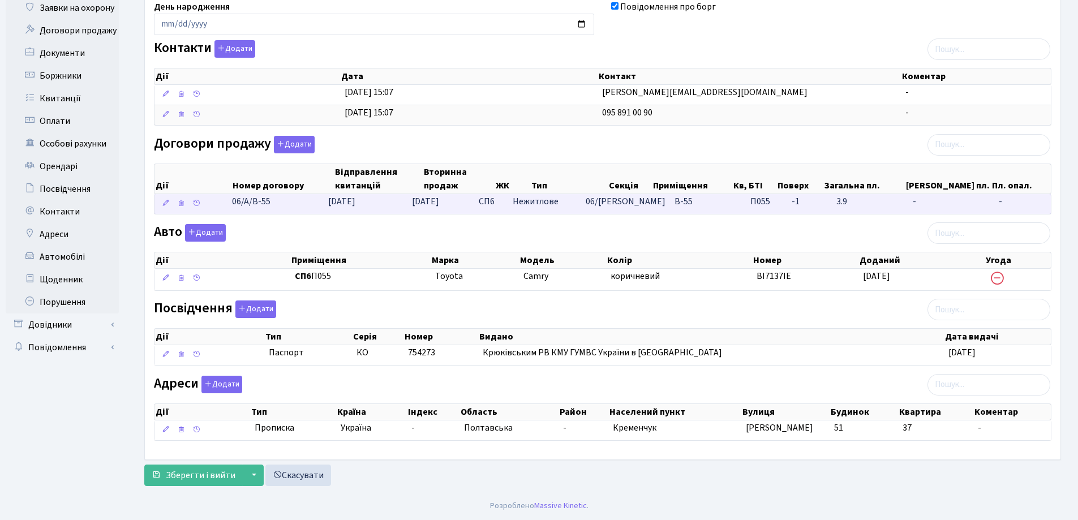
click at [285, 202] on td "06/А/В-55" at bounding box center [276, 204] width 96 height 20
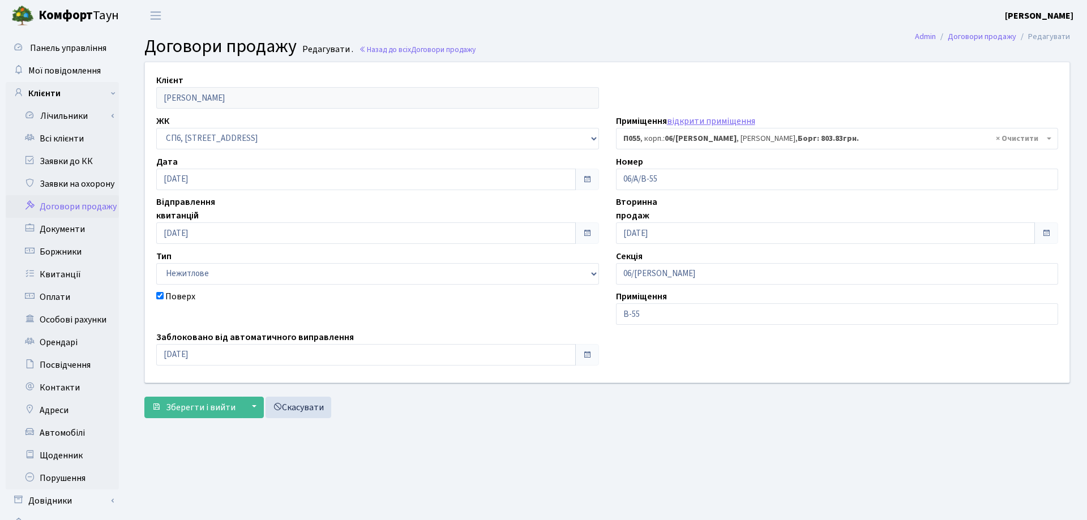
select select "22083"
click at [191, 407] on span "Зберегти і вийти" at bounding box center [201, 407] width 70 height 12
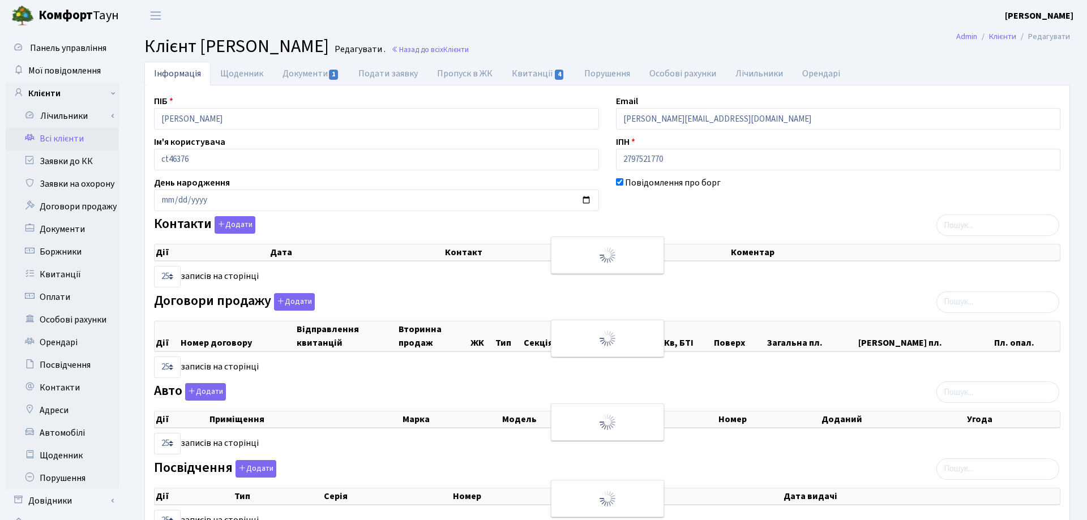
select select "25"
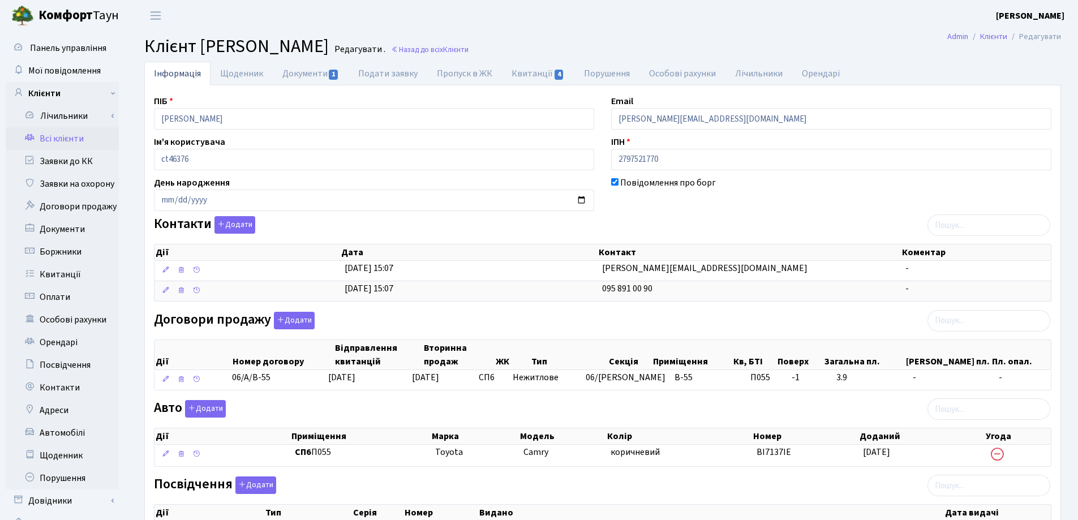
scroll to position [57, 0]
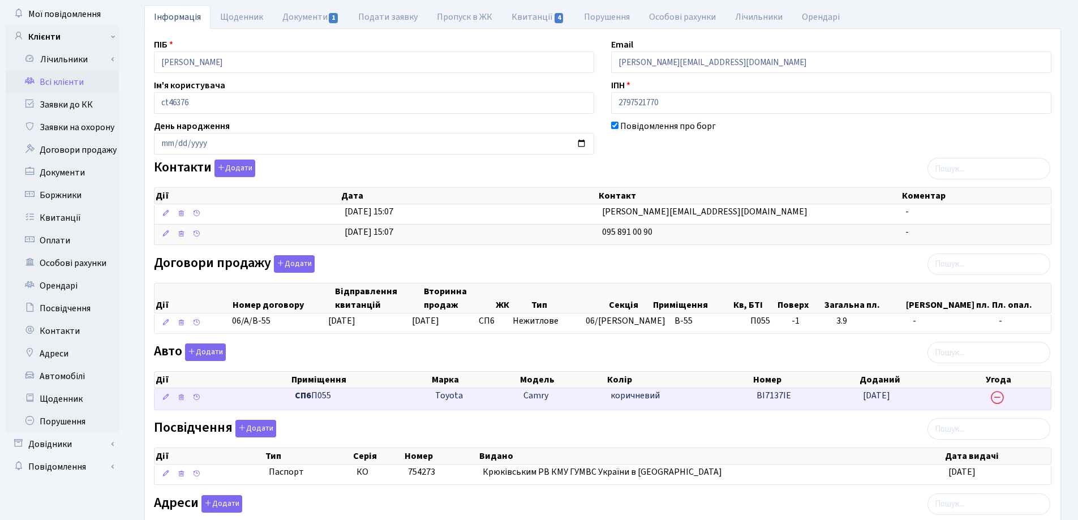
click at [590, 394] on td "Camry" at bounding box center [562, 399] width 87 height 22
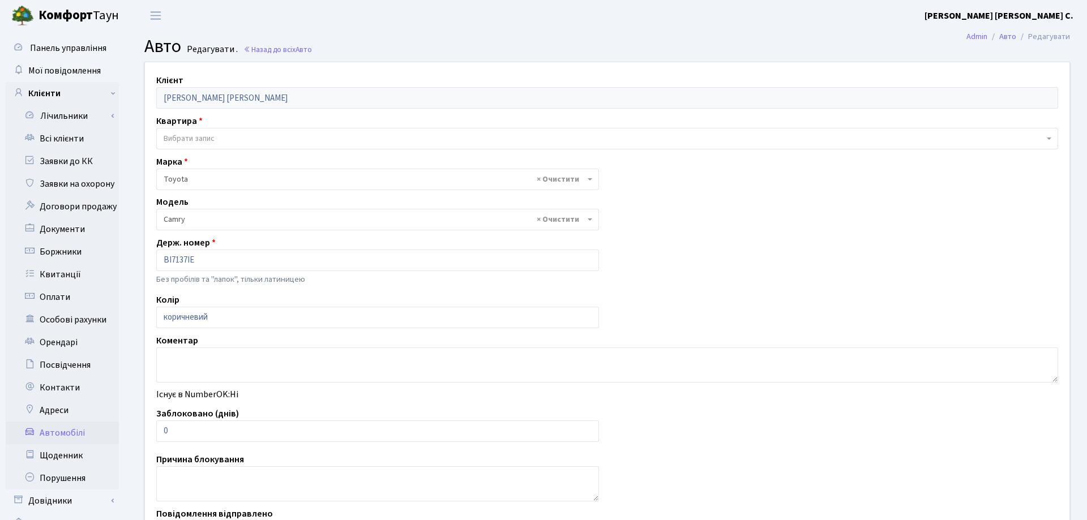
select select "2305"
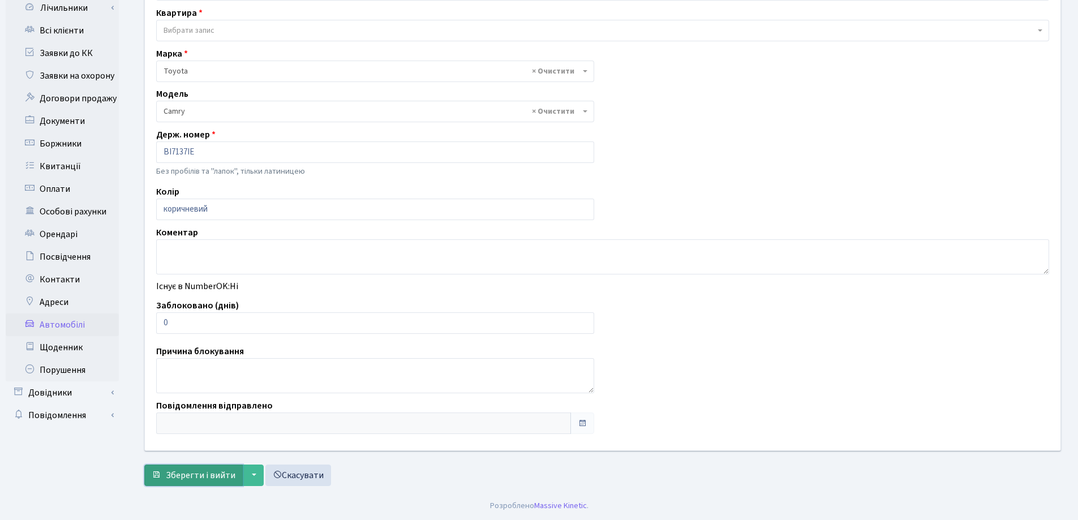
click at [219, 473] on span "Зберегти і вийти" at bounding box center [201, 475] width 70 height 12
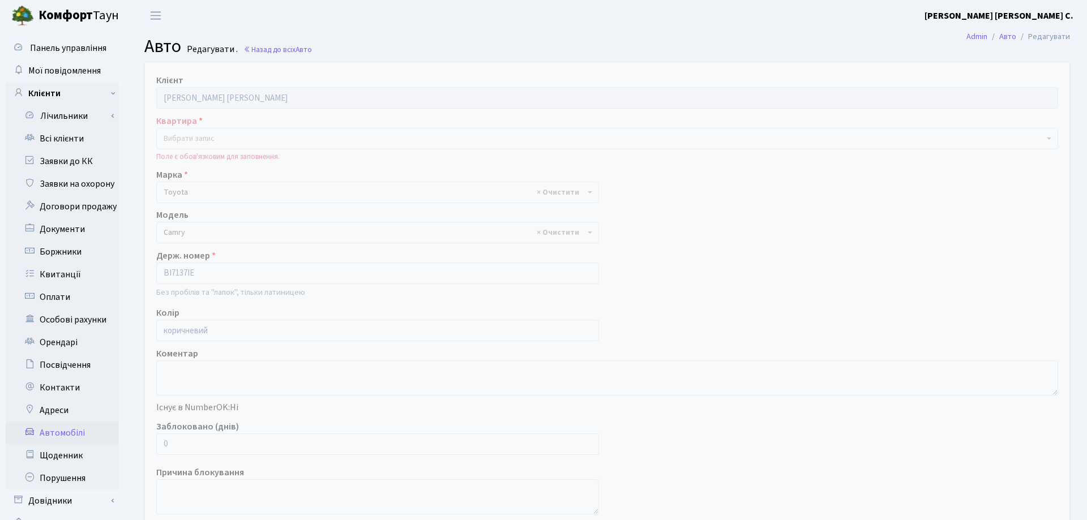
select select "2305"
click at [212, 134] on span "Вибрати запис" at bounding box center [189, 138] width 51 height 11
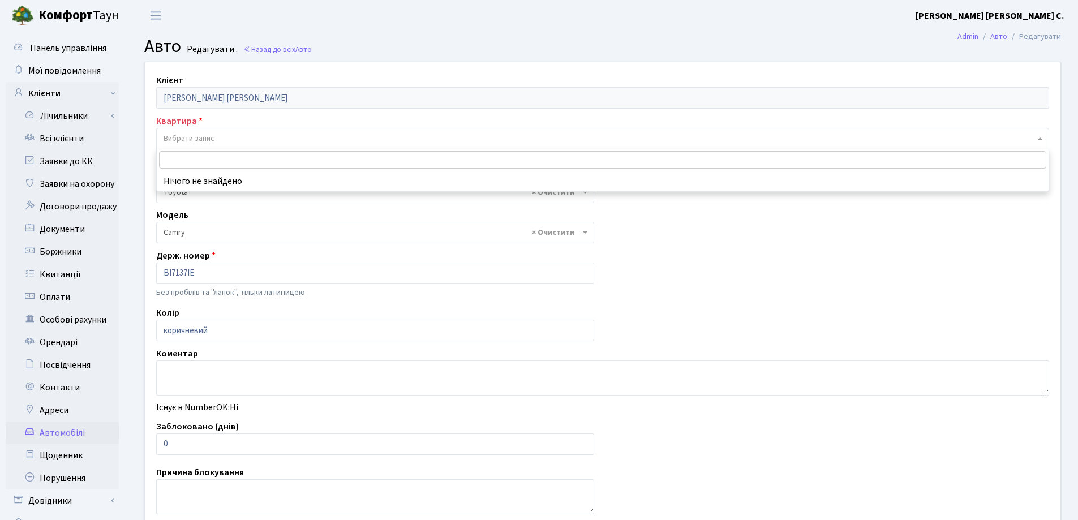
type input "D"
type input "B-"
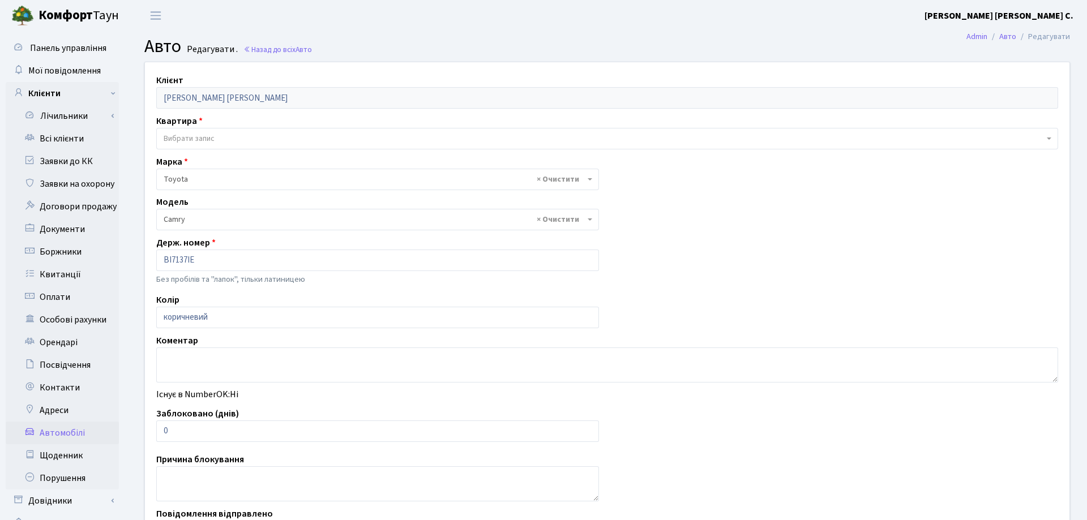
select select "2305"
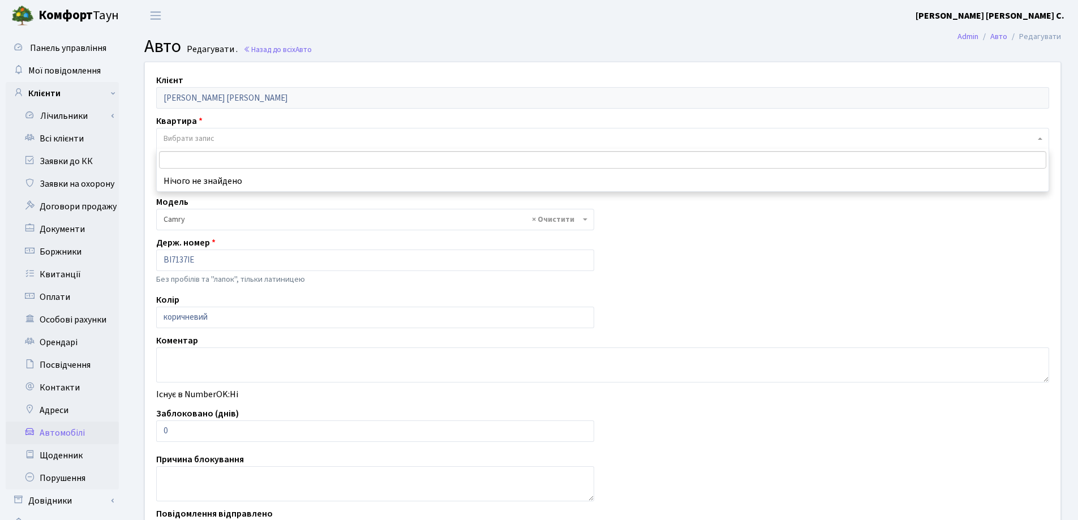
click at [212, 135] on span "Вибрати запис" at bounding box center [189, 138] width 51 height 11
type input "B-55"
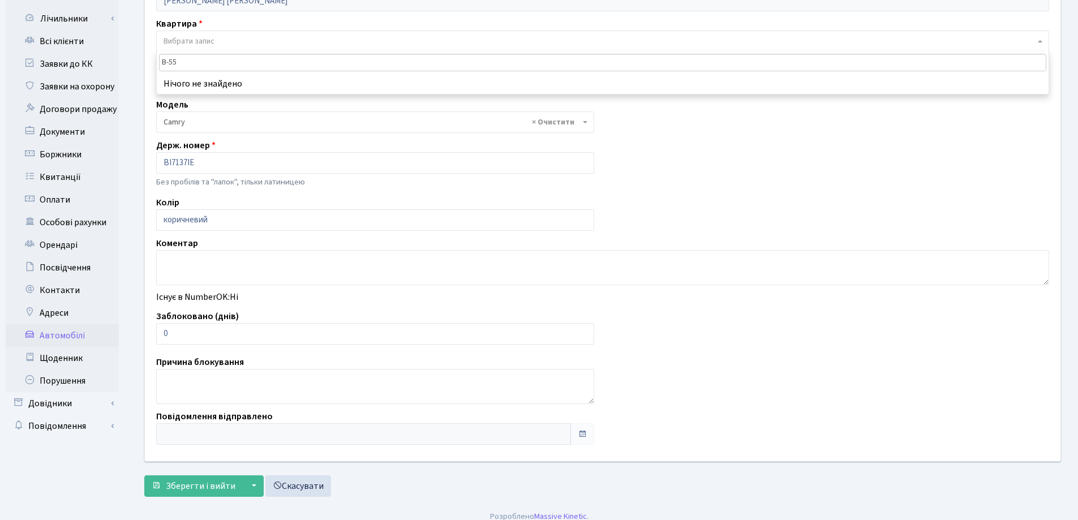
scroll to position [108, 0]
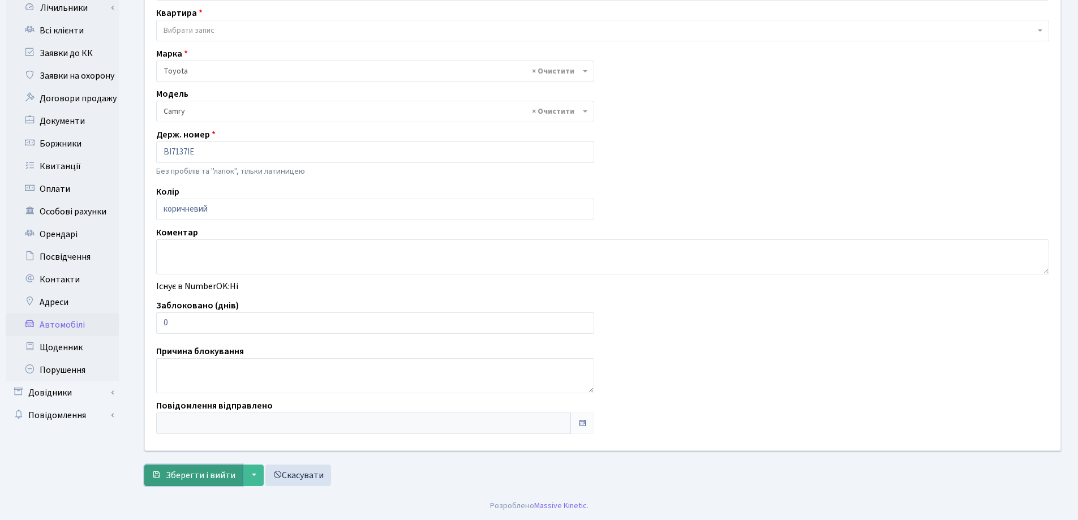
click at [200, 479] on span "Зберегти і вийти" at bounding box center [201, 475] width 70 height 12
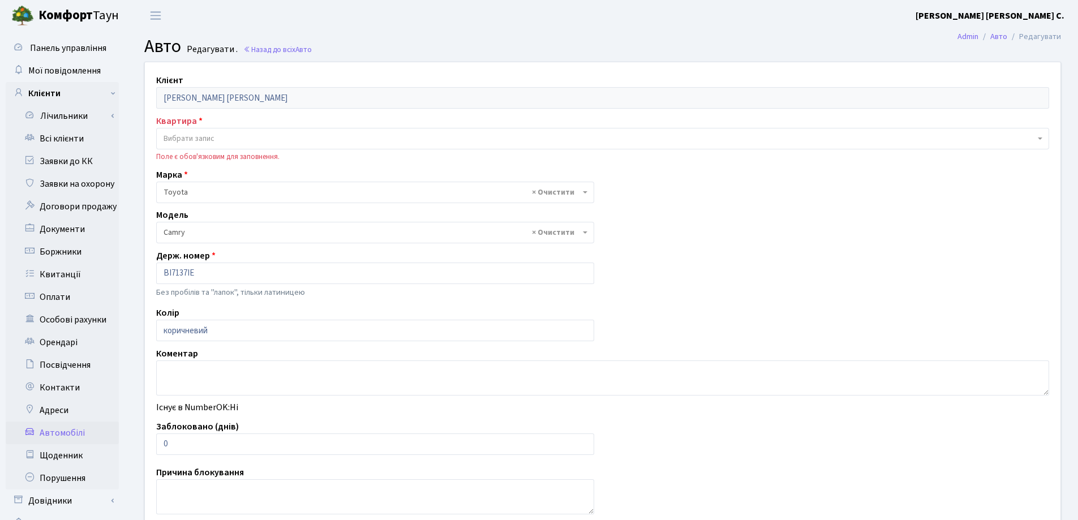
select select "2305"
click at [55, 135] on link "Всі клієнти" at bounding box center [62, 138] width 113 height 23
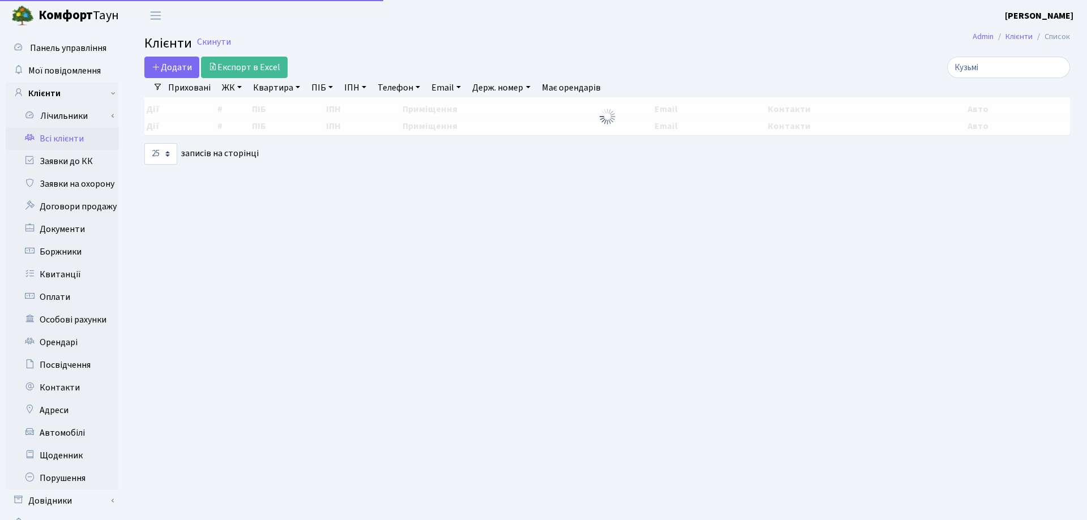
select select "25"
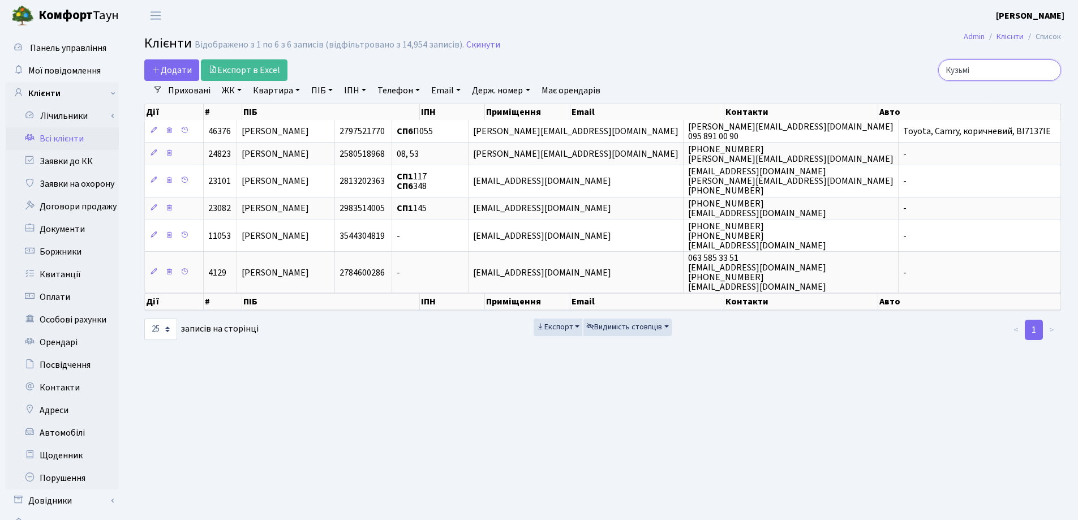
click at [1049, 73] on input "Кузьмі" at bounding box center [1000, 70] width 123 height 22
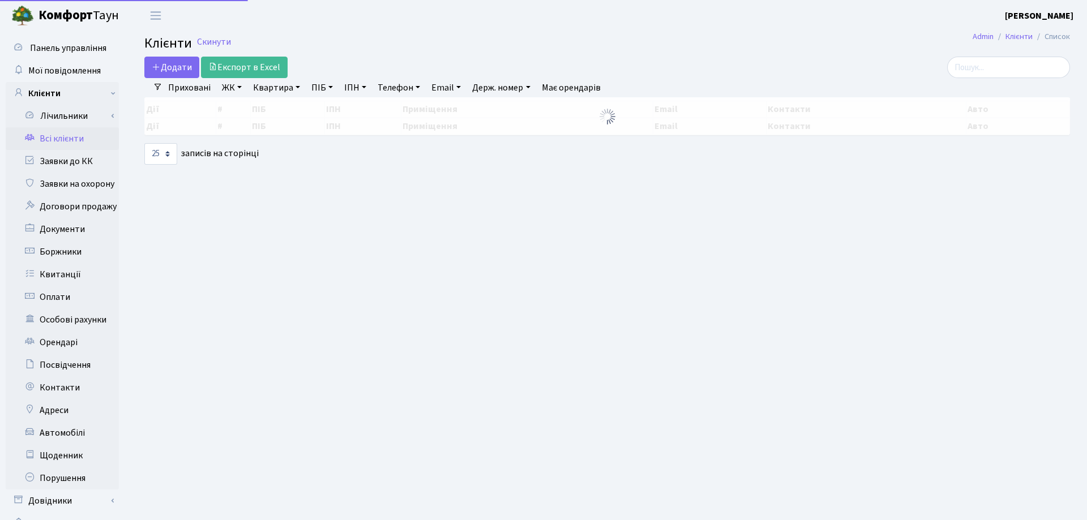
select select "25"
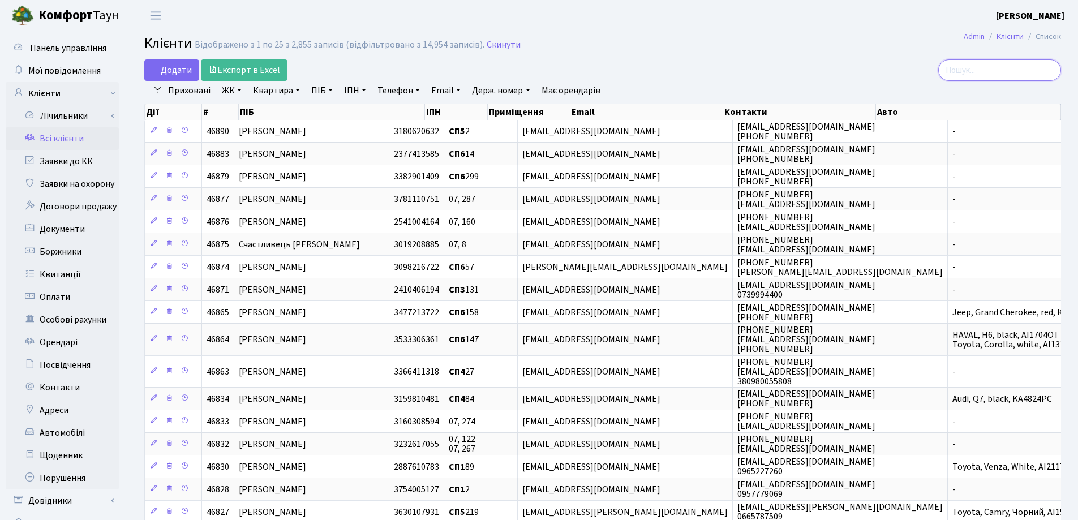
click at [970, 64] on input "search" at bounding box center [1000, 70] width 123 height 22
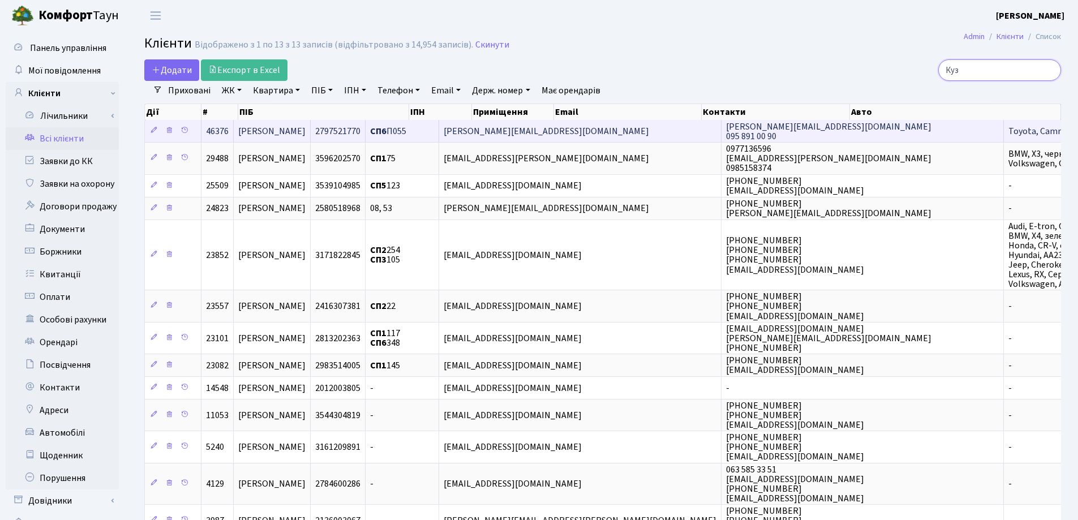
type input "Куз"
click at [306, 138] on span "Кузьмінський Ілля Олександрович" at bounding box center [271, 131] width 67 height 12
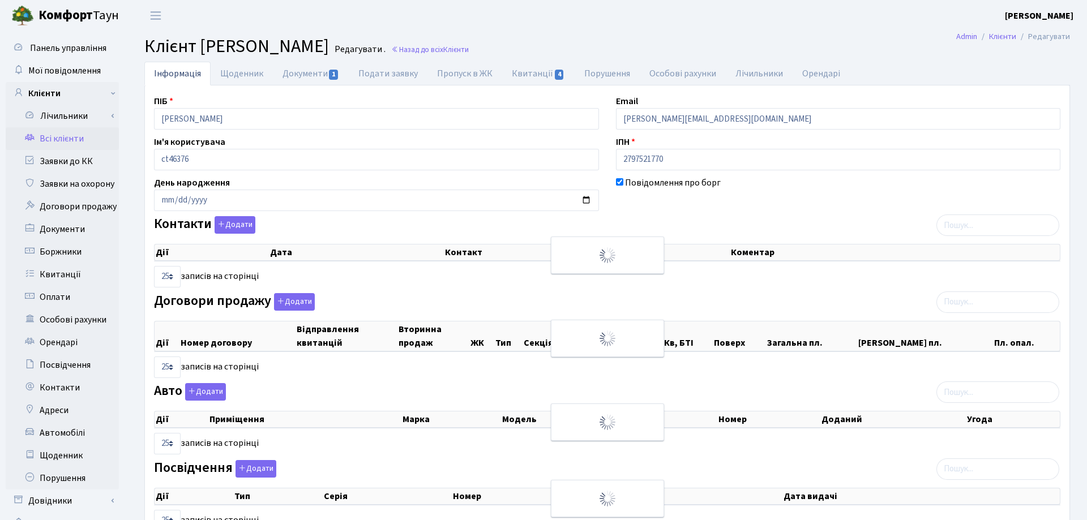
select select "25"
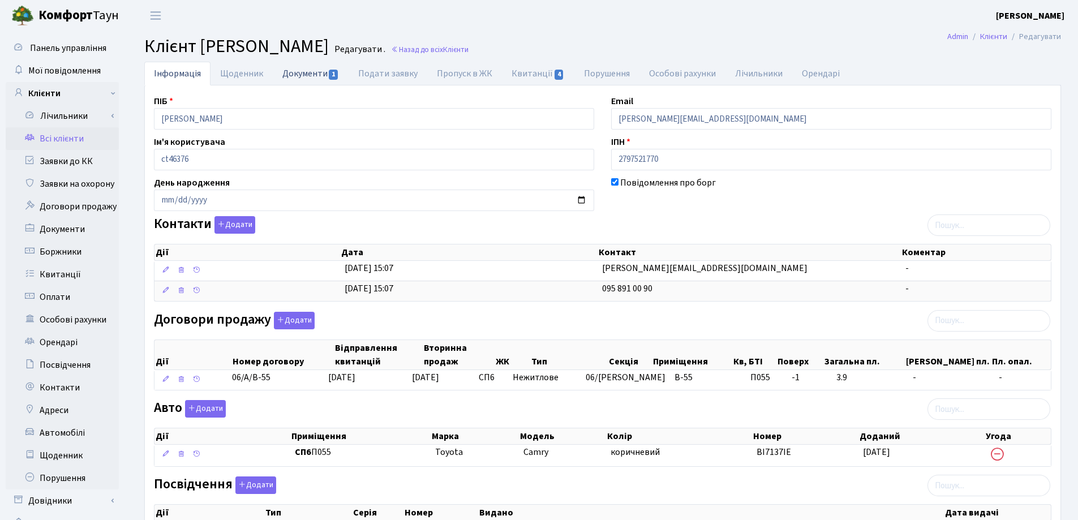
click at [297, 77] on link "Документи 1" at bounding box center [311, 73] width 76 height 23
select select "25"
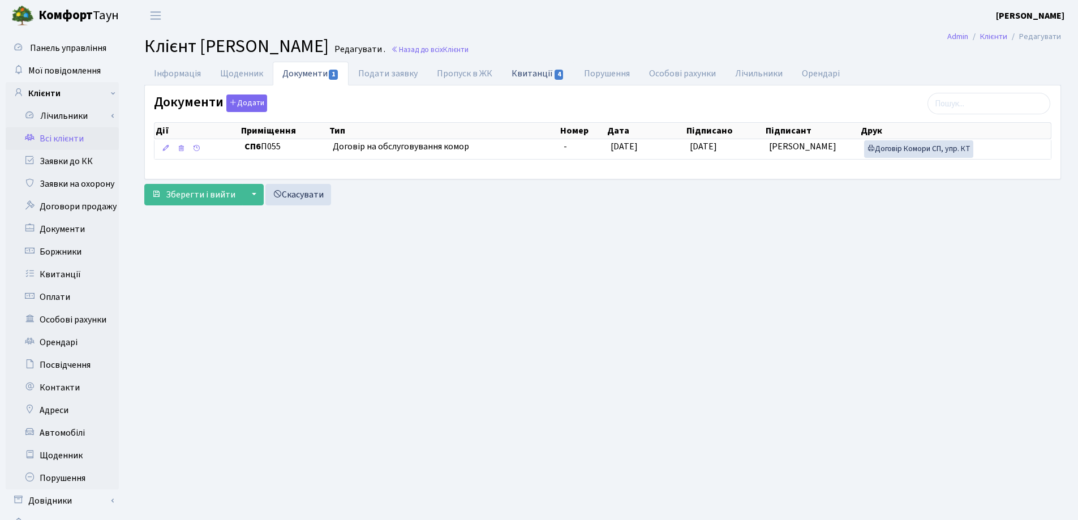
click at [512, 74] on link "Квитанції 4" at bounding box center [538, 73] width 72 height 23
select select "25"
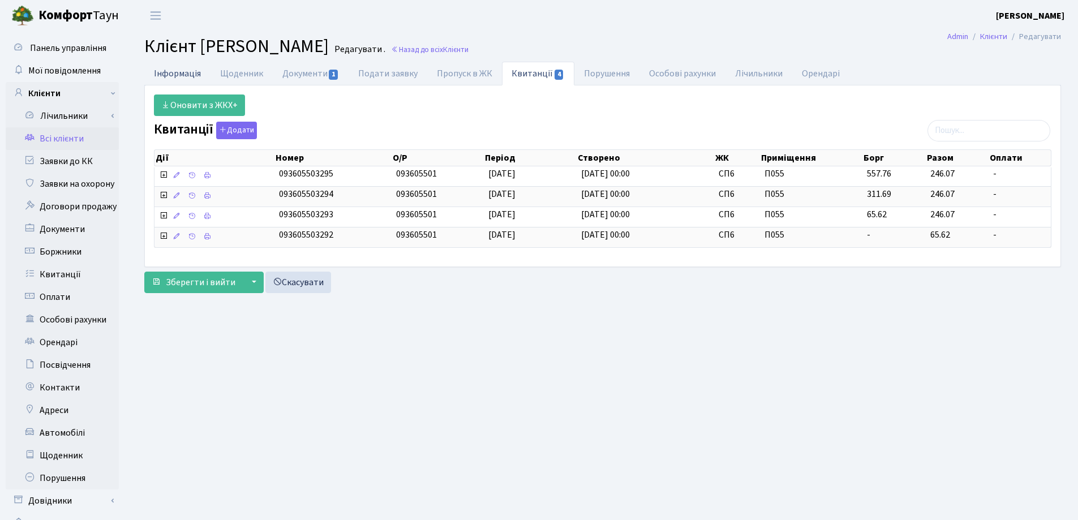
click at [165, 72] on link "Інформація" at bounding box center [177, 73] width 66 height 23
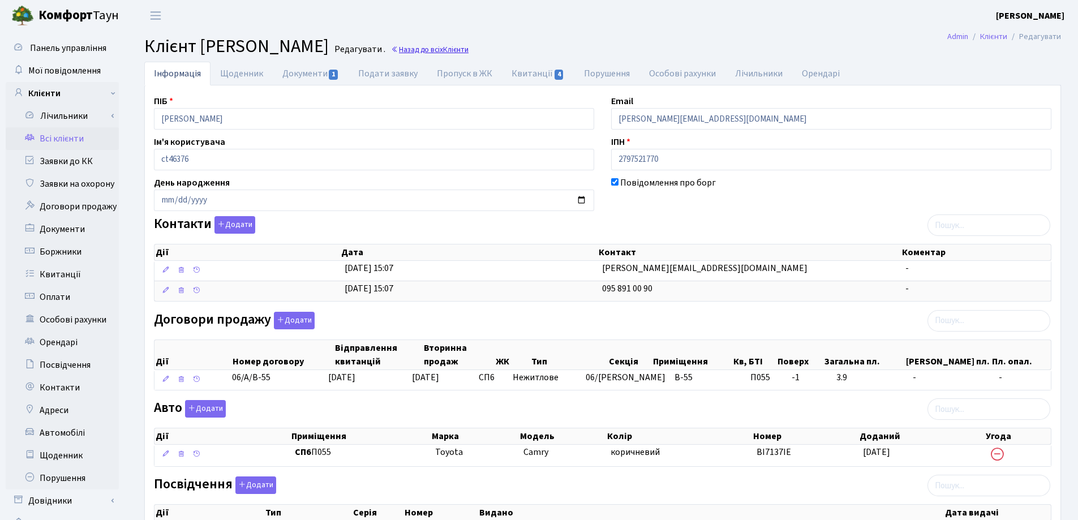
click at [469, 50] on link "Назад до всіх Клієнти" at bounding box center [430, 49] width 78 height 11
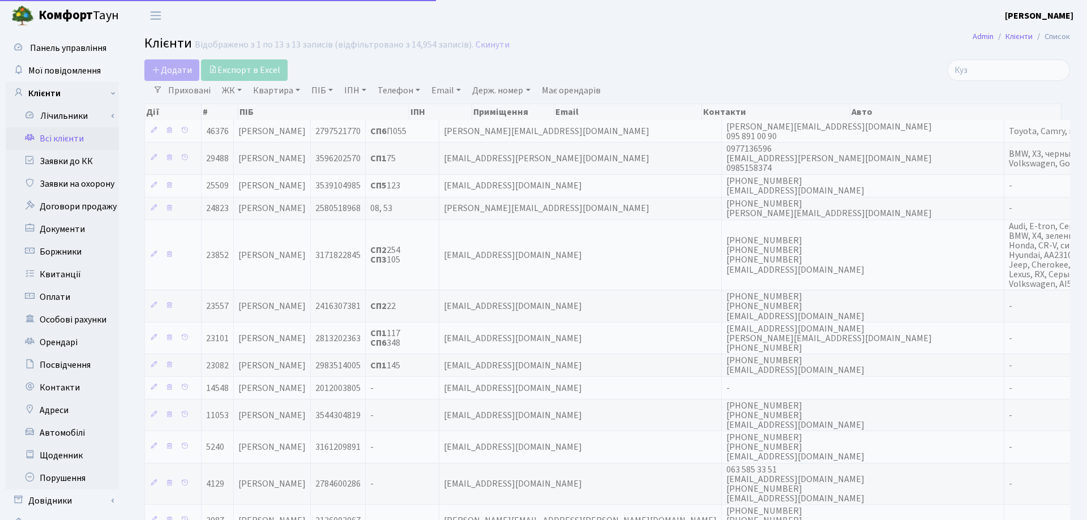
select select "25"
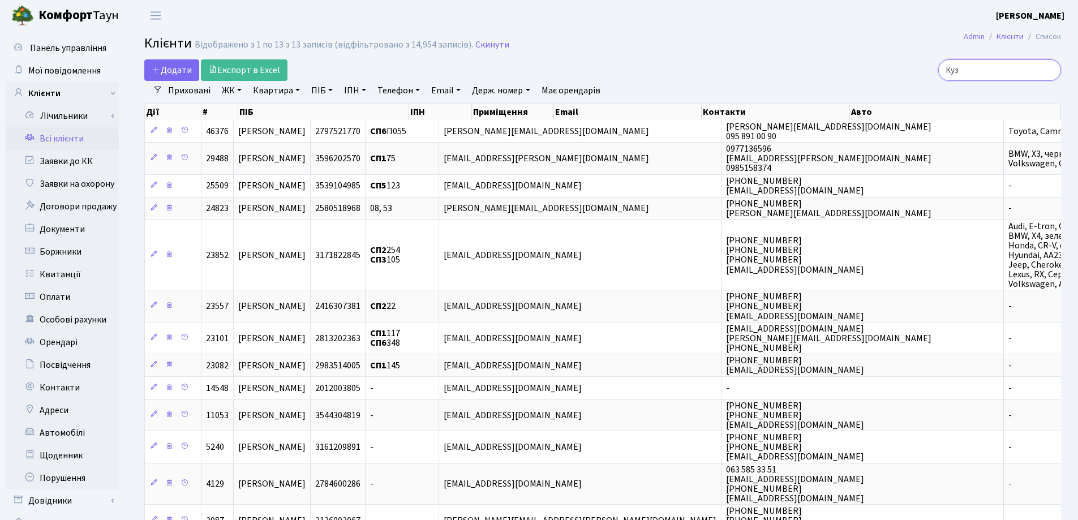
click at [1051, 71] on input "Куз" at bounding box center [1000, 70] width 123 height 22
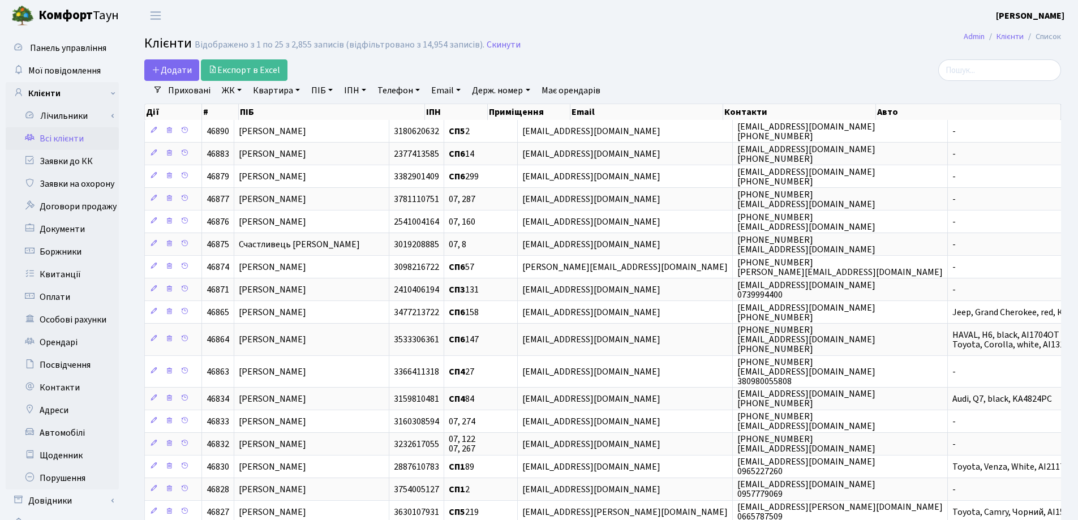
click at [299, 91] on link "Квартира" at bounding box center [277, 90] width 56 height 19
type input "2"
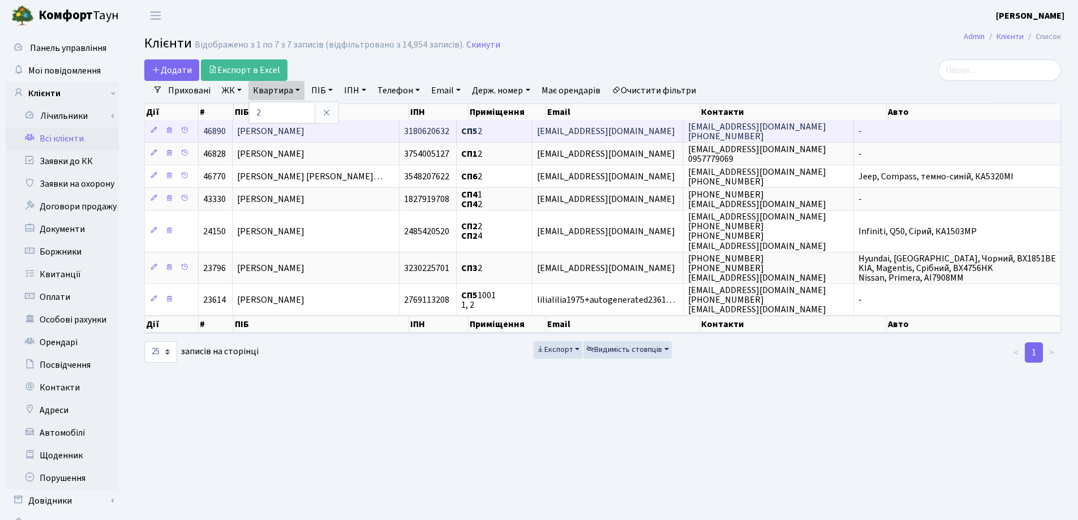
click at [374, 131] on td "[PERSON_NAME]" at bounding box center [316, 131] width 167 height 22
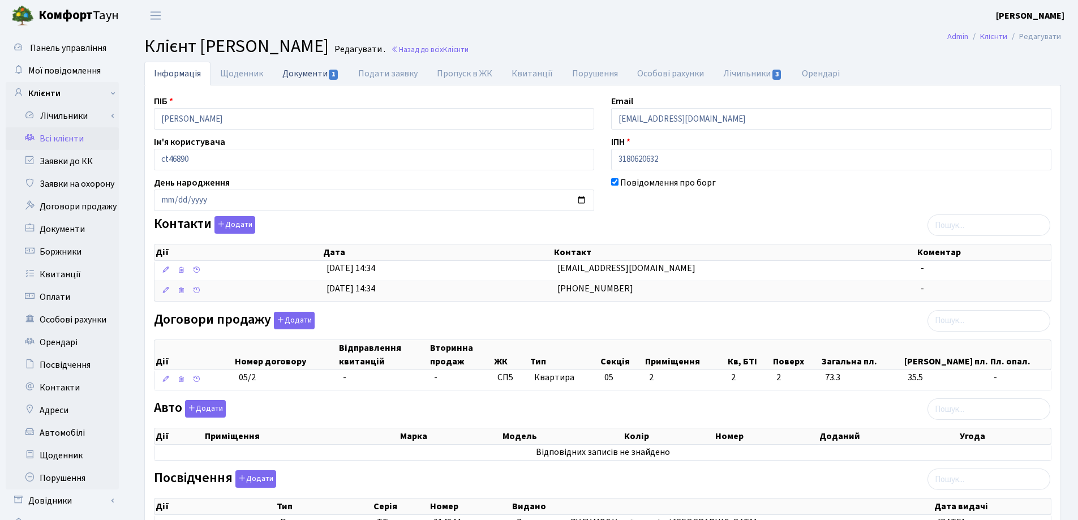
click at [295, 78] on link "Документи 1" at bounding box center [311, 73] width 76 height 23
select select "25"
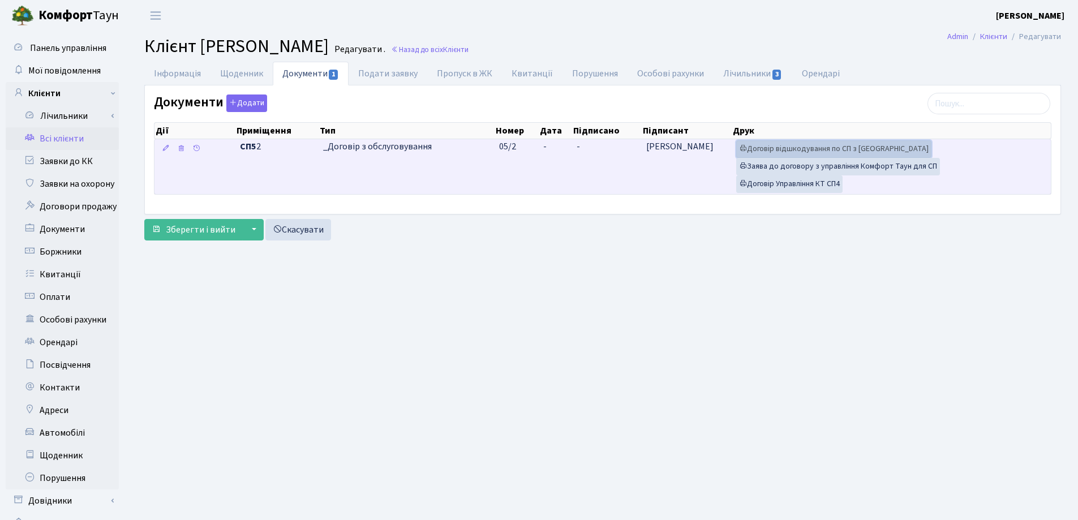
click at [796, 149] on link "Договір відшкодування по СП з Екві" at bounding box center [833, 149] width 195 height 18
click at [780, 180] on link "Договір Управління КТ СП4" at bounding box center [789, 184] width 106 height 18
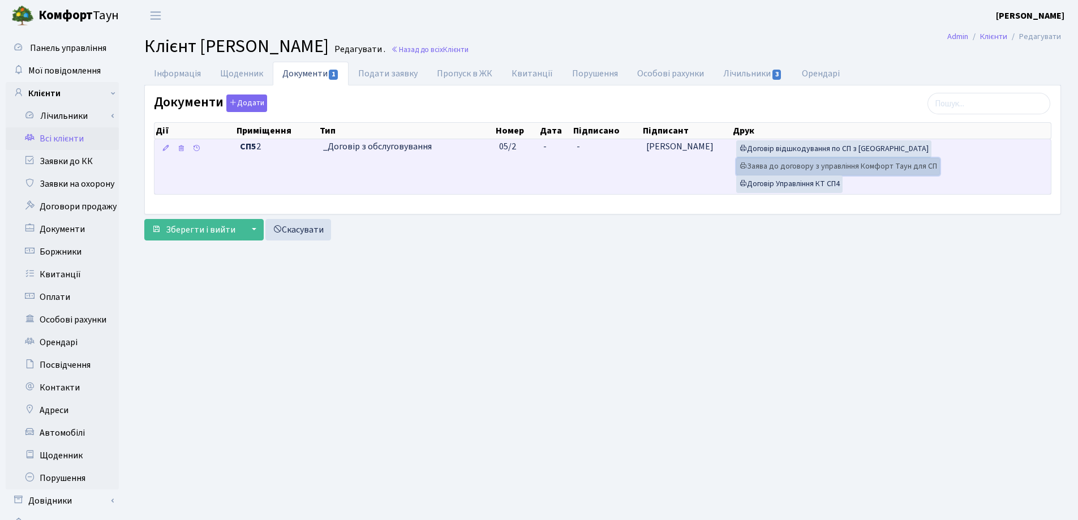
click at [817, 162] on link "Заява до договору з управління Комфорт Таун для СП" at bounding box center [838, 167] width 204 height 18
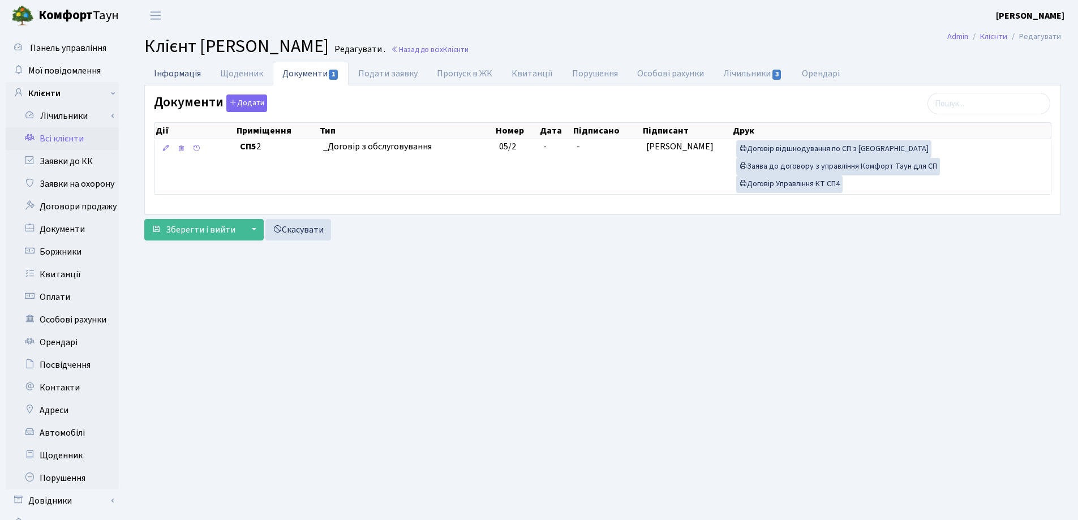
click at [178, 75] on link "Інформація" at bounding box center [177, 73] width 66 height 23
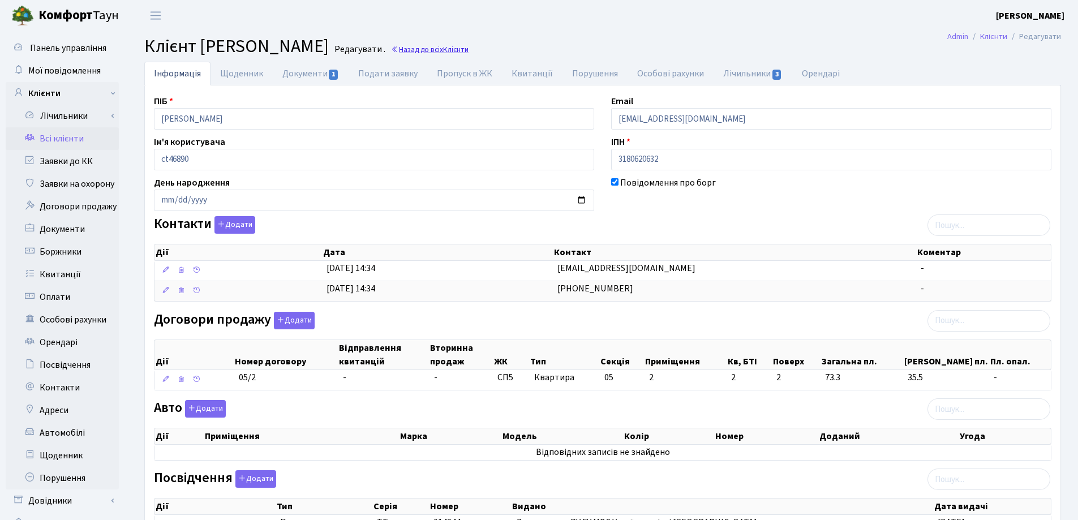
click at [469, 52] on link "Назад до всіх Клієнти" at bounding box center [430, 49] width 78 height 11
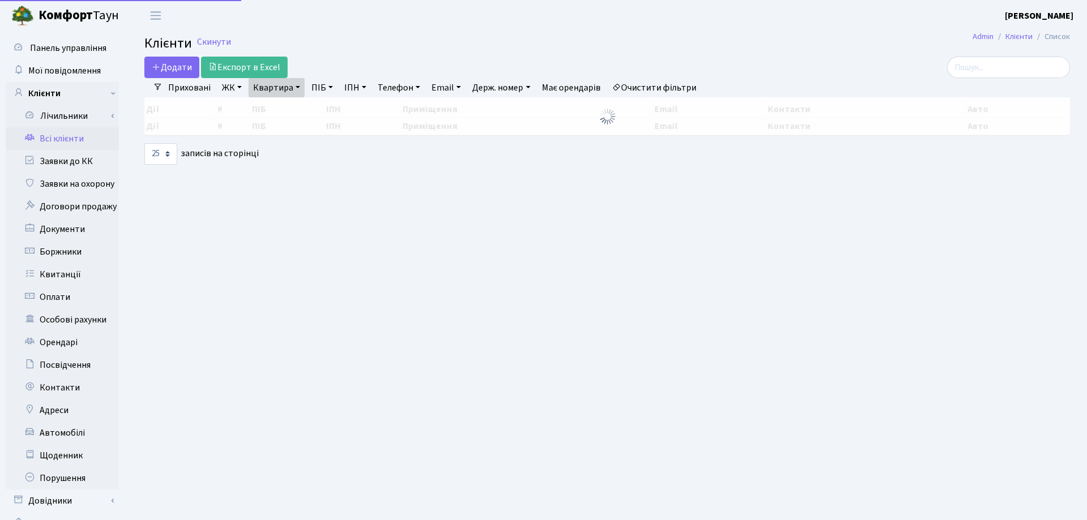
select select "25"
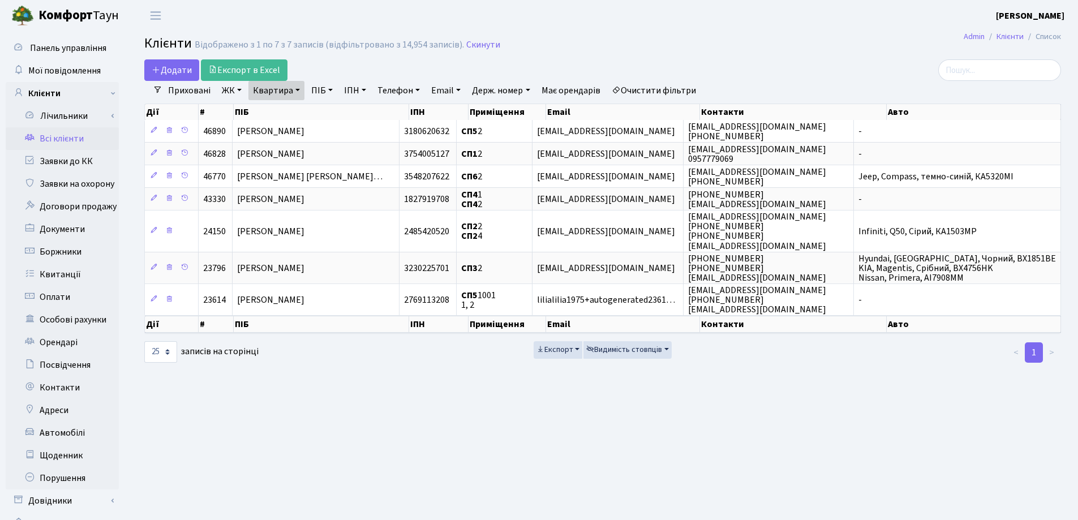
click at [295, 88] on link "Квартира" at bounding box center [277, 90] width 56 height 19
click at [298, 108] on input "2" at bounding box center [282, 113] width 66 height 22
click at [324, 111] on icon at bounding box center [326, 112] width 9 height 9
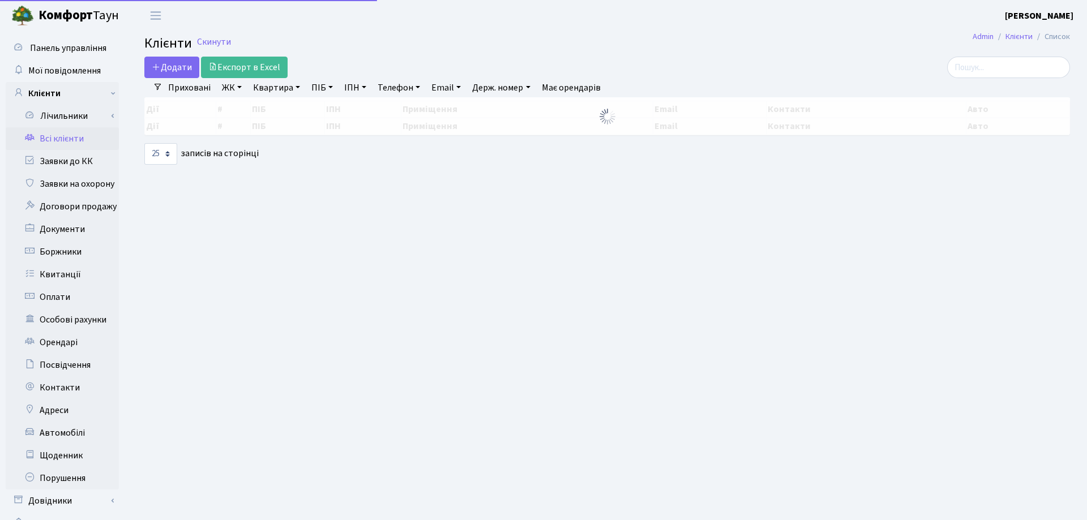
select select "25"
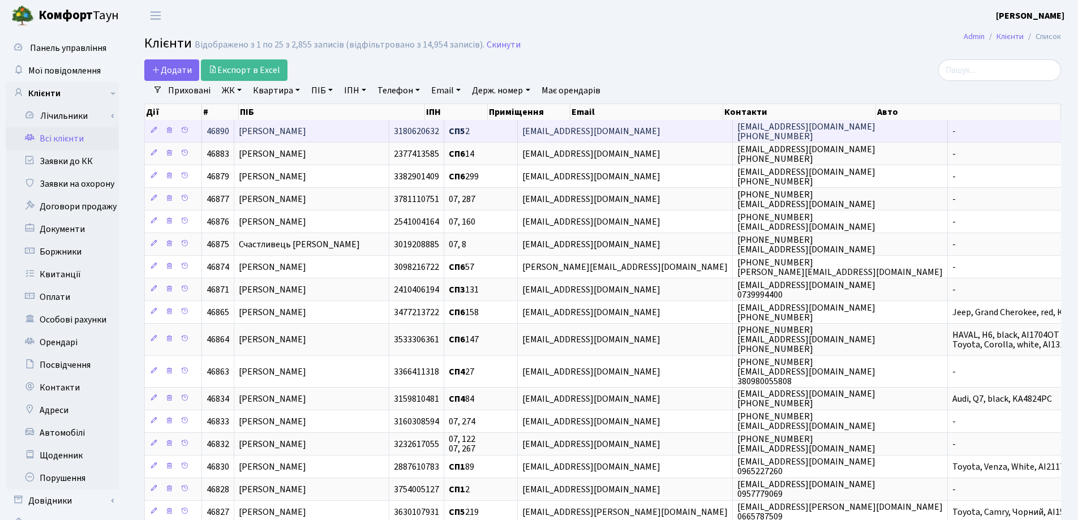
click at [380, 129] on td "[PERSON_NAME]" at bounding box center [311, 131] width 155 height 22
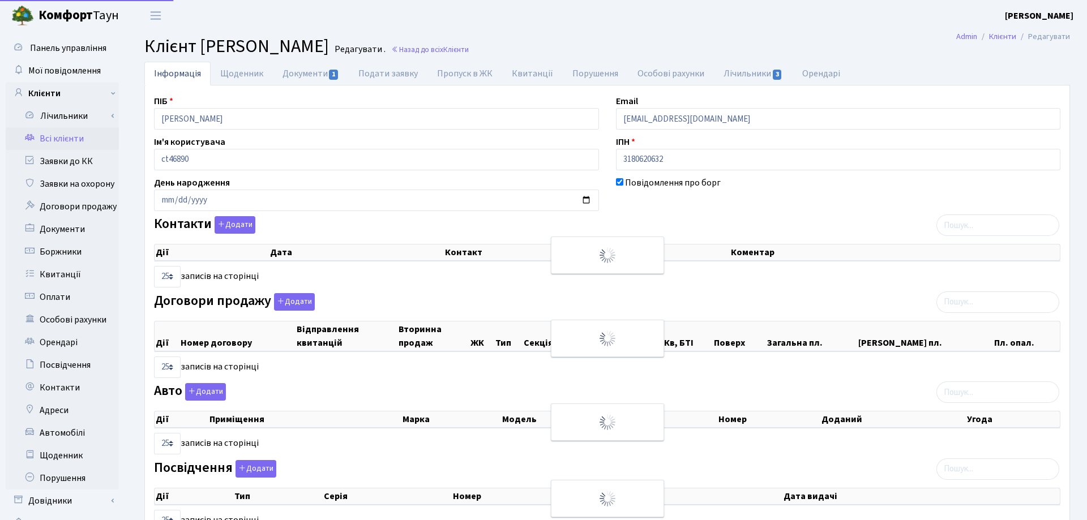
select select "25"
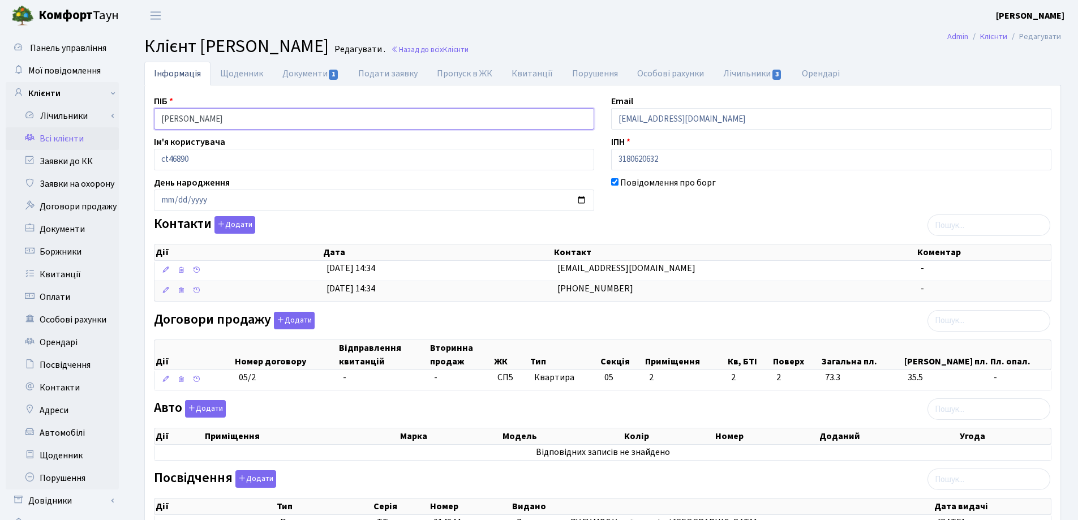
drag, startPoint x: 290, startPoint y: 117, endPoint x: 119, endPoint y: 120, distance: 171.6
click at [119, 120] on div "Панель управління Мої повідомлення Клієнти Лічильники Показання" at bounding box center [539, 346] width 1078 height 631
click at [630, 38] on h2 "Клієнт Бичок Денис Григорович Редагувати . Назад до всіх Клієнти" at bounding box center [602, 47] width 917 height 22
click at [469, 47] on link "Назад до всіх Клієнти" at bounding box center [430, 49] width 78 height 11
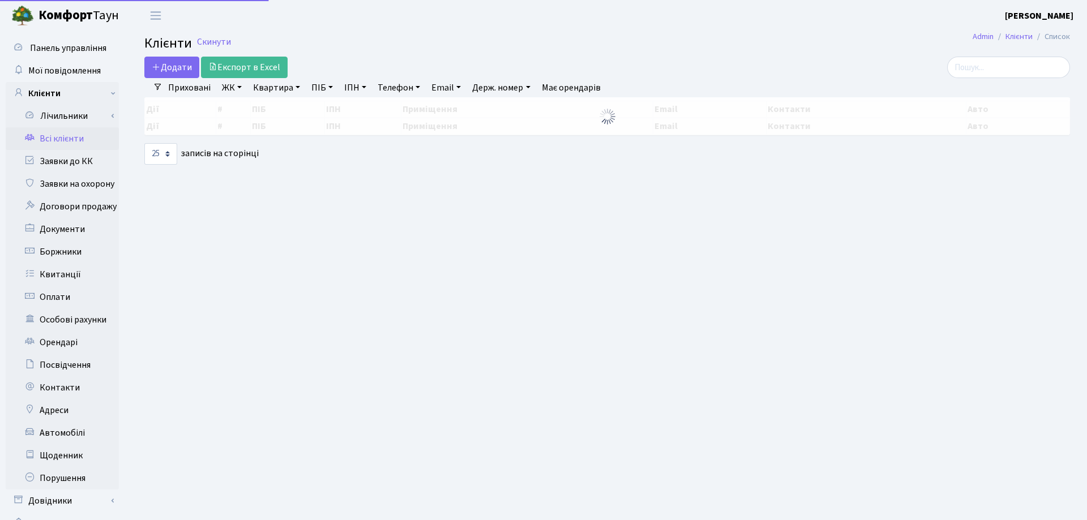
select select "25"
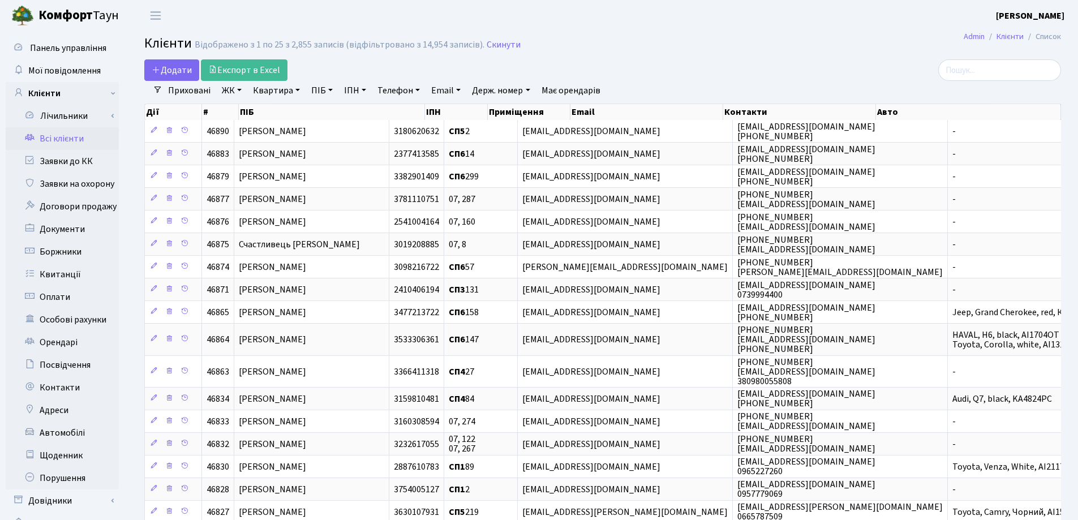
click at [298, 89] on link "Квартира" at bounding box center [277, 90] width 56 height 19
type input "202"
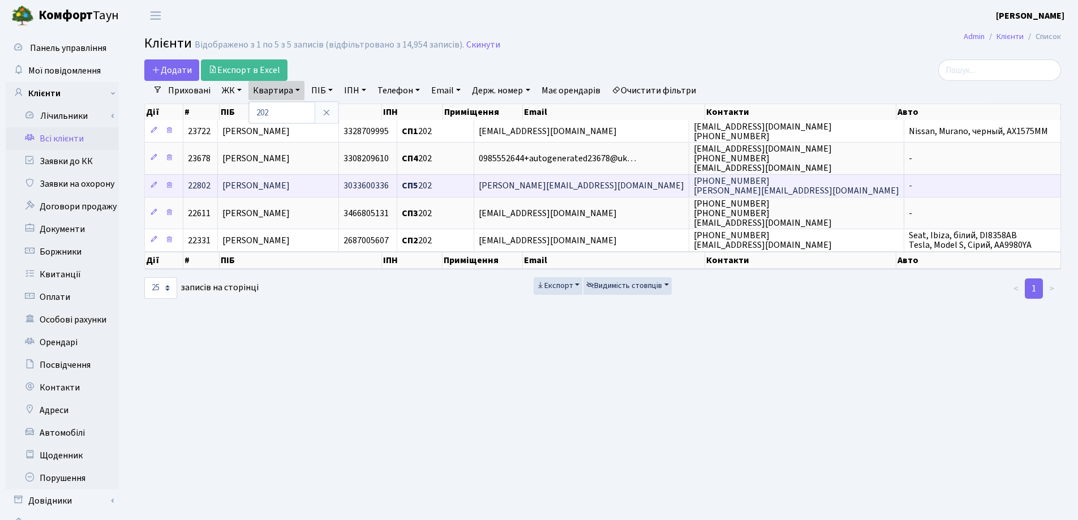
click at [290, 180] on span "[PERSON_NAME]" at bounding box center [255, 186] width 67 height 12
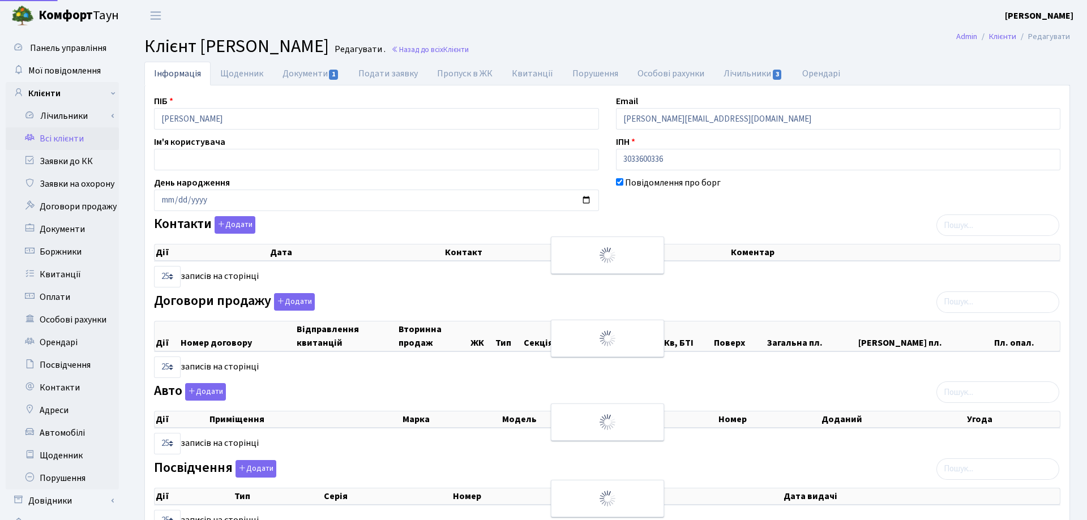
select select "25"
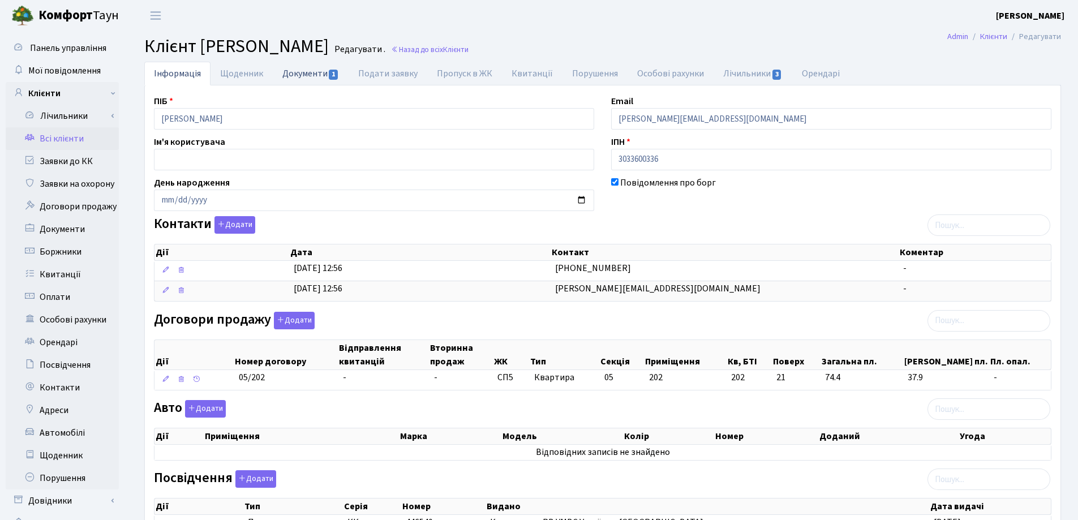
click at [306, 69] on link "Документи 1" at bounding box center [311, 73] width 76 height 23
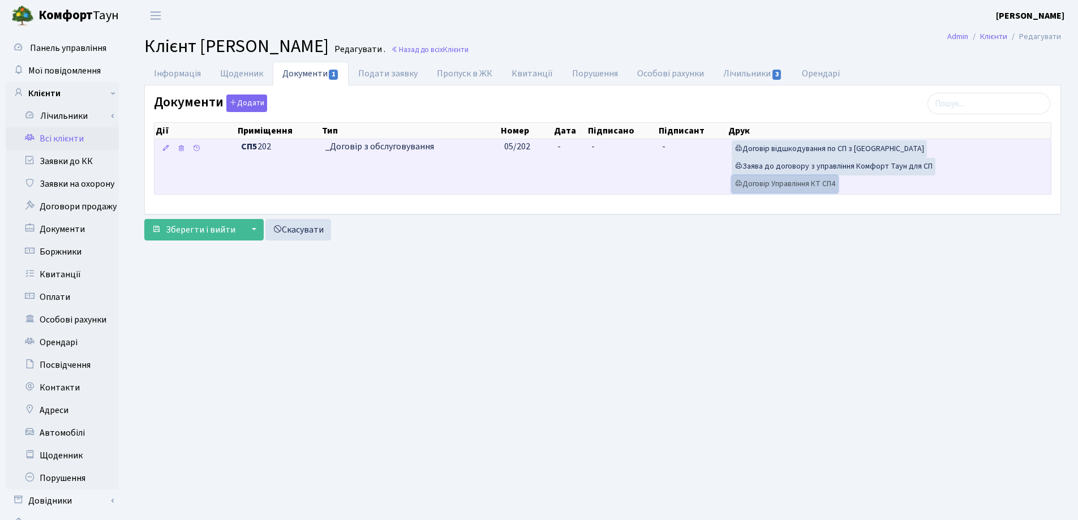
click at [780, 186] on link "Договір Управління КТ СП4" at bounding box center [785, 184] width 106 height 18
click at [852, 164] on link "Заява до договору з управління Комфорт Таун для СП" at bounding box center [834, 167] width 204 height 18
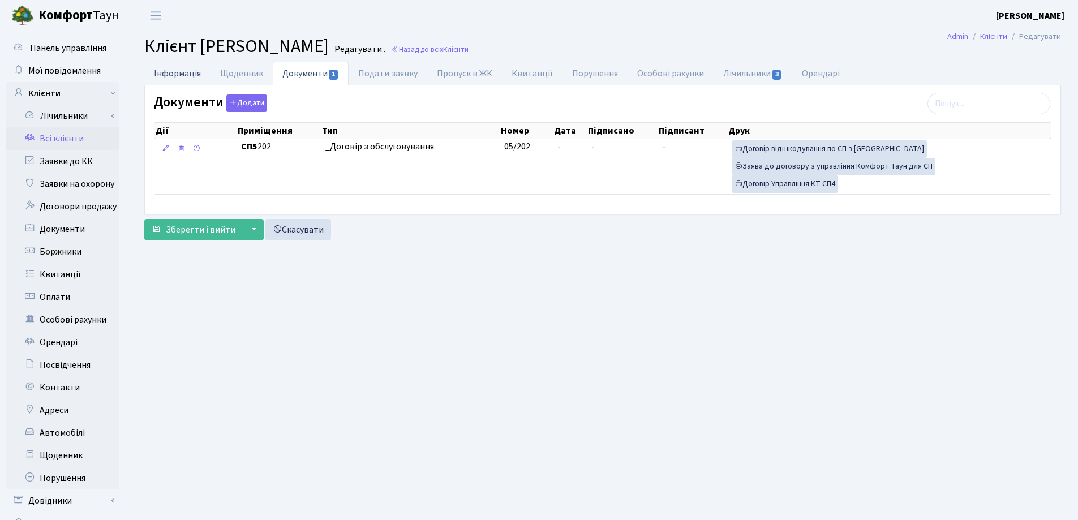
click at [168, 72] on link "Інформація" at bounding box center [177, 73] width 66 height 23
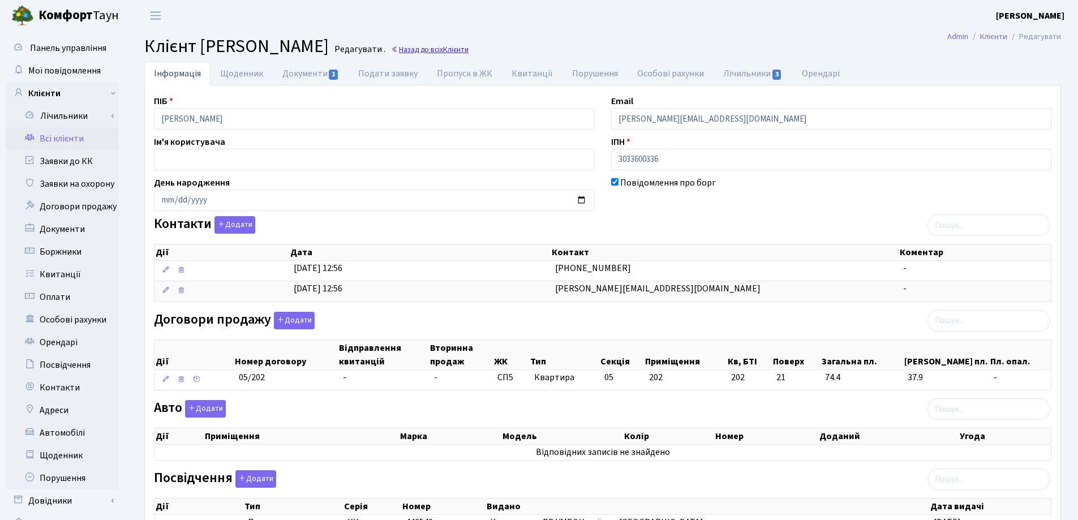
click at [469, 52] on span "Клієнти" at bounding box center [455, 49] width 25 height 11
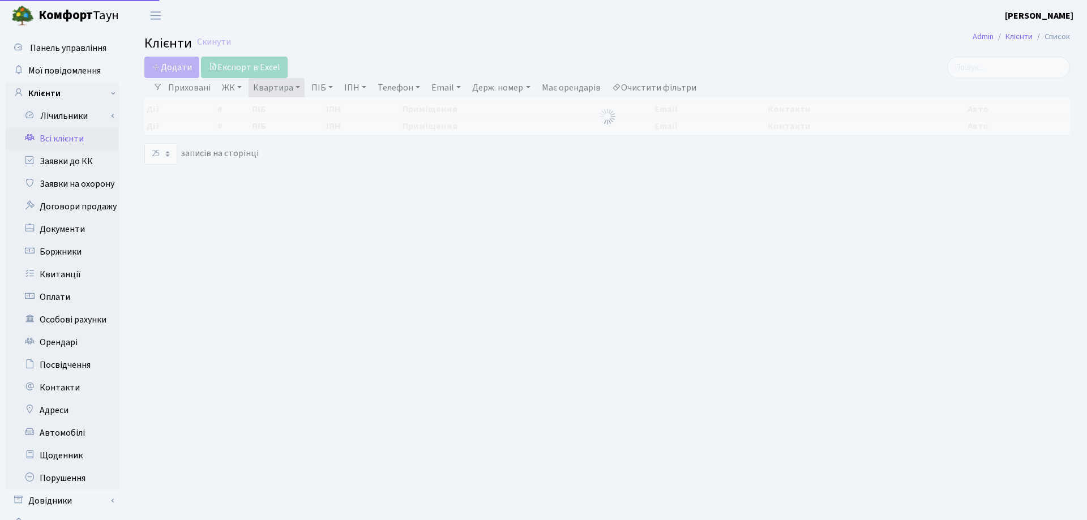
select select "25"
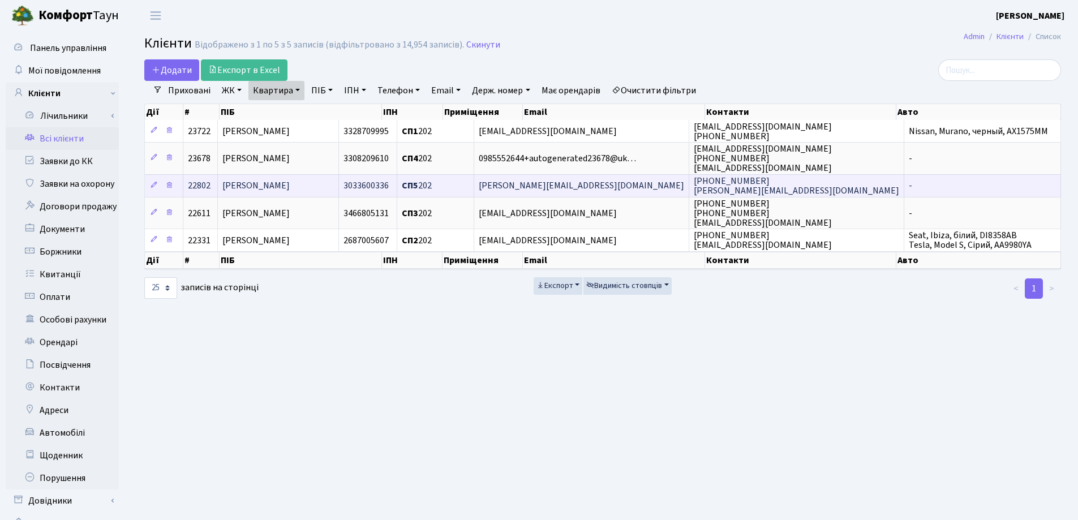
click at [290, 183] on span "[PERSON_NAME]" at bounding box center [255, 186] width 67 height 12
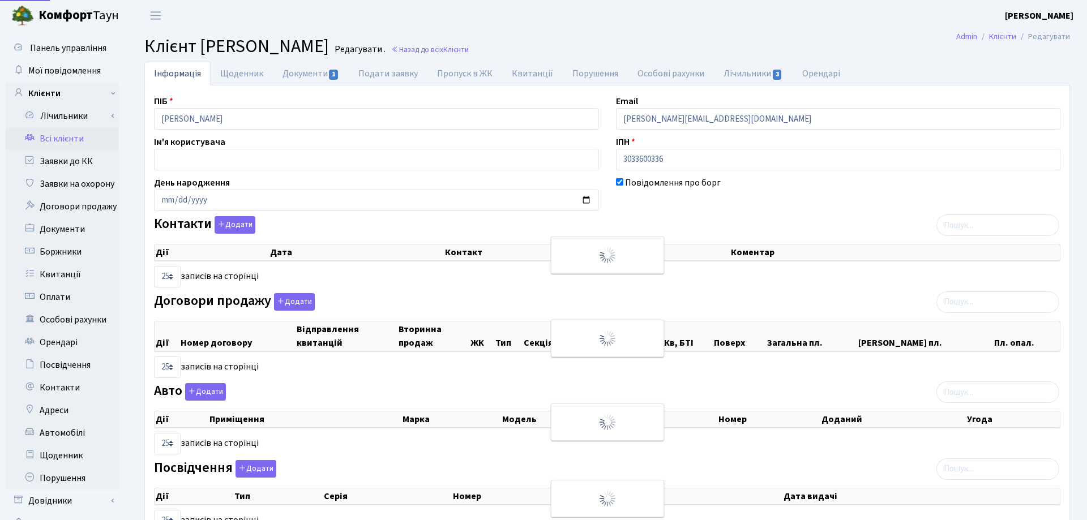
select select "25"
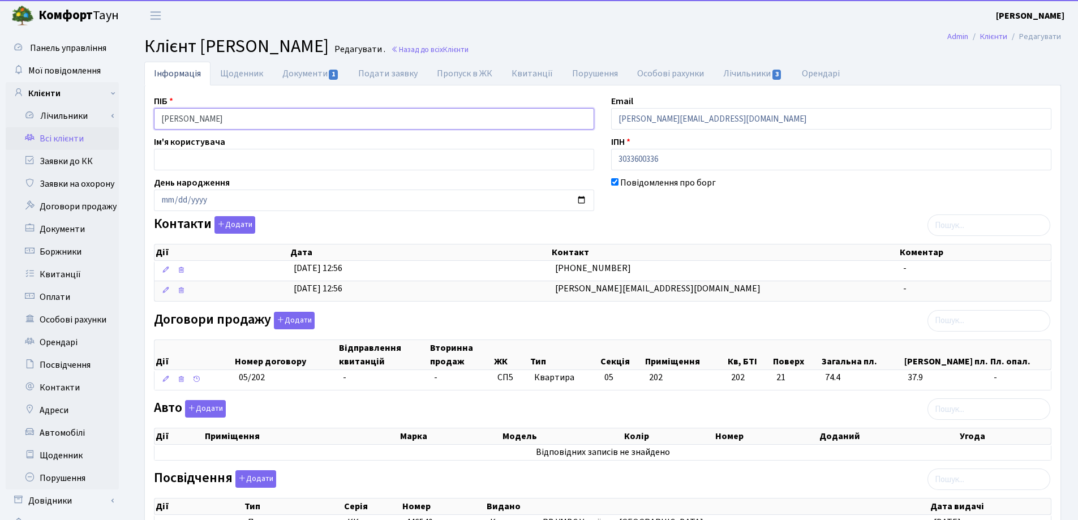
click at [300, 108] on input "Котиков Дмитро Анатолійович" at bounding box center [374, 119] width 440 height 22
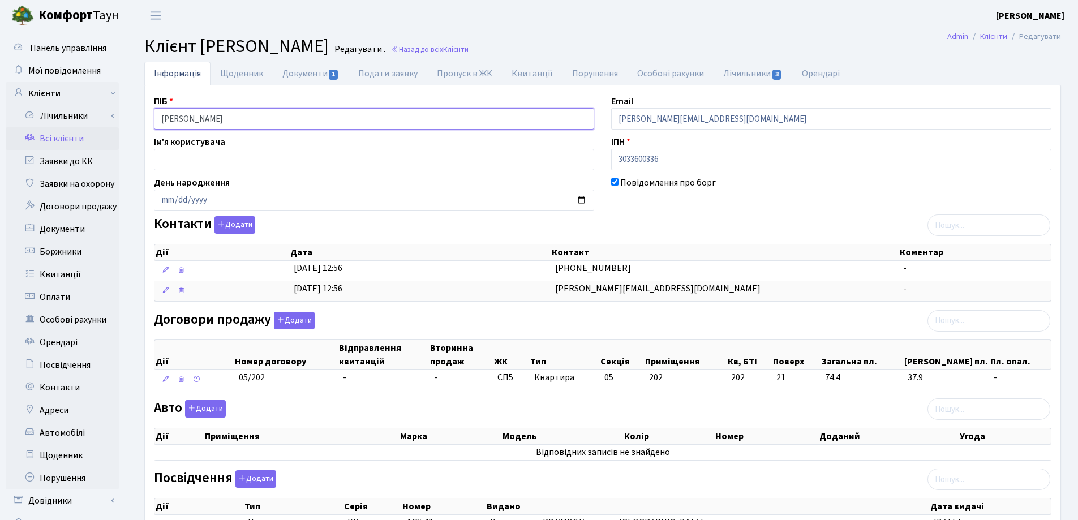
drag, startPoint x: 298, startPoint y: 112, endPoint x: 136, endPoint y: 118, distance: 162.0
click at [135, 118] on div "Інформація Щоденник Документи 1 Подати заявку Пропуск в ЖК Квитанції Порушення …" at bounding box center [602, 382] width 951 height 641
click at [469, 49] on link "Назад до всіх Клієнти" at bounding box center [430, 49] width 78 height 11
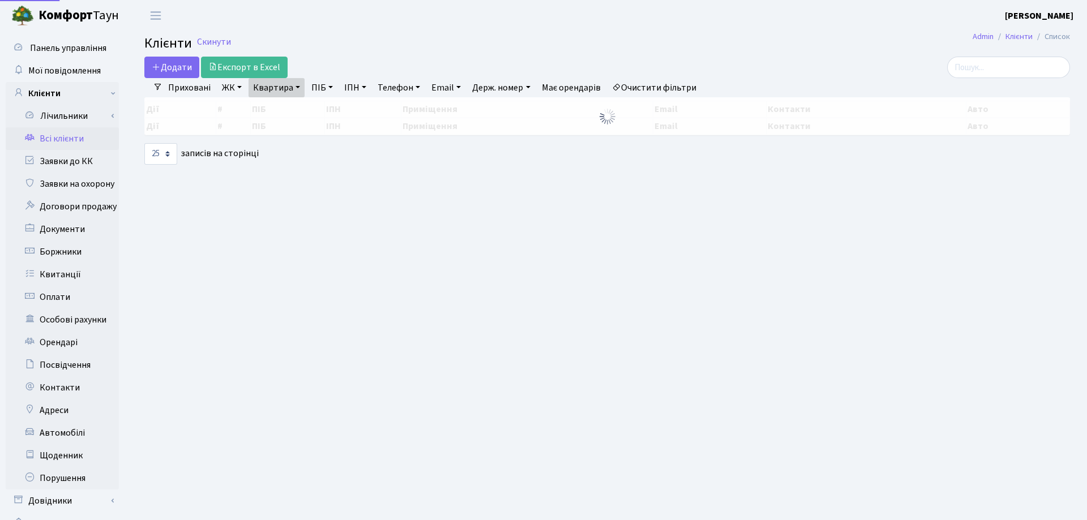
select select "25"
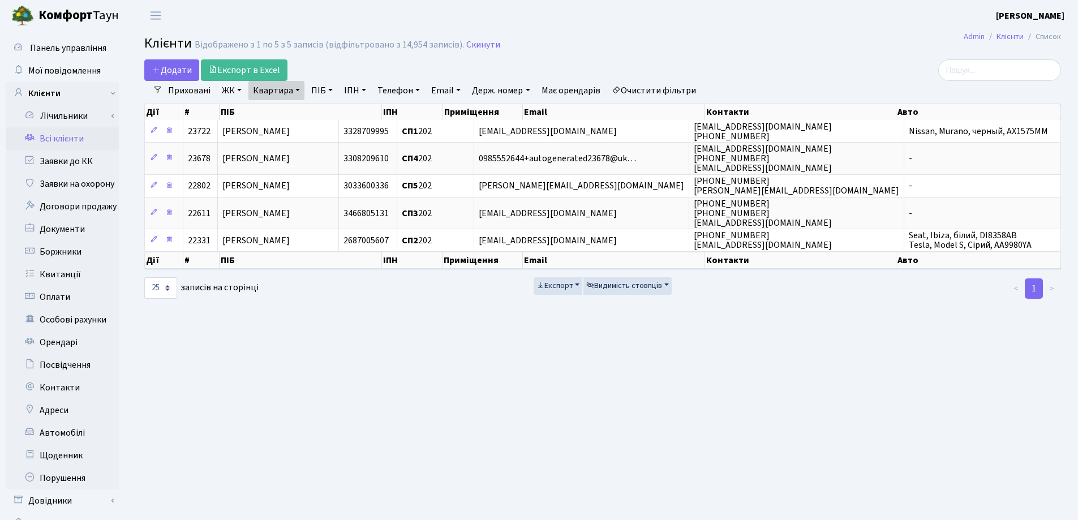
click at [295, 92] on link "Квартира" at bounding box center [277, 90] width 56 height 19
click at [329, 113] on icon at bounding box center [326, 112] width 9 height 9
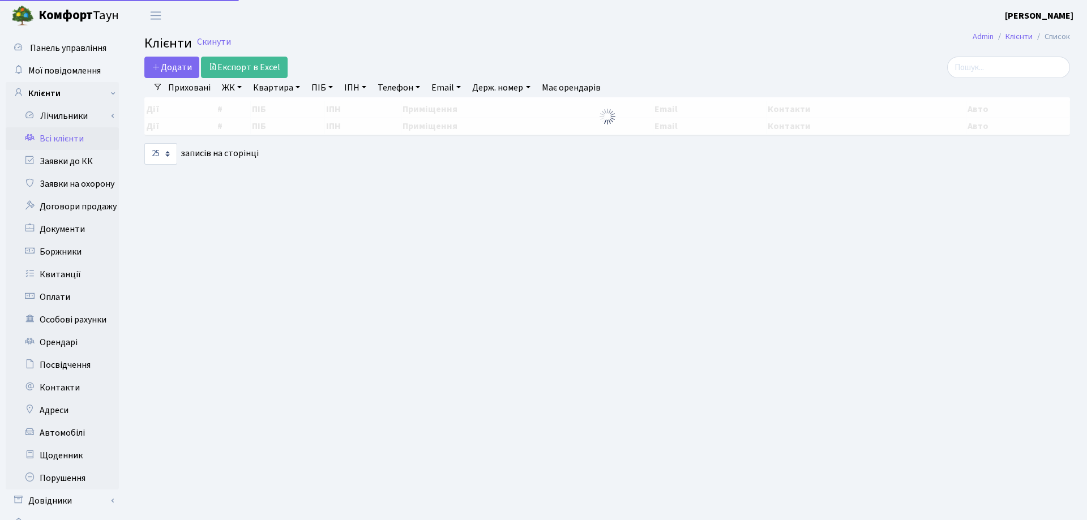
select select "25"
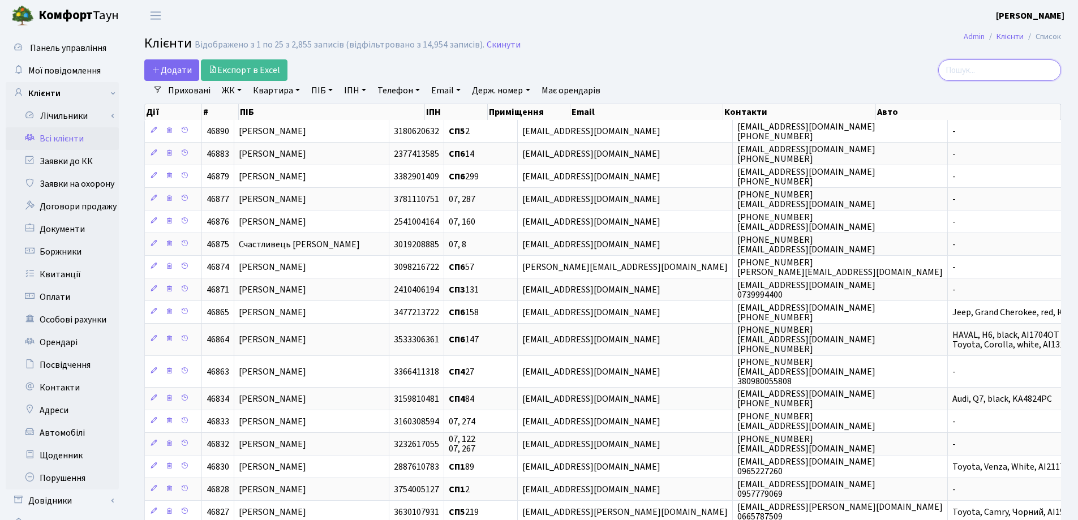
click at [993, 74] on input "search" at bounding box center [1000, 70] width 123 height 22
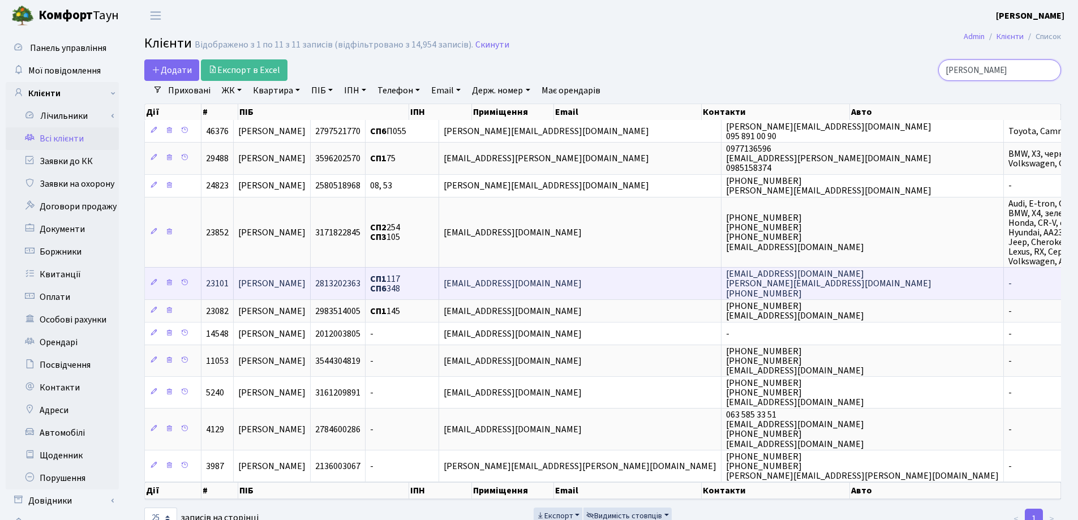
type input "Кузьм"
click at [306, 286] on span "[PERSON_NAME]" at bounding box center [271, 284] width 67 height 12
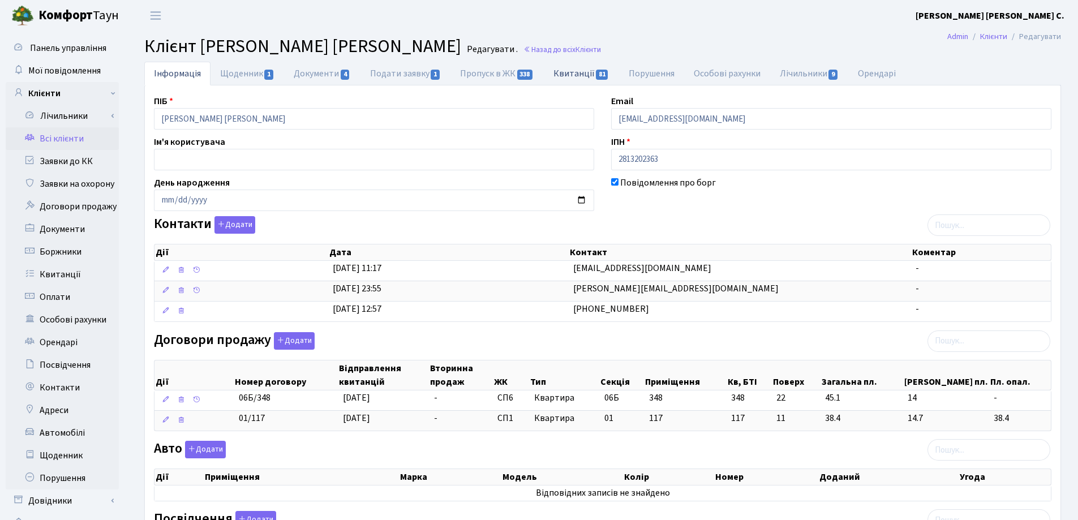
click at [562, 75] on link "Квитанції 81" at bounding box center [581, 73] width 75 height 23
select select "25"
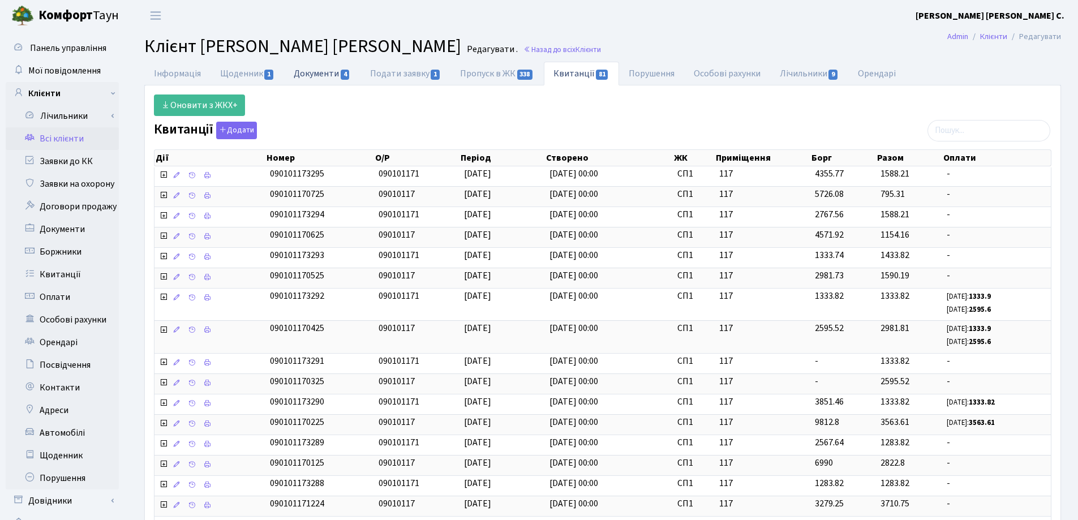
click at [298, 78] on link "Документи 4" at bounding box center [322, 73] width 76 height 23
select select "25"
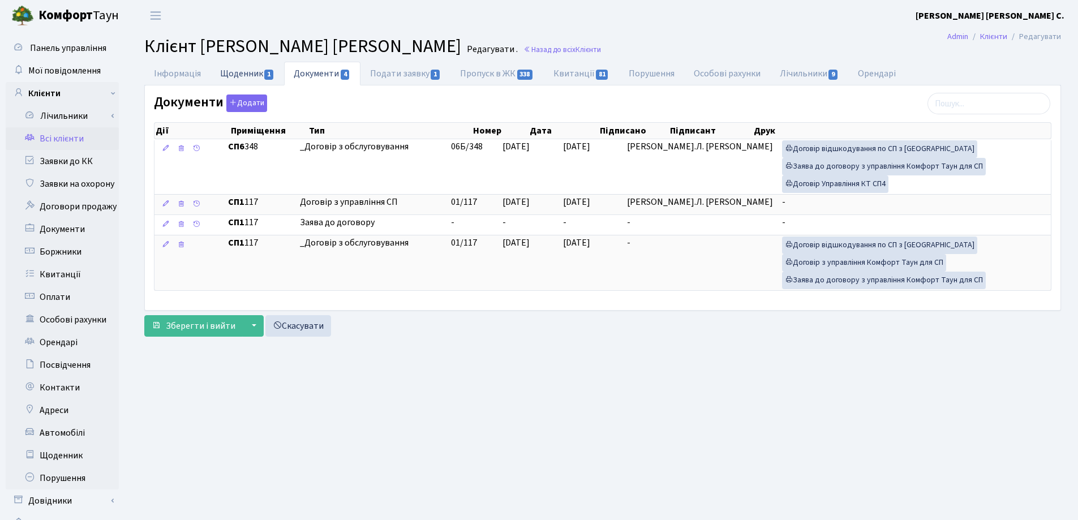
click at [248, 76] on link "Щоденник 1" at bounding box center [248, 73] width 74 height 23
select select "25"
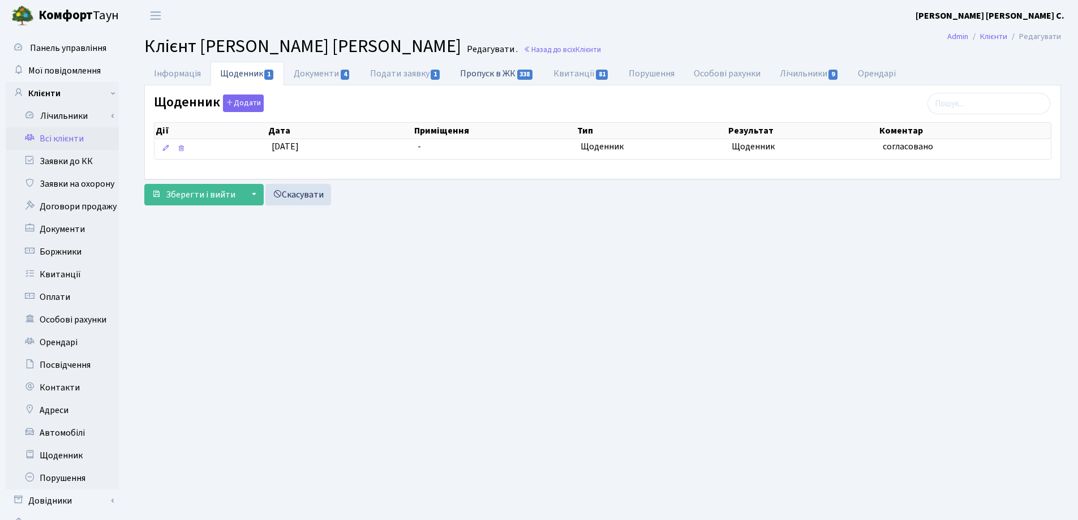
click at [491, 70] on link "Пропуск в ЖК 338" at bounding box center [497, 73] width 93 height 23
select select "25"
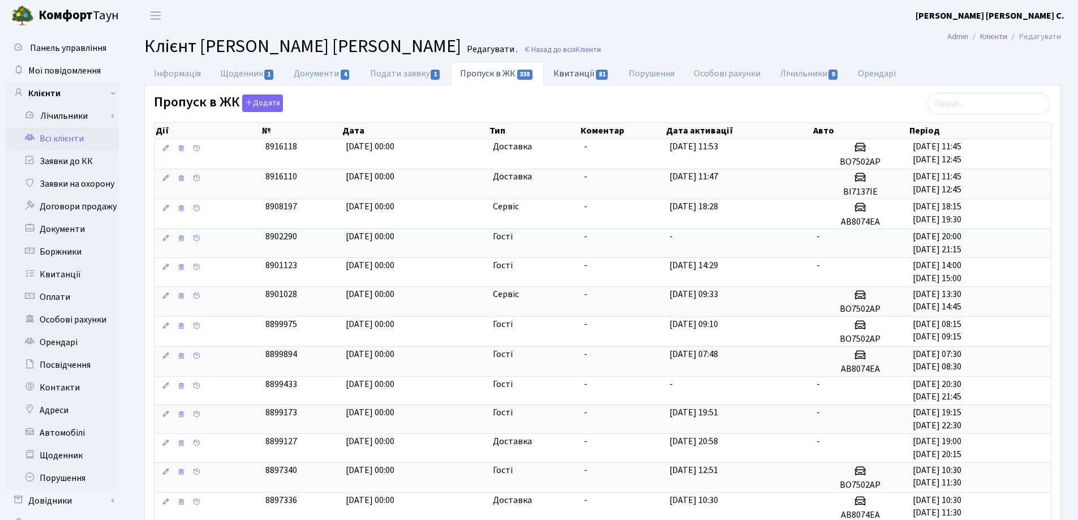
click at [566, 74] on link "Квитанції 81" at bounding box center [581, 73] width 75 height 23
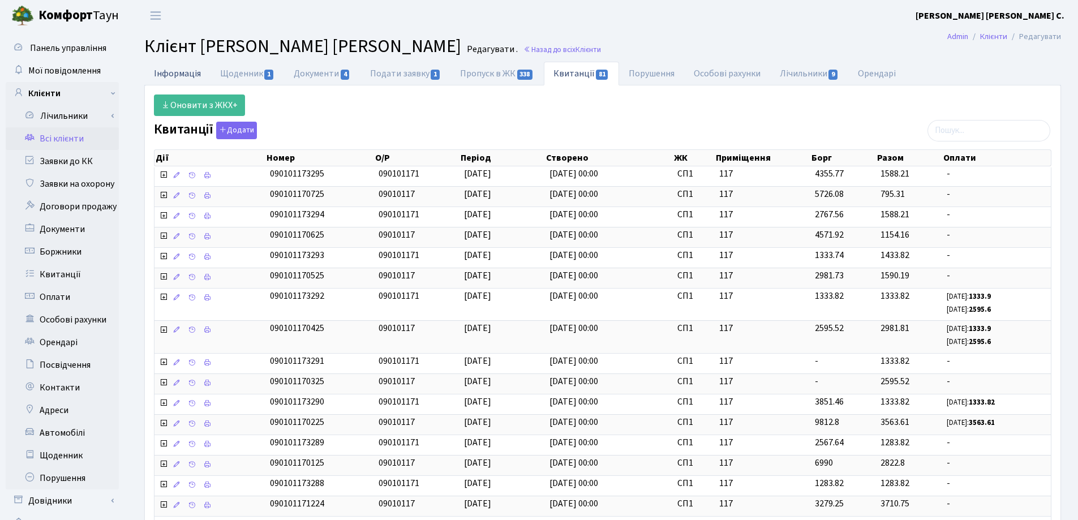
click at [164, 76] on link "Інформація" at bounding box center [177, 73] width 66 height 23
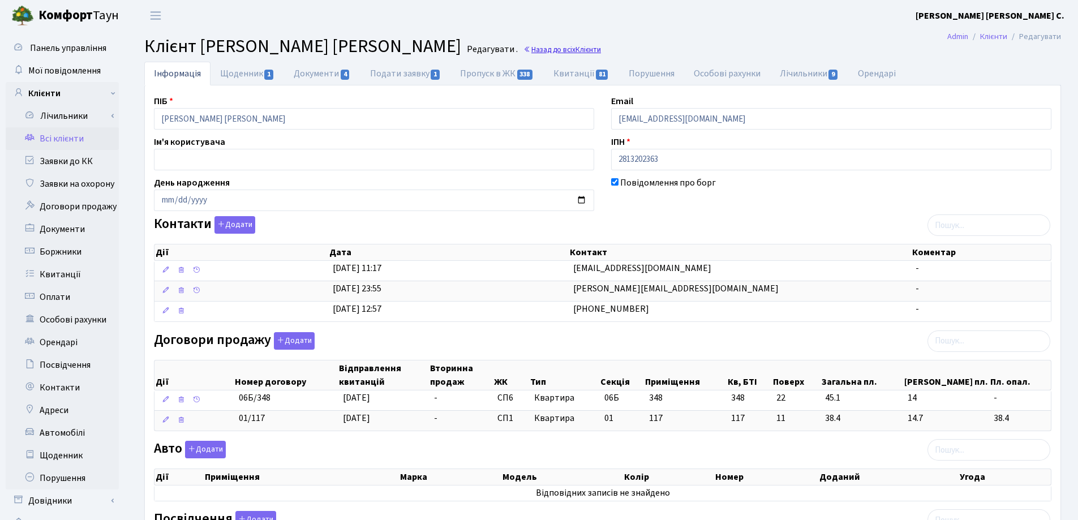
click at [568, 47] on link "Назад до всіх Клієнти" at bounding box center [563, 49] width 78 height 11
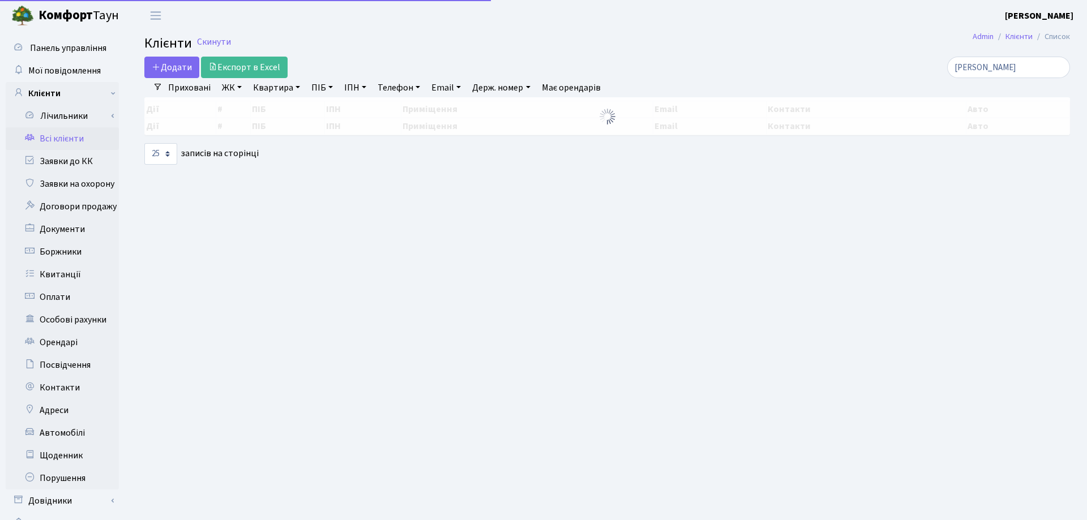
select select "25"
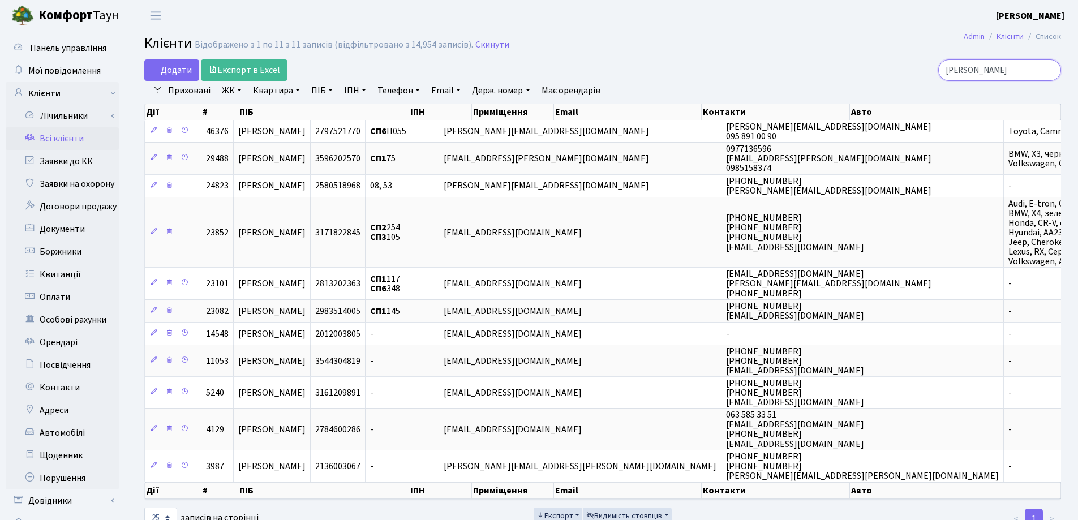
click at [1051, 72] on input "[PERSON_NAME]" at bounding box center [1000, 70] width 123 height 22
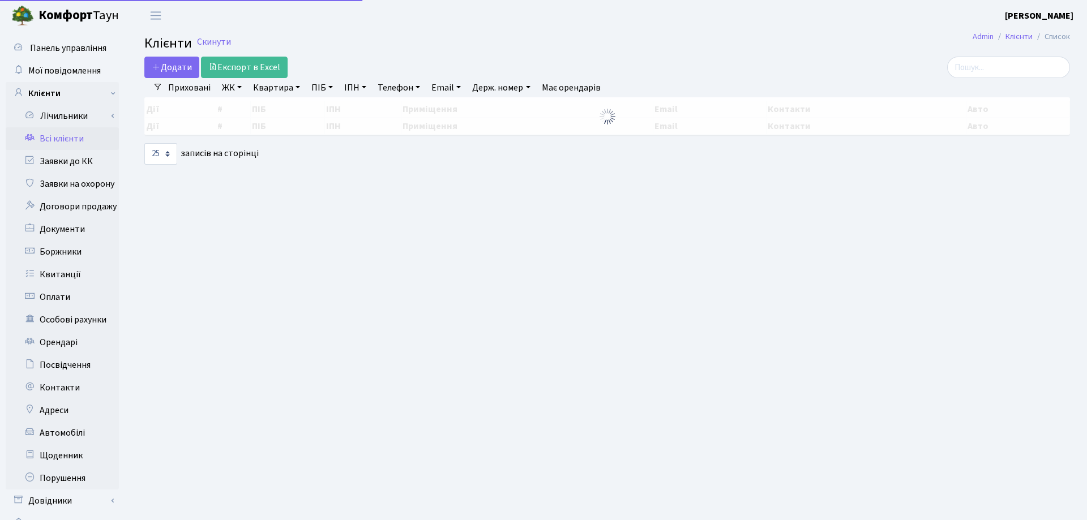
select select "25"
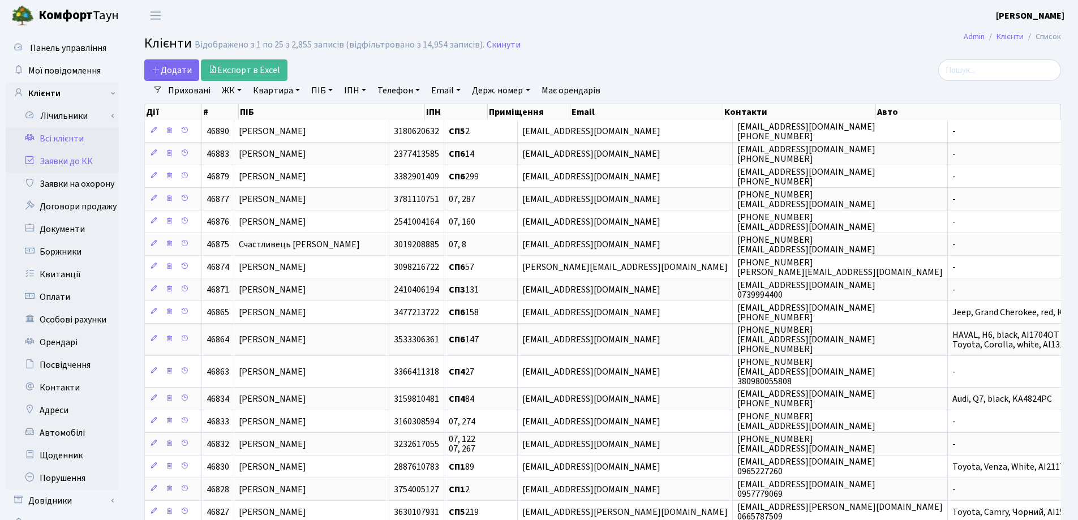
click at [50, 161] on link "Заявки до КК" at bounding box center [62, 161] width 113 height 23
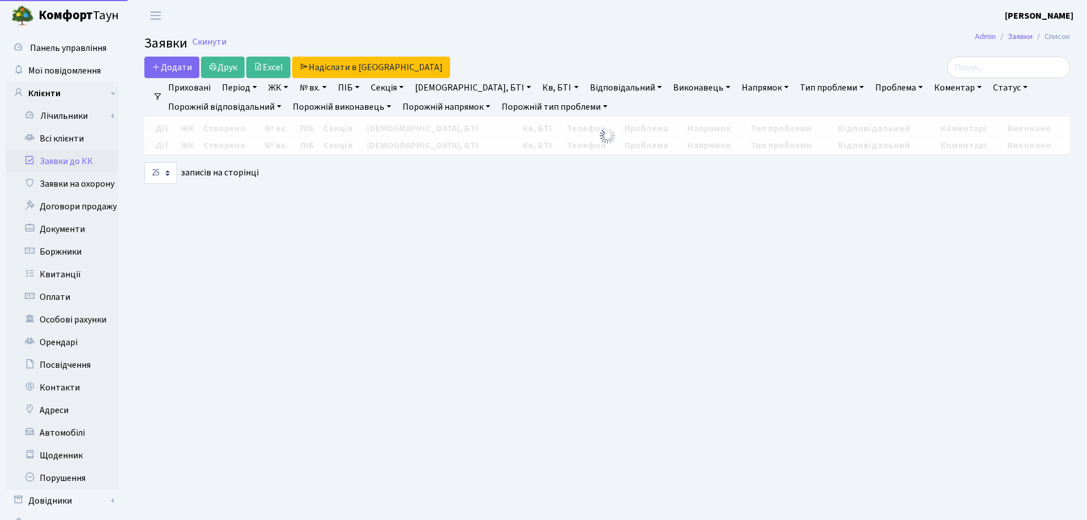
select select "25"
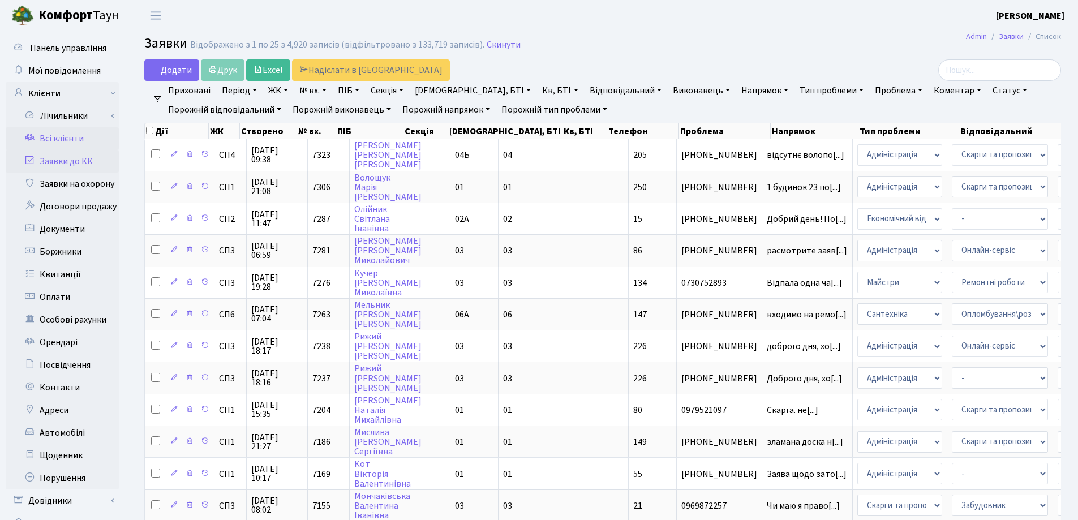
click at [50, 139] on link "Всі клієнти" at bounding box center [62, 138] width 113 height 23
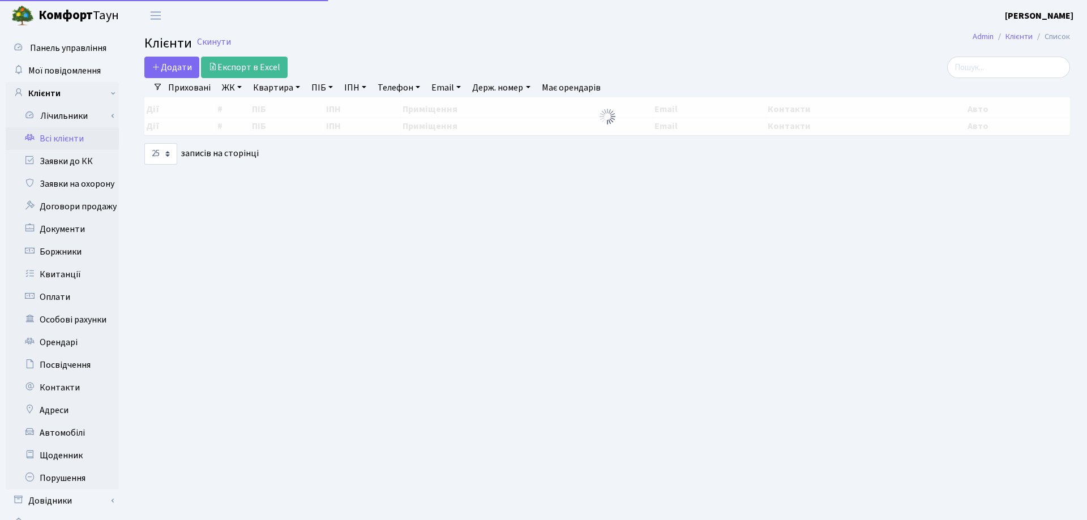
select select "25"
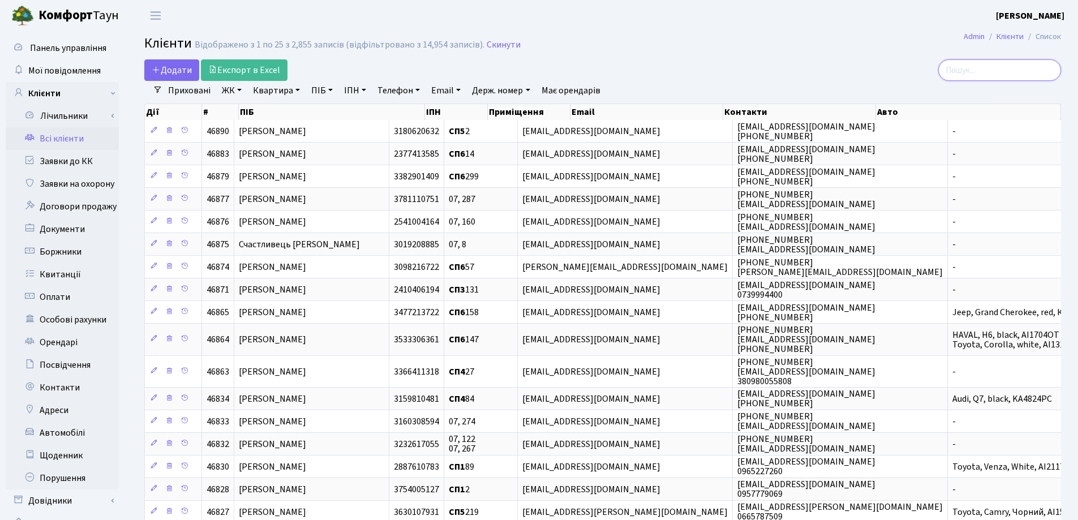
click at [987, 66] on input "search" at bounding box center [1000, 70] width 123 height 22
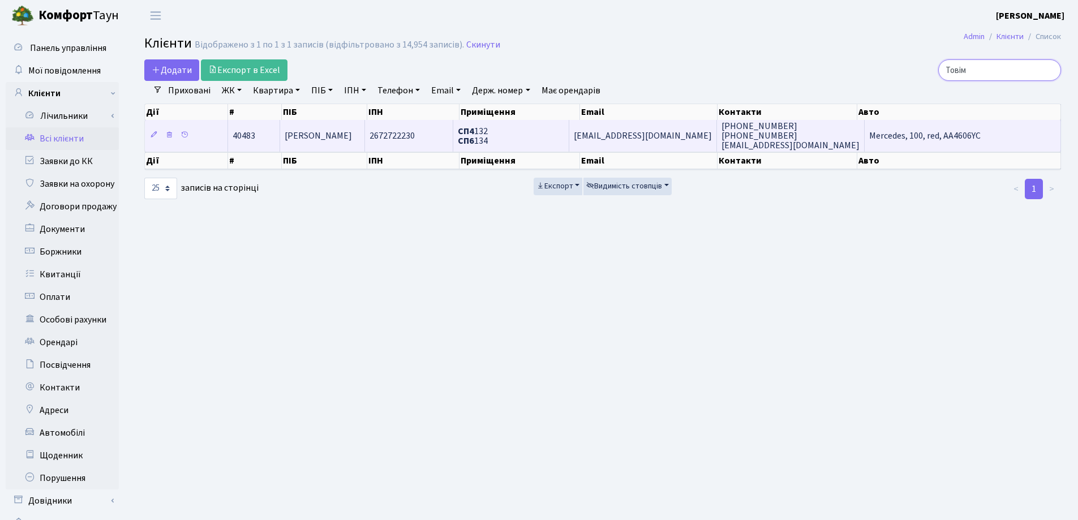
type input "Товім"
click at [346, 134] on td "[PERSON_NAME]" at bounding box center [322, 135] width 85 height 31
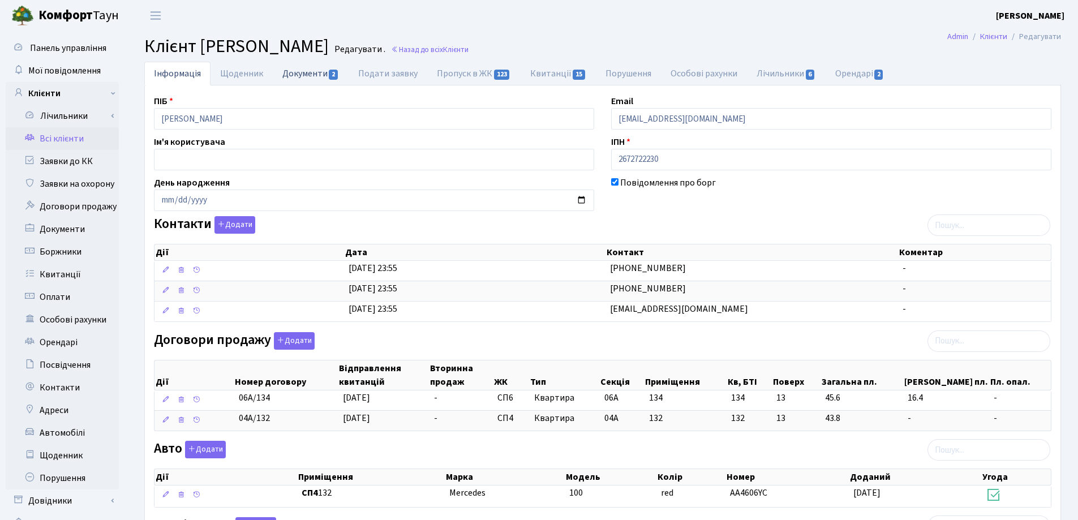
click at [294, 71] on link "Документи 2" at bounding box center [311, 73] width 76 height 23
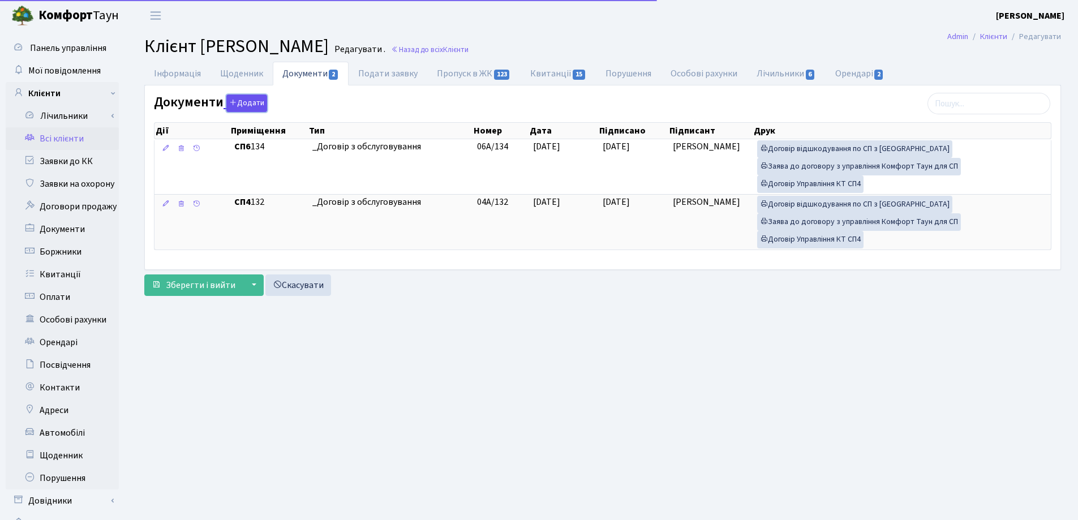
click at [229, 105] on icon "button" at bounding box center [233, 102] width 8 height 8
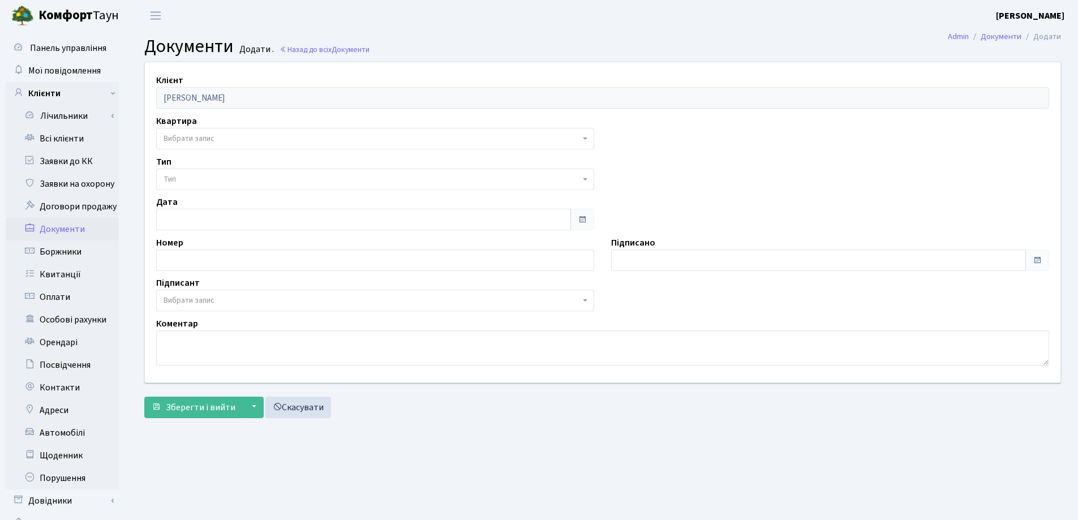
click at [226, 138] on span "Вибрати запис" at bounding box center [372, 138] width 417 height 11
click at [419, 407] on div "Зберегти і вийти ▼ Зберегти та продовжити редагування Зберегти та створити Скас…" at bounding box center [602, 408] width 917 height 22
click at [163, 401] on button "Зберегти і вийти" at bounding box center [193, 408] width 98 height 22
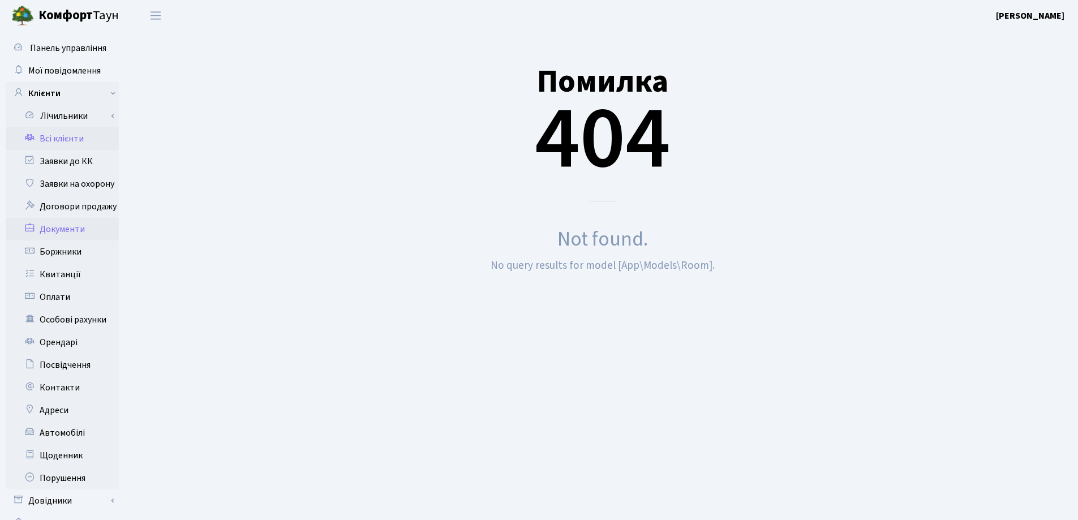
click at [54, 135] on link "Всі клієнти" at bounding box center [62, 138] width 113 height 23
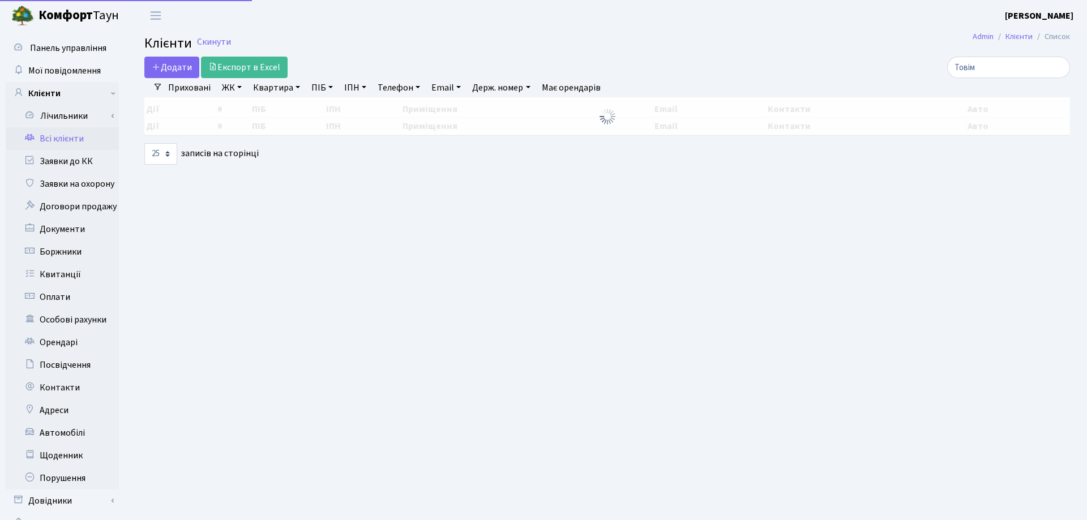
select select "25"
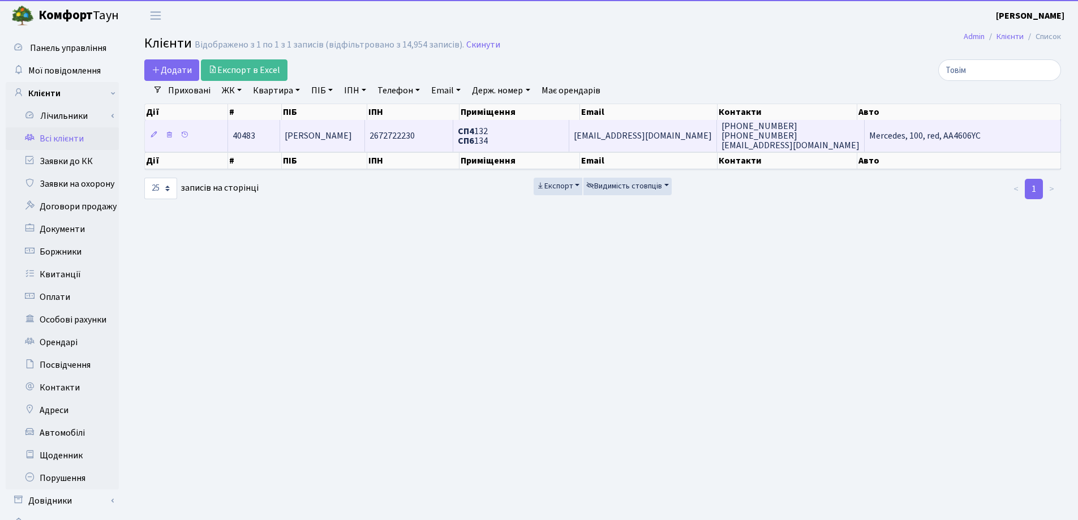
click at [331, 130] on td "[PERSON_NAME]" at bounding box center [322, 135] width 85 height 31
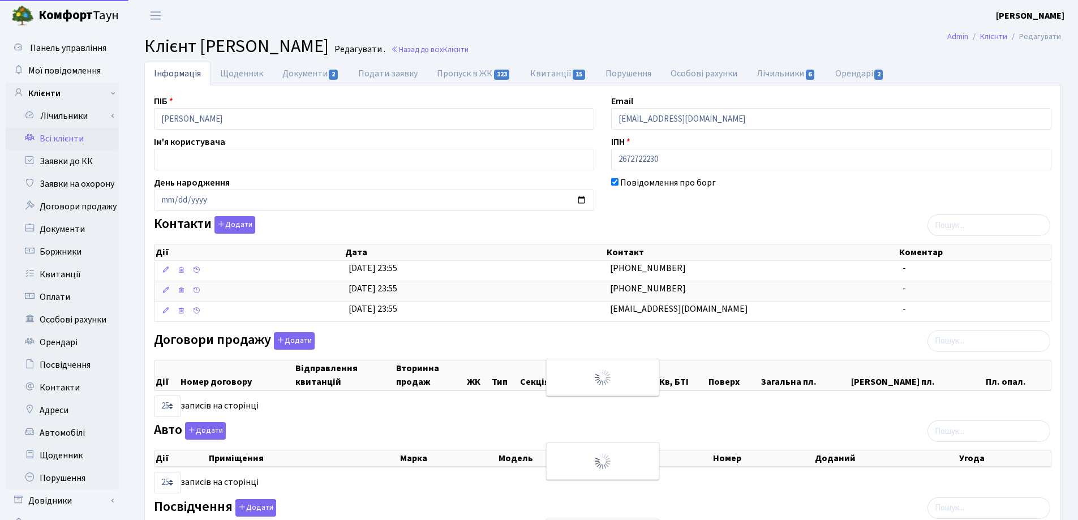
select select "25"
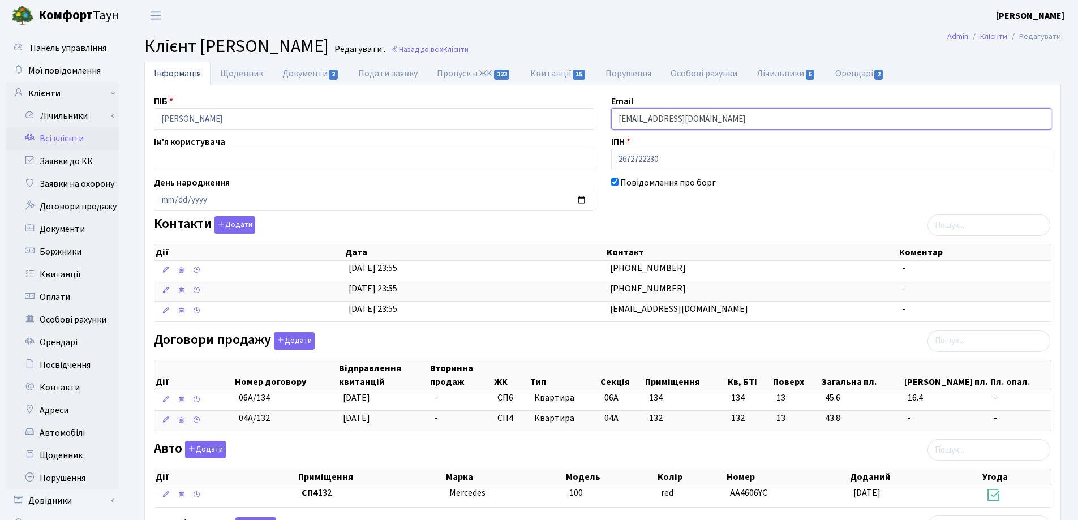
click at [692, 121] on input "shayt6@gmail.com" at bounding box center [831, 119] width 440 height 22
type input "s"
paste input "cavka123987@gmail.com"
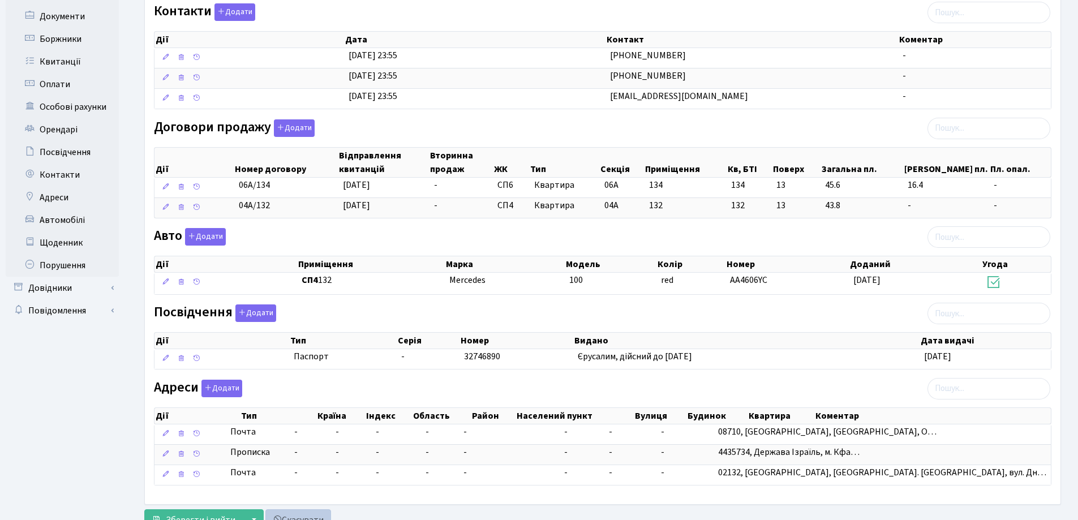
scroll to position [258, 0]
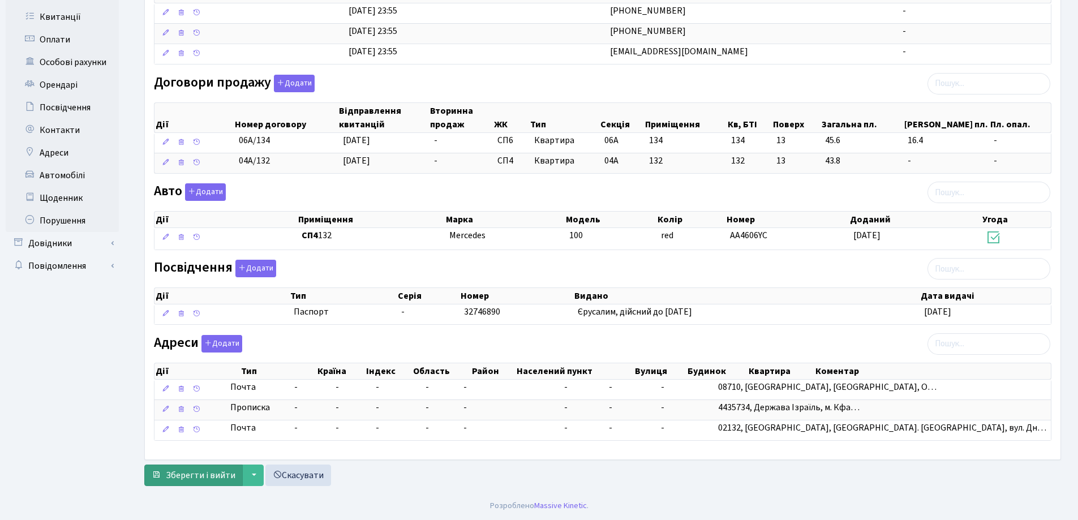
type input "cavka123987@gmail.com"
click at [221, 474] on span "Зберегти і вийти" at bounding box center [201, 475] width 70 height 12
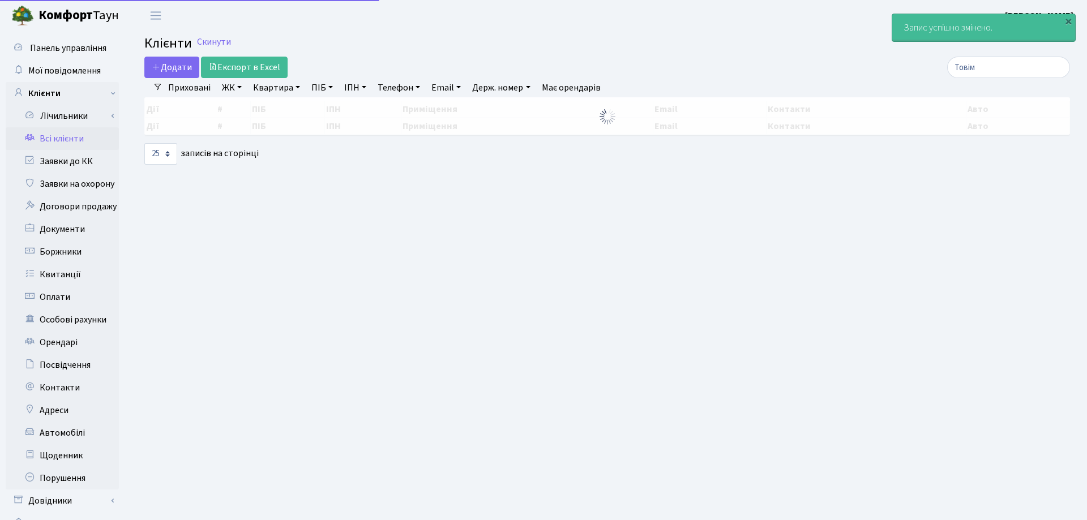
select select "25"
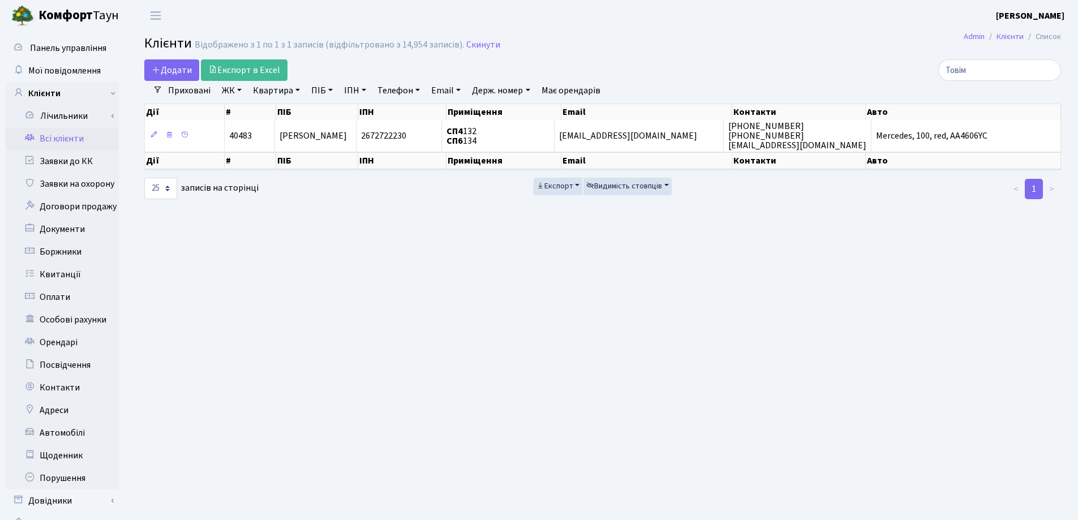
click at [298, 89] on link "Квартира" at bounding box center [277, 90] width 56 height 19
type input "157"
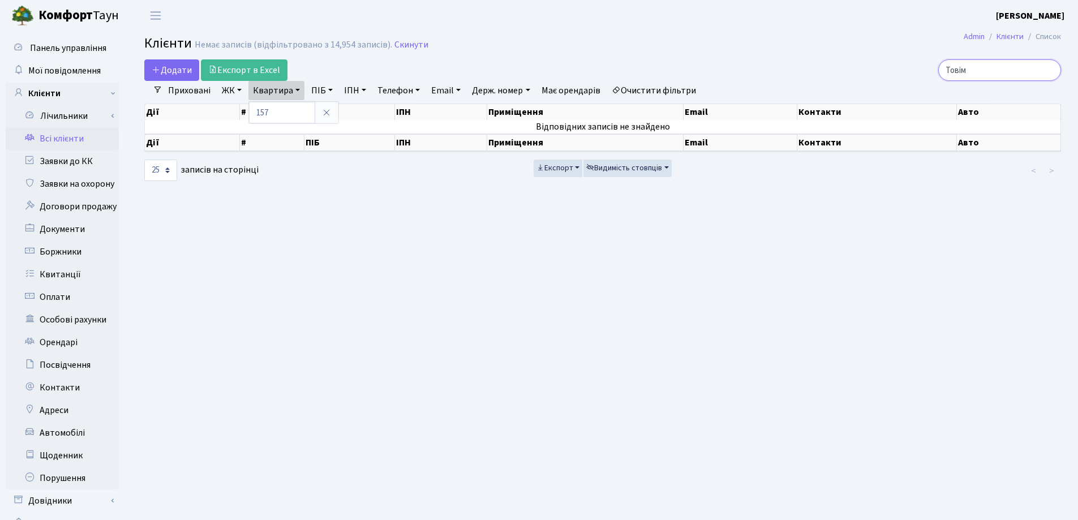
click at [1051, 72] on input "Товім" at bounding box center [1000, 70] width 123 height 22
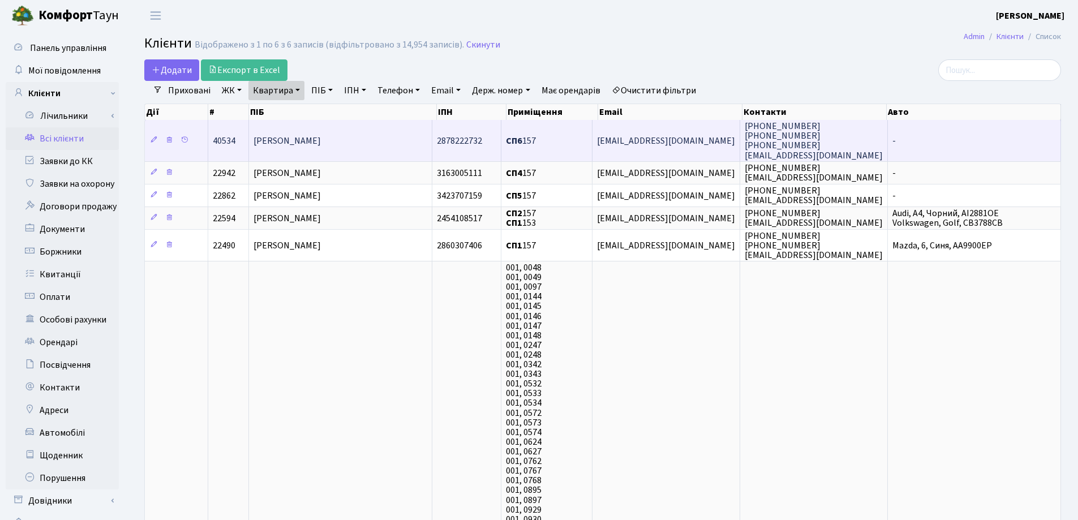
click at [379, 145] on td "[PERSON_NAME]" at bounding box center [340, 140] width 183 height 41
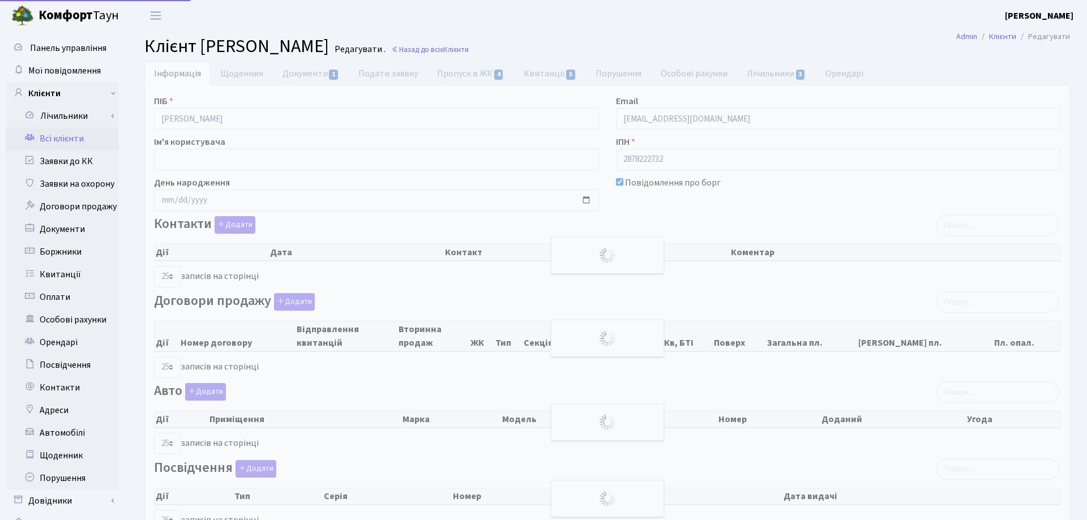
select select "25"
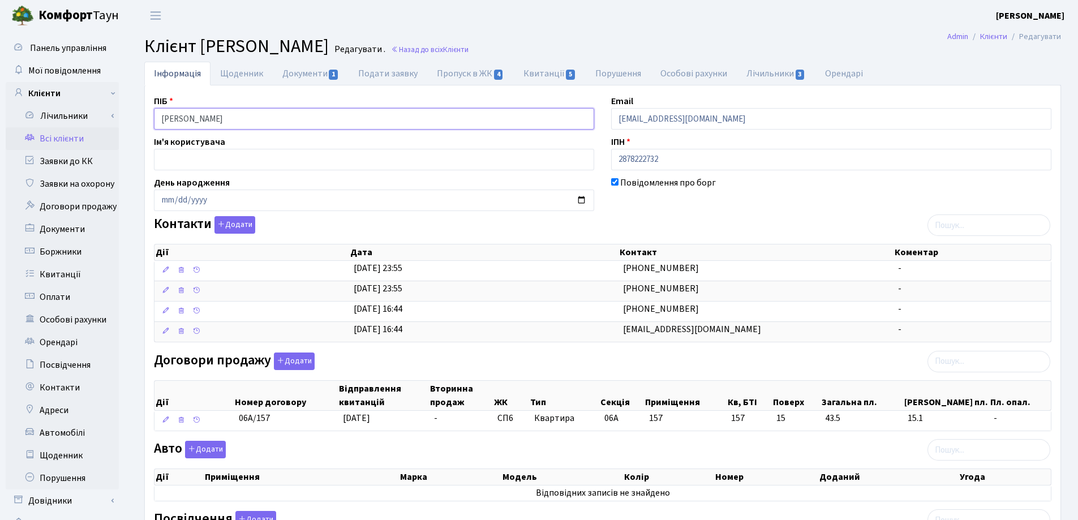
drag, startPoint x: 279, startPoint y: 114, endPoint x: 136, endPoint y: 116, distance: 142.7
click at [136, 116] on div "Інформація Щоденник Документи 1 Подати заявку Пропуск в ЖК 4 Квитанції 5 Поруше…" at bounding box center [603, 392] width 934 height 661
click at [558, 50] on h2 "Клієнт Конфорті Ран Редагувати . Назад до всіх Клієнти" at bounding box center [602, 47] width 917 height 22
click at [412, 50] on link "Назад до всіх Клієнти" at bounding box center [430, 49] width 78 height 11
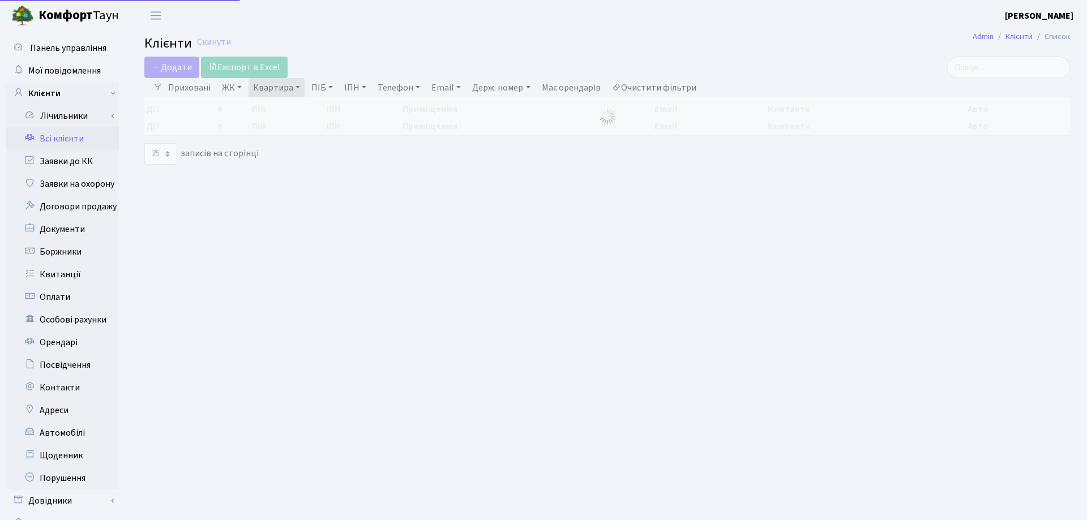
select select "25"
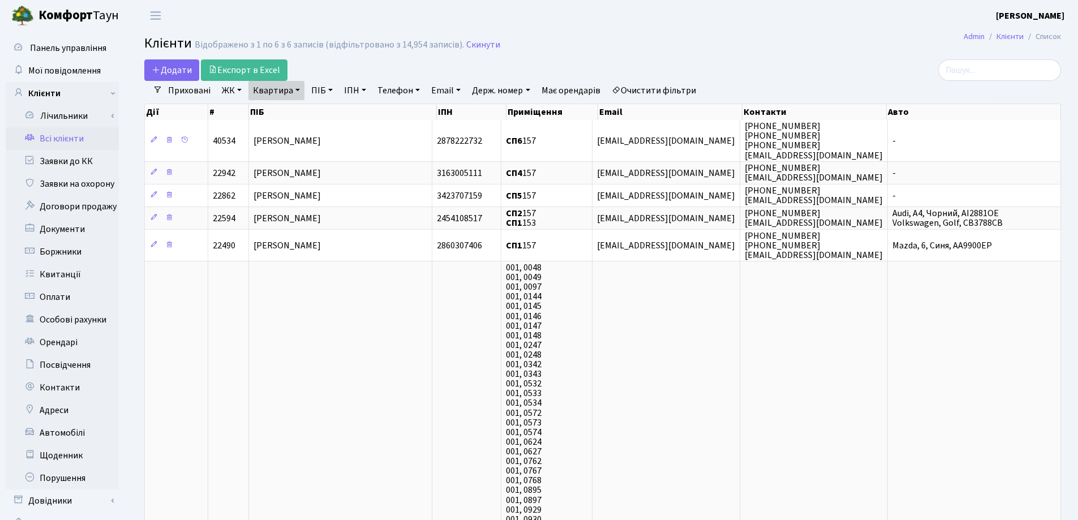
click at [298, 89] on link "Квартира" at bounding box center [277, 90] width 56 height 19
click at [328, 115] on icon at bounding box center [326, 112] width 9 height 9
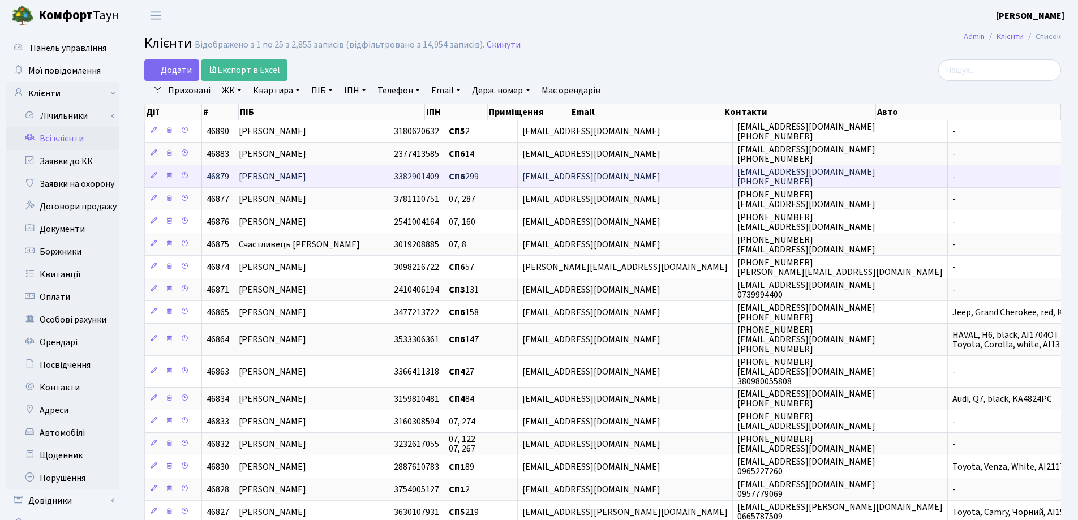
click at [335, 183] on td "[PERSON_NAME]" at bounding box center [311, 176] width 155 height 23
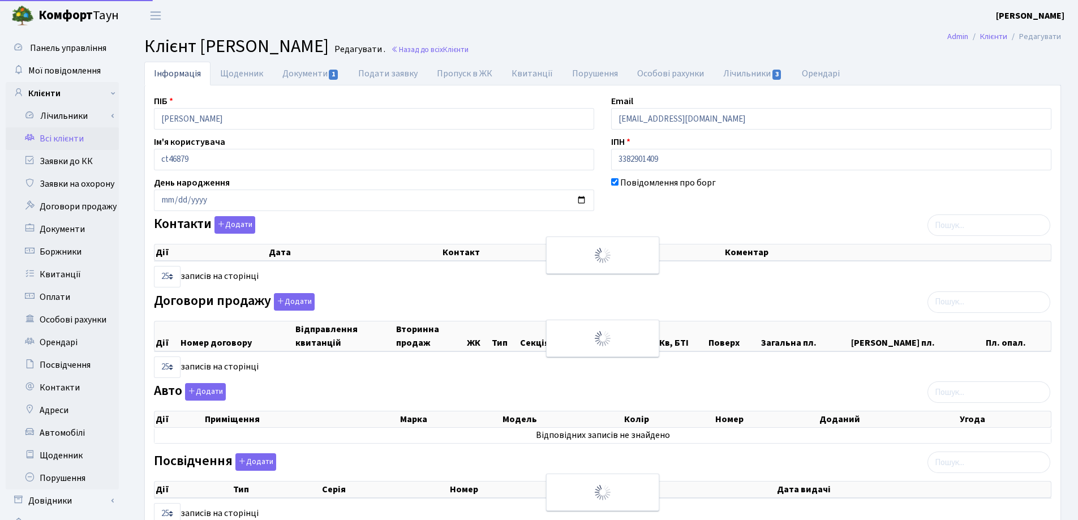
select select "25"
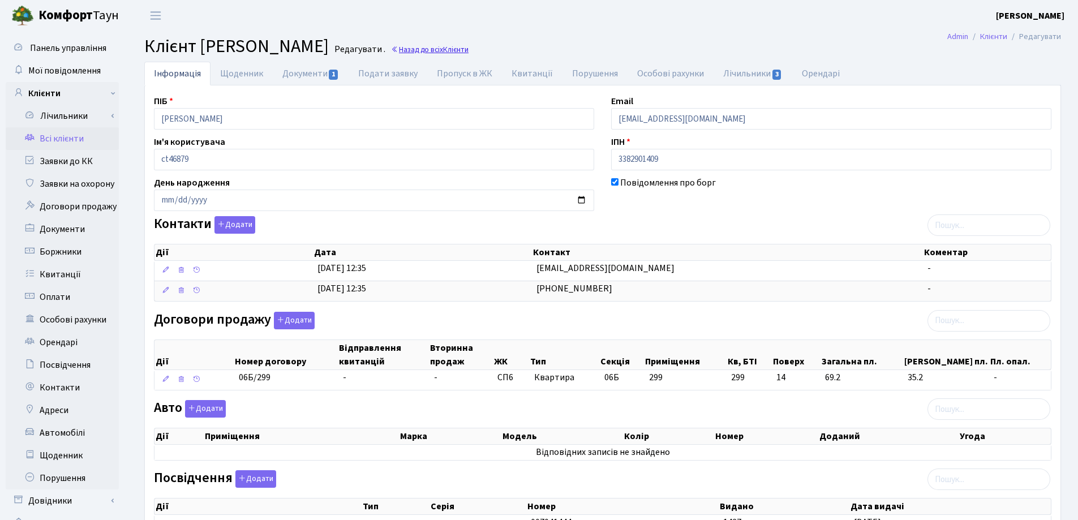
click at [469, 48] on link "Назад до всіх Клієнти" at bounding box center [430, 49] width 78 height 11
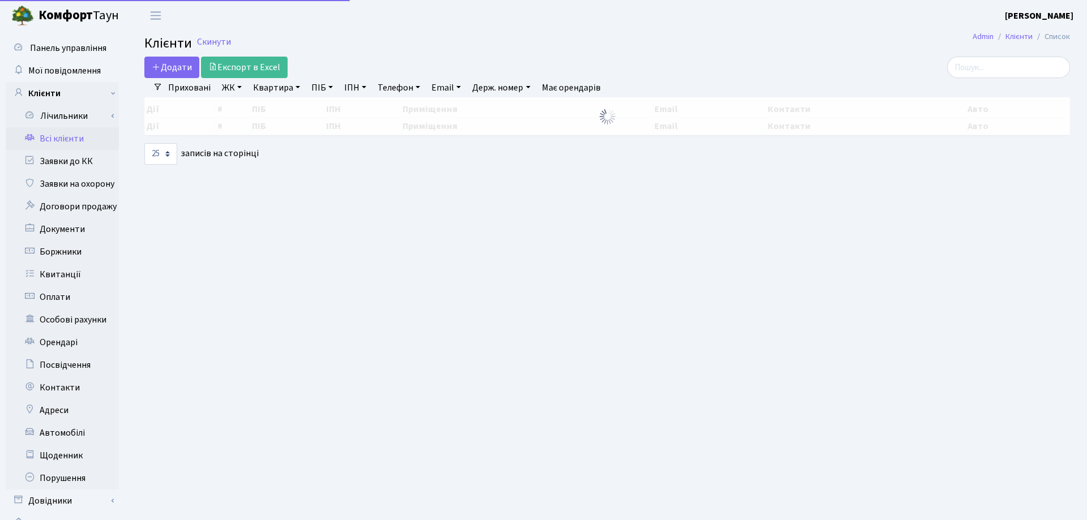
select select "25"
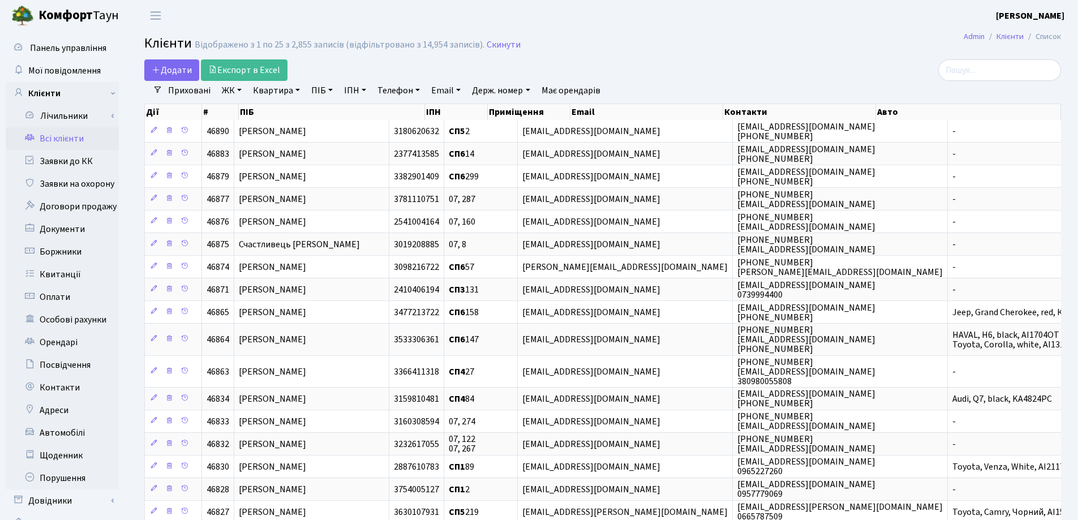
click at [297, 92] on link "Квартира" at bounding box center [277, 90] width 56 height 19
type input "171"
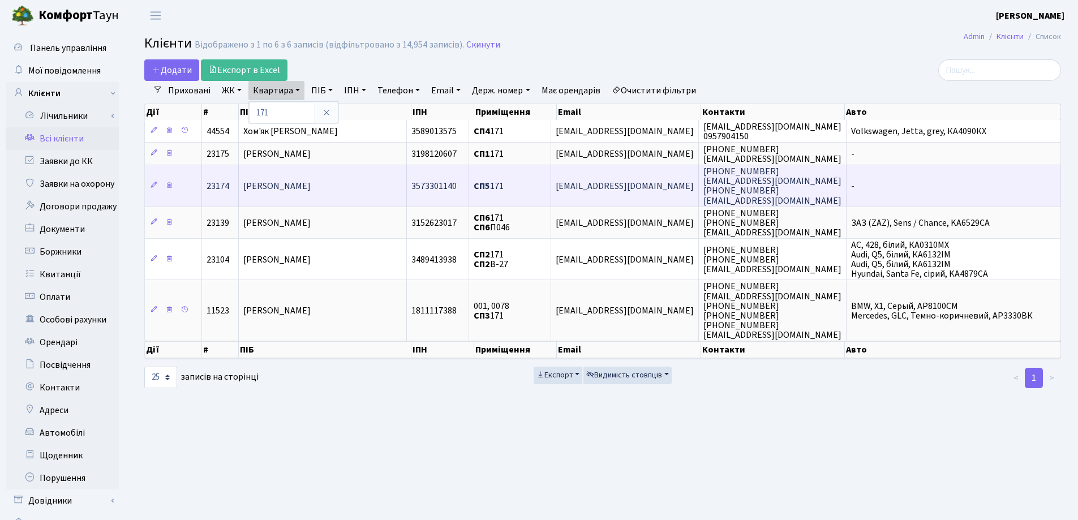
click at [358, 193] on td "[PERSON_NAME]" at bounding box center [323, 185] width 168 height 41
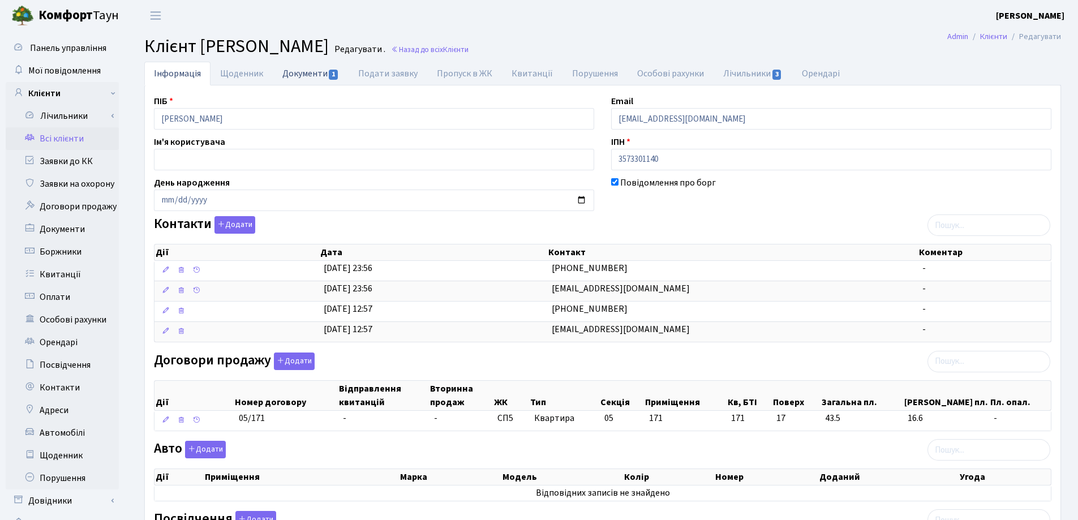
click at [305, 78] on link "Документи 1" at bounding box center [311, 73] width 76 height 23
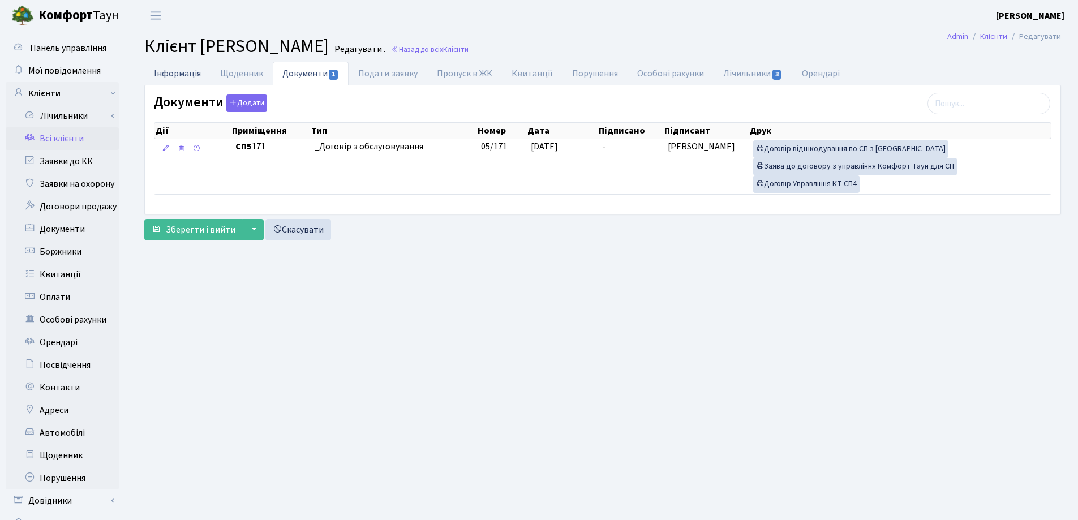
click at [175, 72] on link "Інформація" at bounding box center [177, 73] width 66 height 23
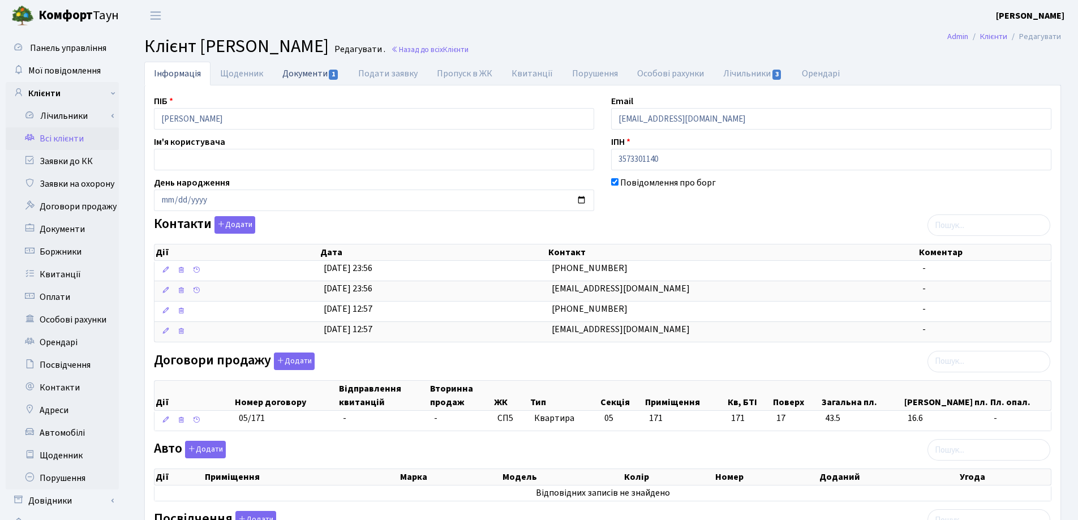
click at [316, 74] on link "Документи 1" at bounding box center [311, 73] width 76 height 23
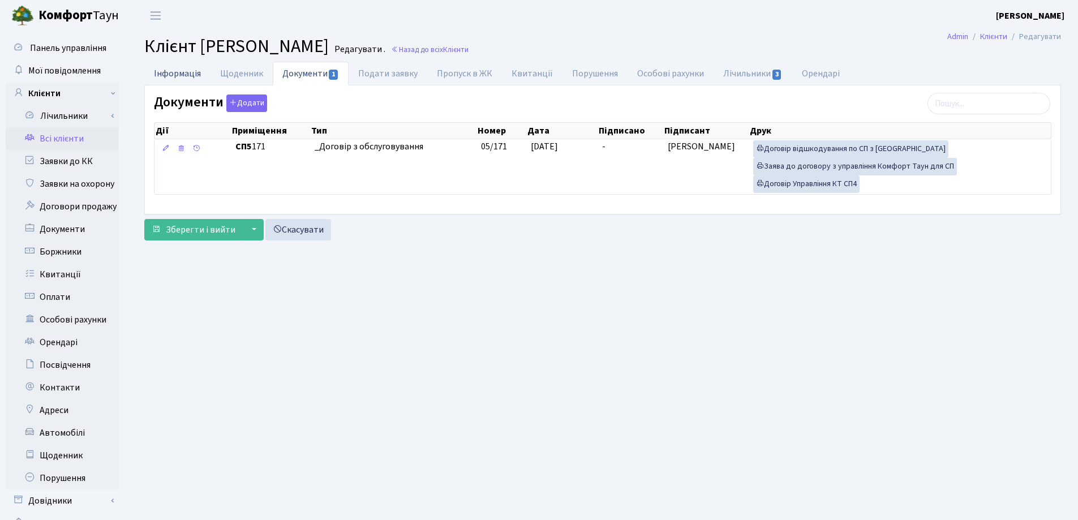
click at [161, 72] on link "Інформація" at bounding box center [177, 73] width 66 height 23
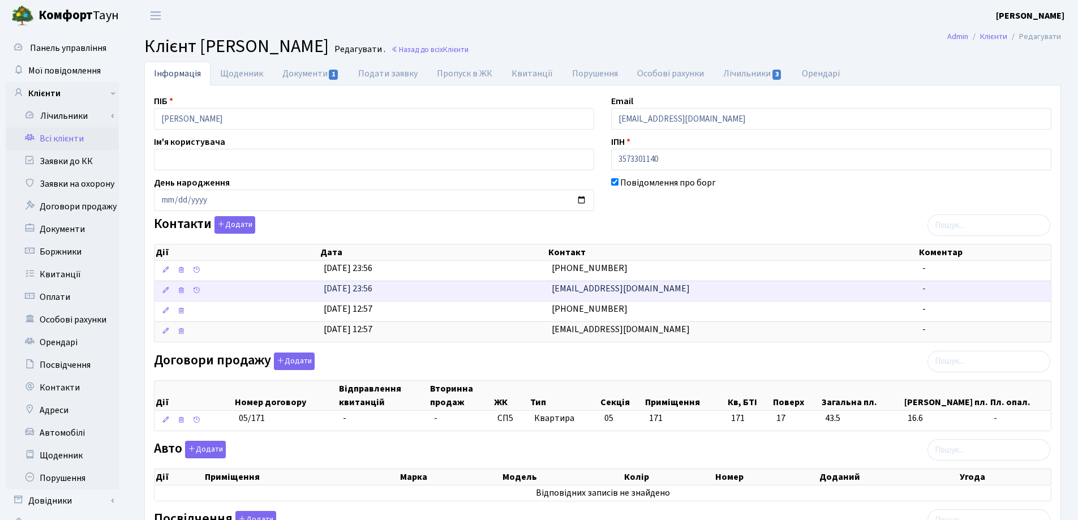
drag, startPoint x: 648, startPoint y: 291, endPoint x: 550, endPoint y: 292, distance: 97.9
click at [550, 292] on td "Vertivann@i.ua" at bounding box center [732, 291] width 371 height 20
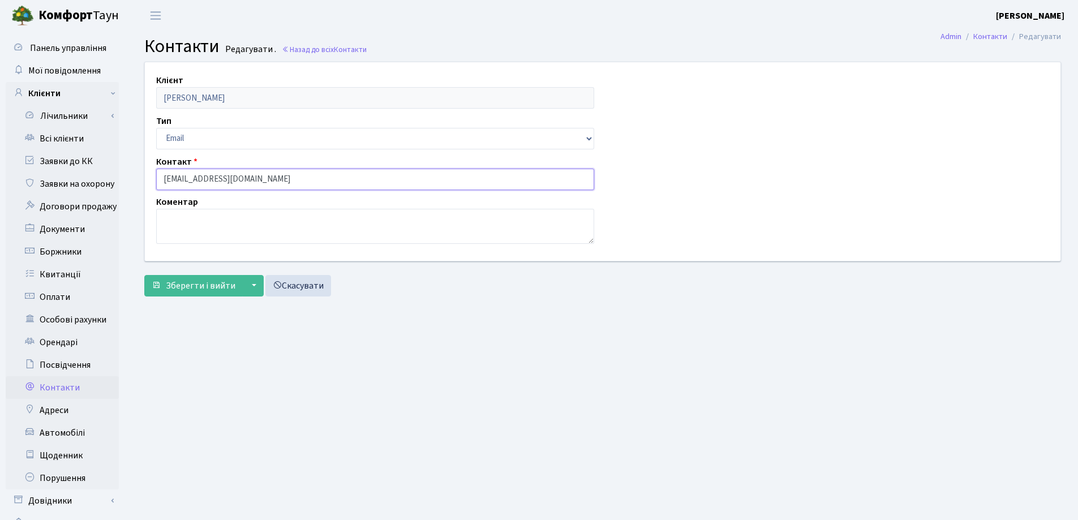
drag, startPoint x: 264, startPoint y: 178, endPoint x: 162, endPoint y: 175, distance: 101.9
click at [139, 175] on div "Клієнт [PERSON_NAME] Тип Email Телефон Контакт [EMAIL_ADDRESS][DOMAIN_NAME] Ком…" at bounding box center [602, 161] width 933 height 198
click at [190, 278] on button "Зберегти і вийти" at bounding box center [193, 286] width 98 height 22
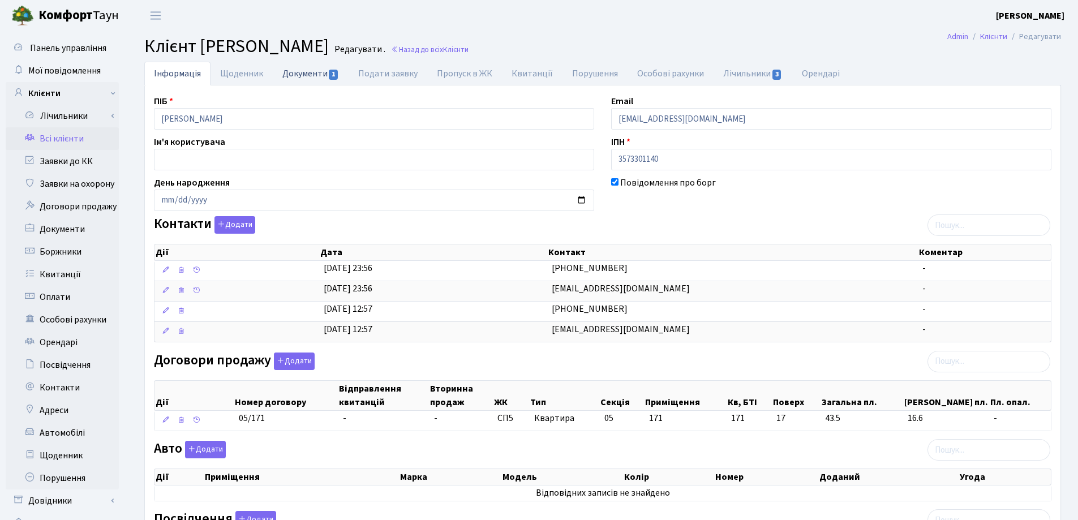
click at [280, 73] on link "Документи 1" at bounding box center [311, 73] width 76 height 23
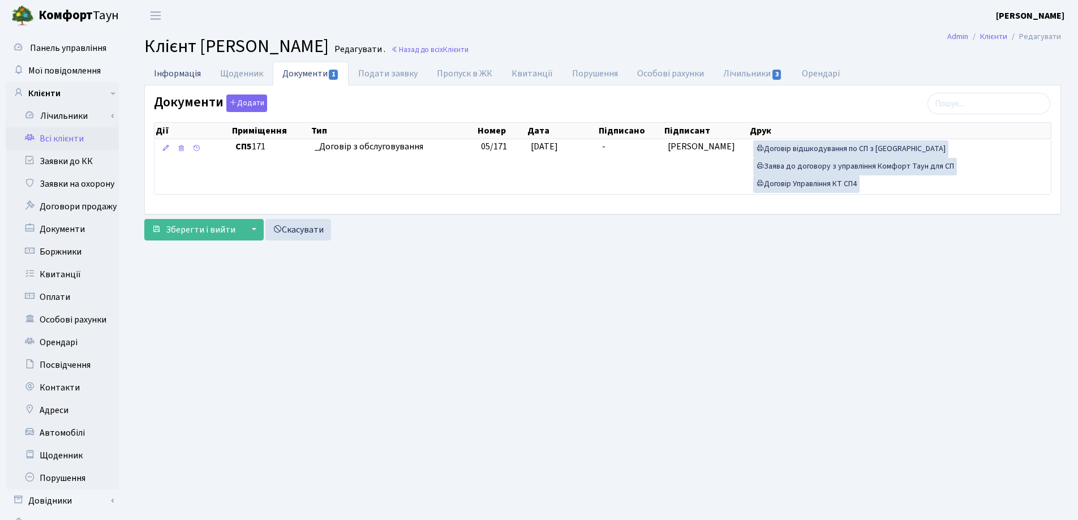
click at [177, 70] on link "Інформація" at bounding box center [177, 73] width 66 height 23
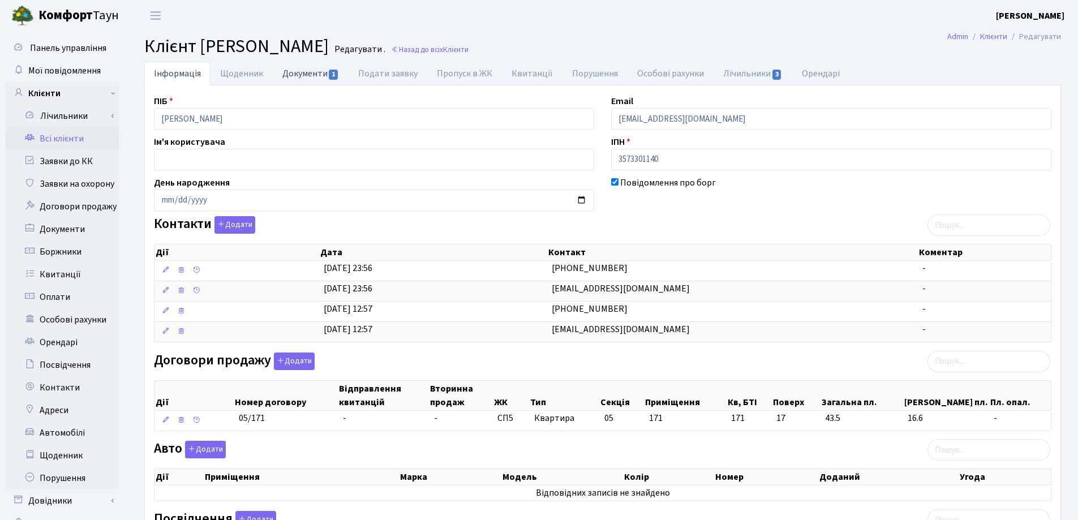
click at [310, 72] on link "Документи 1" at bounding box center [311, 73] width 76 height 23
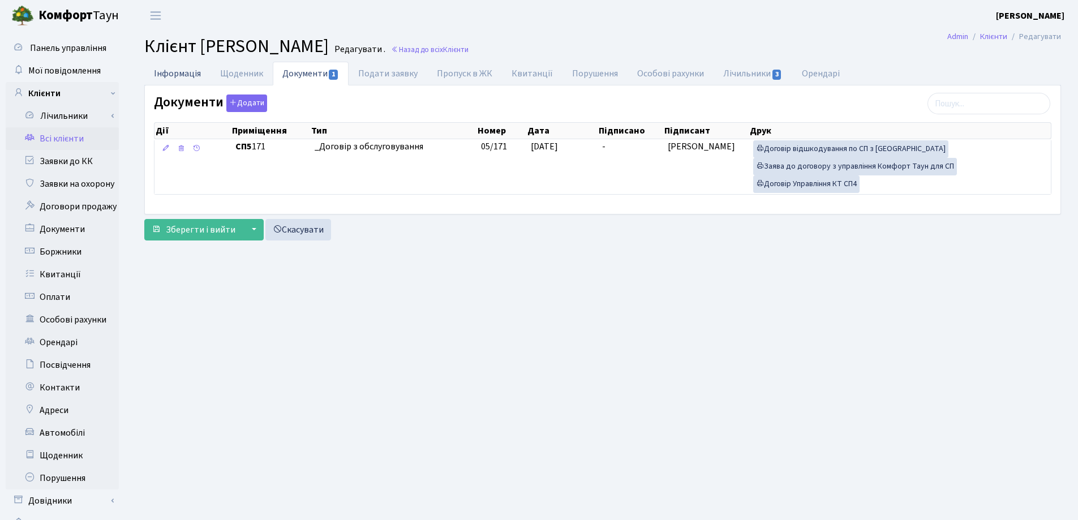
click at [177, 72] on link "Інформація" at bounding box center [177, 73] width 66 height 23
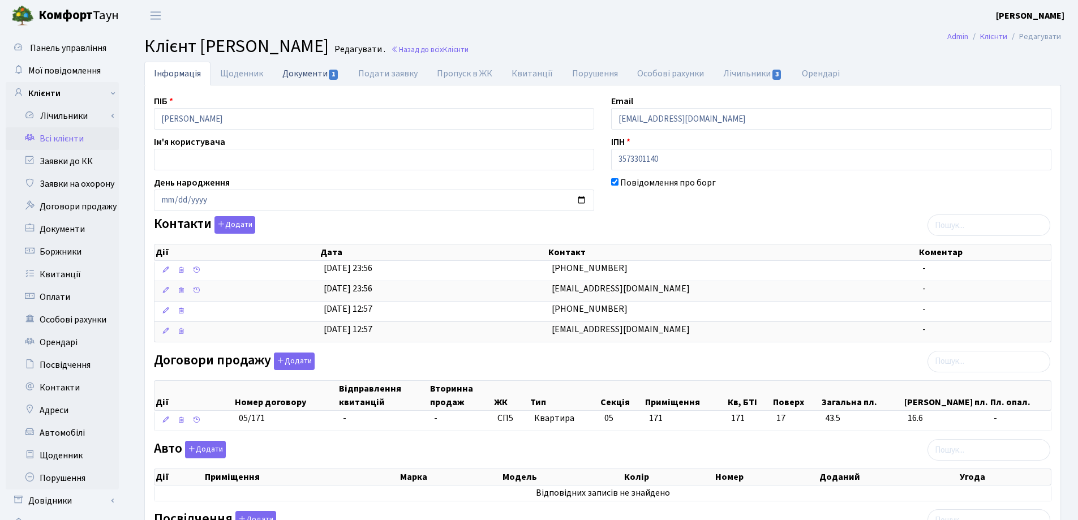
click at [291, 72] on link "Документи 1" at bounding box center [311, 73] width 76 height 23
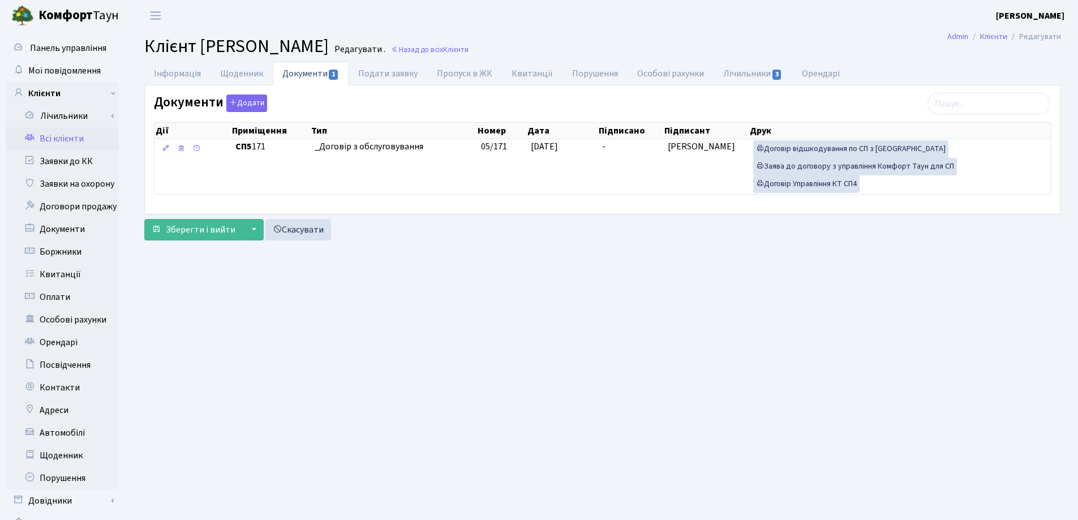
click at [899, 20] on header "Комфорт Таун Лоскутова В. С. Мій обліковий запис Вийти" at bounding box center [539, 15] width 1078 height 31
click at [189, 77] on link "Інформація" at bounding box center [177, 73] width 66 height 23
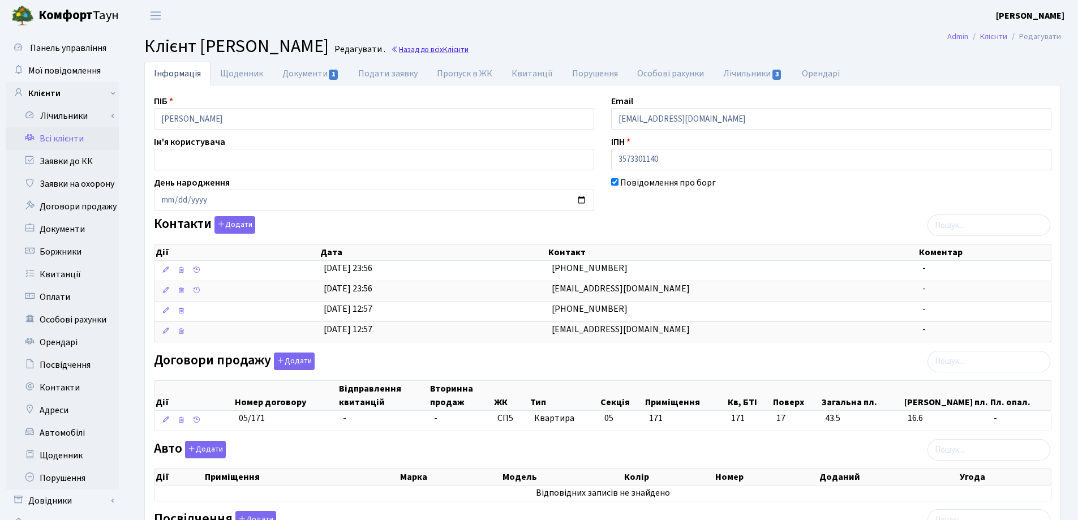
click at [469, 50] on link "Назад до всіх Клієнти" at bounding box center [430, 49] width 78 height 11
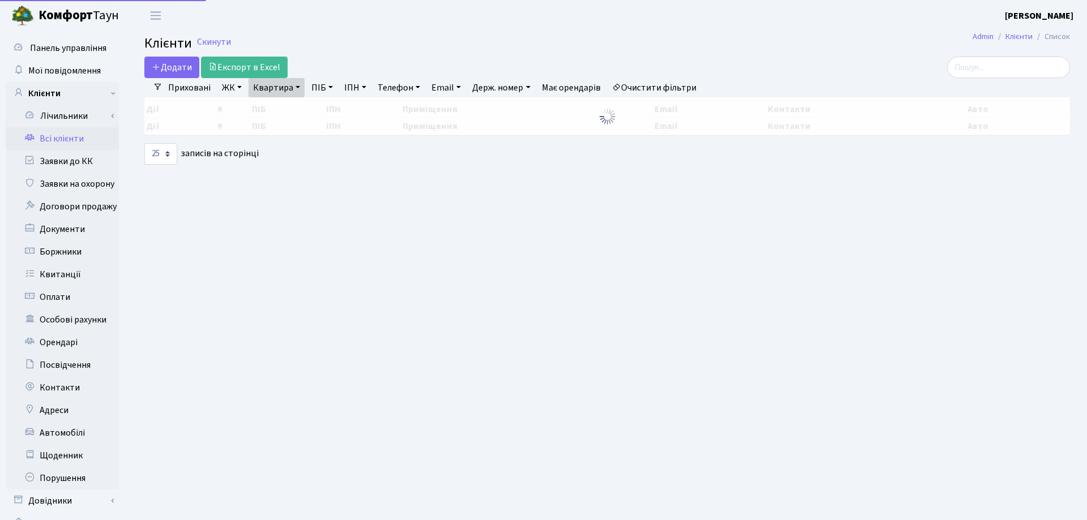
select select "25"
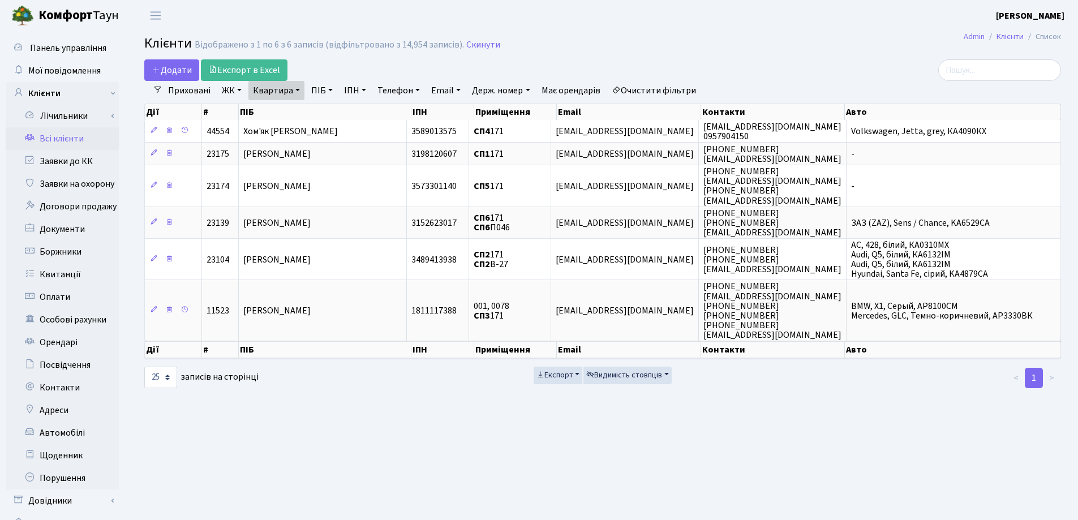
click at [298, 91] on link "Квартира" at bounding box center [277, 90] width 56 height 19
click at [295, 118] on input "171" at bounding box center [282, 113] width 66 height 22
type input "1"
type input "157"
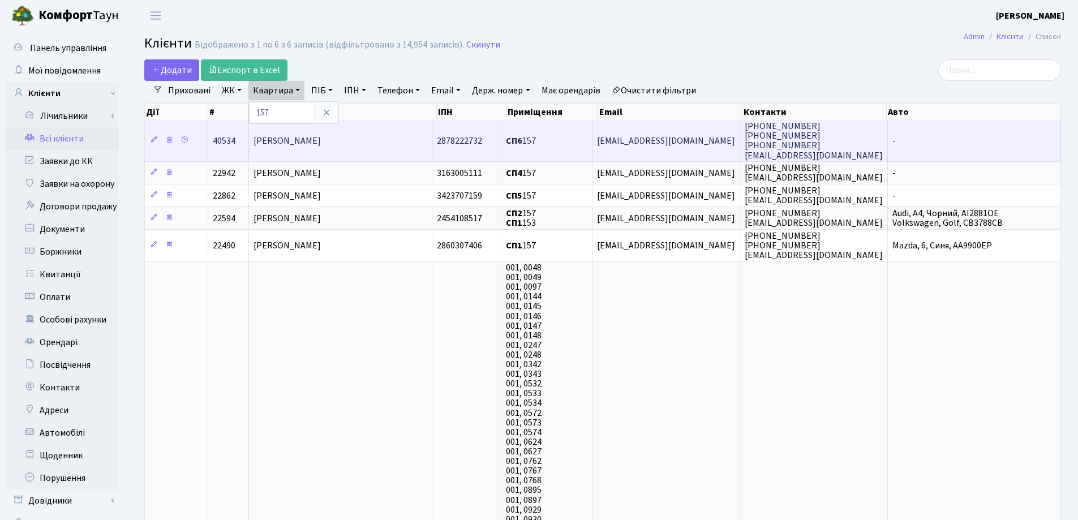
click at [365, 145] on td "[PERSON_NAME]" at bounding box center [340, 140] width 183 height 41
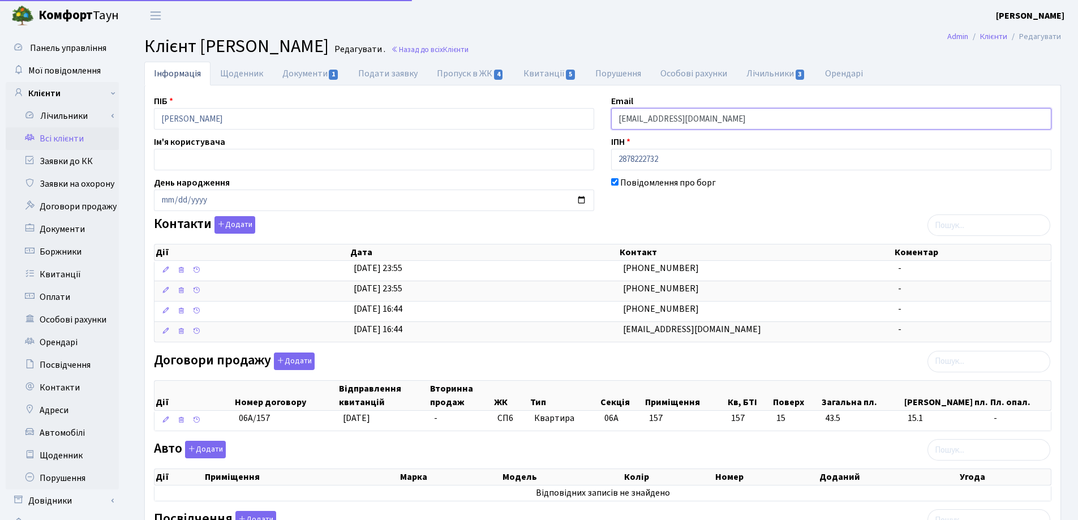
click at [738, 117] on input "[EMAIL_ADDRESS][DOMAIN_NAME]" at bounding box center [831, 119] width 440 height 22
type input "r"
paste input "[EMAIL_ADDRESS][DOMAIN_NAME]"
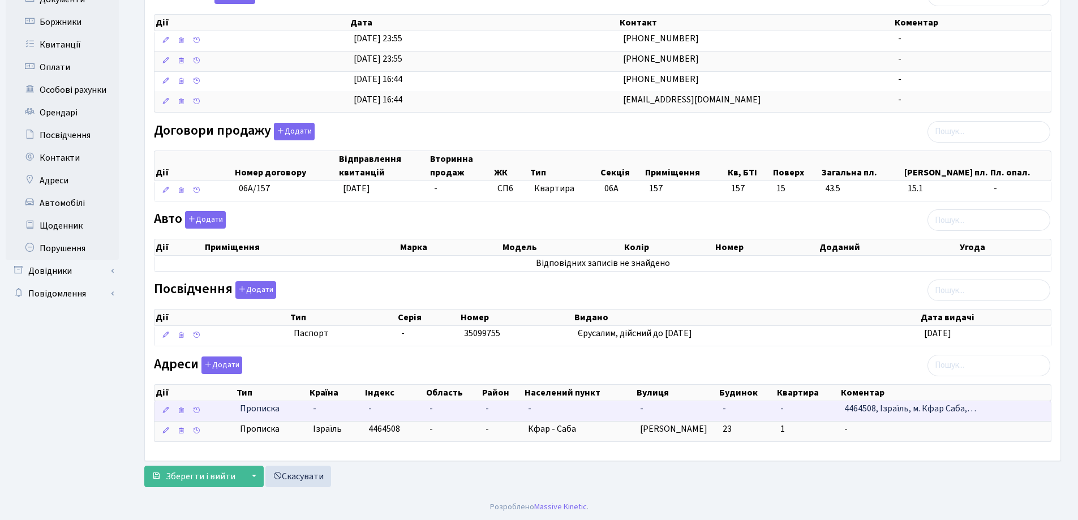
scroll to position [231, 0]
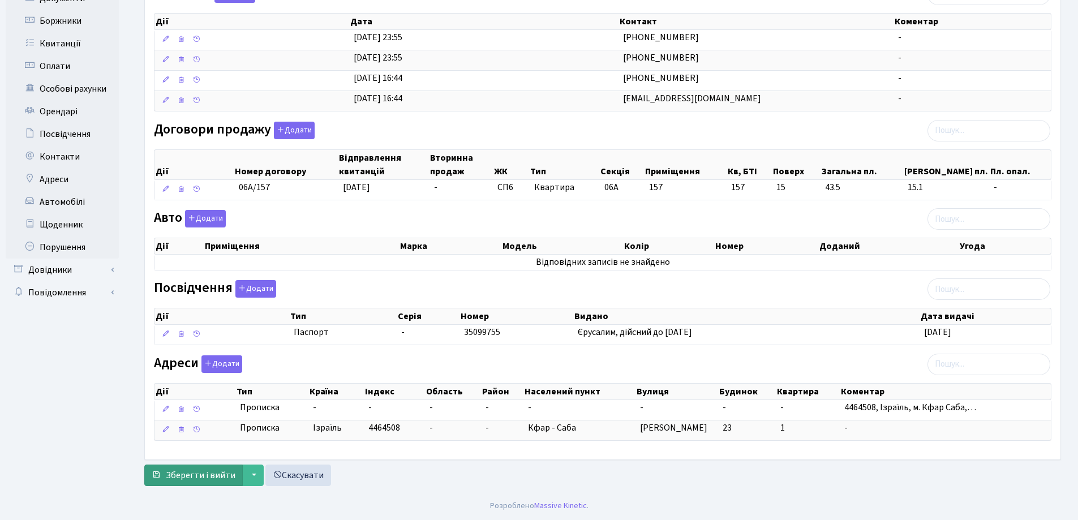
type input "[EMAIL_ADDRESS][DOMAIN_NAME]"
click at [191, 478] on span "Зберегти і вийти" at bounding box center [201, 475] width 70 height 12
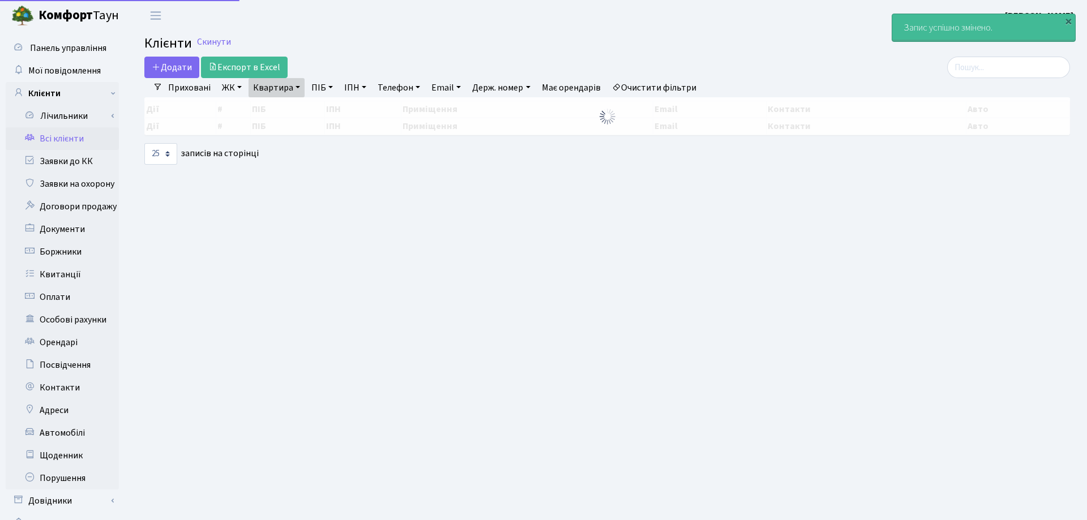
select select "25"
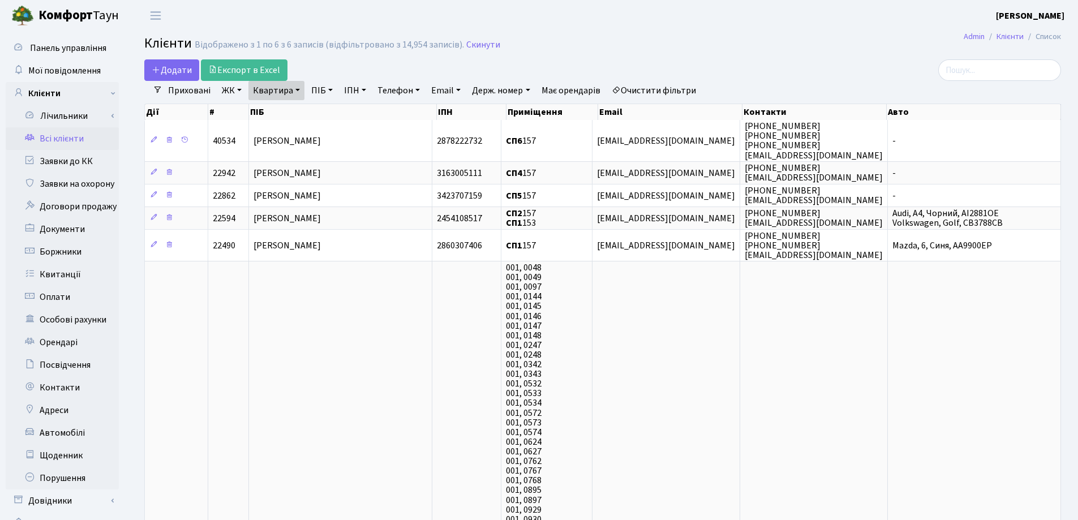
click at [297, 91] on link "Квартира" at bounding box center [277, 90] width 56 height 19
click at [332, 112] on link at bounding box center [327, 113] width 24 height 22
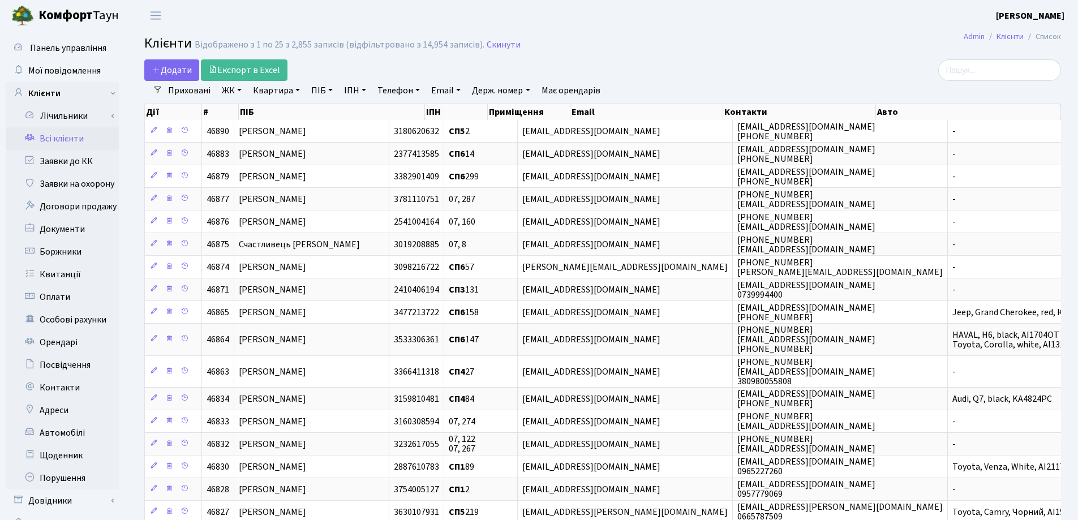
click at [720, 50] on h2 "Клієнти Відображено з 1 по 25 з 2,855 записів (відфільтровано з 14,954 записів)…" at bounding box center [602, 45] width 917 height 19
